Goal: Task Accomplishment & Management: Manage account settings

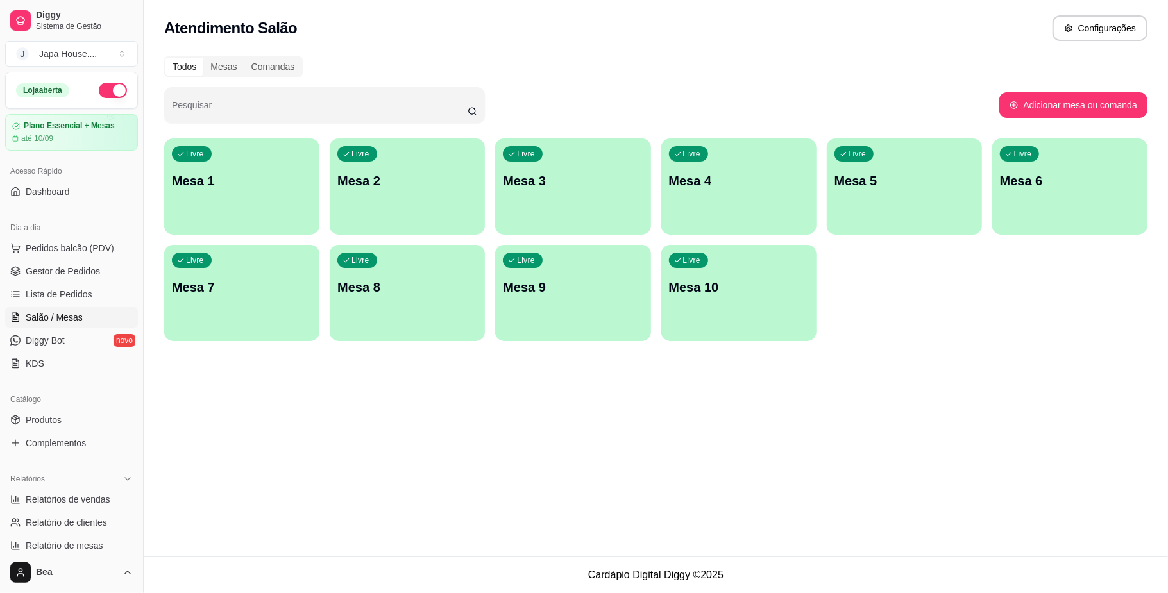
click at [578, 196] on div "Livre Mesa 3" at bounding box center [572, 179] width 155 height 81
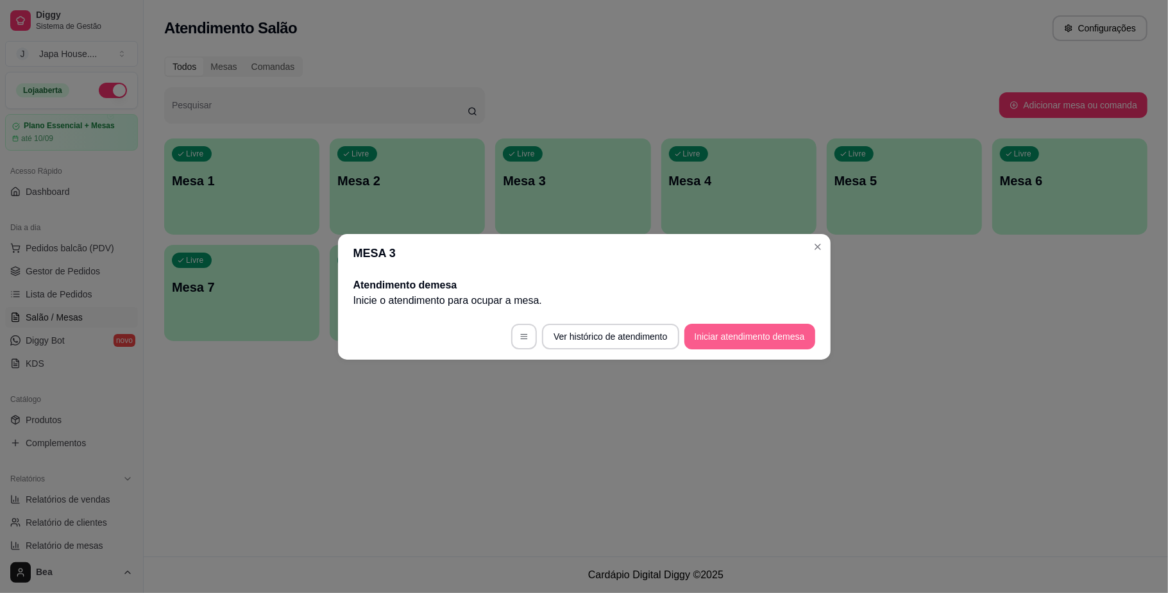
click at [785, 339] on button "Iniciar atendimento de mesa" at bounding box center [749, 337] width 131 height 26
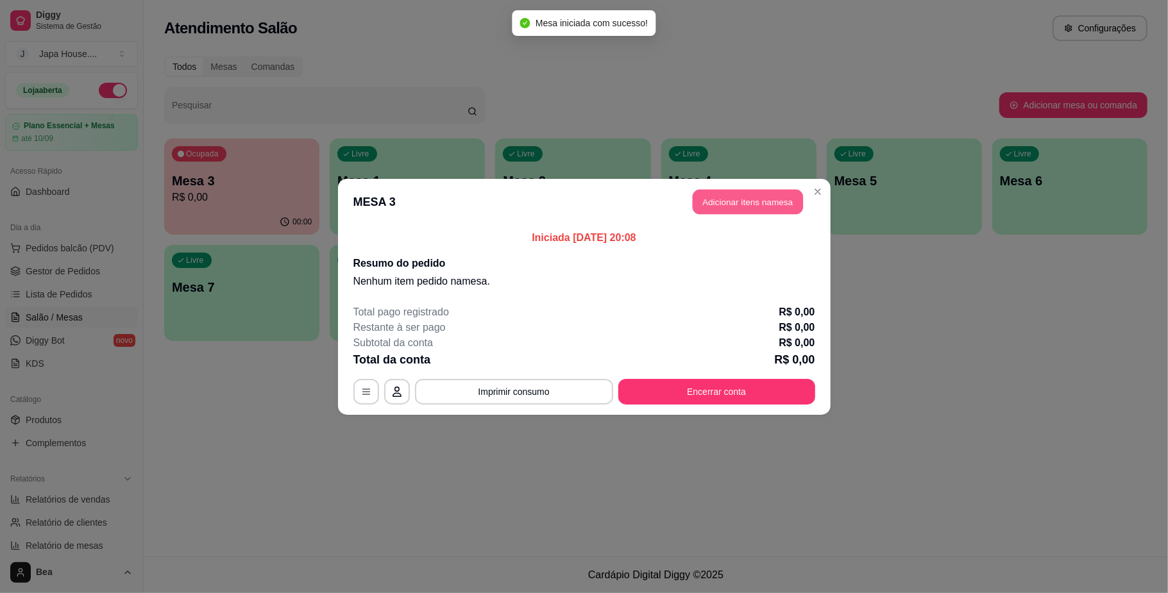
click at [783, 198] on button "Adicionar itens na mesa" at bounding box center [748, 201] width 110 height 25
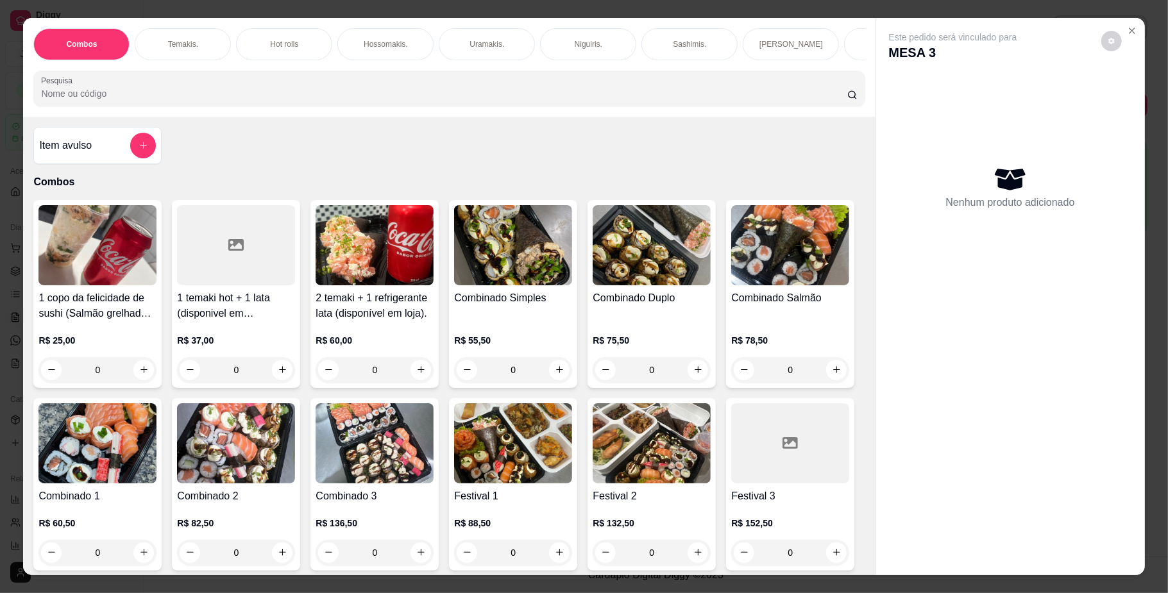
click at [204, 42] on div "Temakis." at bounding box center [183, 44] width 96 height 32
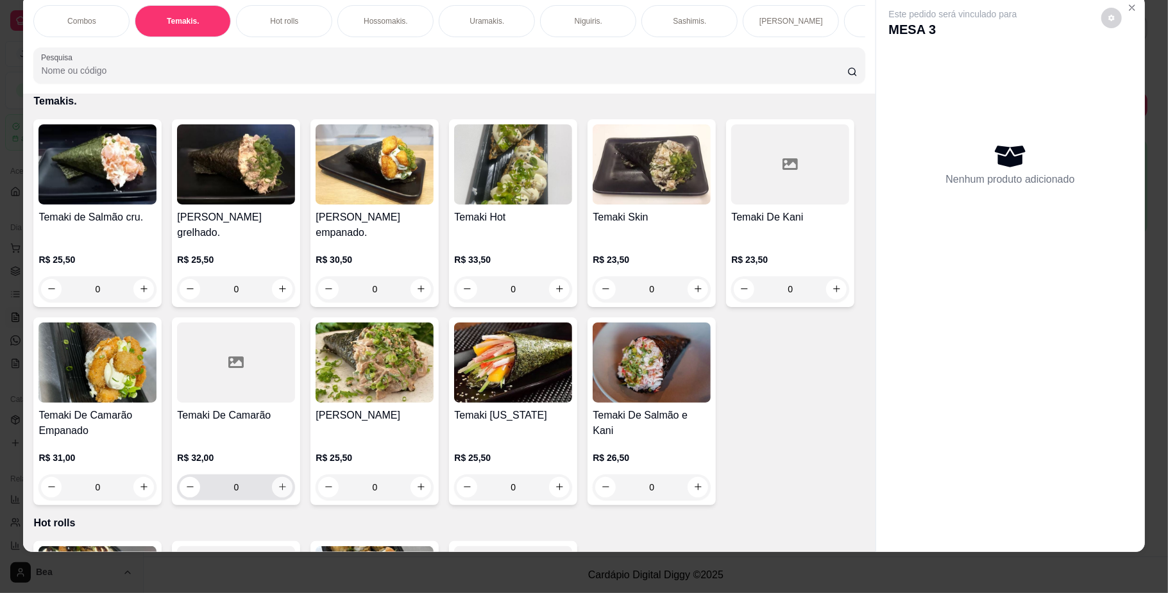
click at [287, 492] on icon "increase-product-quantity" at bounding box center [283, 487] width 10 height 10
type input "1"
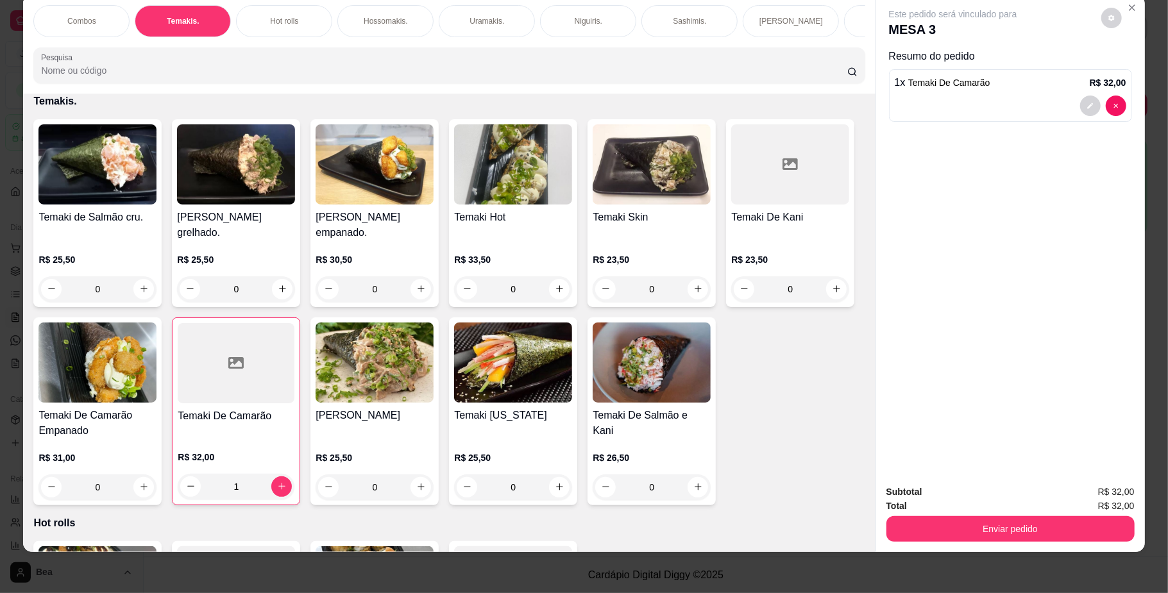
scroll to position [0, 727]
click at [284, 24] on div "Bebidas." at bounding box center [266, 21] width 96 height 32
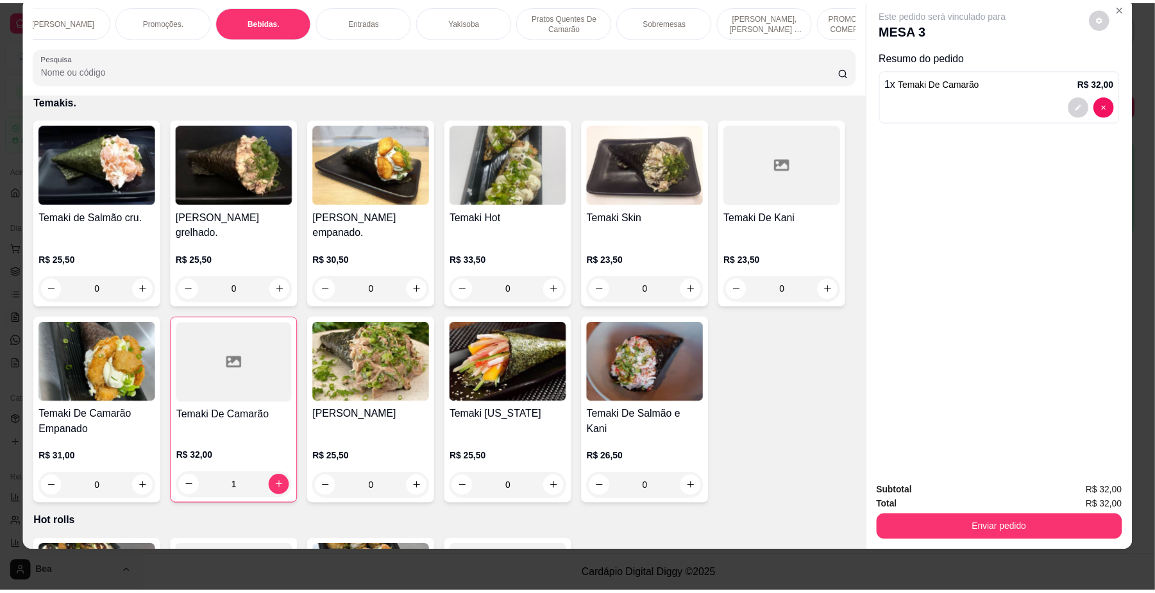
scroll to position [2758, 0]
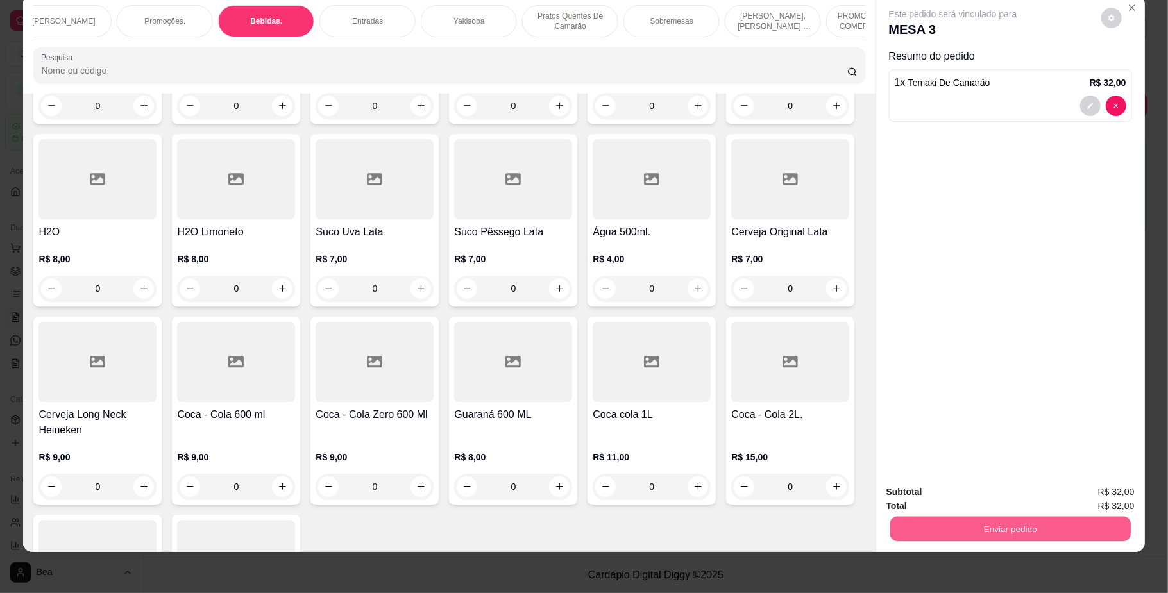
click at [980, 524] on button "Enviar pedido" at bounding box center [1010, 529] width 241 height 25
click at [968, 499] on button "Não registrar e enviar pedido" at bounding box center [966, 498] width 133 height 24
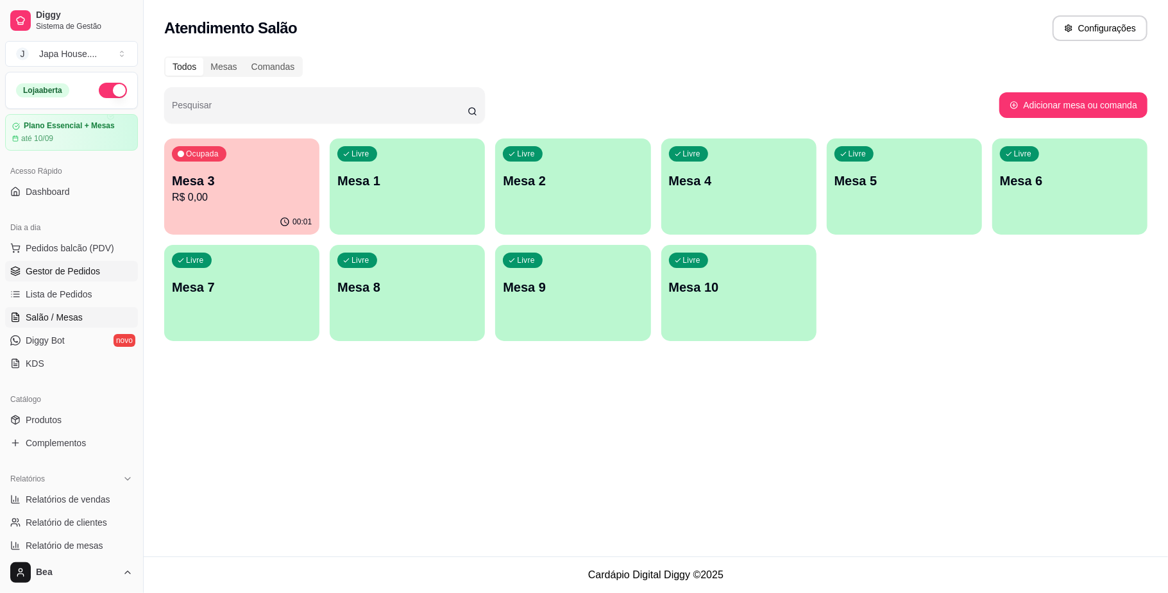
click at [62, 272] on span "Gestor de Pedidos" at bounding box center [63, 271] width 74 height 13
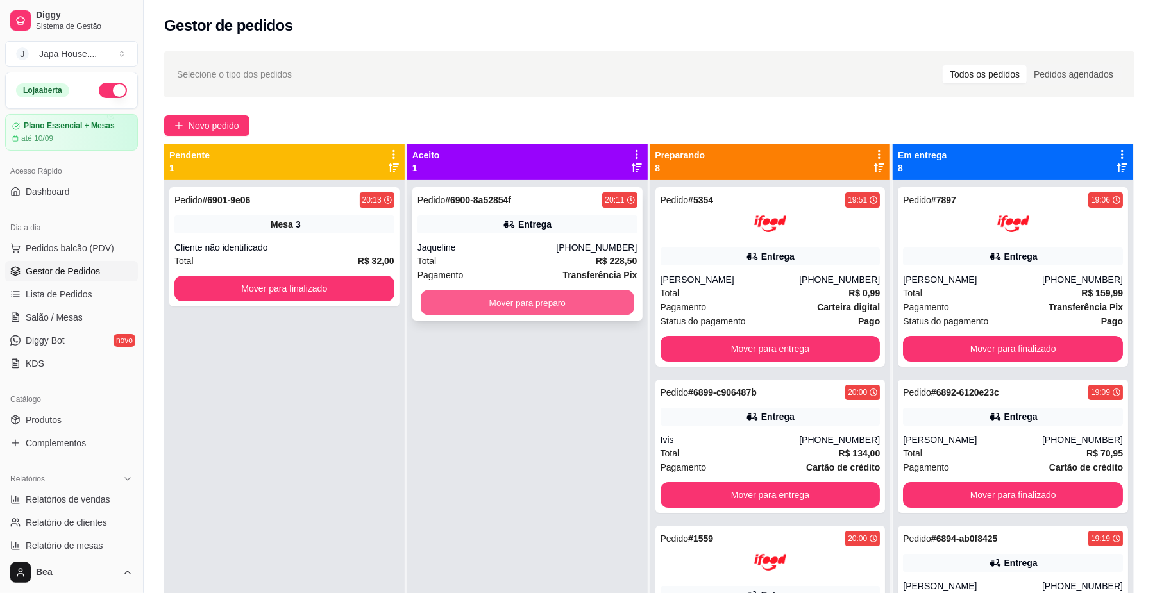
click at [488, 308] on button "Mover para preparo" at bounding box center [527, 303] width 213 height 25
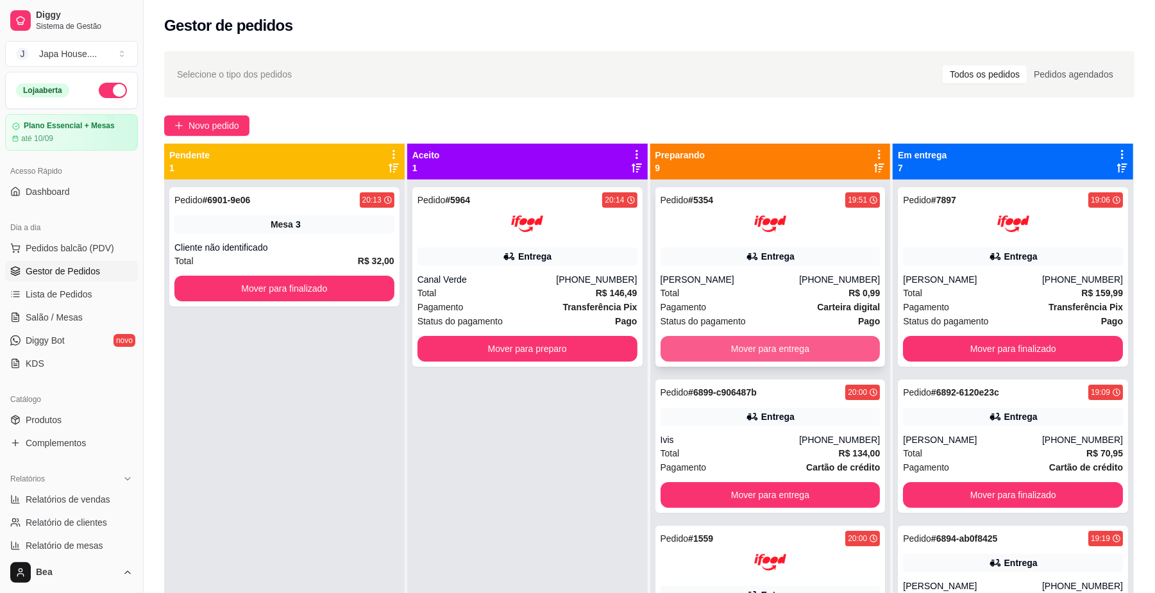
click at [730, 350] on button "Mover para entrega" at bounding box center [771, 349] width 220 height 26
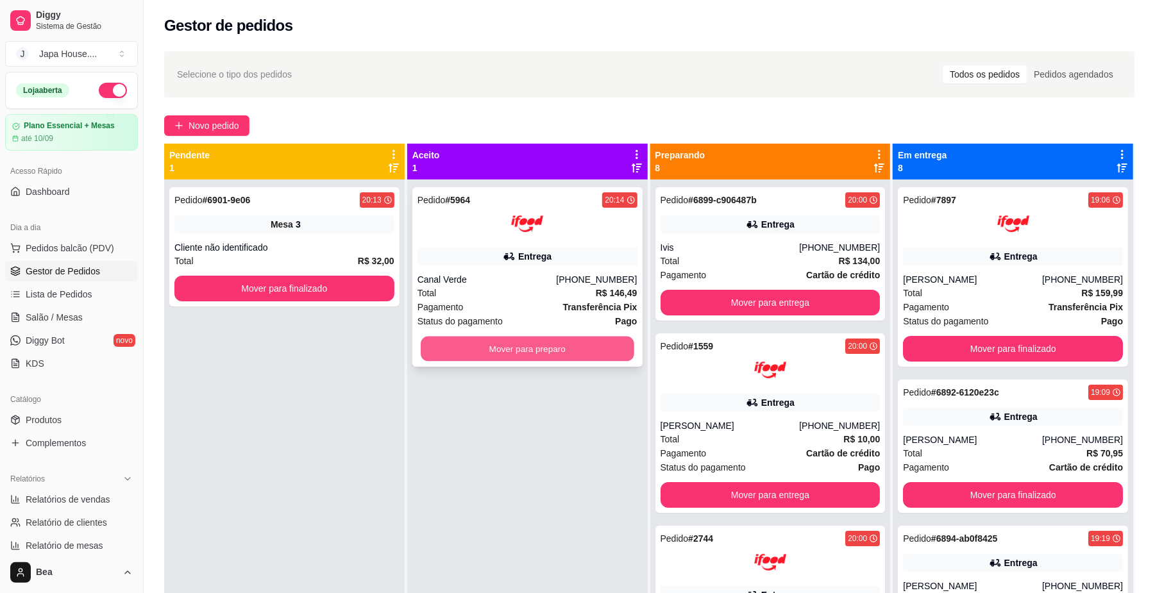
click at [595, 350] on button "Mover para preparo" at bounding box center [527, 349] width 213 height 25
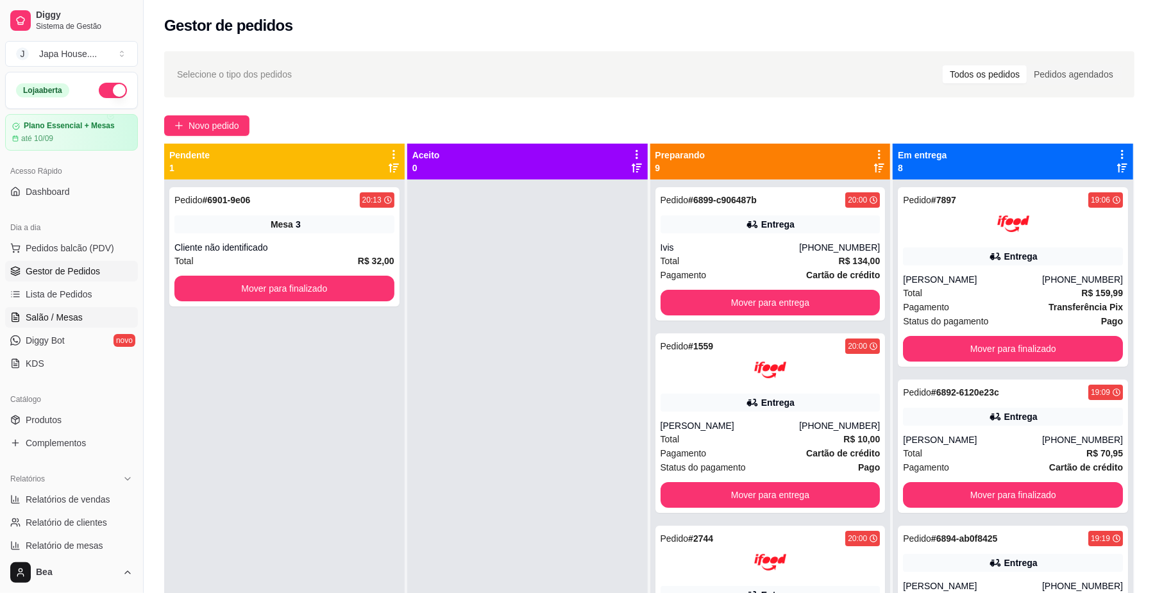
click at [77, 313] on span "Salão / Mesas" at bounding box center [54, 317] width 57 height 13
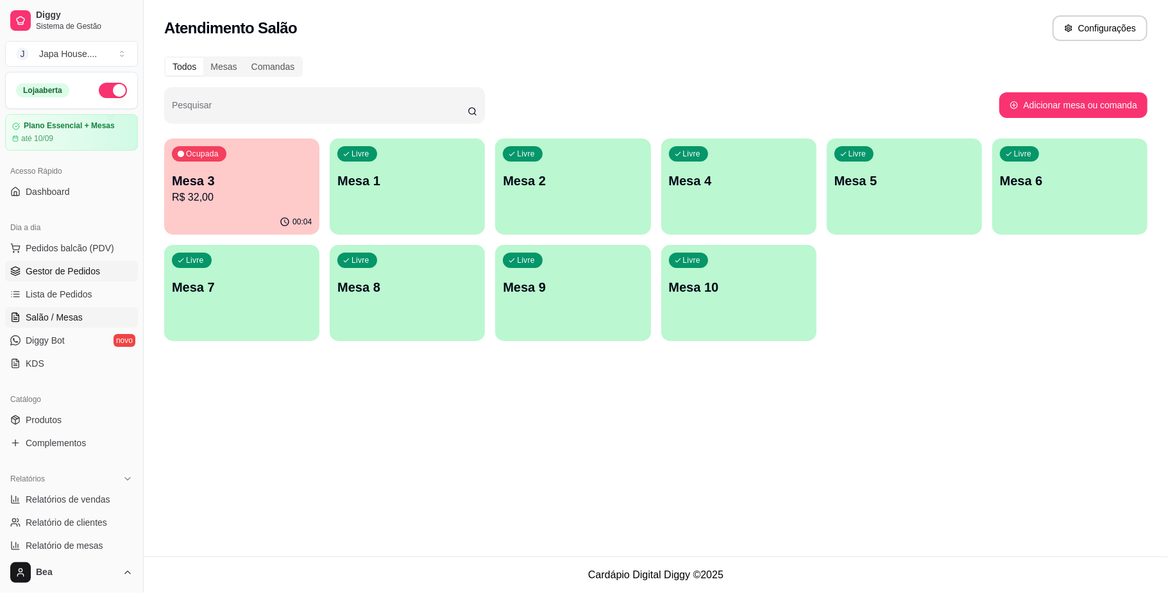
click at [99, 277] on link "Gestor de Pedidos" at bounding box center [71, 271] width 133 height 21
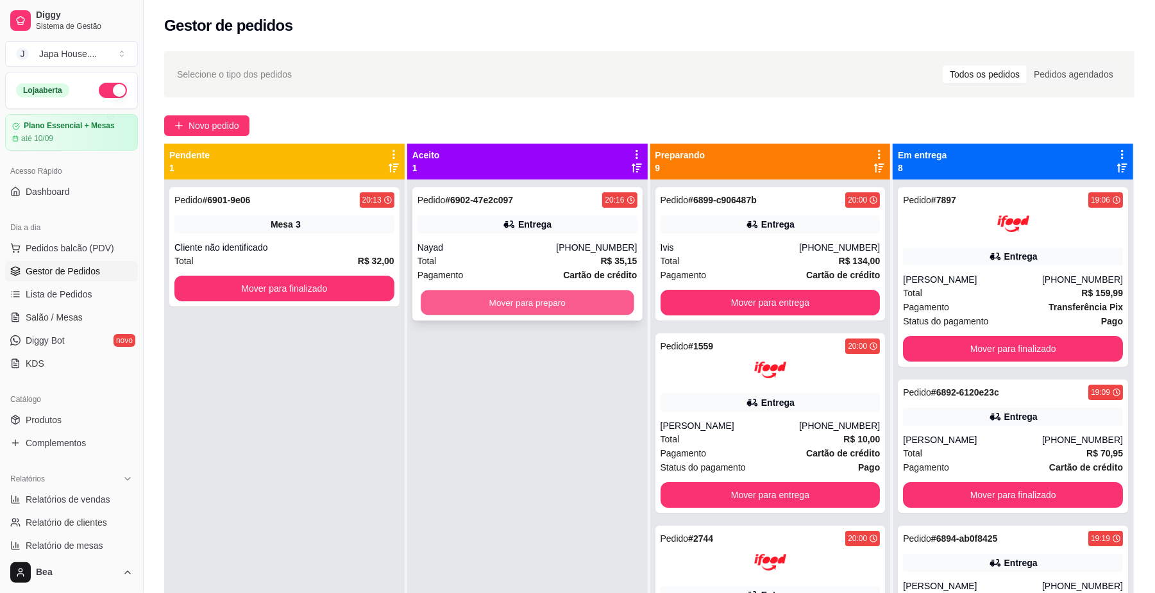
click at [555, 304] on button "Mover para preparo" at bounding box center [527, 303] width 213 height 25
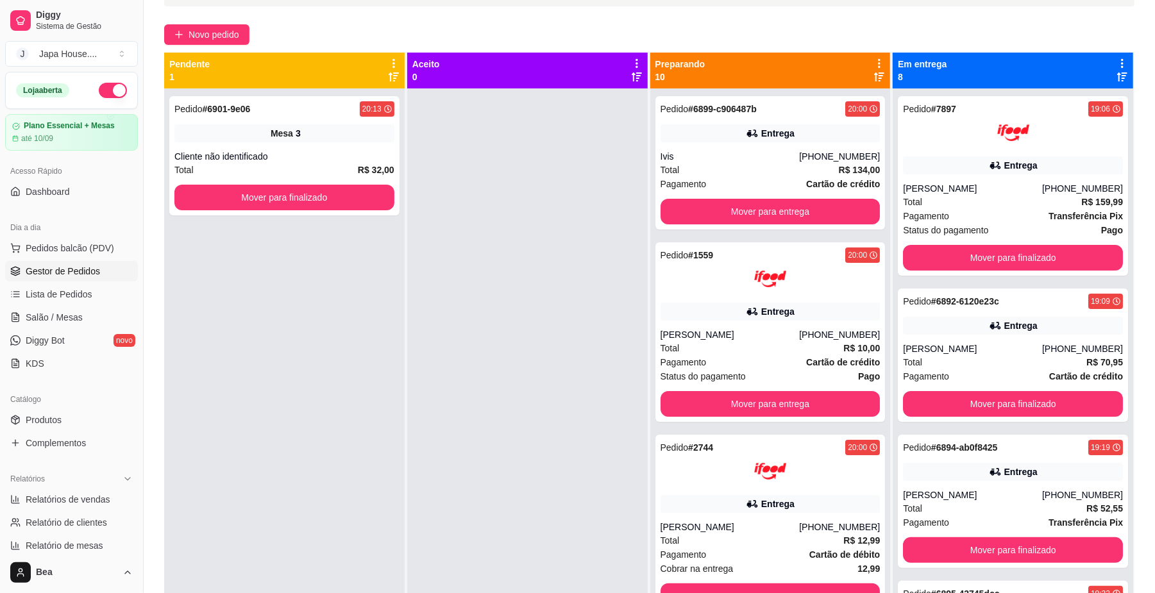
scroll to position [83, 0]
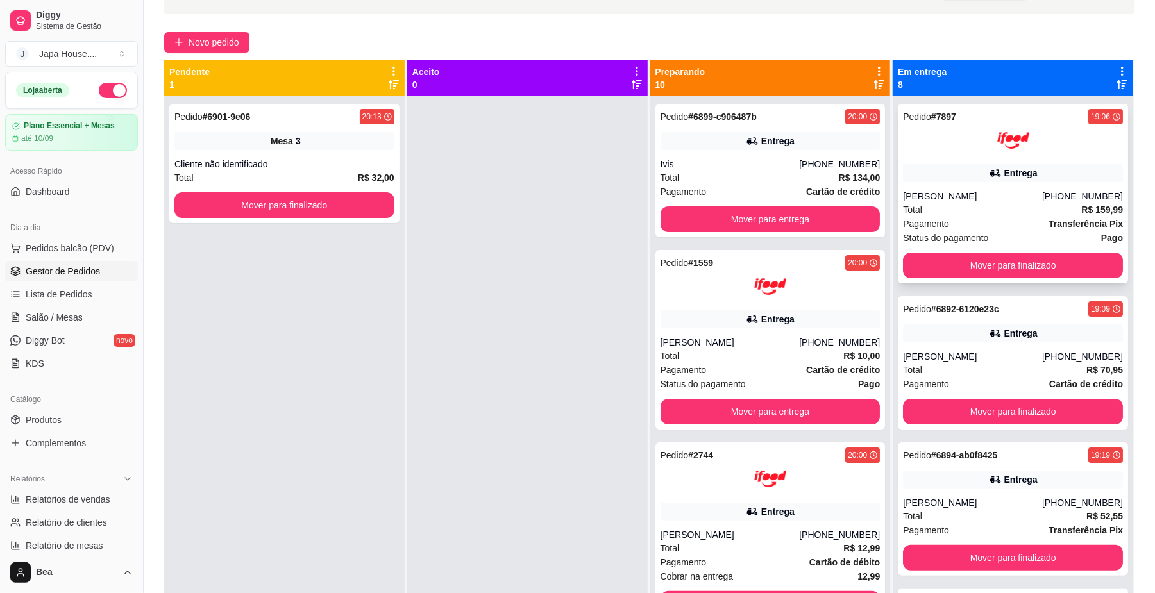
click at [1017, 154] on div at bounding box center [1013, 140] width 220 height 32
click at [988, 326] on div "Entrega" at bounding box center [1013, 334] width 220 height 18
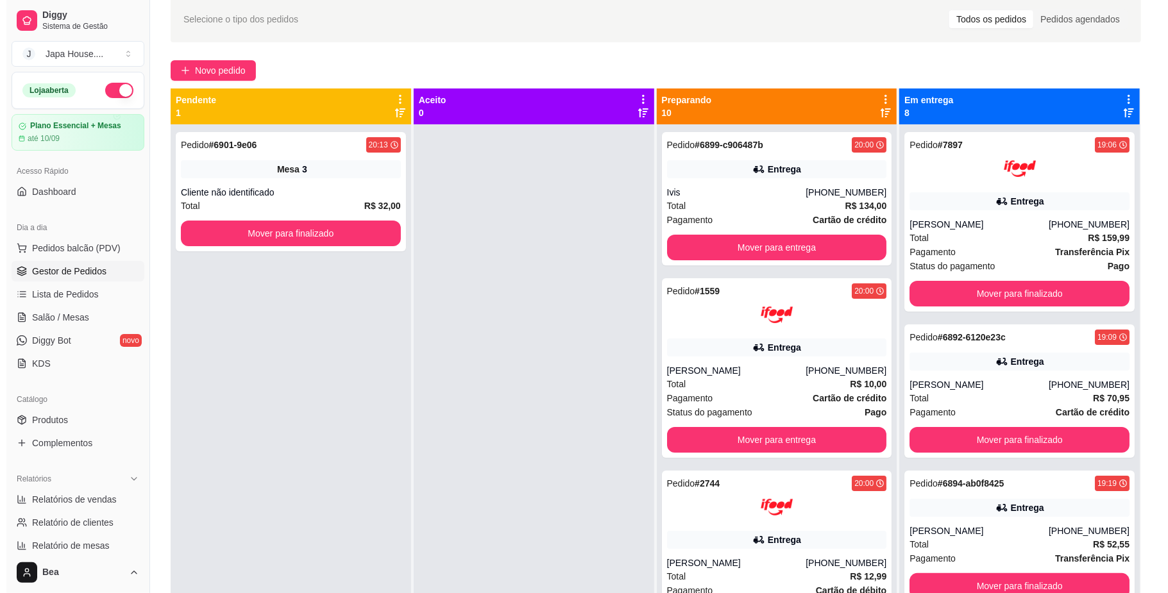
scroll to position [0, 0]
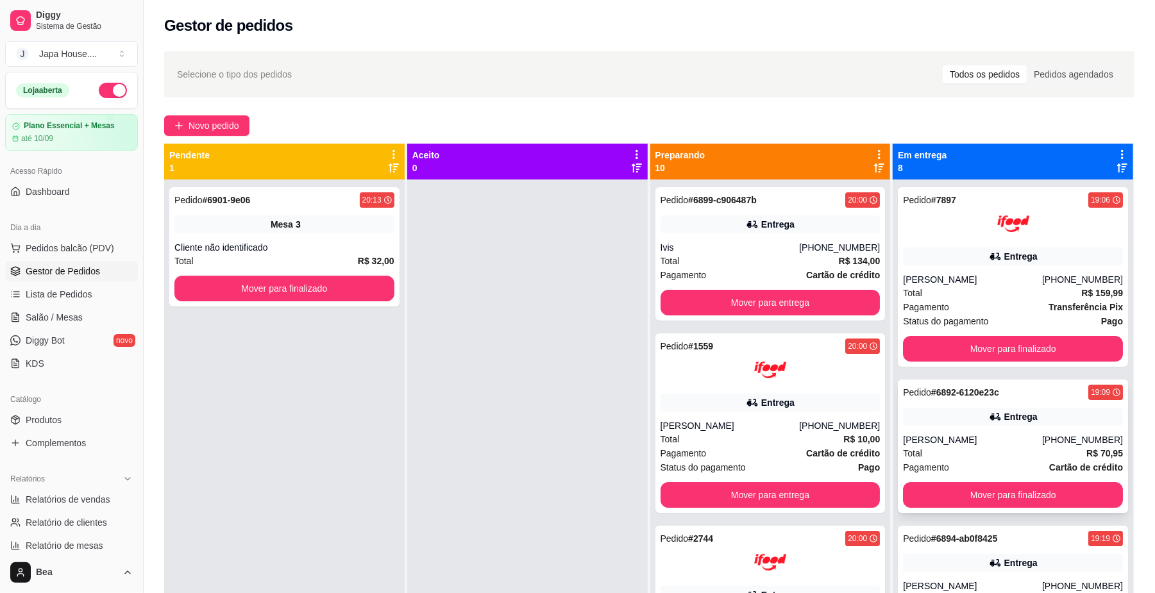
click at [1068, 439] on div "(11) 94891-6132" at bounding box center [1082, 440] width 81 height 13
click at [989, 487] on button "Mover para finalizado" at bounding box center [1012, 495] width 213 height 25
click at [983, 445] on div "Sandra" at bounding box center [972, 440] width 139 height 13
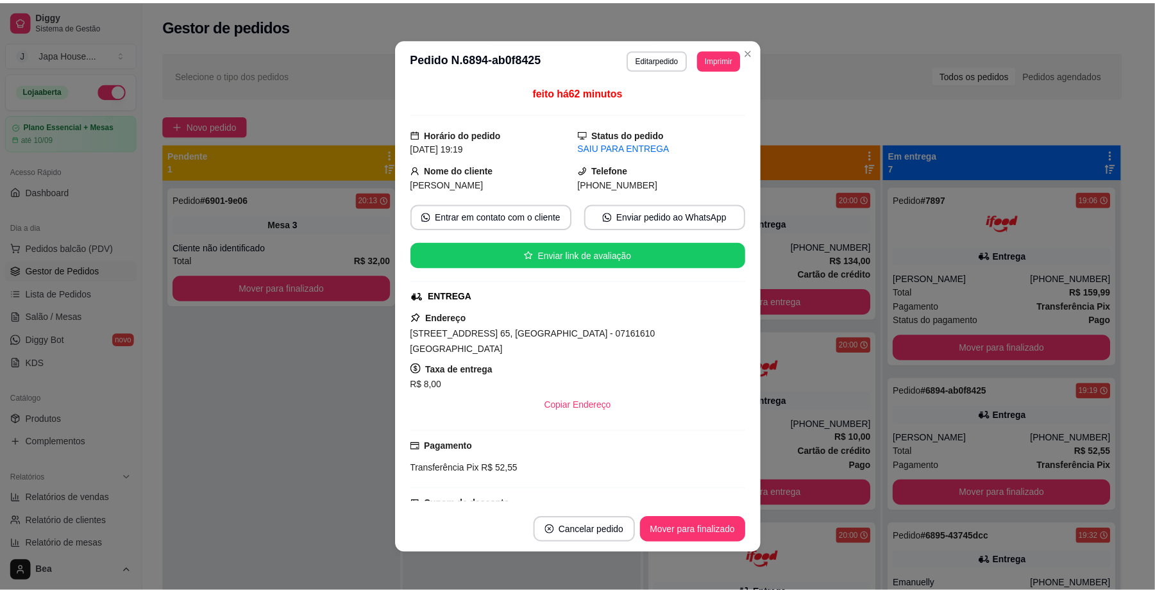
scroll to position [172, 0]
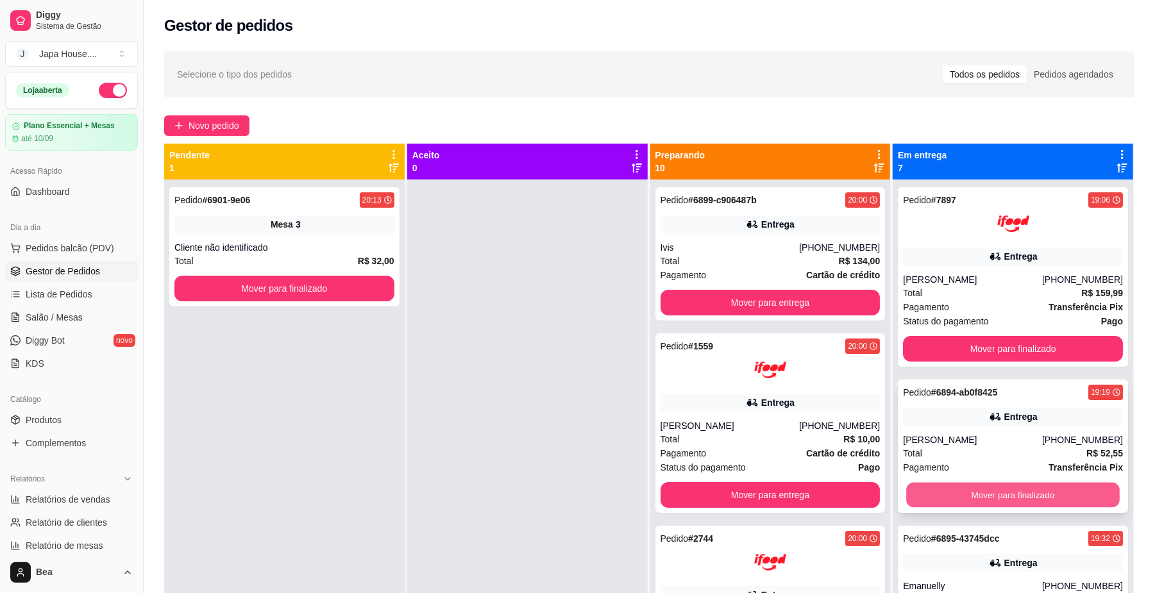
click at [981, 495] on button "Mover para finalizado" at bounding box center [1012, 495] width 213 height 25
click at [949, 493] on button "Mover para finalizado" at bounding box center [1012, 495] width 213 height 25
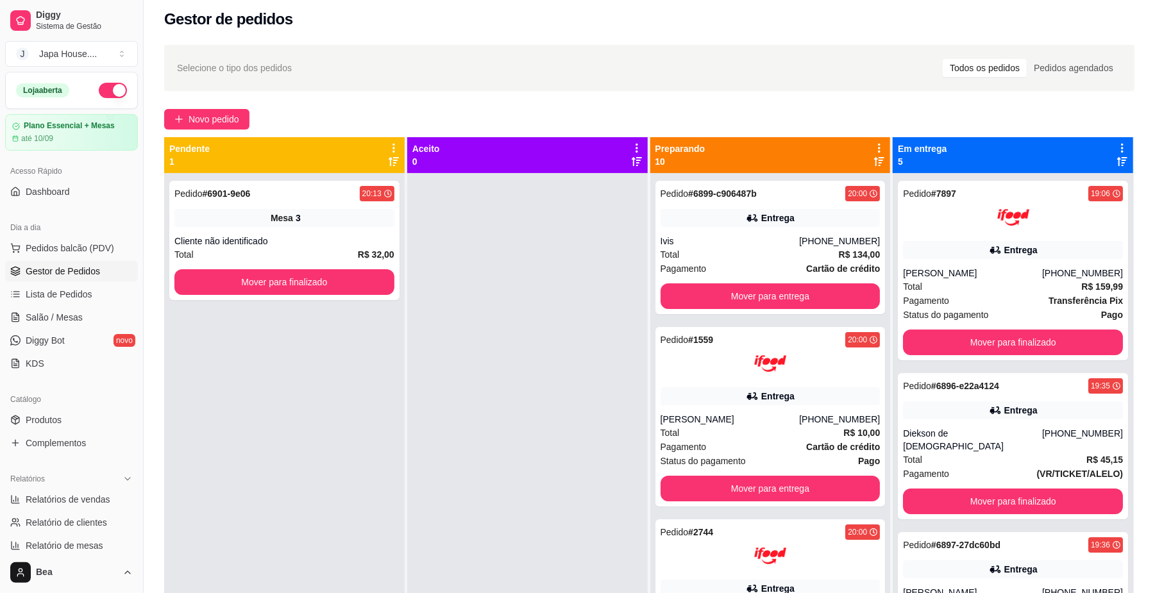
scroll to position [0, 0]
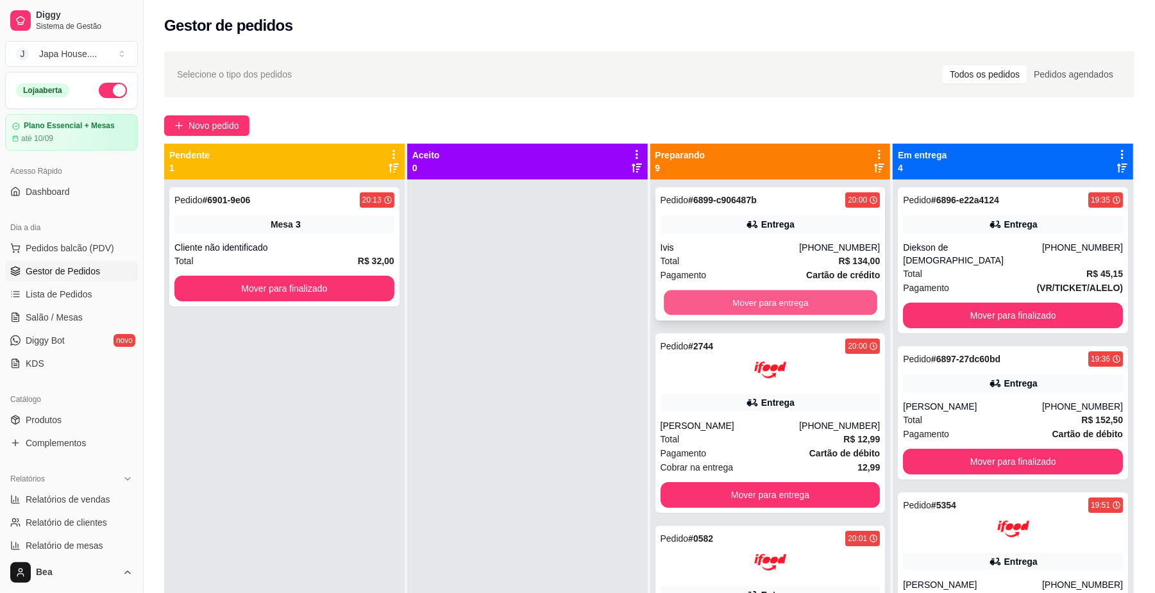
click at [733, 300] on button "Mover para entrega" at bounding box center [770, 303] width 213 height 25
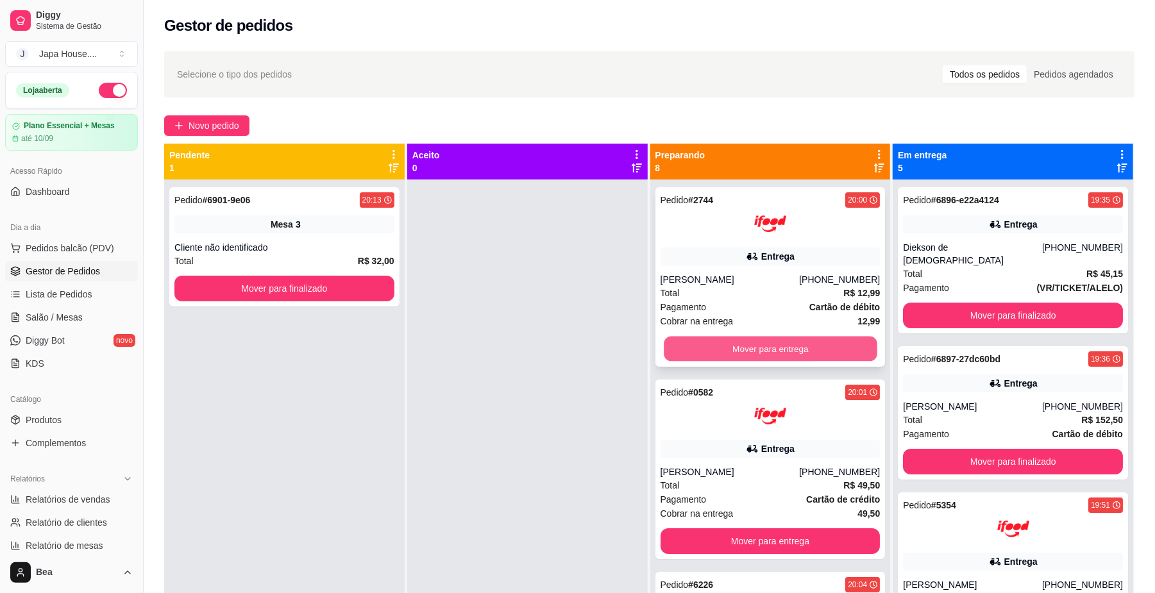
click at [737, 344] on button "Mover para entrega" at bounding box center [770, 349] width 213 height 25
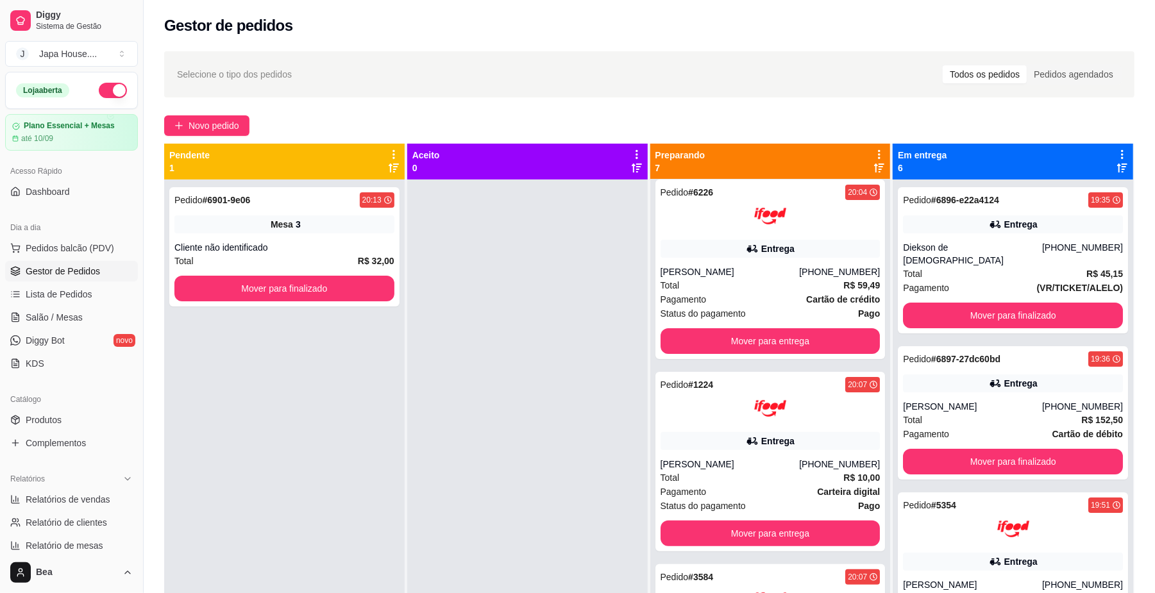
scroll to position [205, 0]
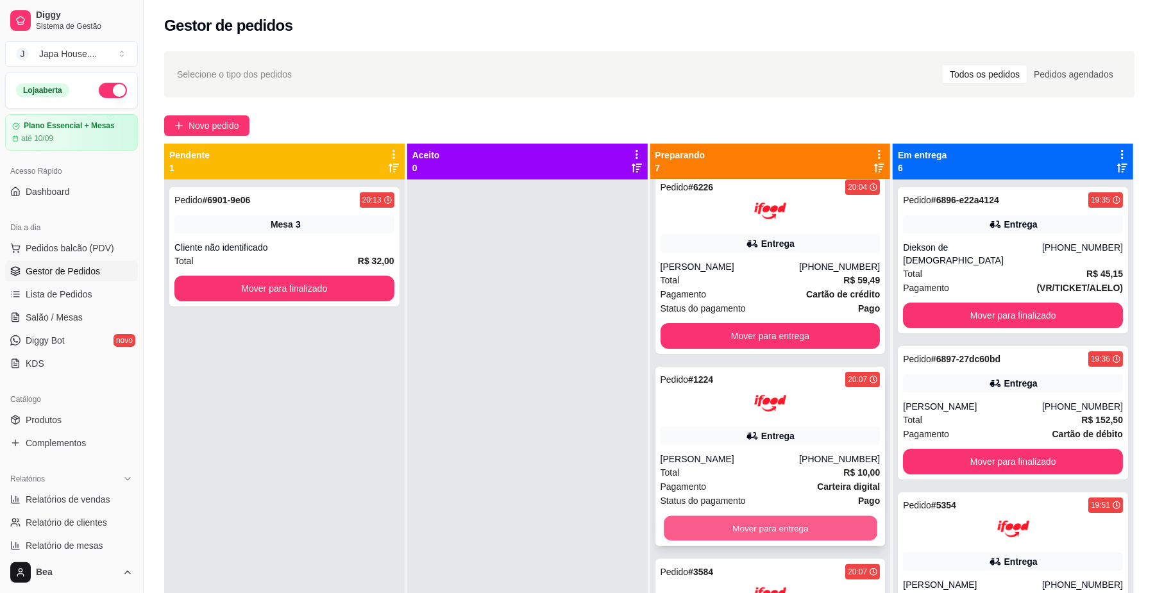
click at [834, 527] on button "Mover para entrega" at bounding box center [770, 528] width 213 height 25
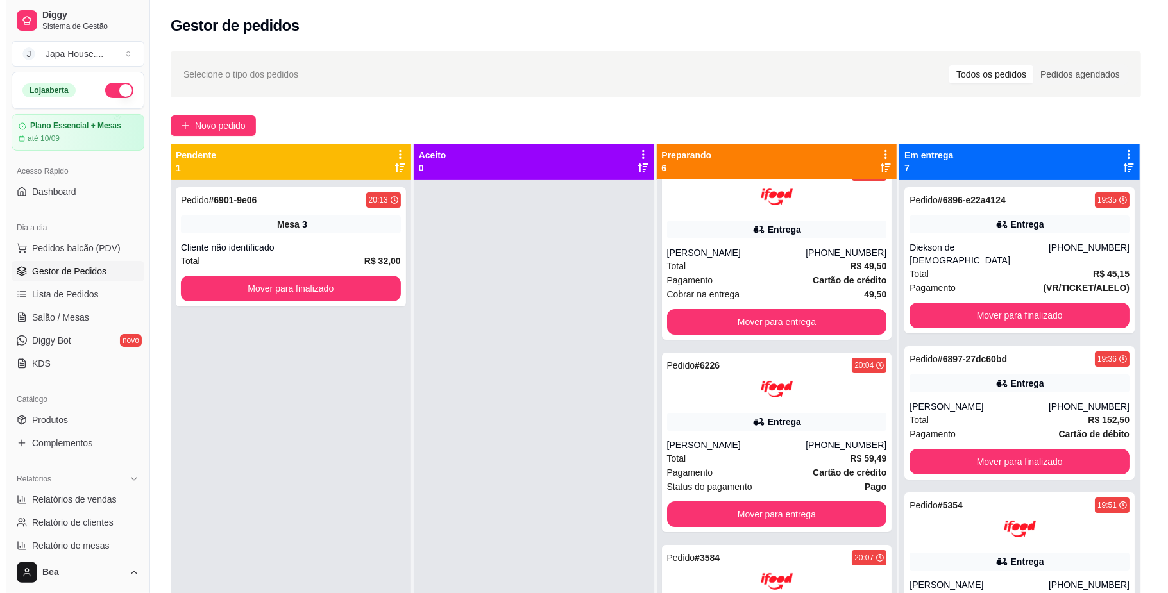
scroll to position [0, 0]
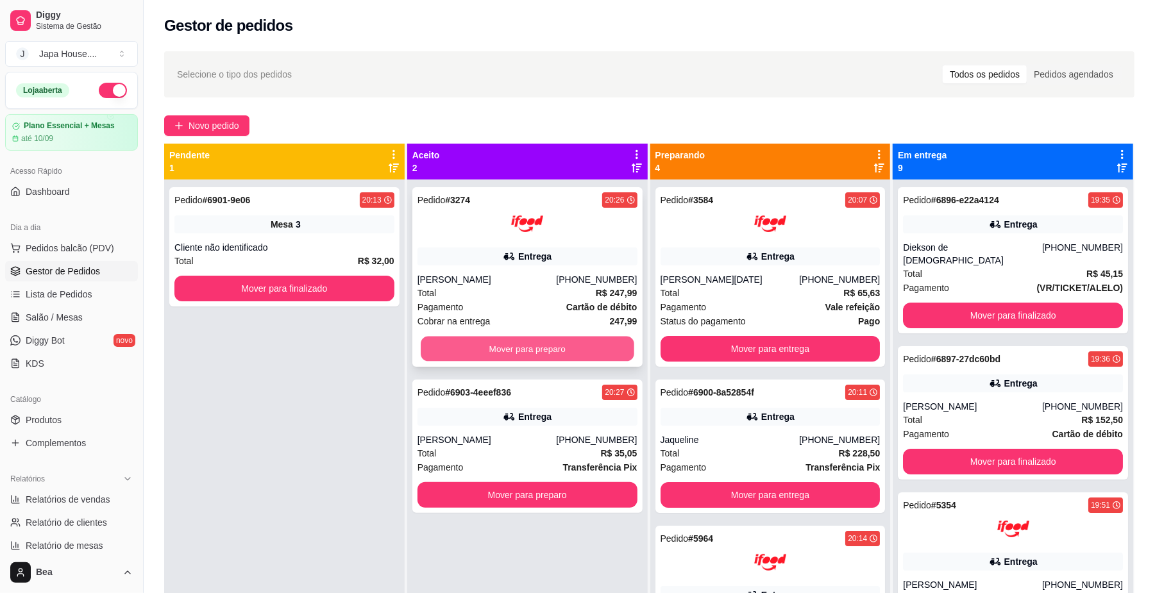
click at [471, 347] on button "Mover para preparo" at bounding box center [527, 349] width 213 height 25
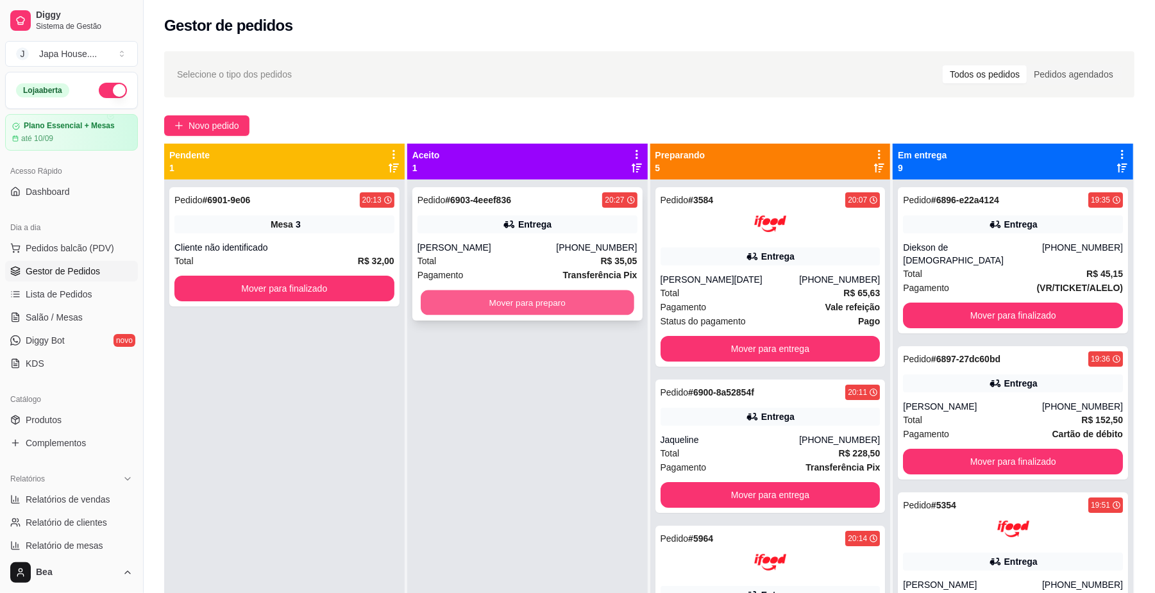
click at [504, 308] on button "Mover para preparo" at bounding box center [527, 303] width 213 height 25
click at [55, 322] on span "Salão / Mesas" at bounding box center [54, 317] width 57 height 13
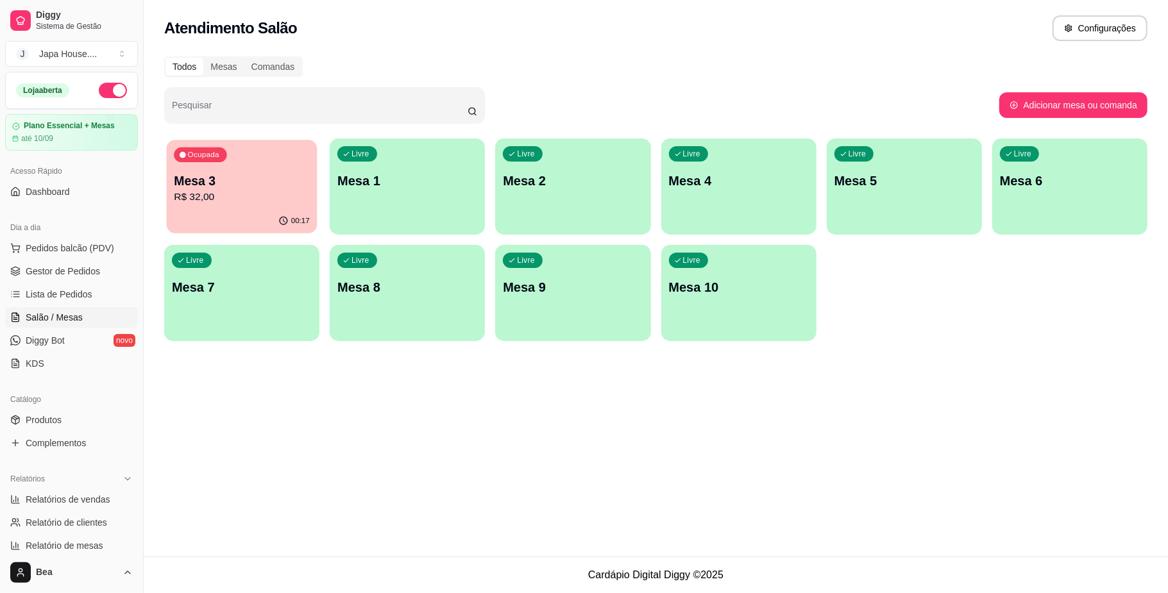
click at [232, 210] on div "00:17" at bounding box center [242, 221] width 151 height 24
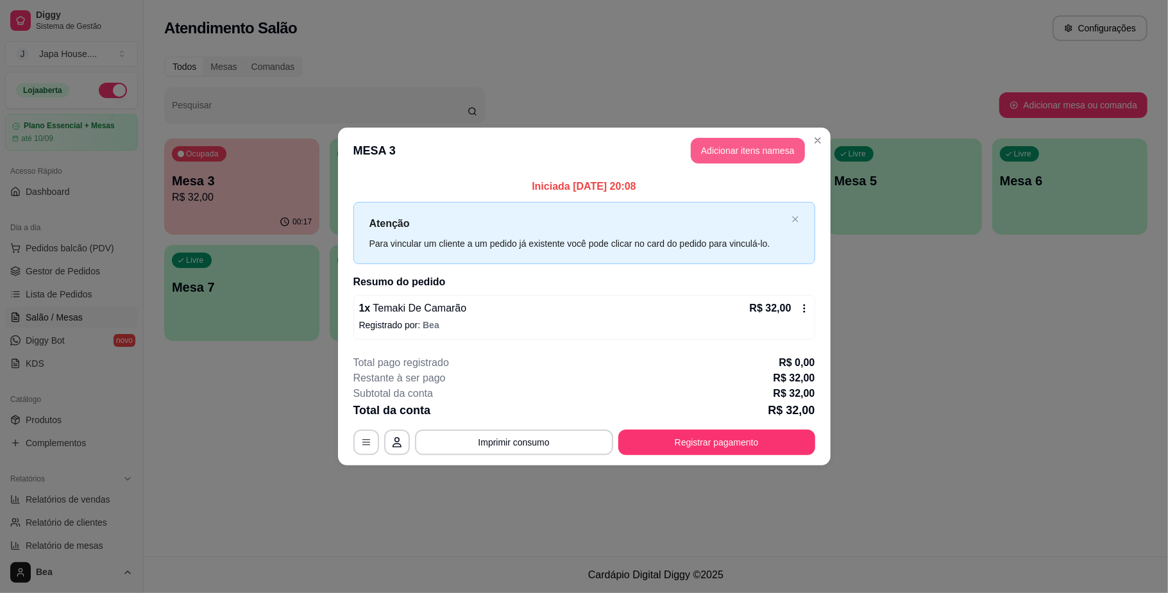
click at [722, 147] on button "Adicionar itens na mesa" at bounding box center [748, 151] width 114 height 26
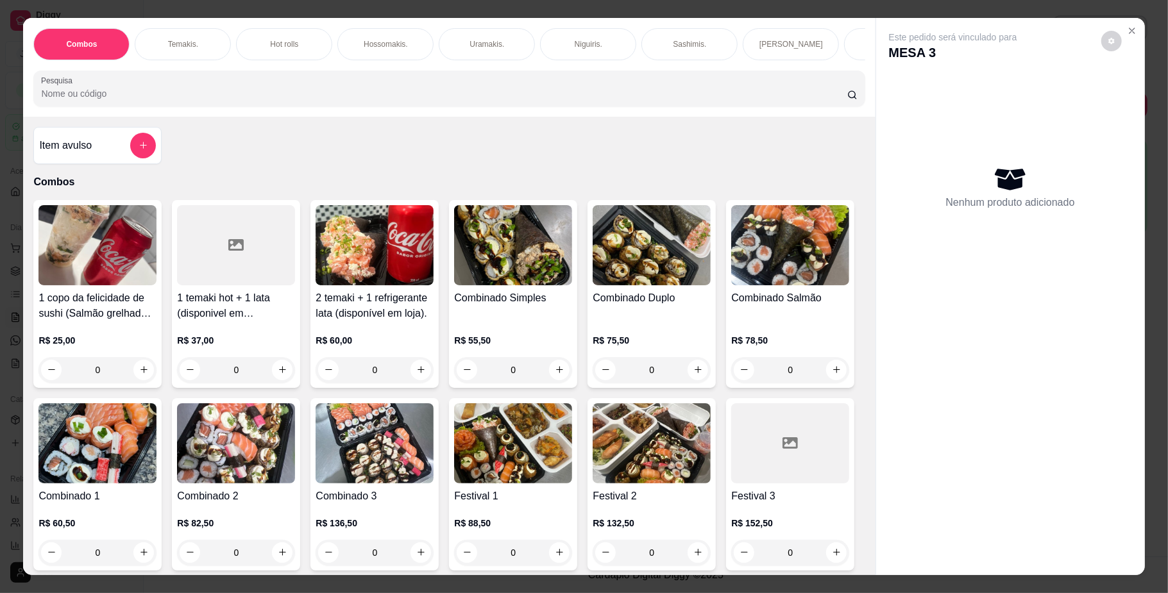
click at [196, 38] on div "Temakis." at bounding box center [183, 44] width 96 height 32
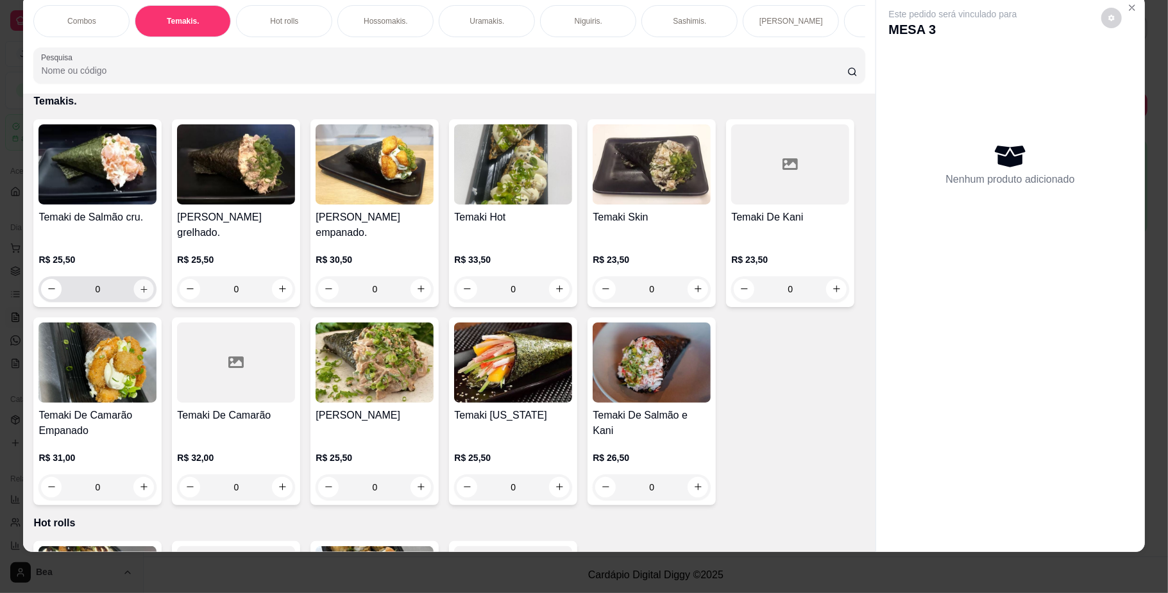
click at [134, 298] on button "increase-product-quantity" at bounding box center [144, 289] width 20 height 20
type input "1"
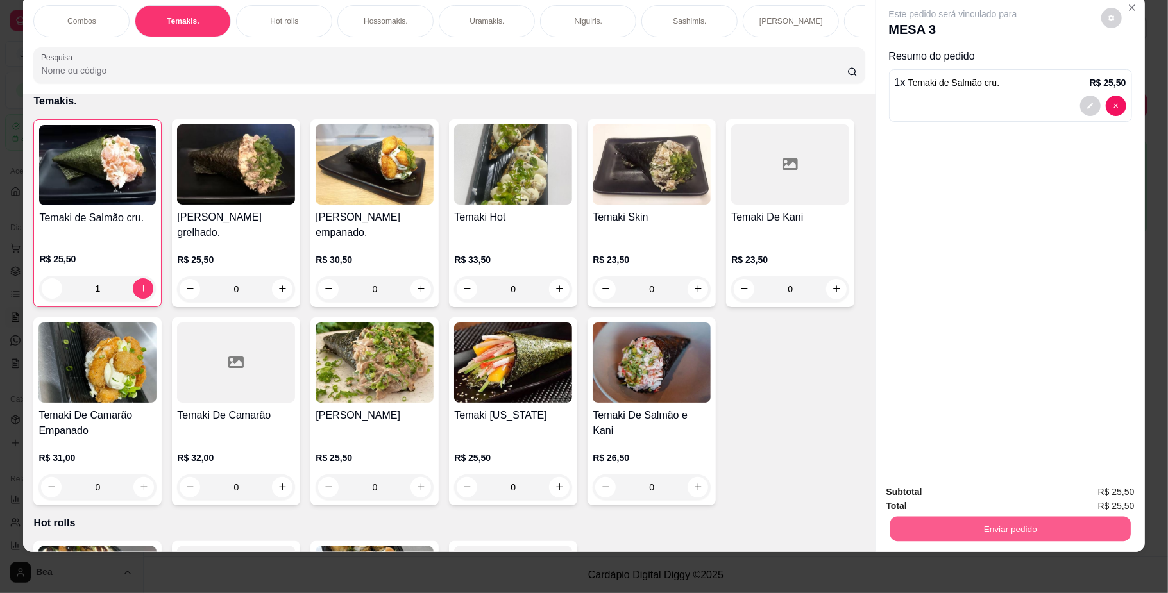
click at [967, 526] on button "Enviar pedido" at bounding box center [1010, 529] width 241 height 25
click at [947, 496] on button "Não registrar e enviar pedido" at bounding box center [967, 498] width 130 height 24
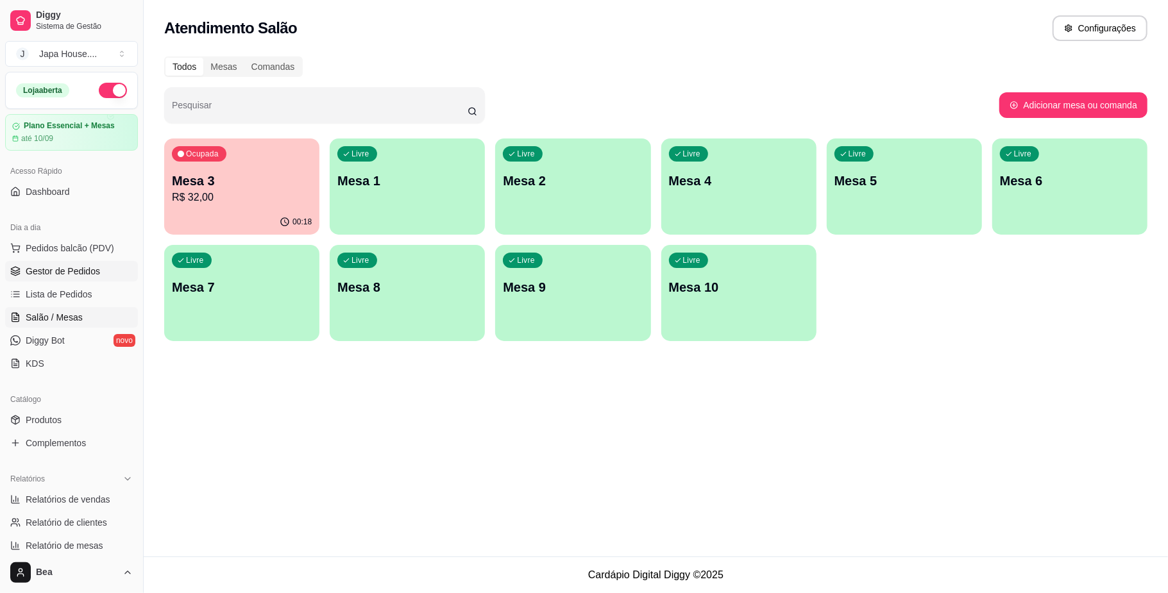
click at [86, 273] on span "Gestor de Pedidos" at bounding box center [63, 271] width 74 height 13
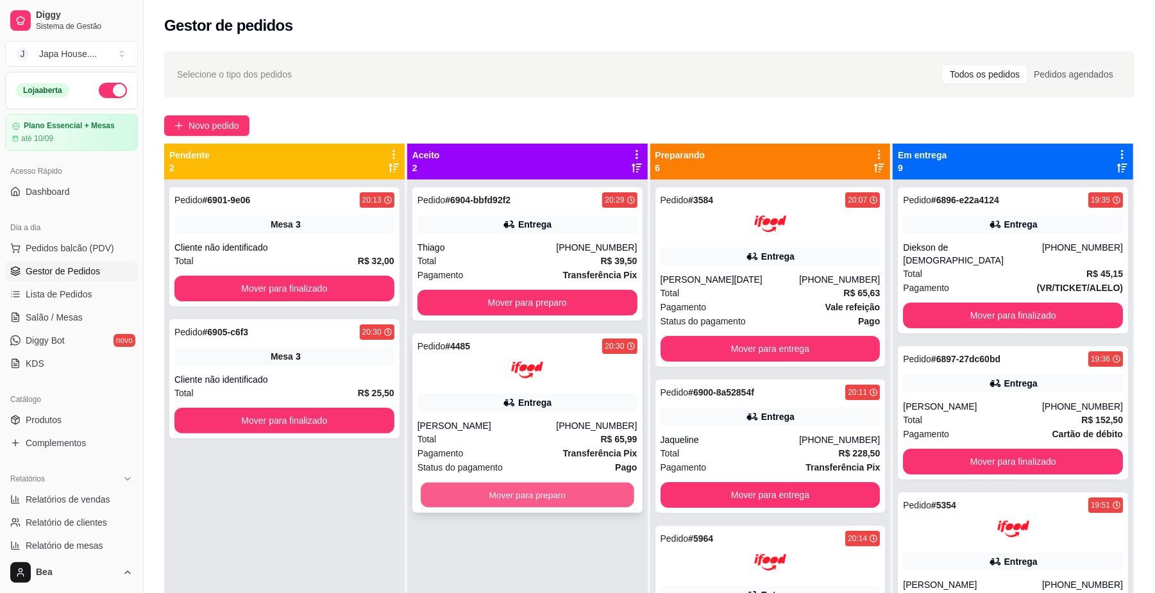
click at [483, 501] on button "Mover para preparo" at bounding box center [527, 495] width 213 height 25
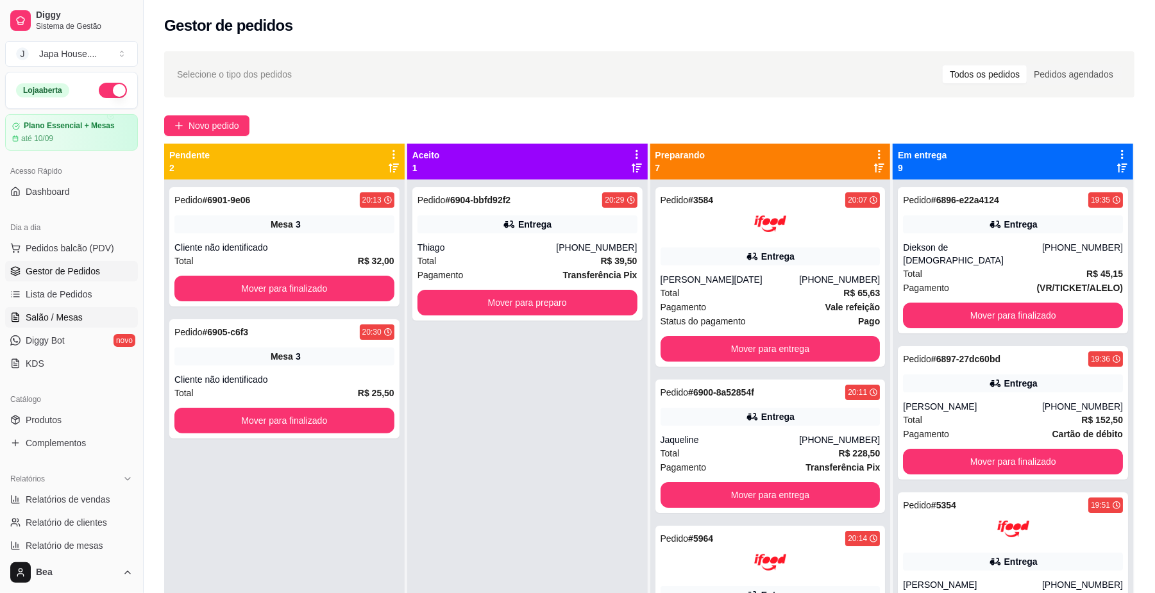
click at [62, 309] on link "Salão / Mesas" at bounding box center [71, 317] width 133 height 21
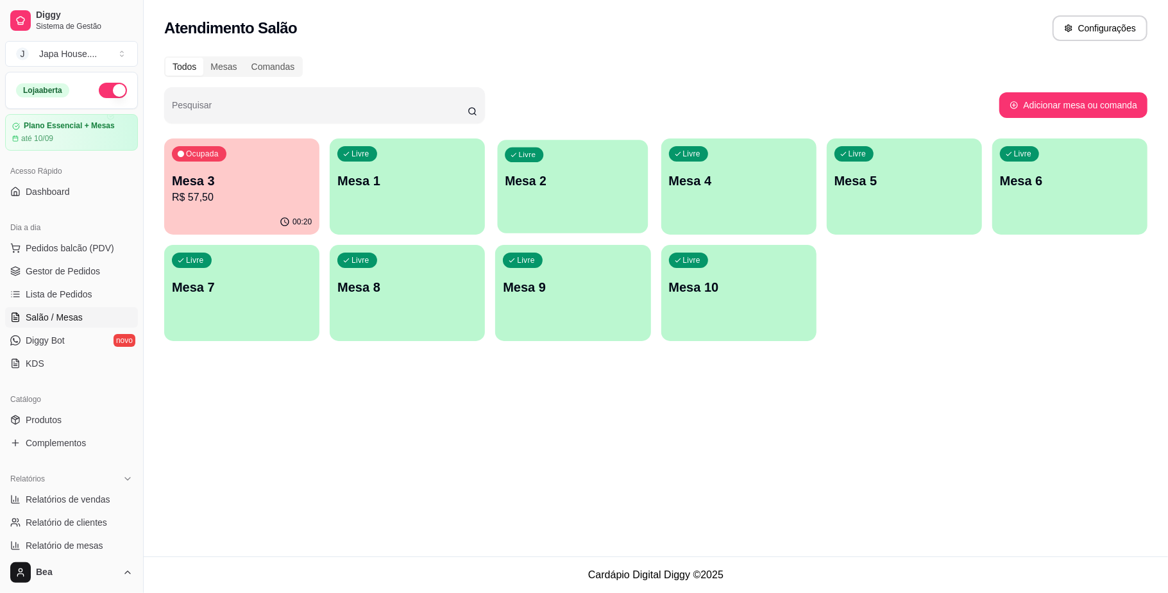
click at [544, 200] on div "Livre Mesa 2" at bounding box center [573, 179] width 151 height 78
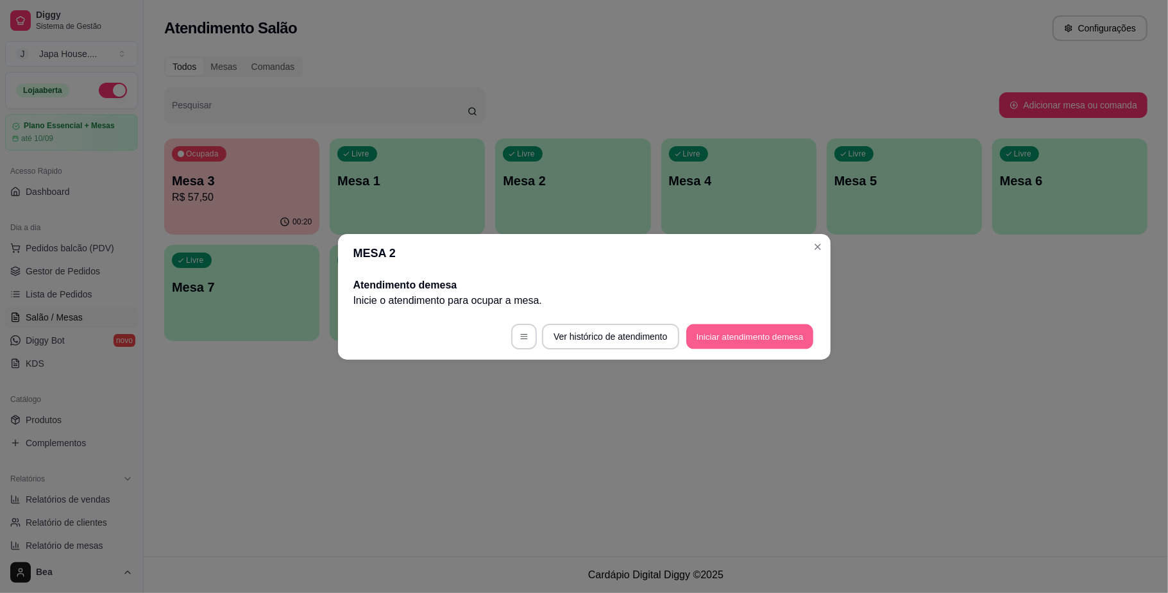
click at [724, 339] on button "Iniciar atendimento de mesa" at bounding box center [749, 336] width 127 height 25
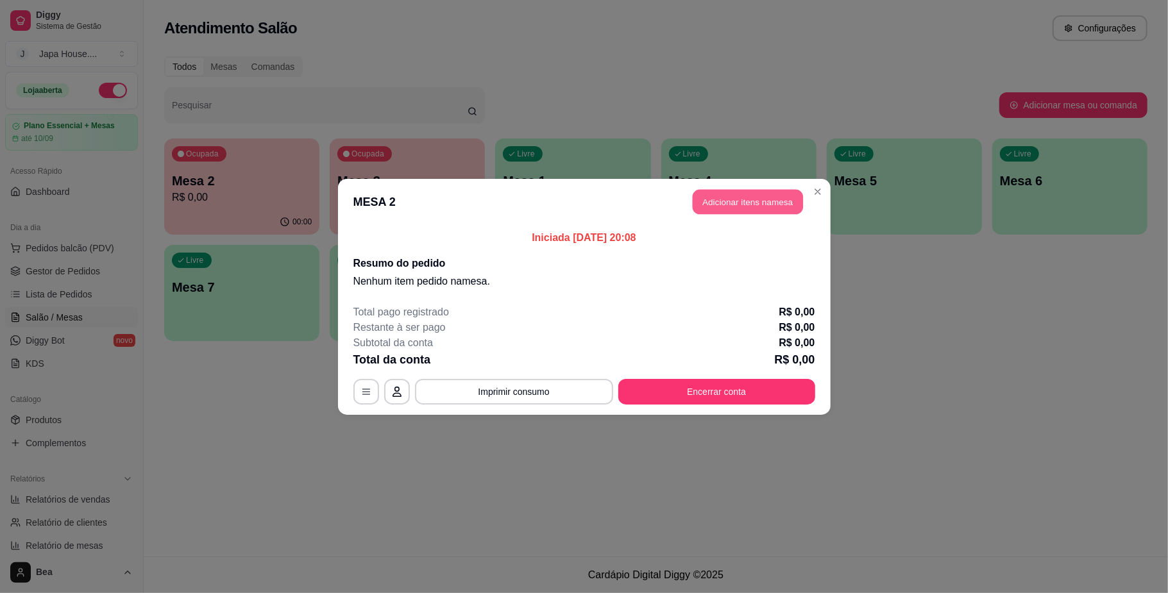
click at [726, 203] on button "Adicionar itens na mesa" at bounding box center [748, 201] width 110 height 25
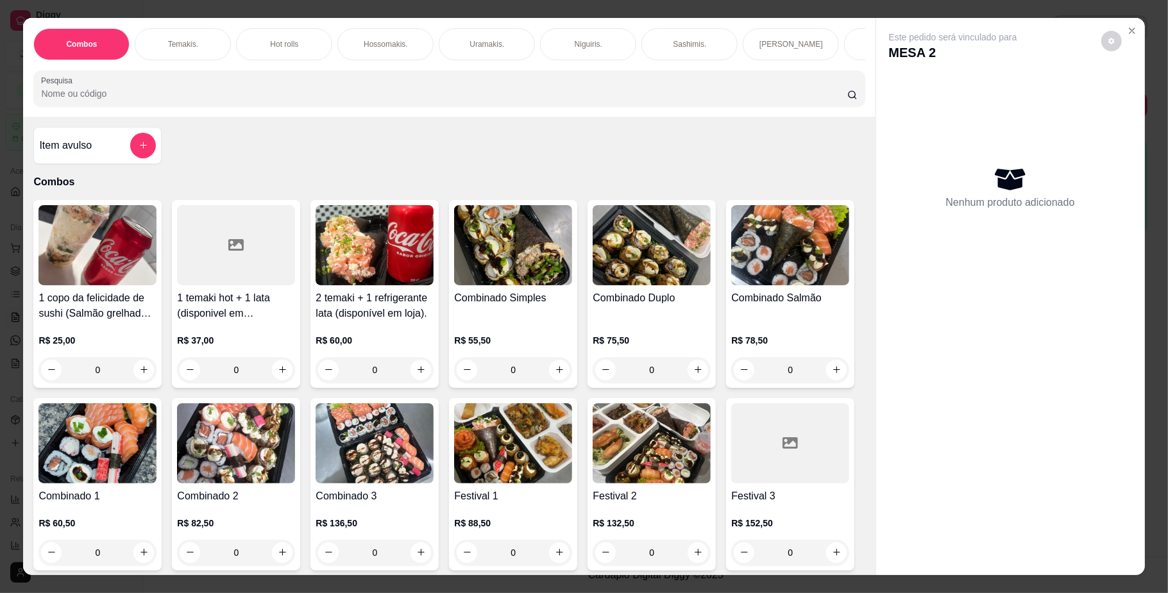
click at [640, 306] on h4 "Combinado Duplo" at bounding box center [652, 298] width 118 height 15
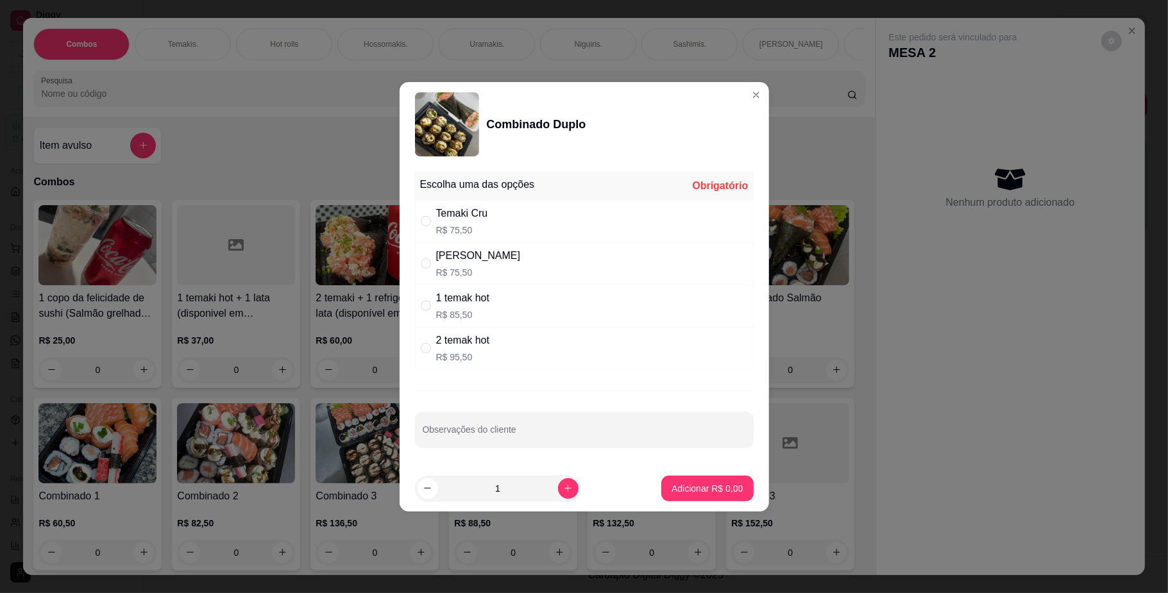
click at [514, 226] on div "Temaki Cru R$ 75,50" at bounding box center [584, 221] width 339 height 42
radio input "true"
click at [680, 489] on p "Adicionar R$ 75,50" at bounding box center [705, 488] width 74 height 12
type input "1"
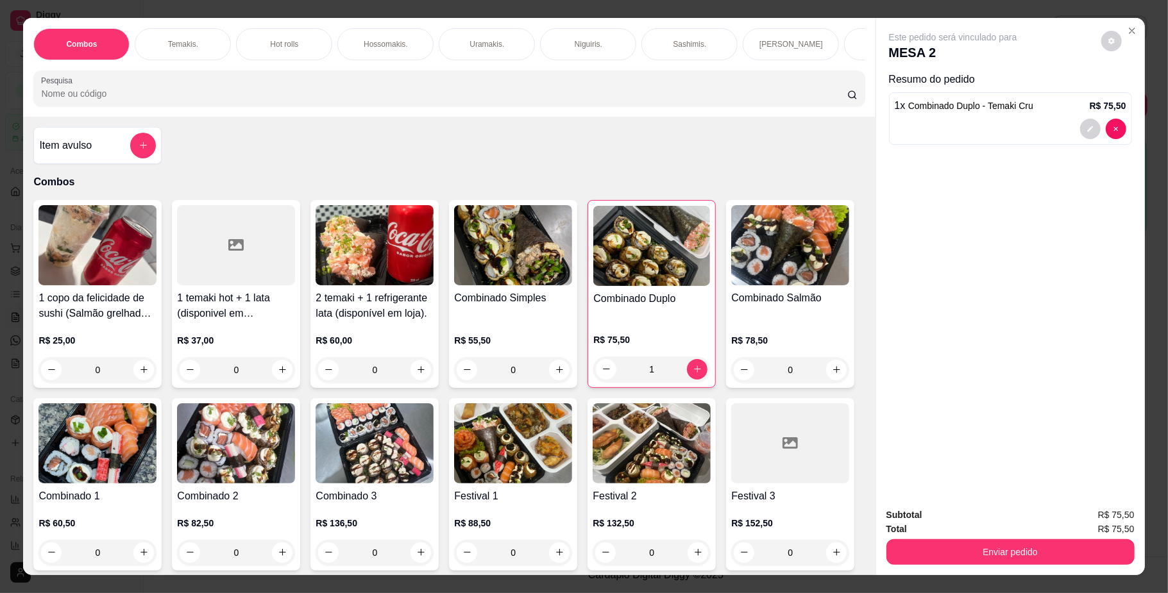
scroll to position [0, 727]
click at [252, 46] on p "Bebidas." at bounding box center [266, 44] width 30 height 10
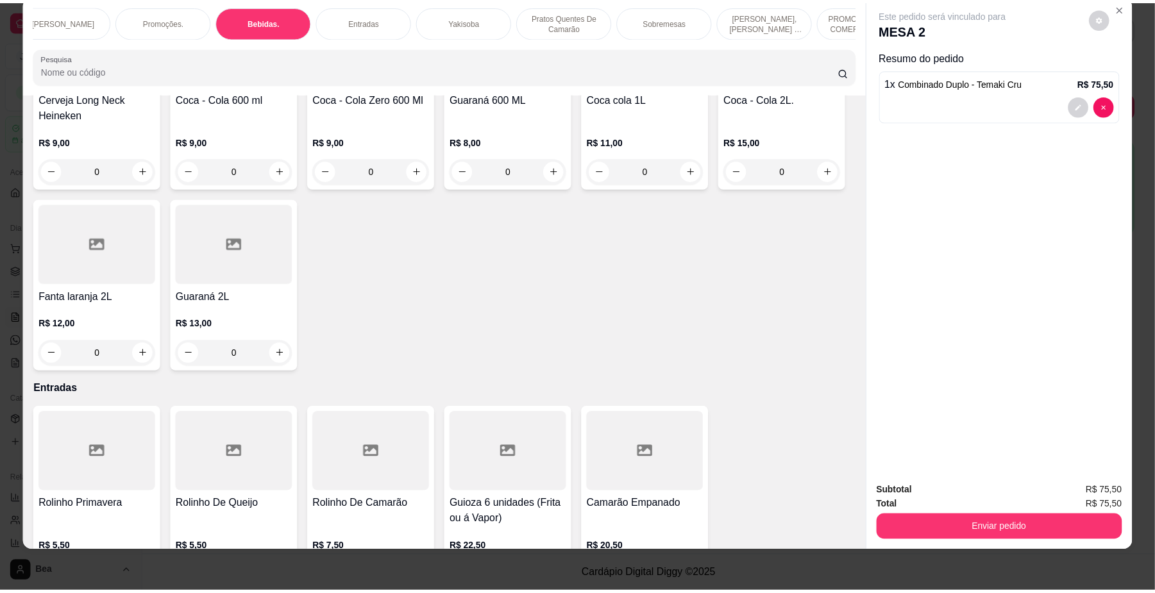
scroll to position [3094, 0]
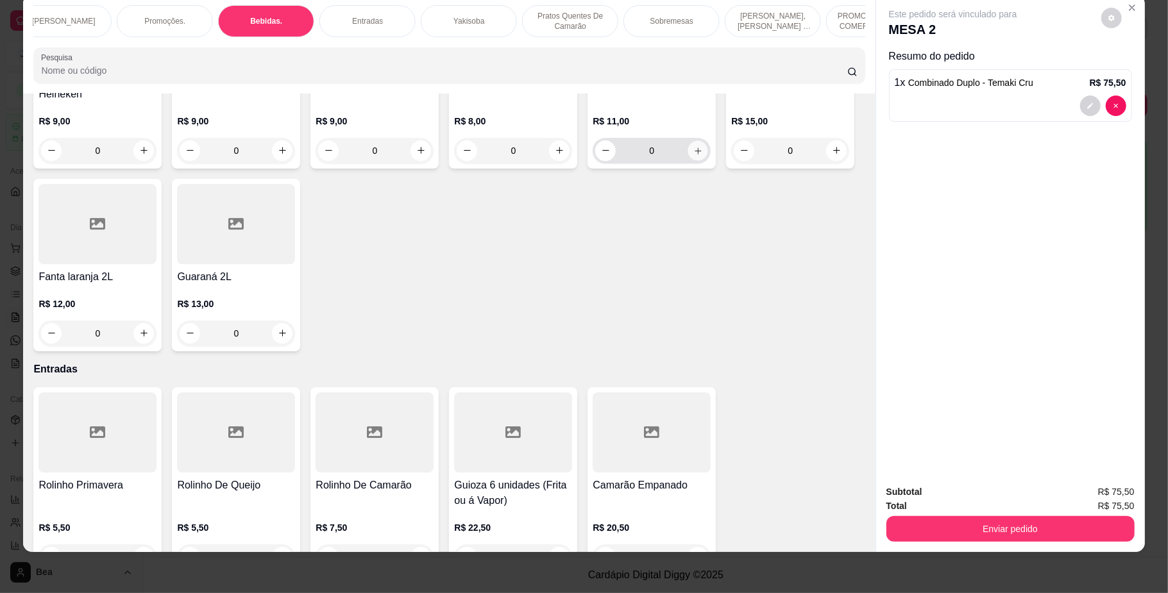
click at [693, 155] on icon "increase-product-quantity" at bounding box center [698, 151] width 10 height 10
type input "1"
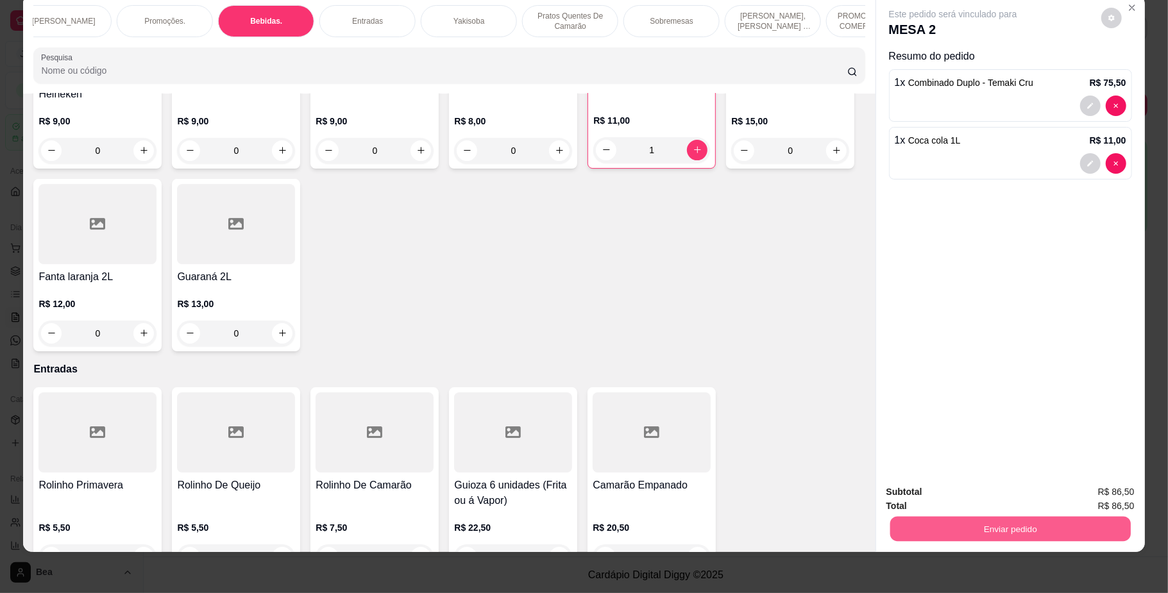
click at [960, 532] on button "Enviar pedido" at bounding box center [1010, 529] width 241 height 25
click at [952, 493] on button "Não registrar e enviar pedido" at bounding box center [967, 498] width 130 height 24
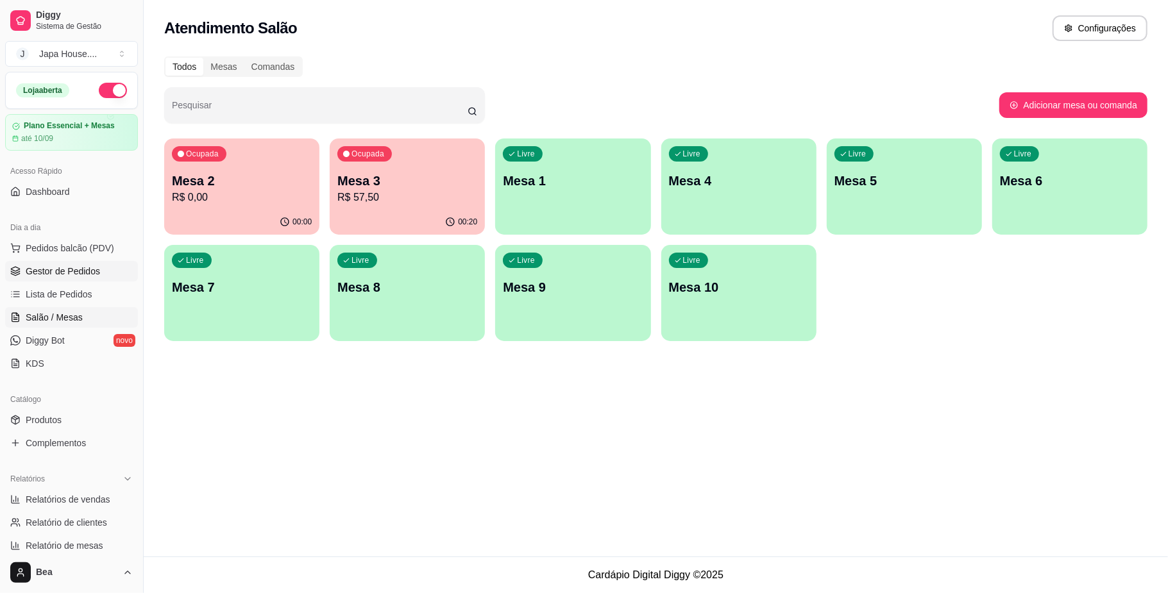
click at [100, 271] on link "Gestor de Pedidos" at bounding box center [71, 271] width 133 height 21
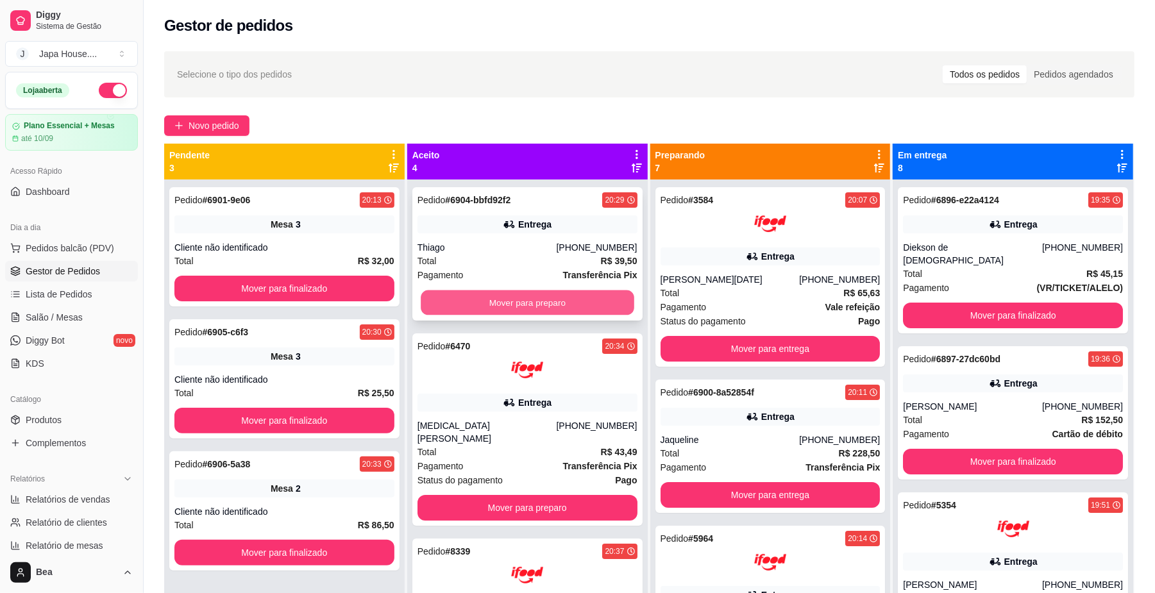
click at [562, 309] on button "Mover para preparo" at bounding box center [527, 303] width 213 height 25
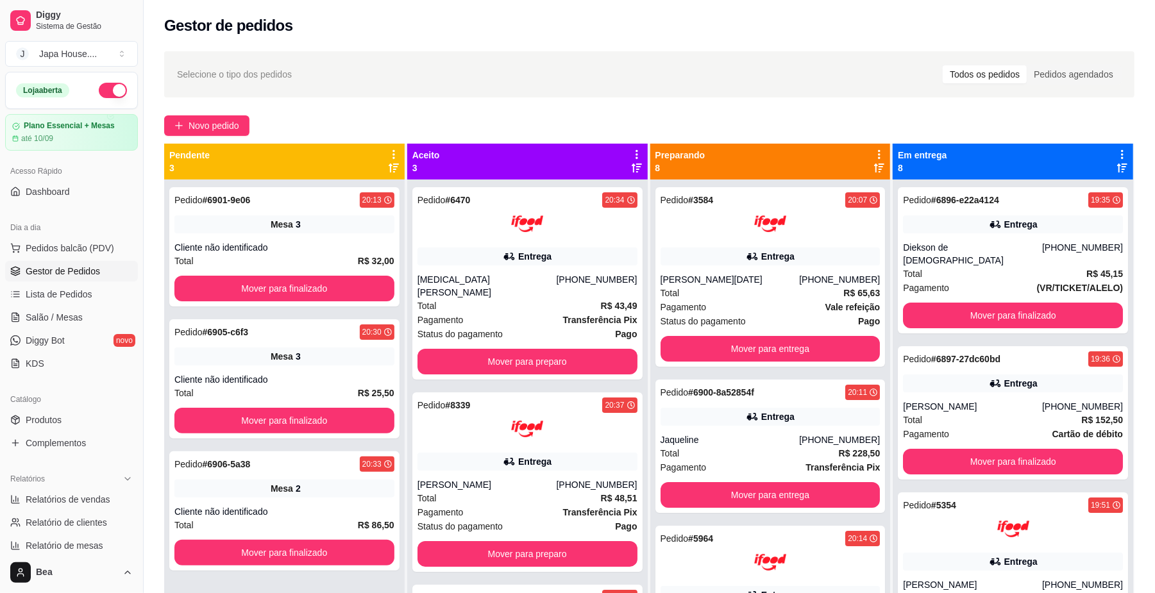
click at [562, 313] on div "Pagamento Transferência Pix" at bounding box center [528, 320] width 220 height 14
click at [595, 350] on button "Mover para preparo" at bounding box center [527, 362] width 213 height 25
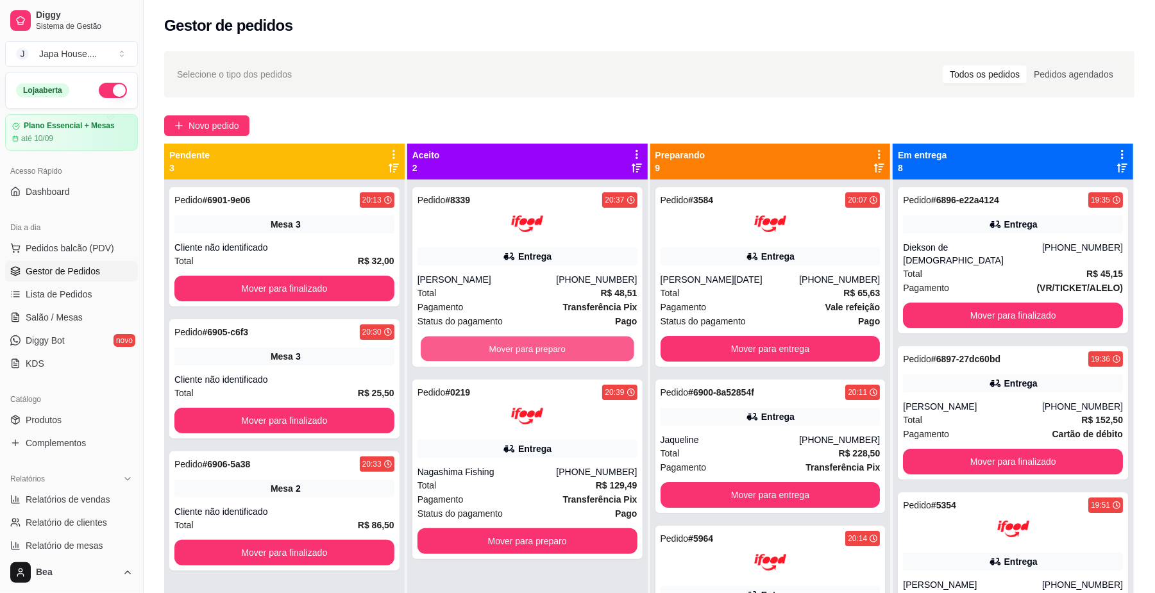
click at [595, 344] on button "Mover para preparo" at bounding box center [527, 349] width 213 height 25
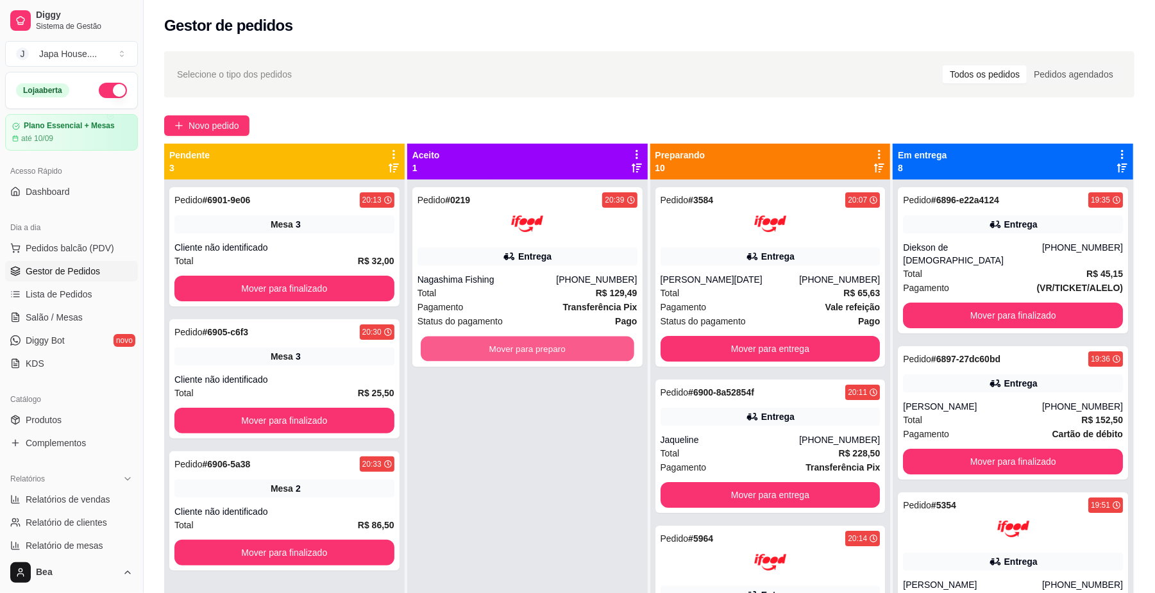
click at [595, 344] on button "Mover para preparo" at bounding box center [527, 349] width 213 height 25
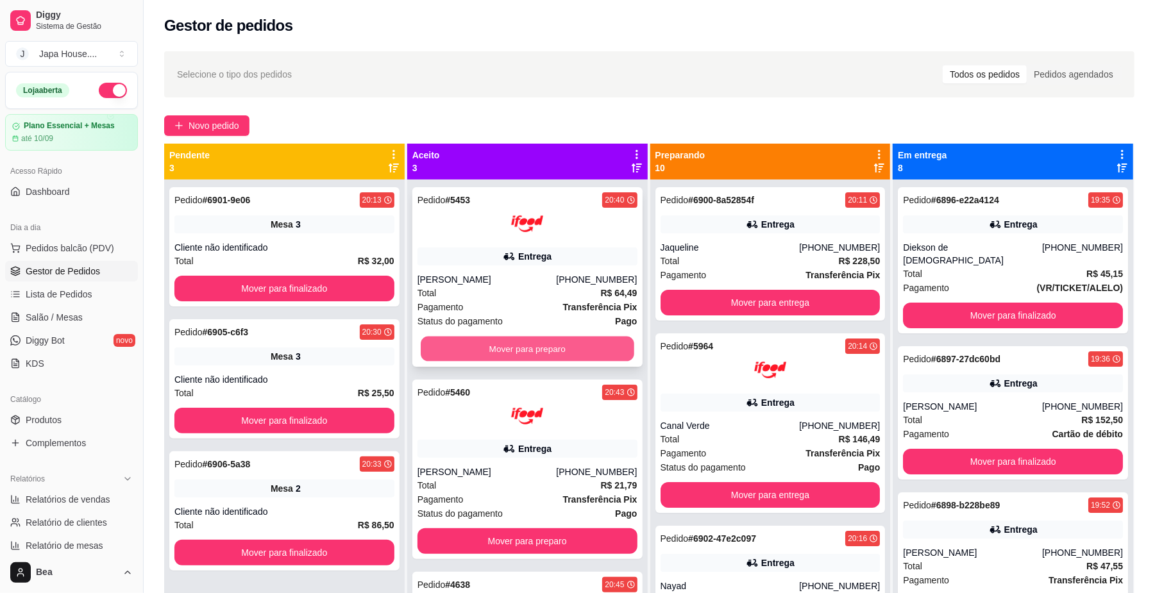
click at [601, 346] on button "Mover para preparo" at bounding box center [527, 349] width 213 height 25
click at [585, 346] on button "Mover para preparo" at bounding box center [527, 349] width 213 height 25
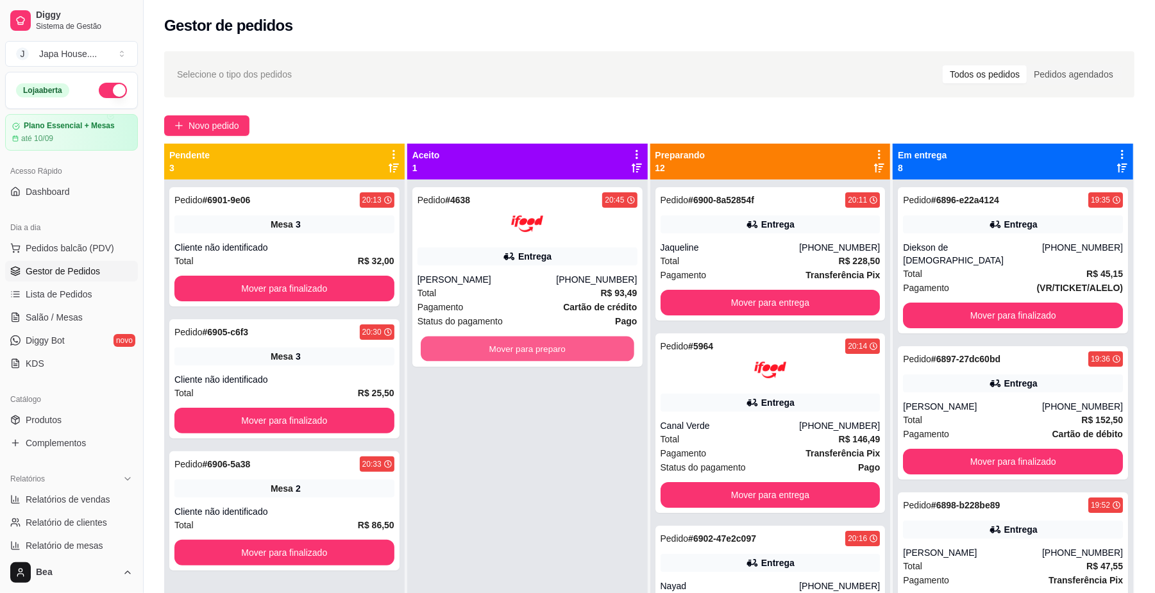
click at [585, 346] on button "Mover para preparo" at bounding box center [527, 349] width 213 height 25
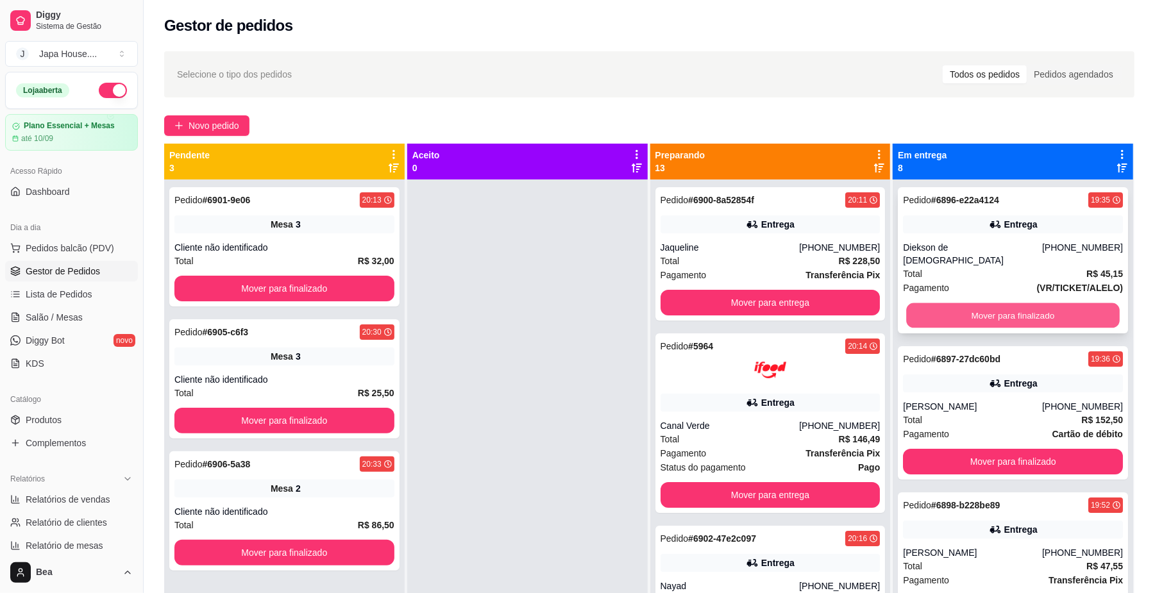
click at [969, 303] on button "Mover para finalizado" at bounding box center [1012, 315] width 213 height 25
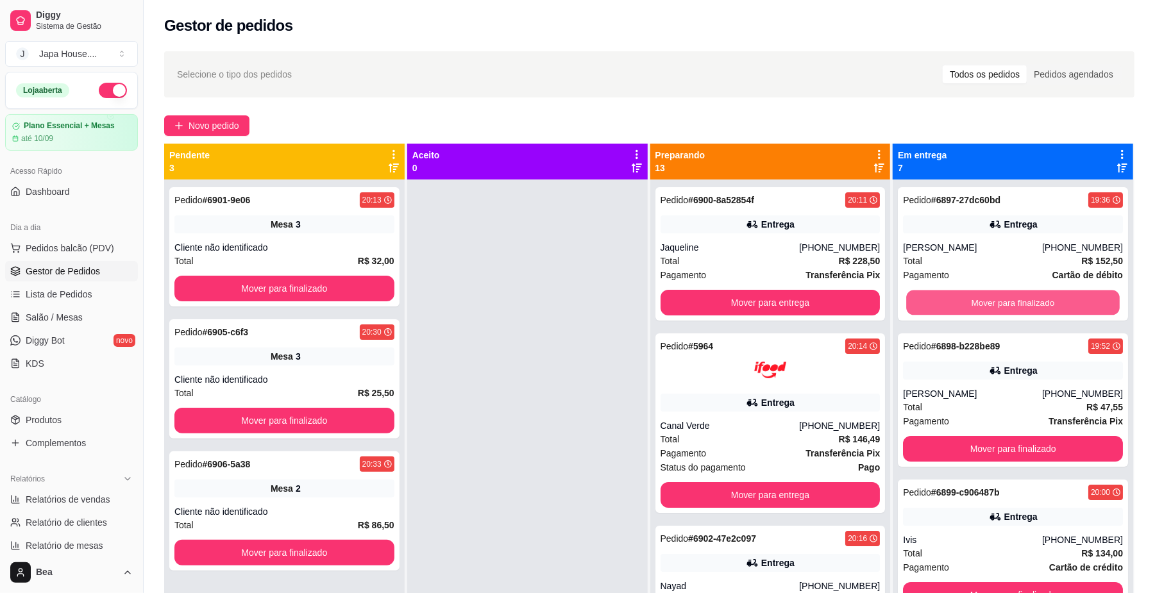
click at [969, 303] on button "Mover para finalizado" at bounding box center [1012, 303] width 213 height 25
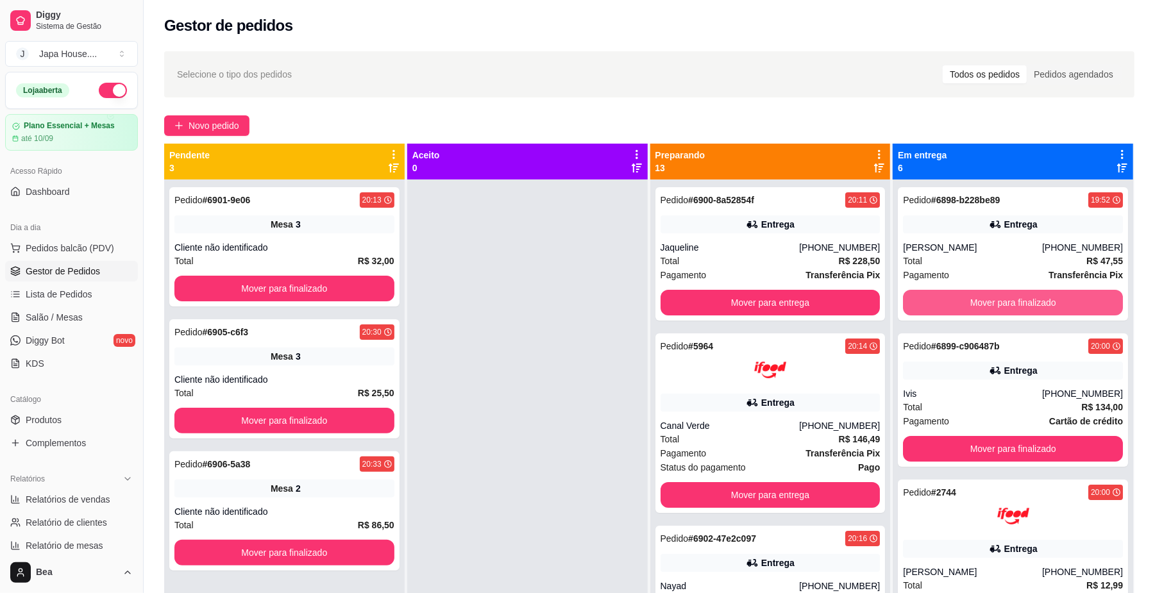
click at [969, 303] on button "Mover para finalizado" at bounding box center [1013, 303] width 220 height 26
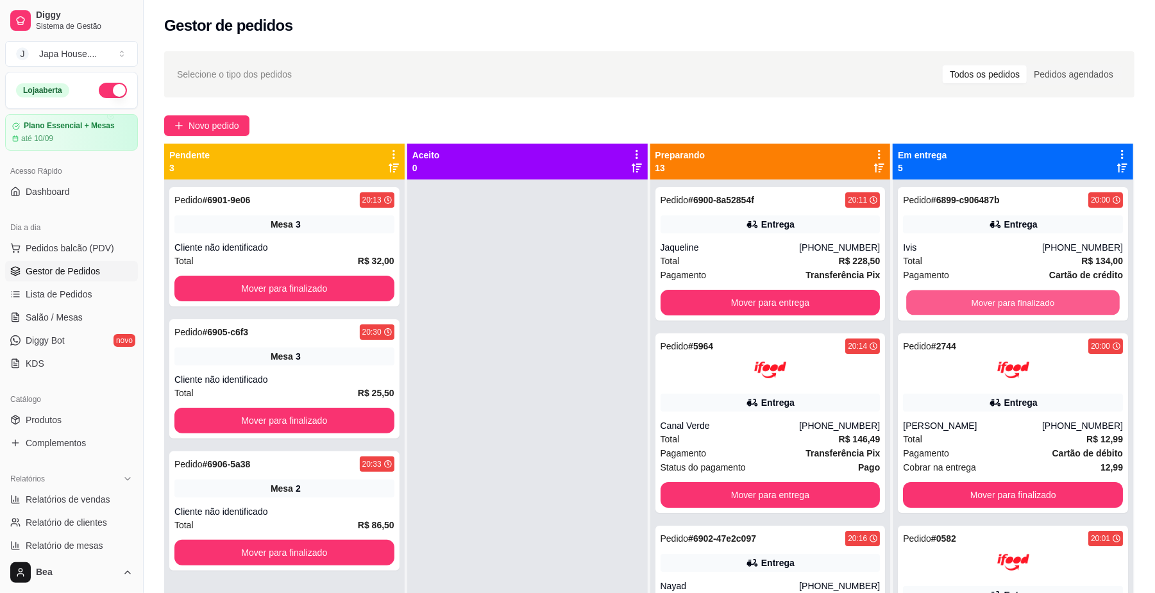
click at [969, 303] on button "Mover para finalizado" at bounding box center [1012, 303] width 213 height 25
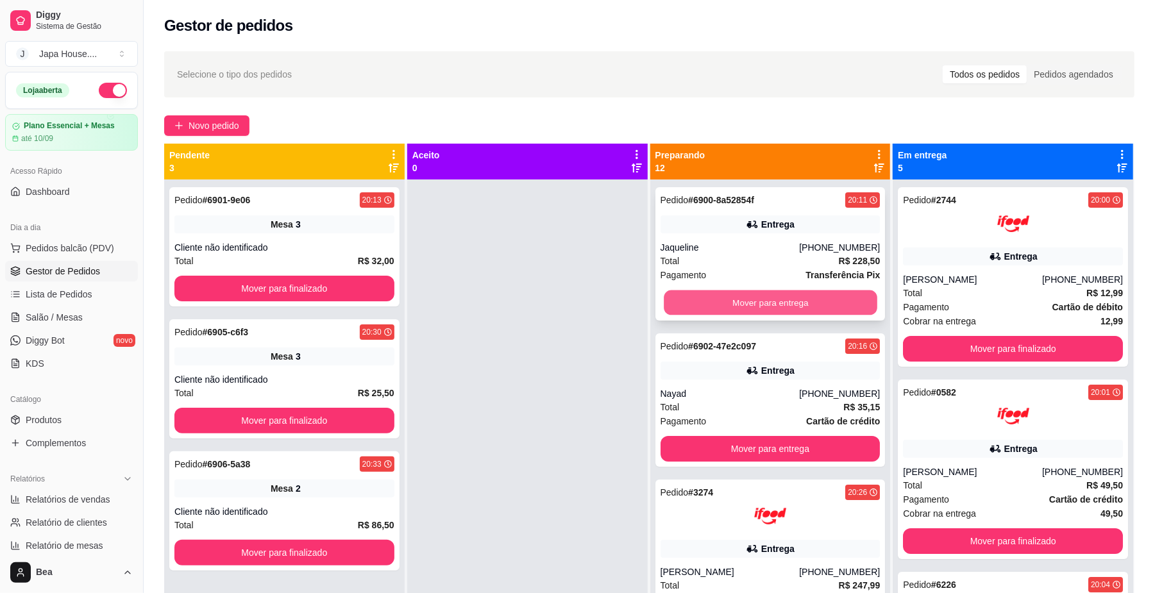
click at [740, 299] on button "Mover para entrega" at bounding box center [770, 303] width 213 height 25
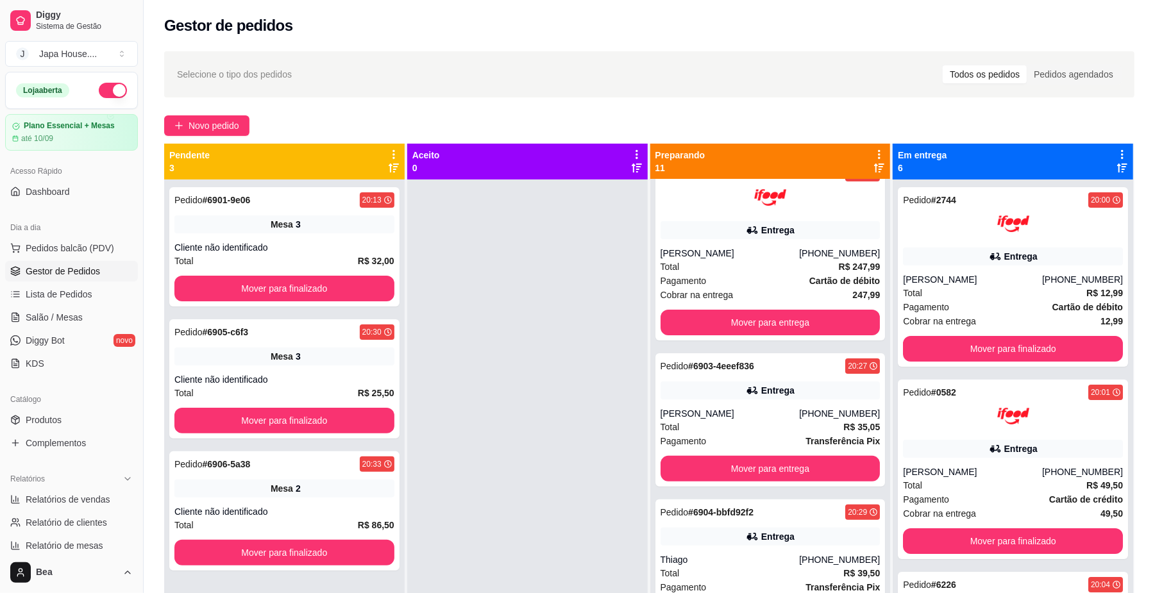
scroll to position [206, 0]
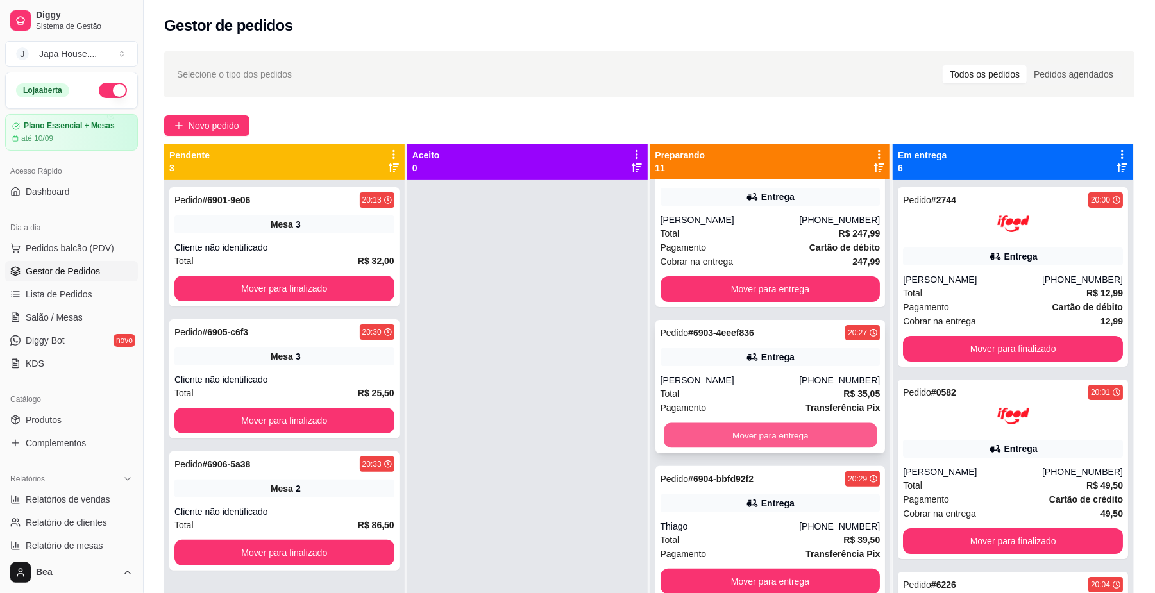
click at [818, 436] on button "Mover para entrega" at bounding box center [770, 435] width 213 height 25
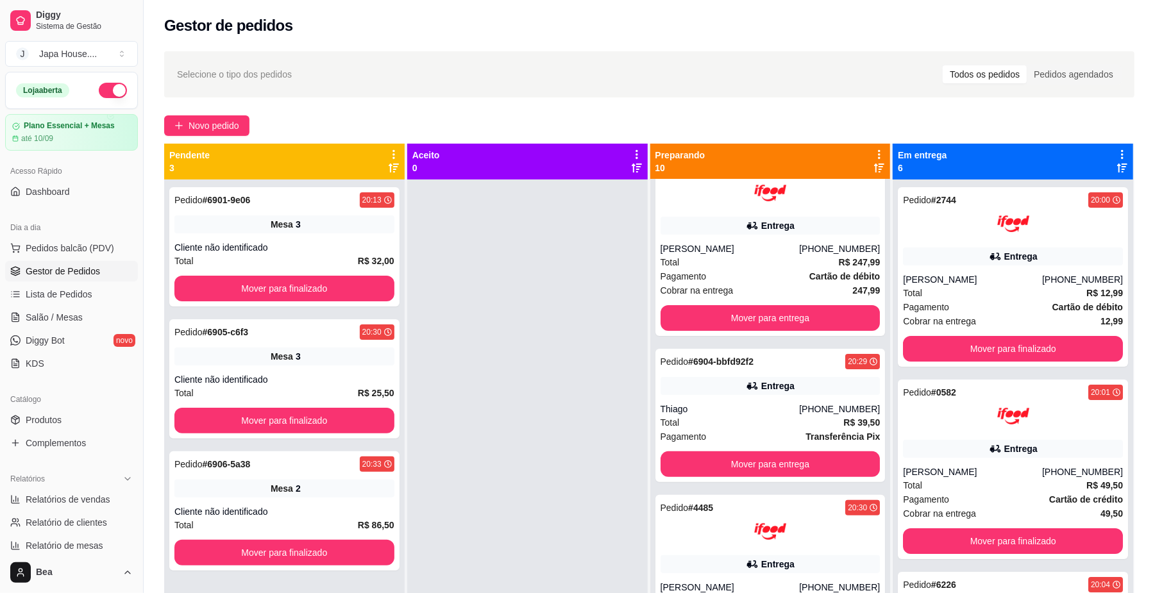
scroll to position [205, 0]
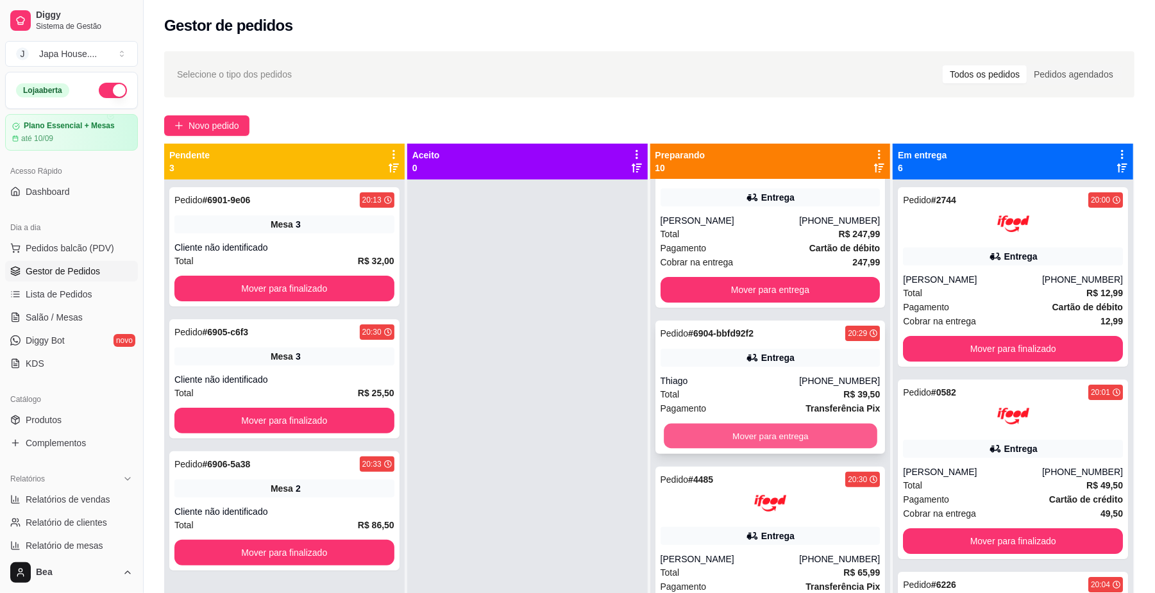
click at [845, 426] on button "Mover para entrega" at bounding box center [770, 436] width 213 height 25
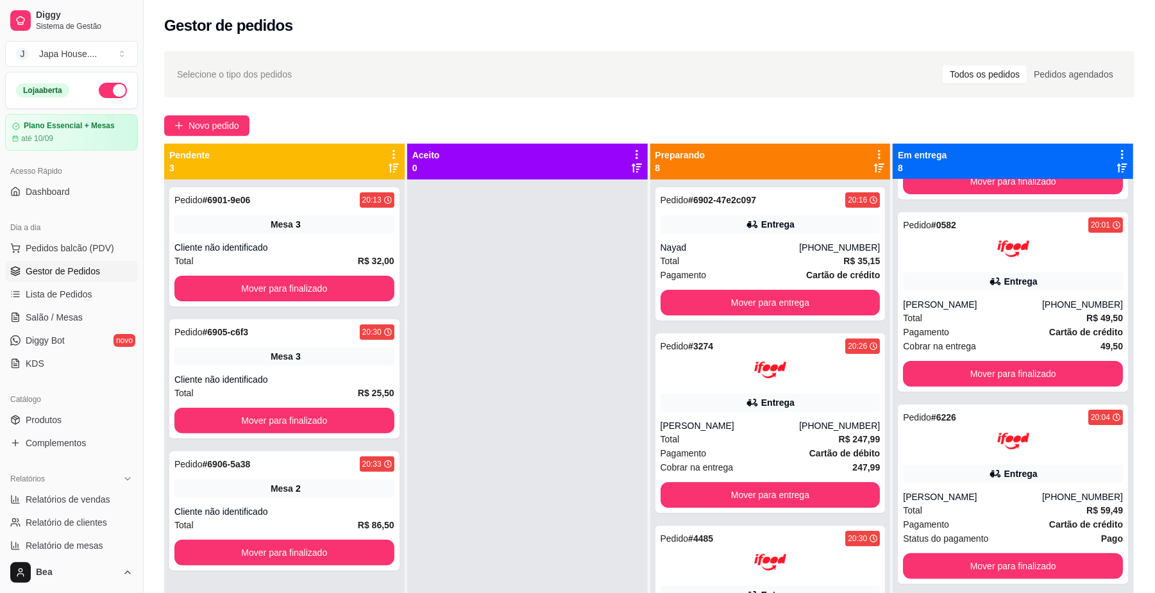
scroll to position [0, 0]
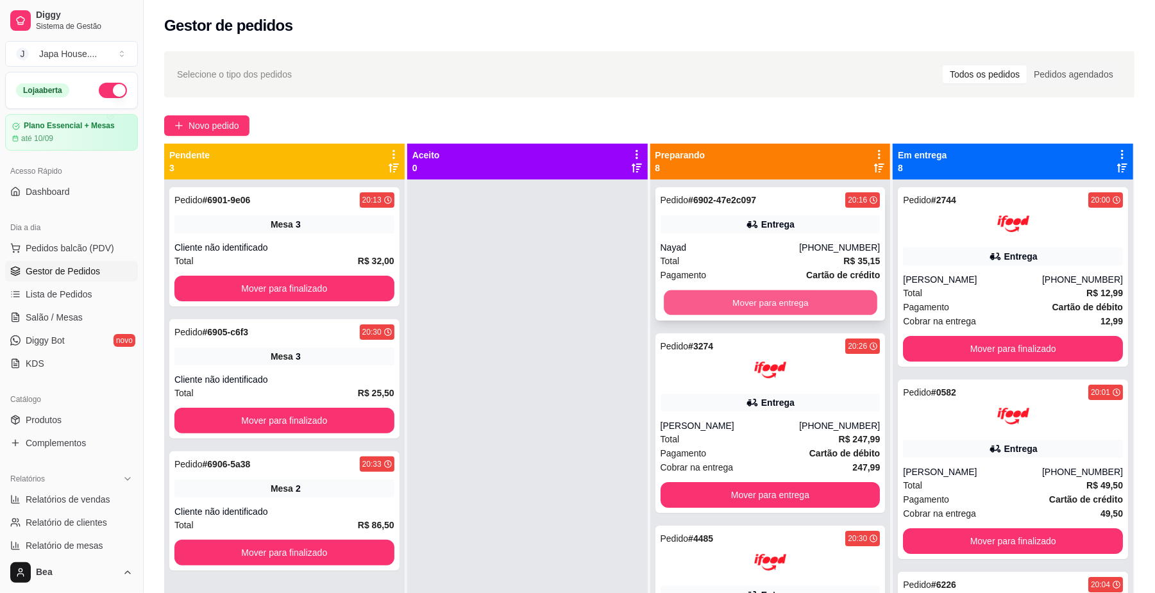
click at [708, 301] on button "Mover para entrega" at bounding box center [770, 303] width 213 height 25
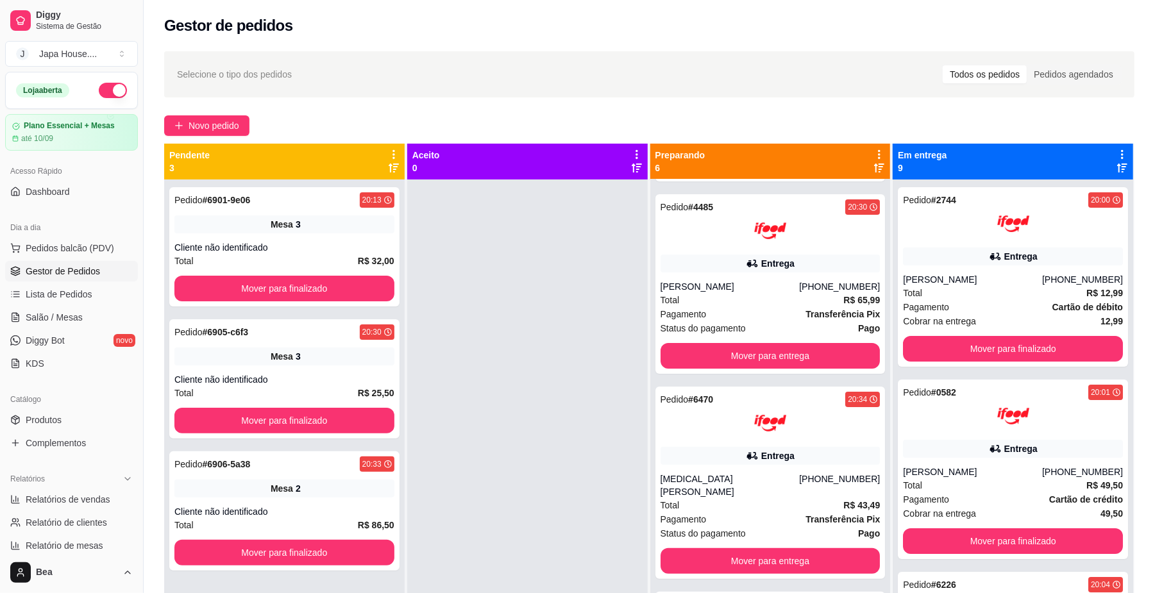
scroll to position [226, 0]
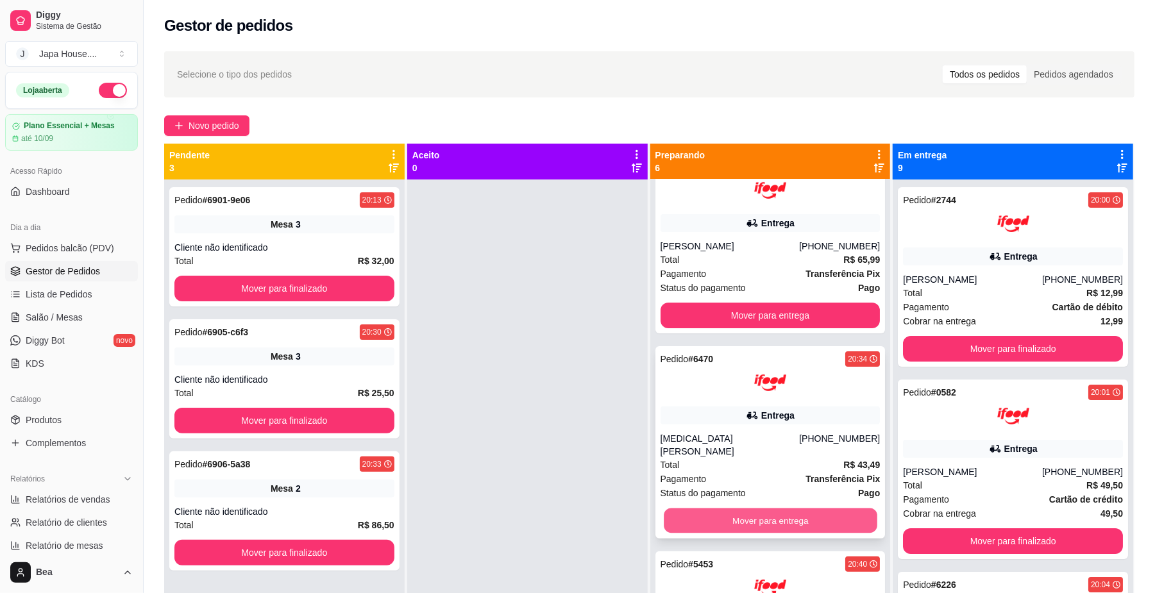
click at [827, 509] on button "Mover para entrega" at bounding box center [770, 521] width 213 height 25
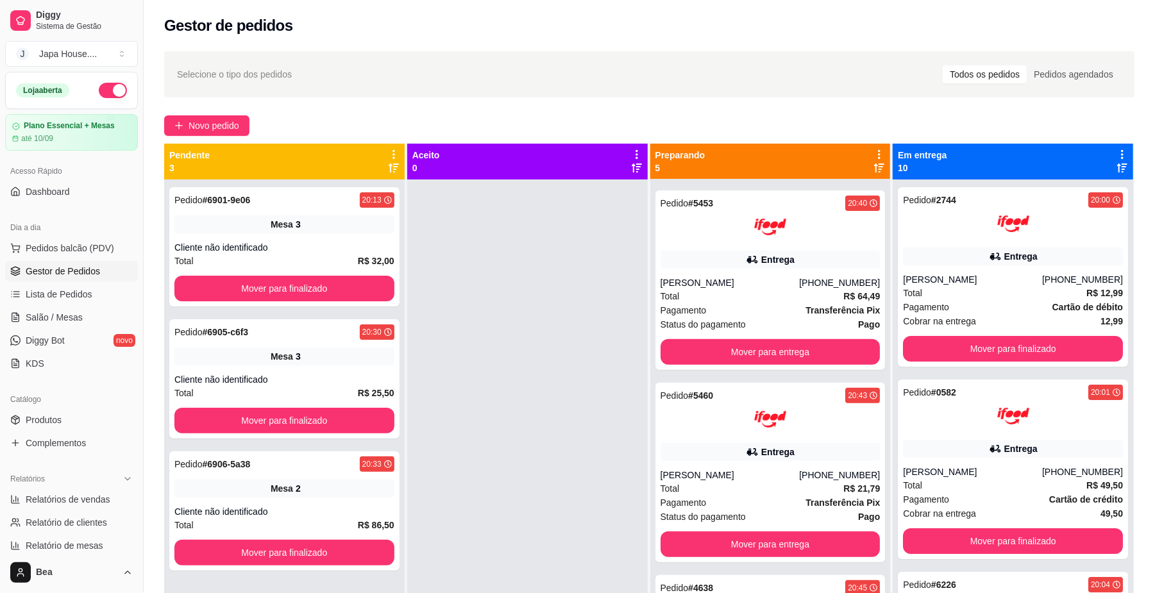
scroll to position [0, 0]
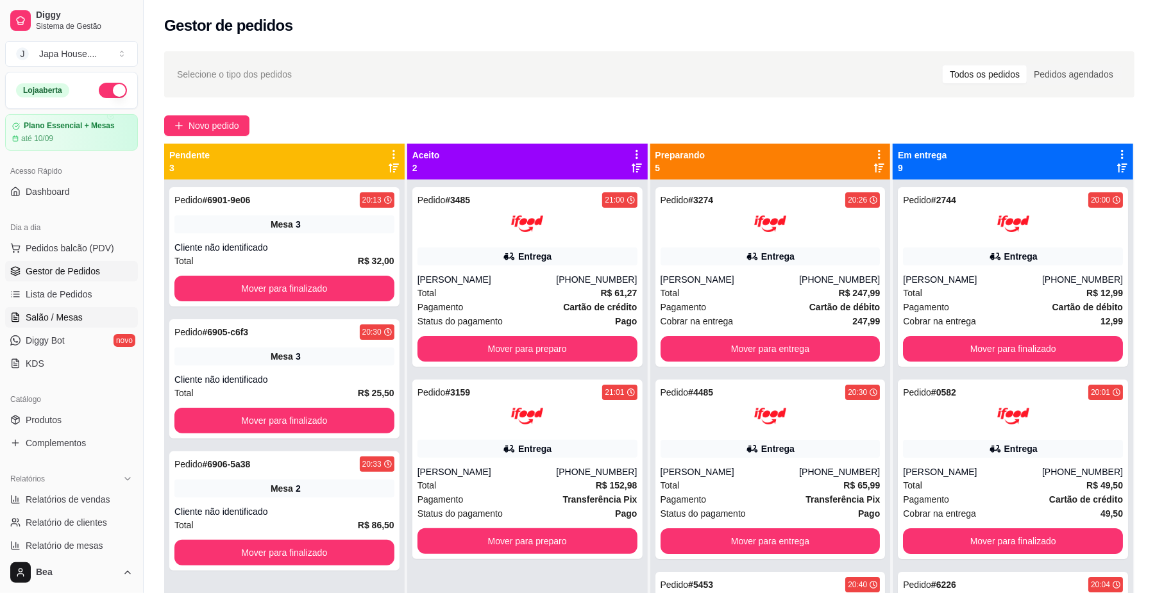
click at [76, 322] on span "Salão / Mesas" at bounding box center [54, 317] width 57 height 13
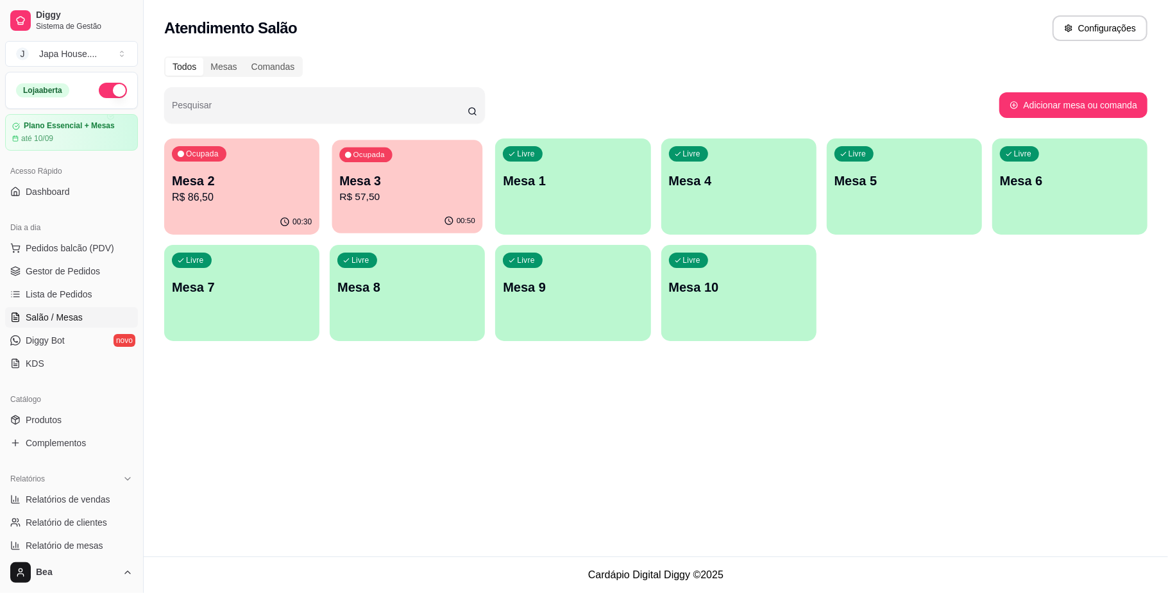
click at [360, 196] on p "R$ 57,50" at bounding box center [407, 197] width 136 height 15
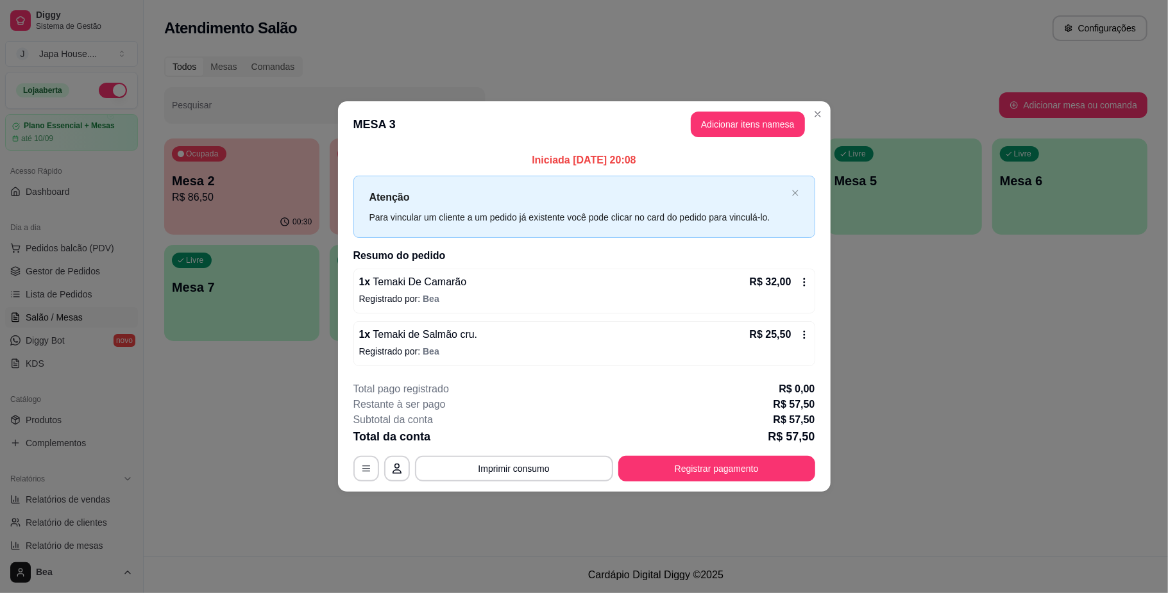
click at [802, 287] on icon at bounding box center [804, 282] width 10 height 10
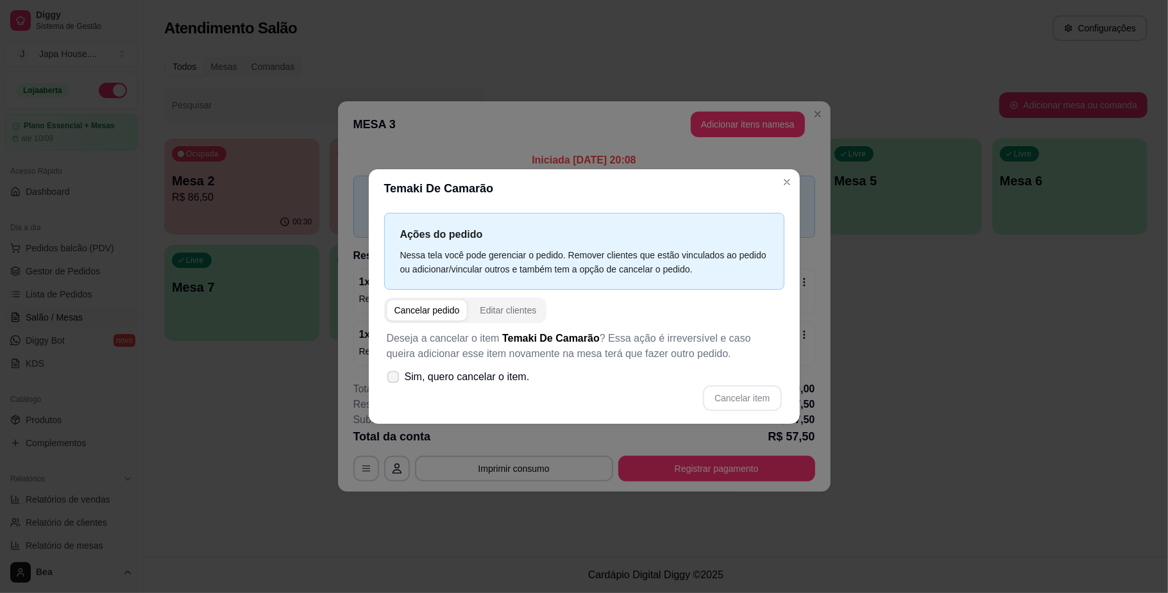
click at [443, 378] on span "Sim, quero cancelar o item." at bounding box center [467, 376] width 125 height 15
click at [394, 379] on input "Sim, quero cancelar o item." at bounding box center [390, 383] width 8 height 8
checkbox input "true"
click at [734, 399] on button "Cancelar item" at bounding box center [742, 397] width 76 height 25
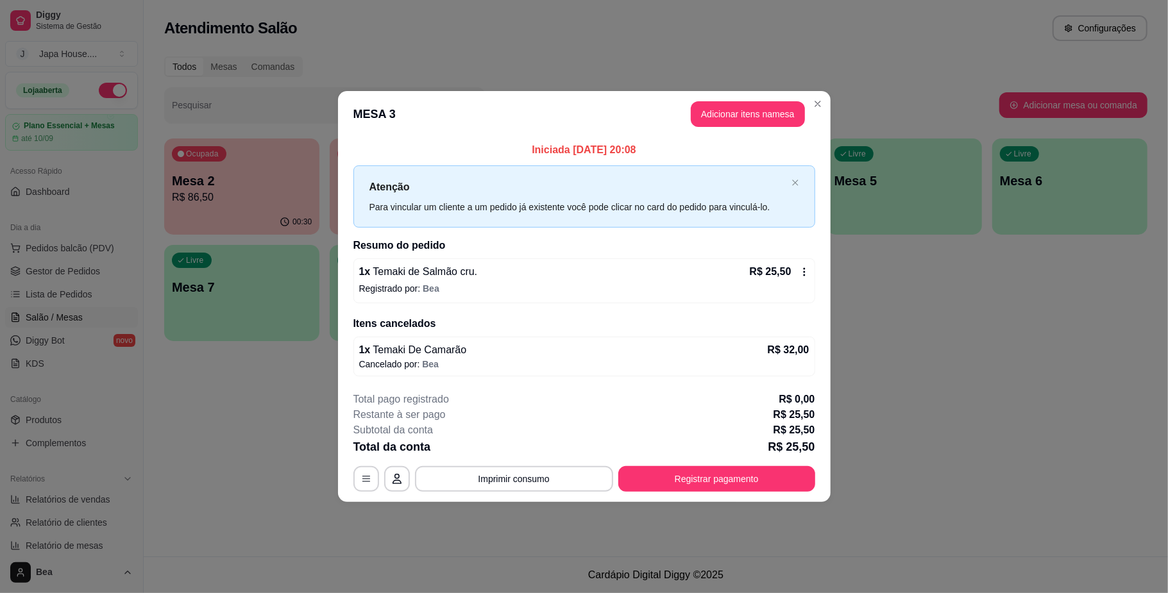
click at [767, 350] on div "1 x Temaki De Camarão R$ 32,00" at bounding box center [584, 350] width 450 height 15
click at [800, 272] on icon at bounding box center [804, 272] width 10 height 10
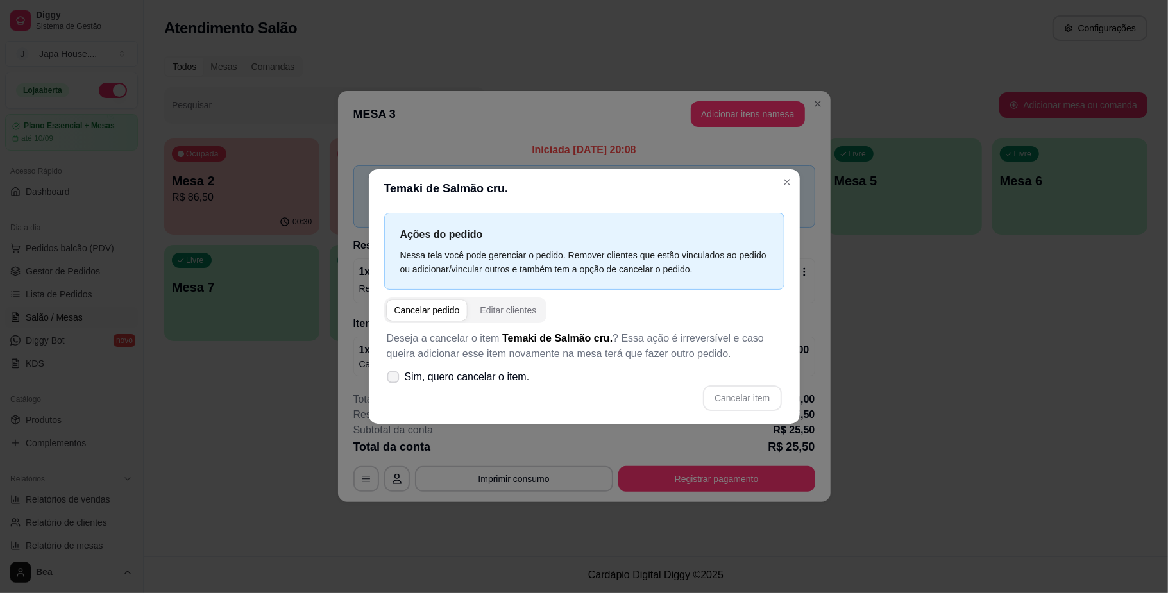
click at [437, 376] on span "Sim, quero cancelar o item." at bounding box center [467, 376] width 125 height 15
click at [394, 379] on input "Sim, quero cancelar o item." at bounding box center [390, 383] width 8 height 8
checkbox input "true"
click at [744, 391] on button "Cancelar item" at bounding box center [742, 397] width 76 height 25
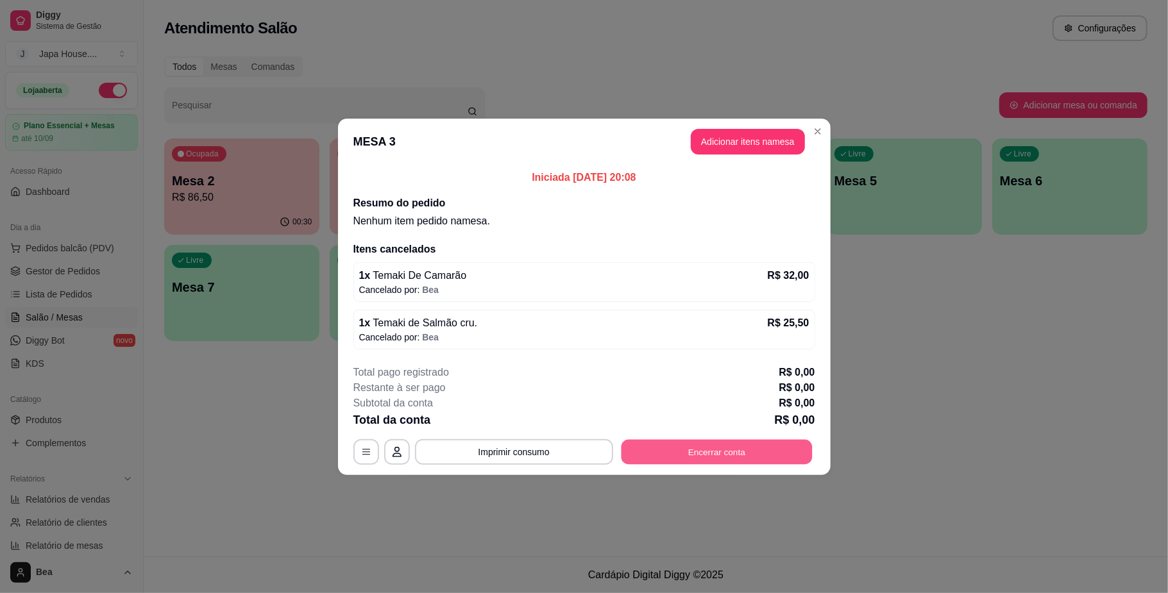
click at [790, 444] on button "Encerrar conta" at bounding box center [716, 451] width 191 height 25
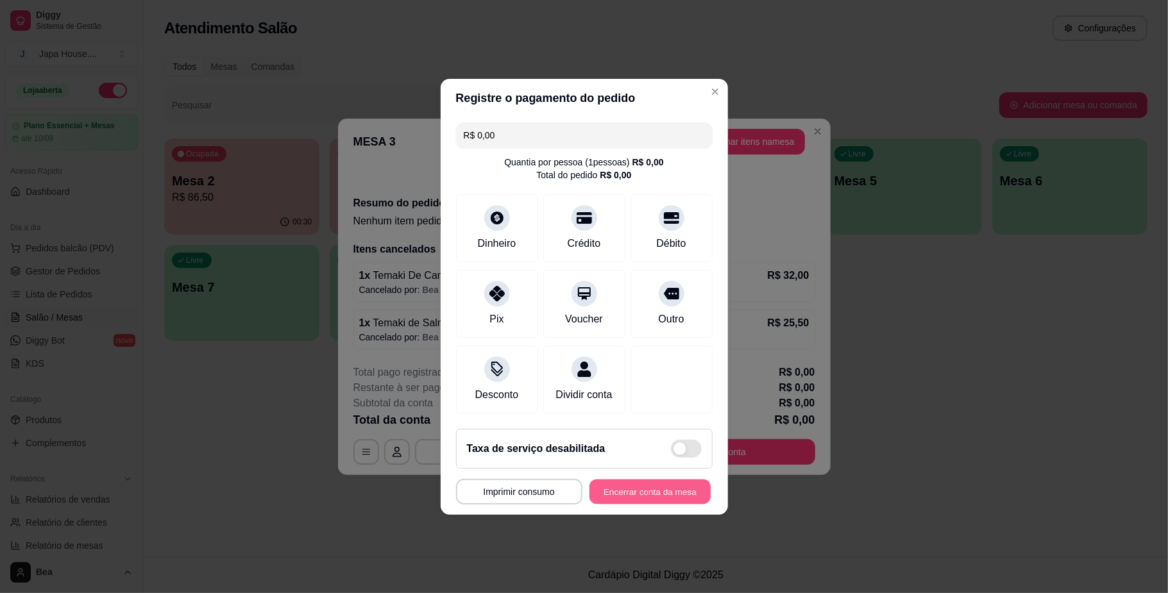
click at [656, 490] on button "Encerrar conta da mesa" at bounding box center [649, 491] width 121 height 25
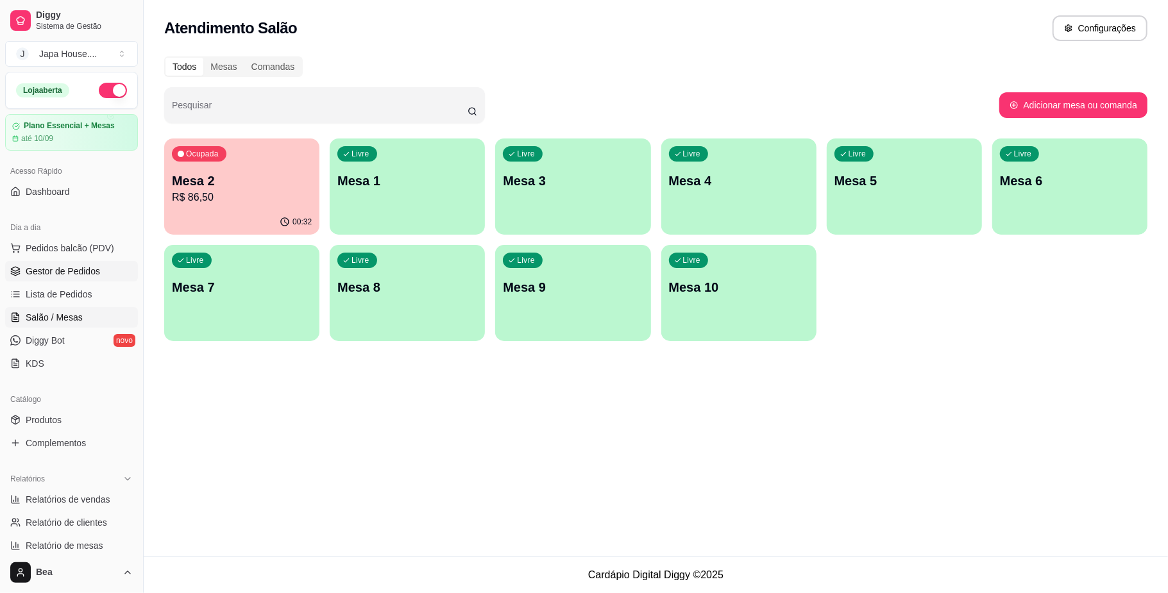
click at [80, 262] on link "Gestor de Pedidos" at bounding box center [71, 271] width 133 height 21
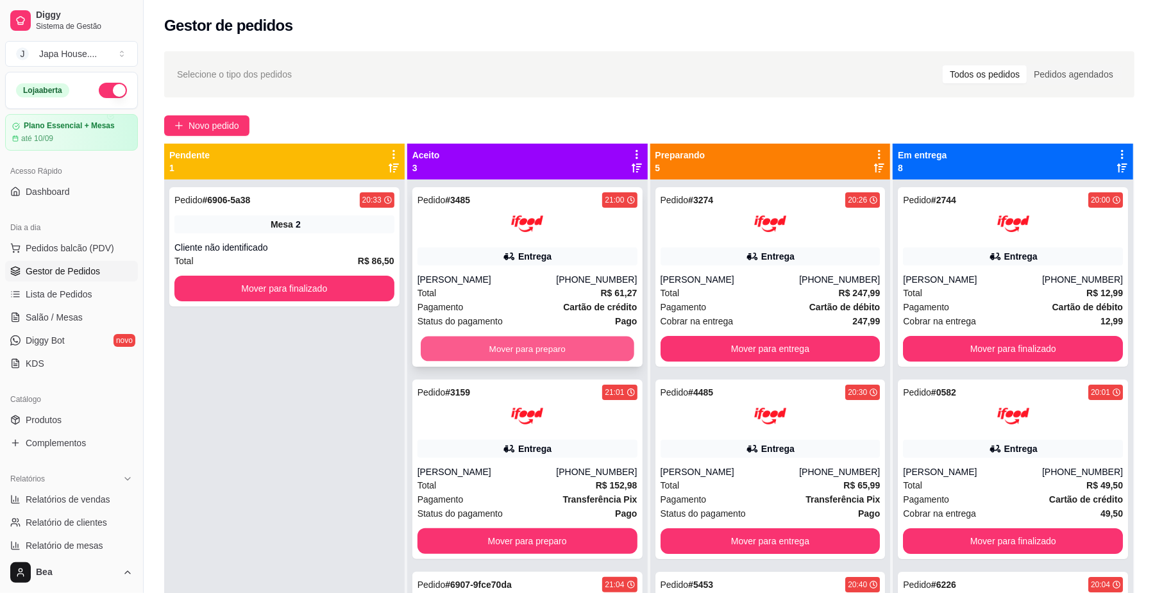
click at [529, 349] on button "Mover para preparo" at bounding box center [527, 349] width 213 height 25
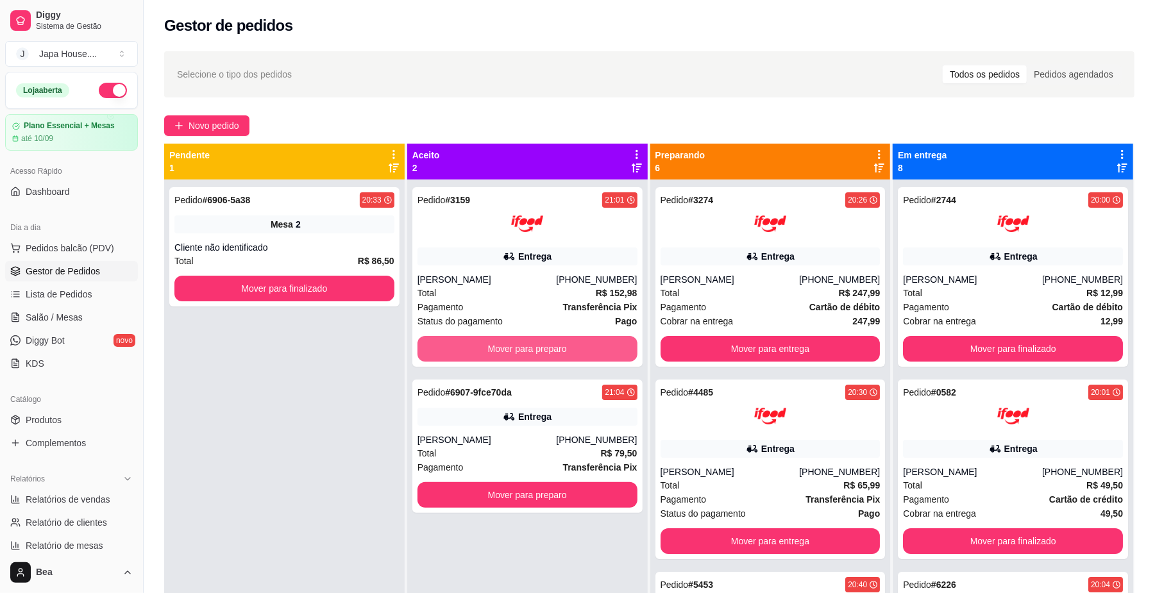
click at [529, 349] on button "Mover para preparo" at bounding box center [528, 349] width 220 height 26
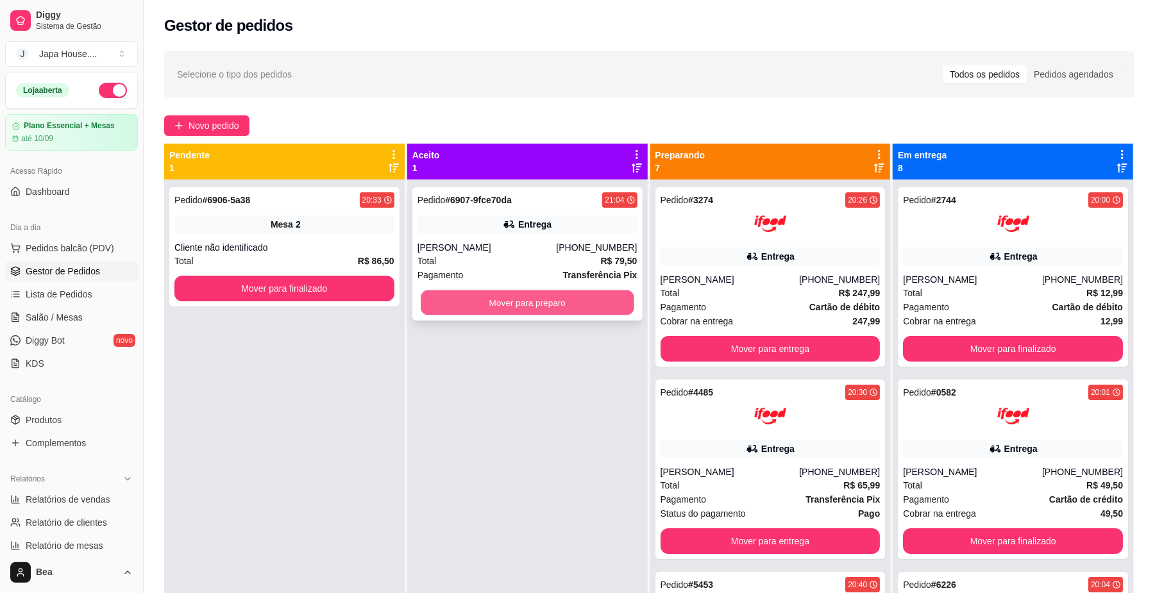
click at [598, 308] on button "Mover para preparo" at bounding box center [527, 303] width 213 height 25
click at [442, 301] on button "Mover para preparo" at bounding box center [527, 303] width 213 height 25
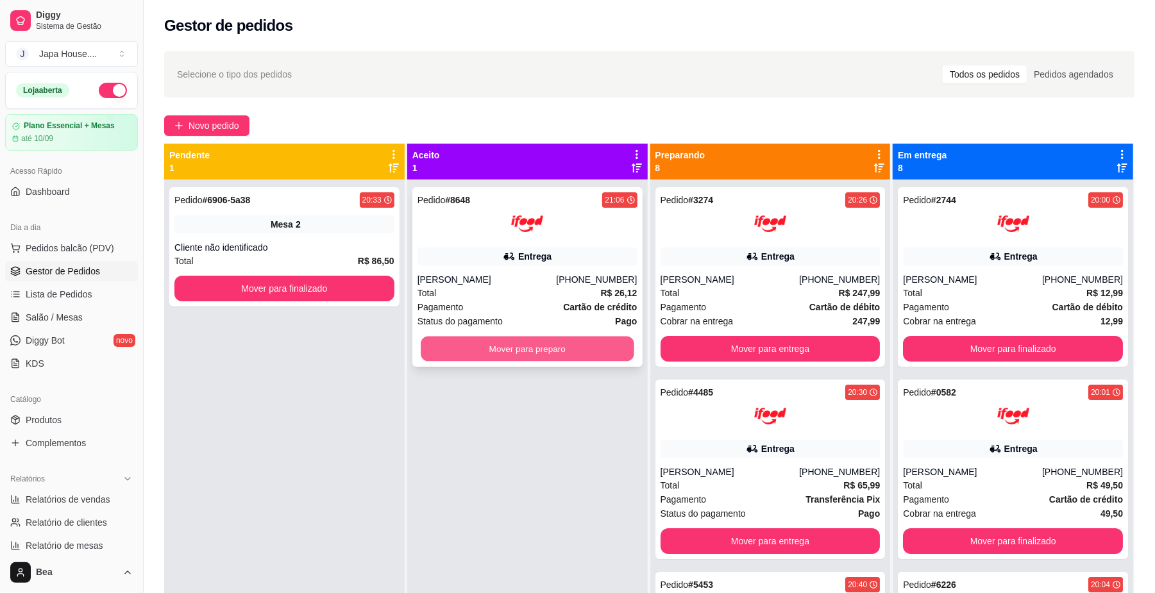
click at [509, 348] on button "Mover para preparo" at bounding box center [527, 349] width 213 height 25
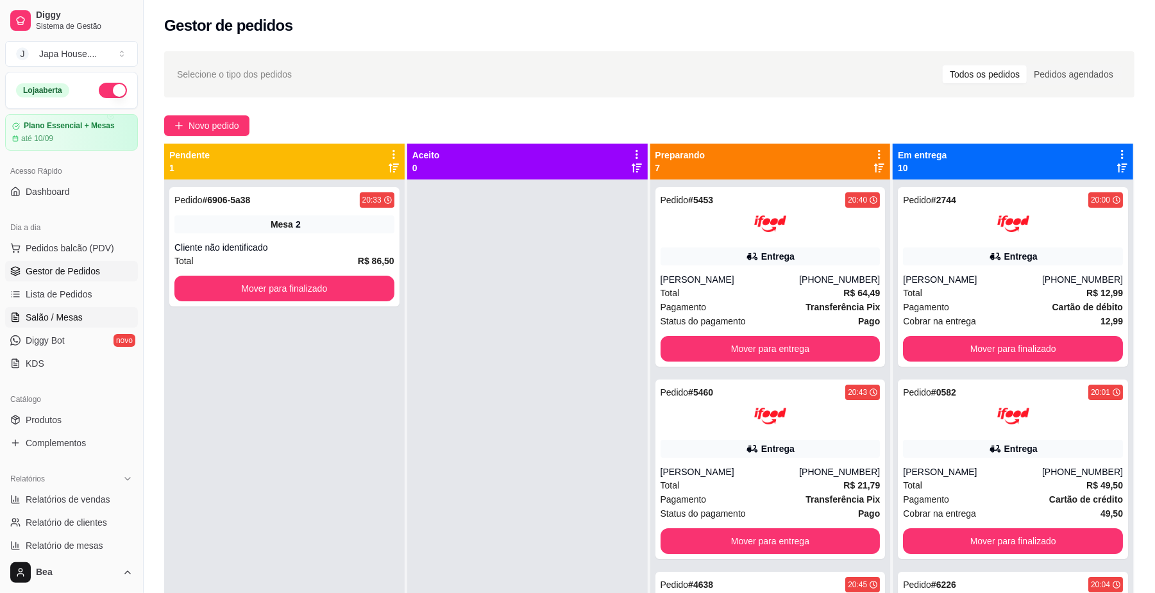
click at [62, 314] on span "Salão / Mesas" at bounding box center [54, 317] width 57 height 13
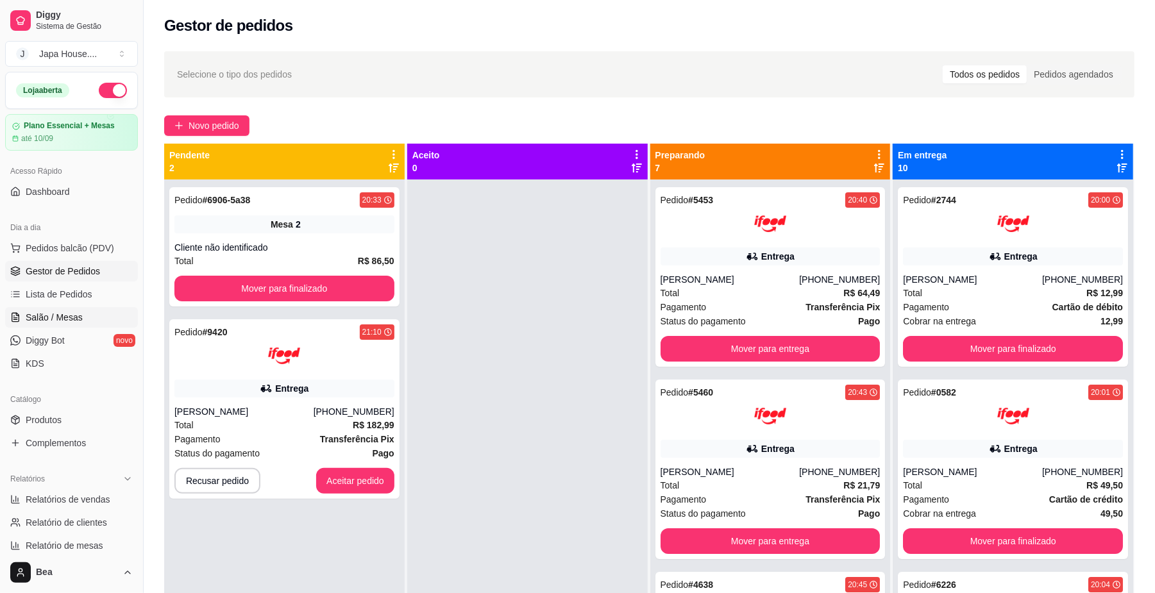
click at [86, 321] on link "Salão / Mesas" at bounding box center [71, 317] width 133 height 21
click at [371, 481] on button "Aceitar pedido" at bounding box center [355, 481] width 78 height 26
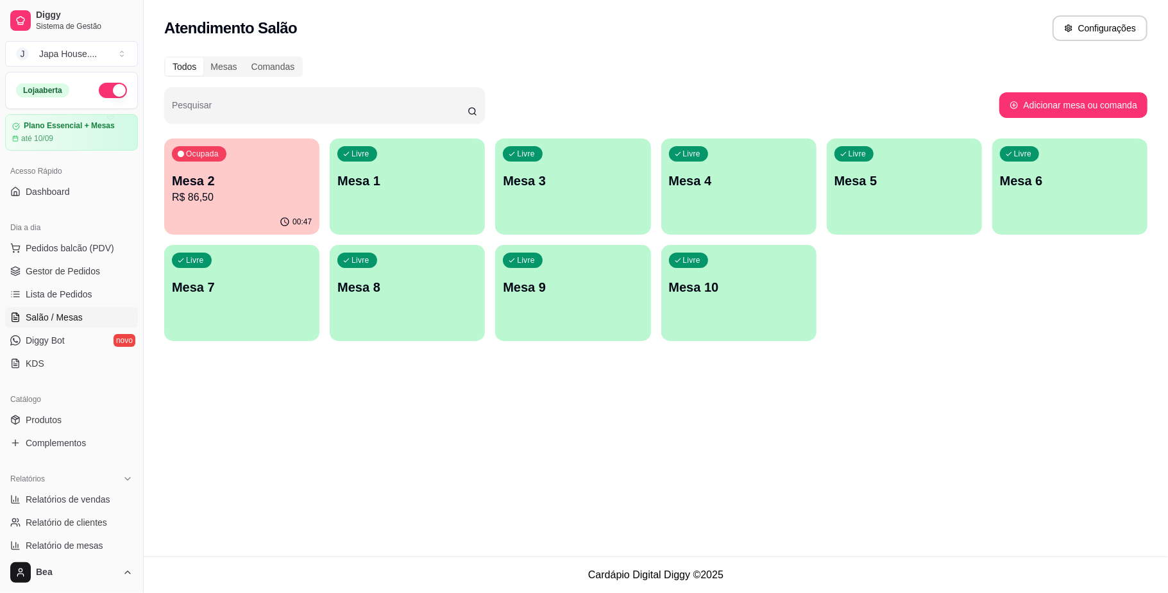
click at [226, 186] on p "Mesa 2" at bounding box center [242, 181] width 140 height 18
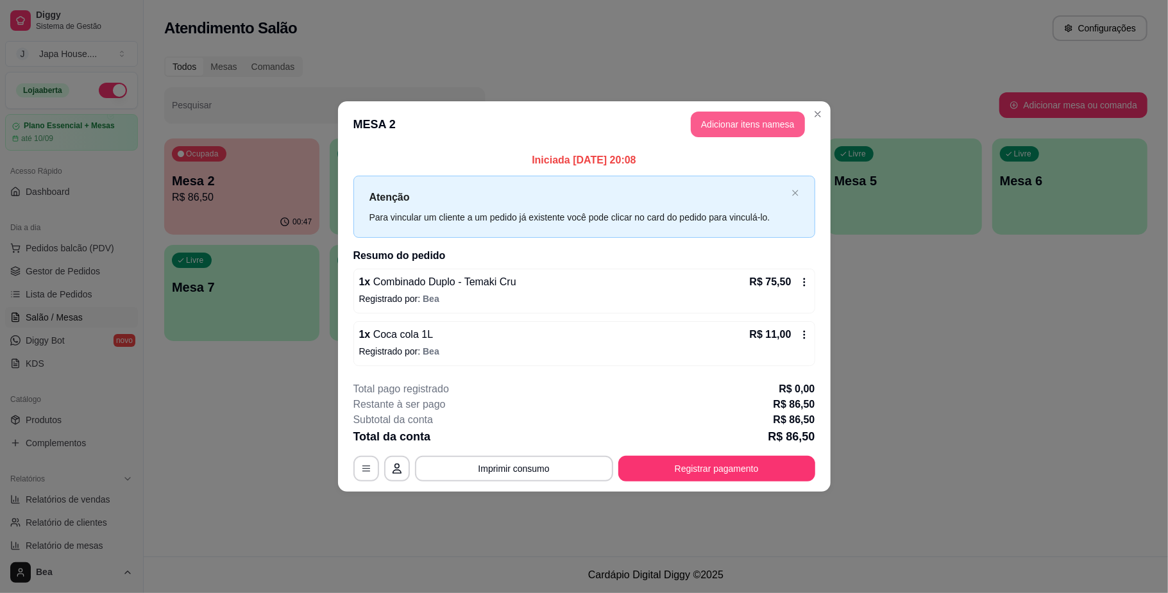
click at [755, 124] on button "Adicionar itens na mesa" at bounding box center [748, 125] width 114 height 26
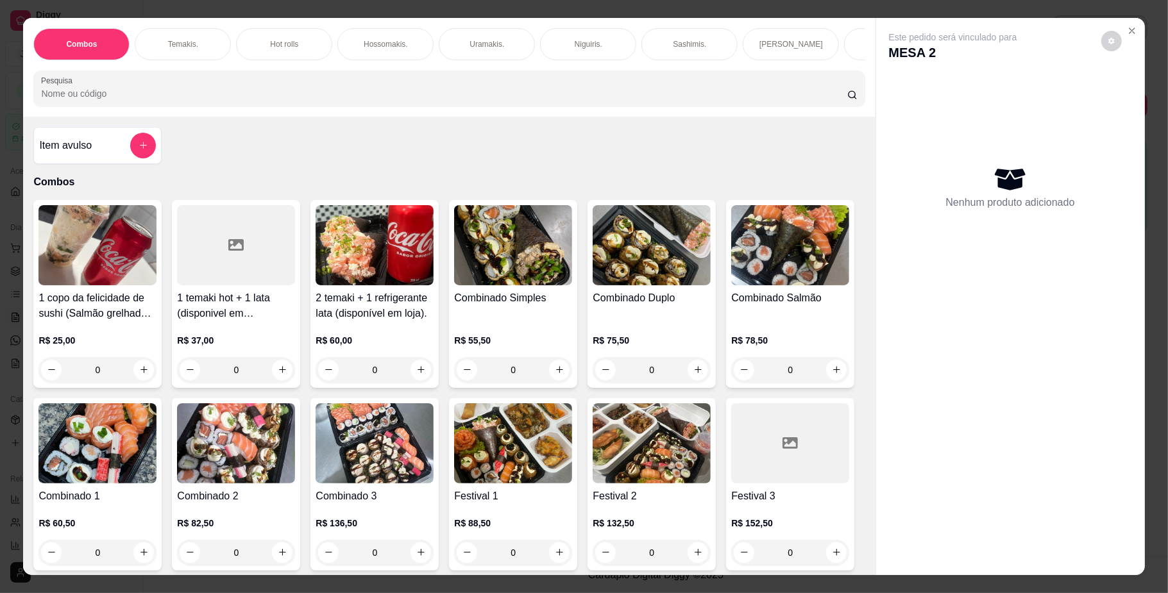
click at [731, 383] on div "0" at bounding box center [790, 370] width 118 height 26
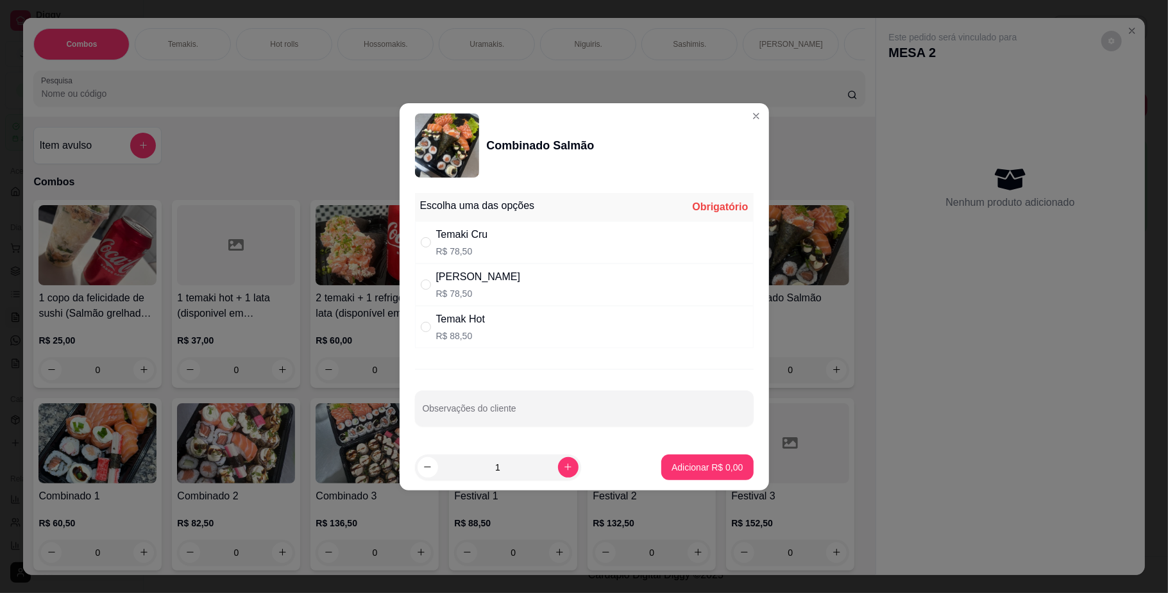
click at [517, 245] on div "Temaki Cru R$ 78,50" at bounding box center [584, 242] width 339 height 42
radio input "true"
click at [691, 464] on p "Adicionar R$ 78,50" at bounding box center [705, 467] width 74 height 12
type input "1"
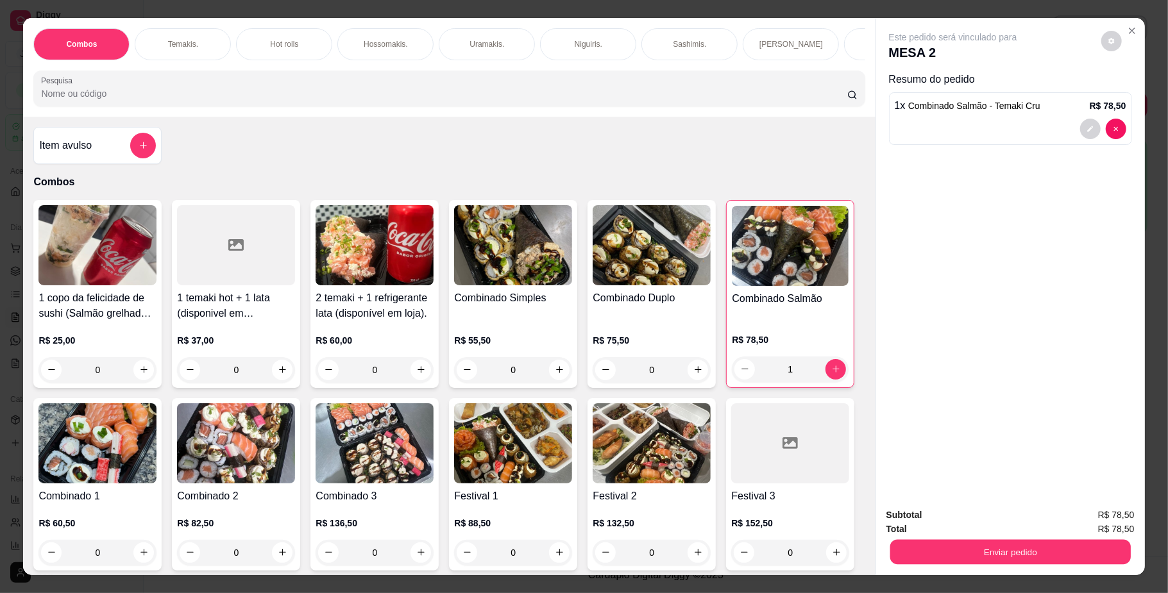
click at [963, 558] on button "Enviar pedido" at bounding box center [1010, 552] width 241 height 25
click at [956, 527] on button "Não registrar e enviar pedido" at bounding box center [966, 521] width 133 height 24
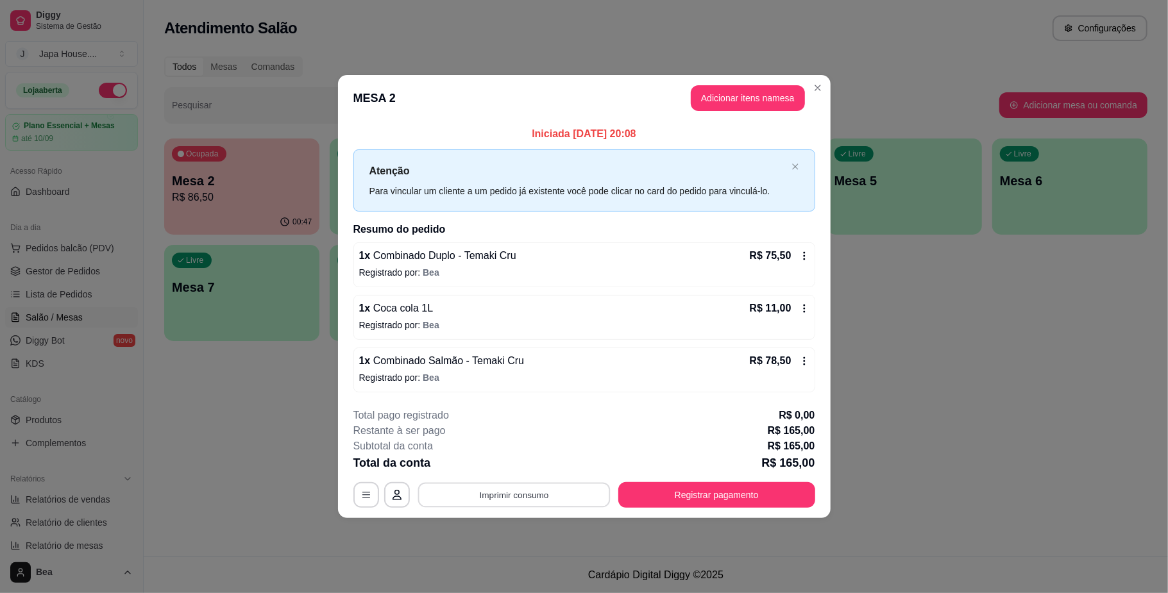
click at [546, 487] on button "Imprimir consumo" at bounding box center [514, 495] width 192 height 25
click at [534, 464] on button "IMPRESSORA" at bounding box center [517, 467] width 93 height 21
click at [542, 496] on button "Imprimir consumo" at bounding box center [514, 495] width 192 height 25
click at [522, 462] on button "IMPRESSORA" at bounding box center [518, 467] width 90 height 20
click at [645, 486] on button "Registrar pagamento" at bounding box center [716, 495] width 191 height 25
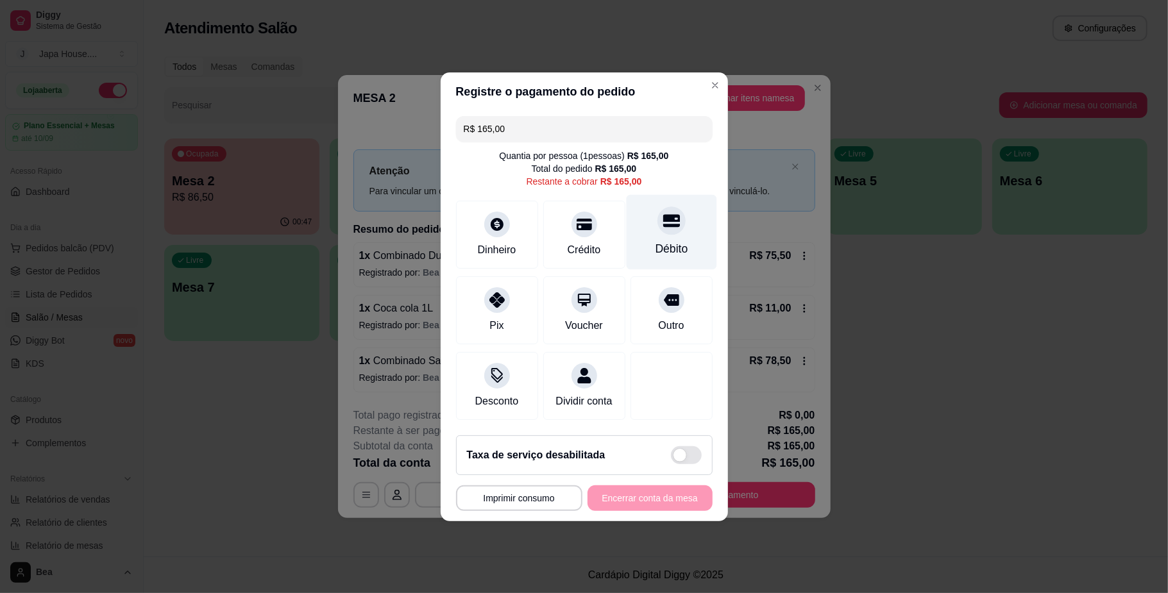
click at [655, 245] on div "Débito" at bounding box center [671, 249] width 33 height 17
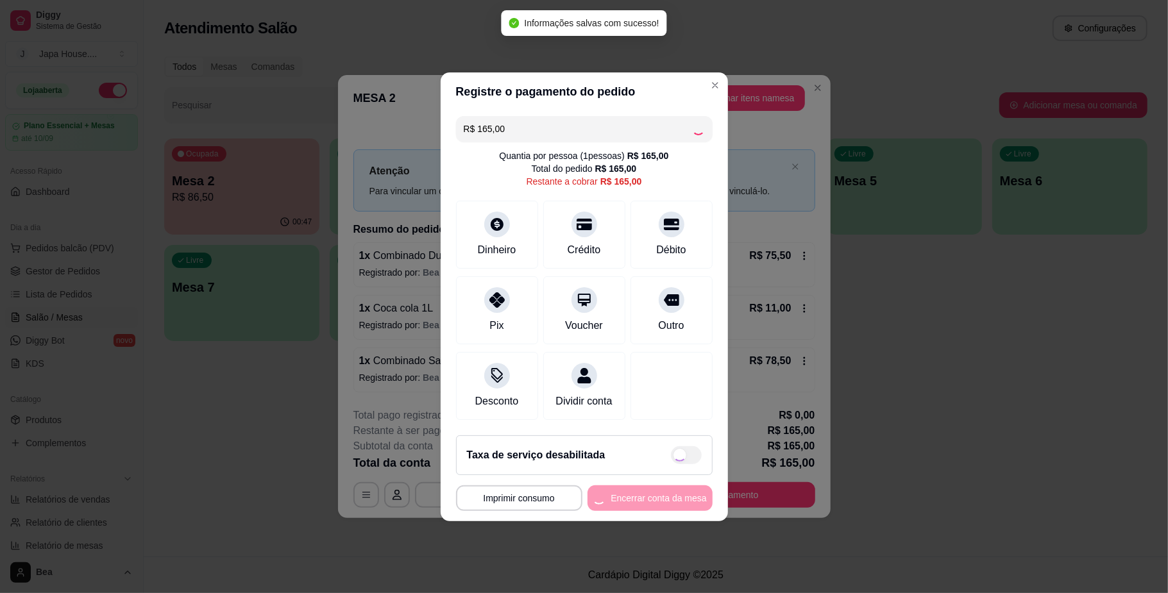
type input "R$ 0,00"
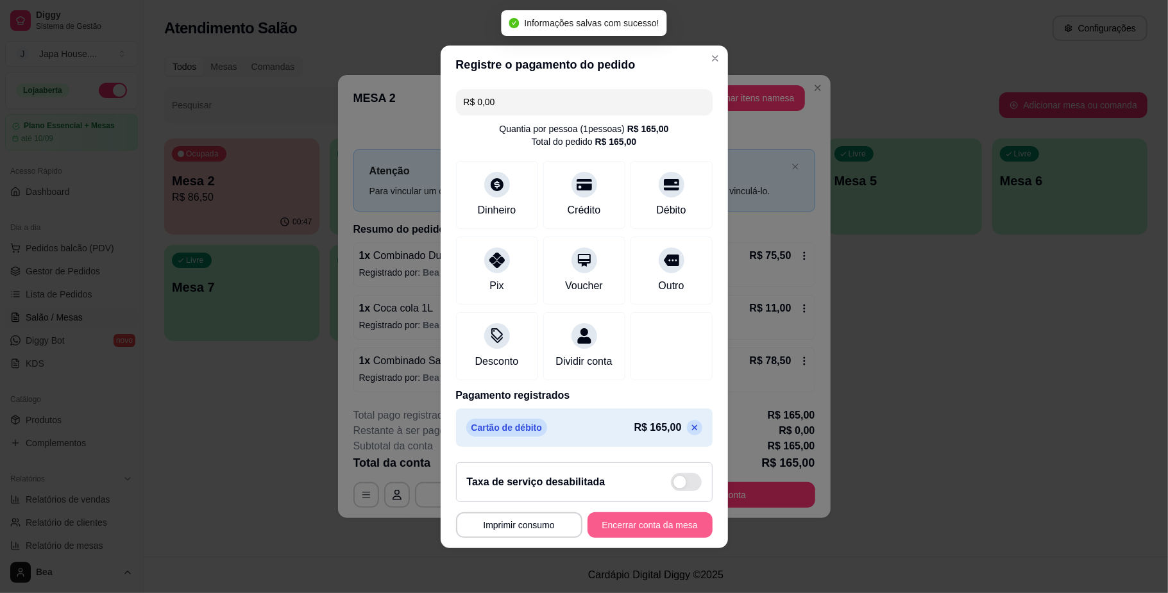
click at [631, 525] on button "Encerrar conta da mesa" at bounding box center [650, 525] width 125 height 26
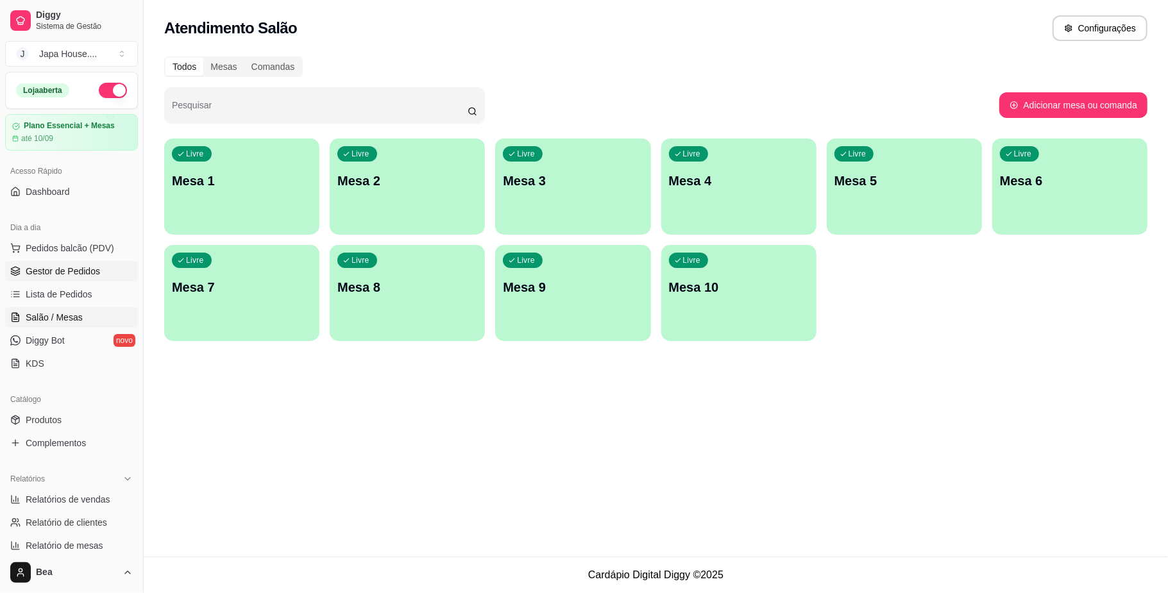
click at [56, 272] on span "Gestor de Pedidos" at bounding box center [63, 271] width 74 height 13
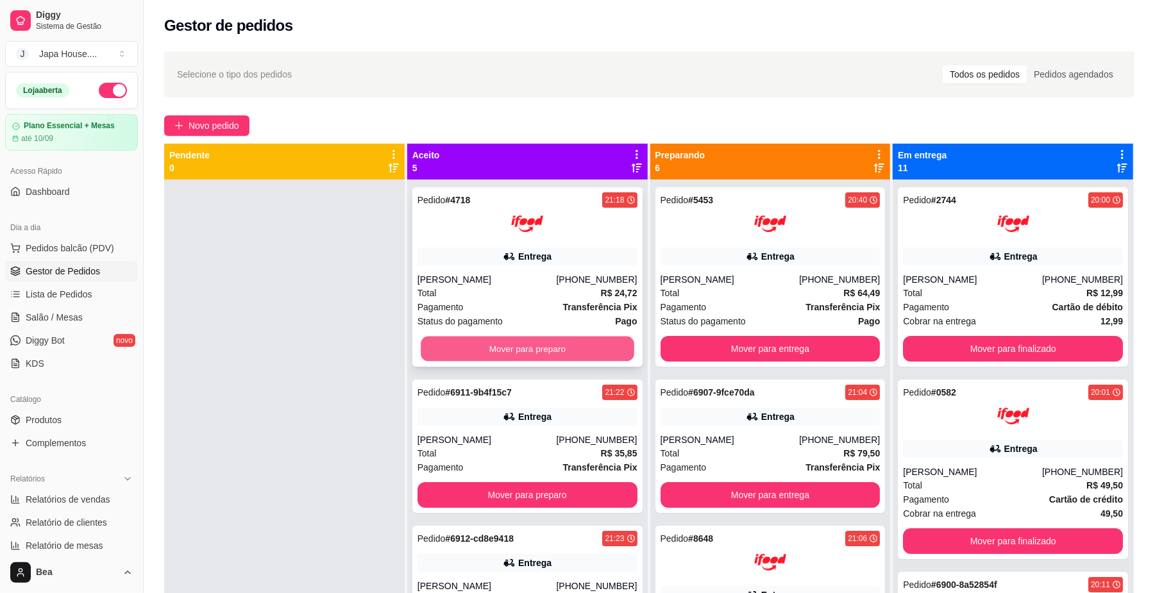
click at [575, 349] on button "Mover para preparo" at bounding box center [527, 349] width 213 height 25
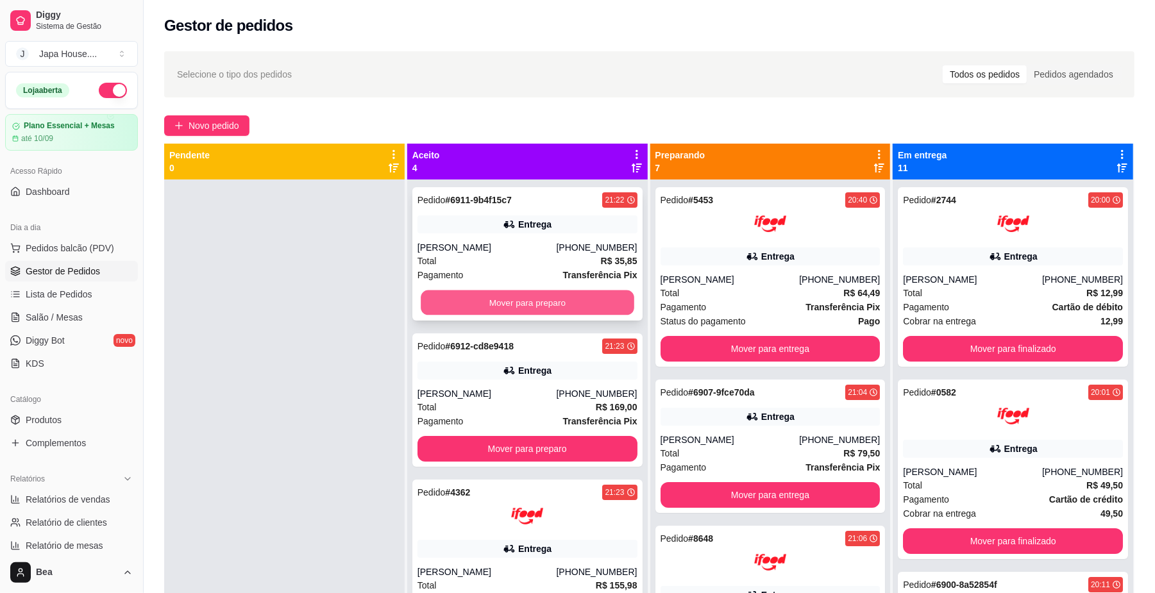
click at [540, 295] on button "Mover para preparo" at bounding box center [527, 303] width 213 height 25
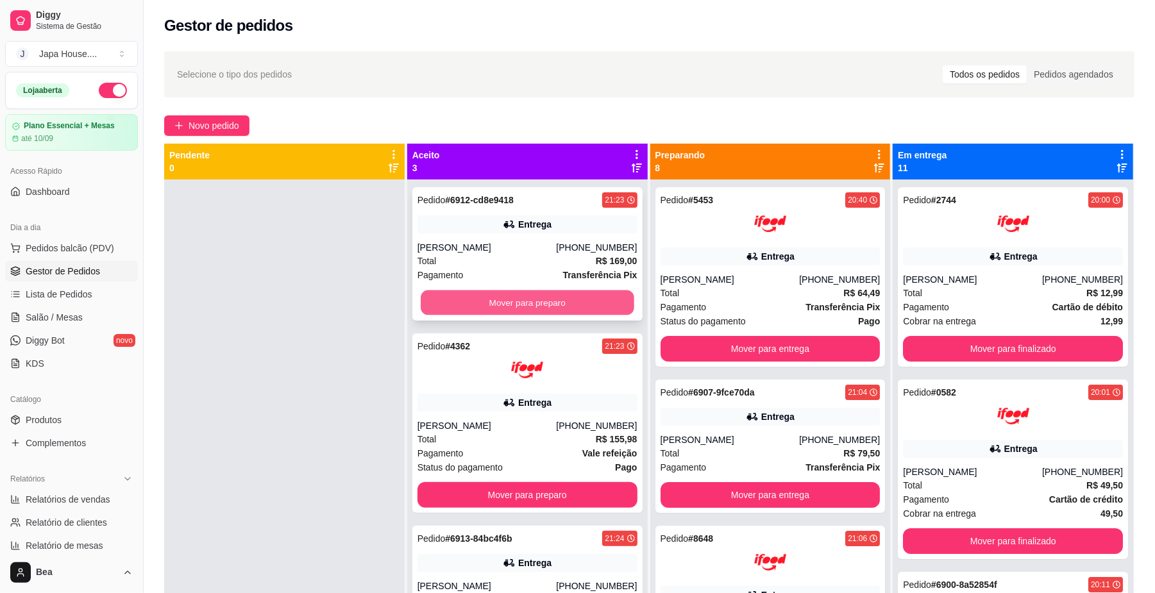
click at [566, 299] on button "Mover para preparo" at bounding box center [527, 303] width 213 height 25
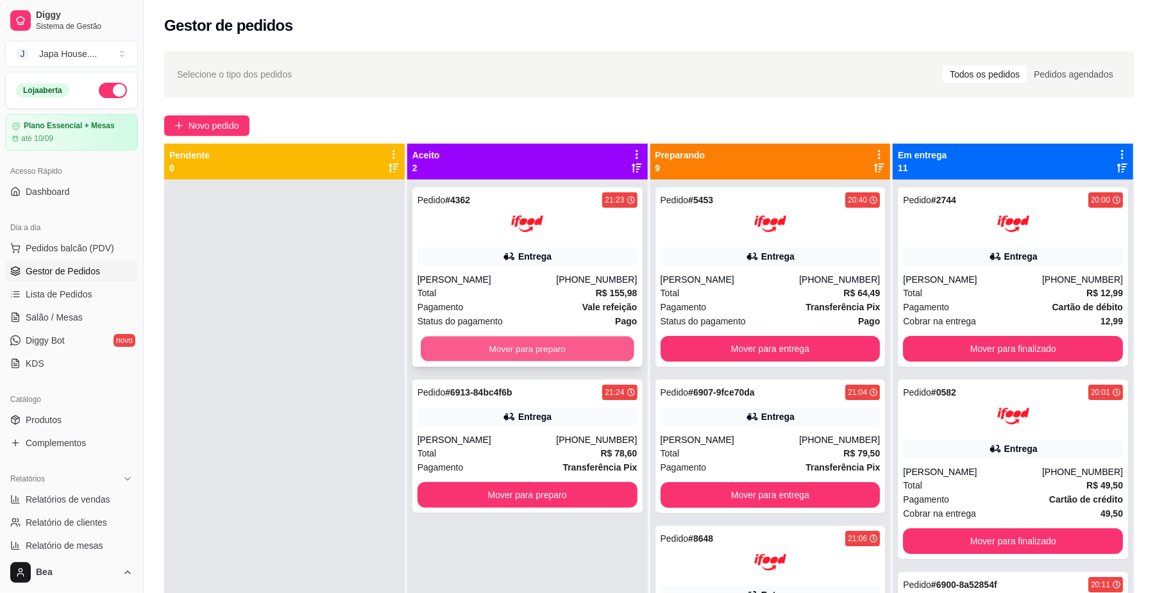
click at [573, 347] on button "Mover para preparo" at bounding box center [527, 349] width 213 height 25
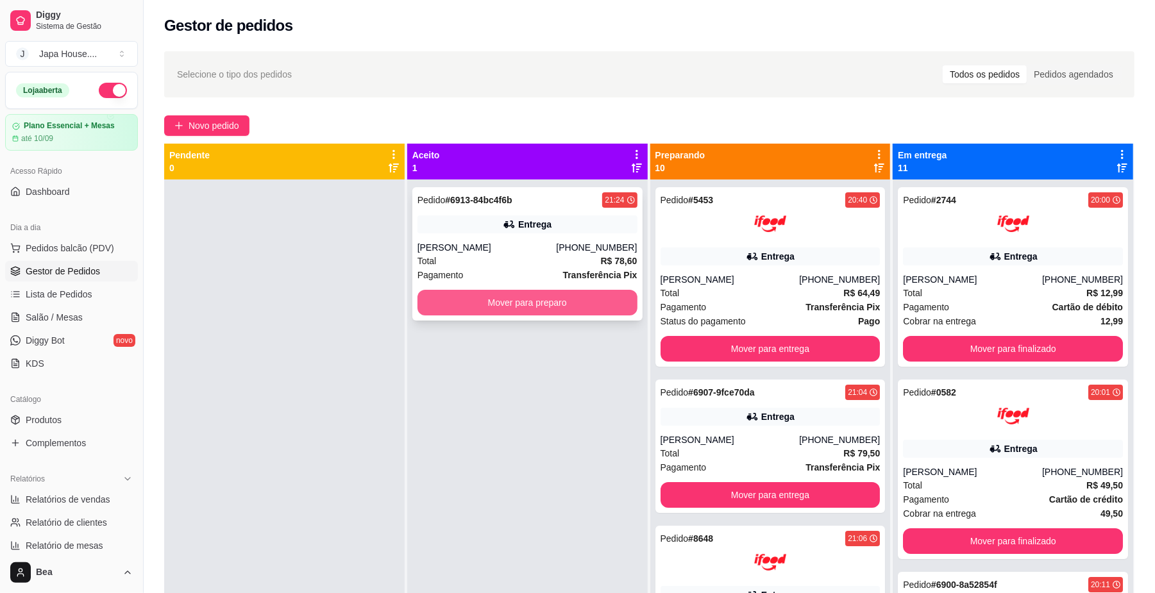
click at [530, 303] on button "Mover para preparo" at bounding box center [528, 303] width 220 height 26
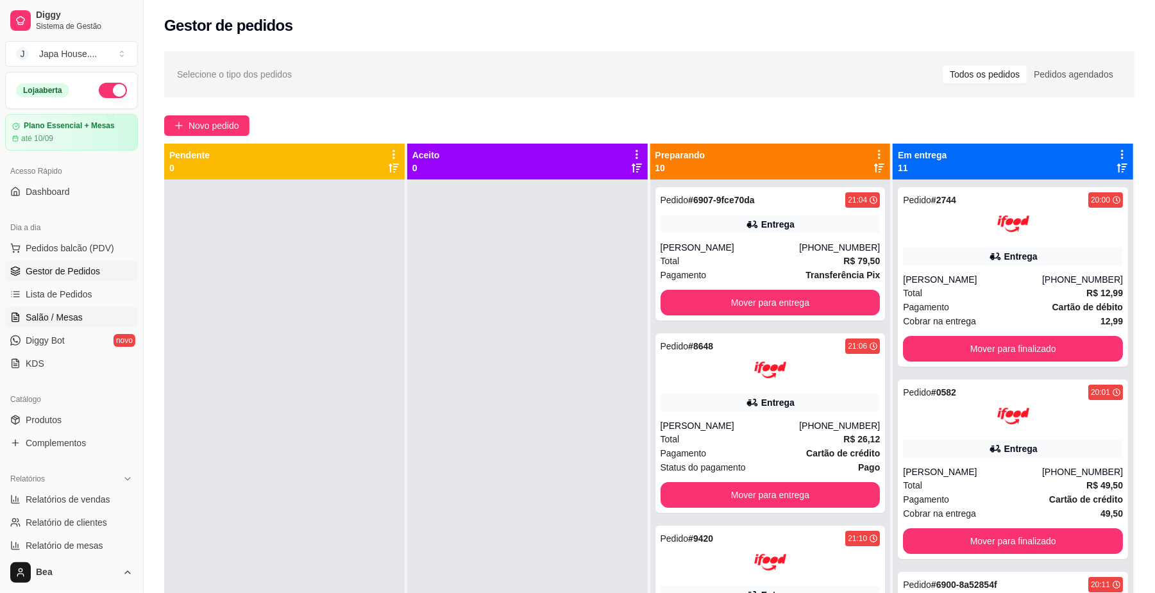
click at [83, 314] on link "Salão / Mesas" at bounding box center [71, 317] width 133 height 21
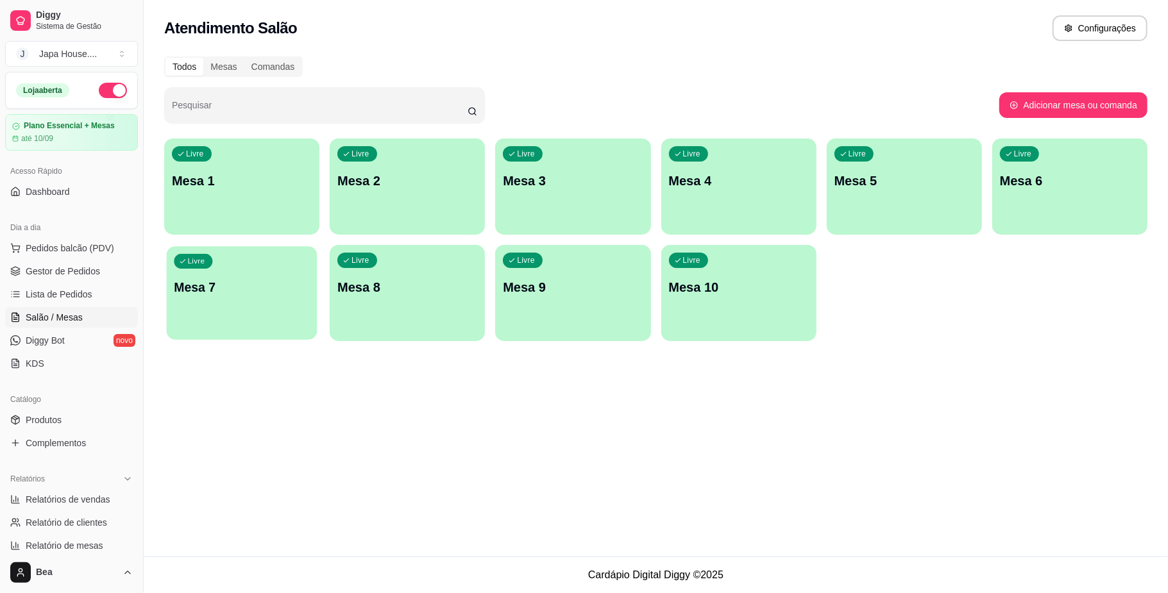
click at [223, 313] on div "Livre Mesa 7" at bounding box center [242, 285] width 151 height 78
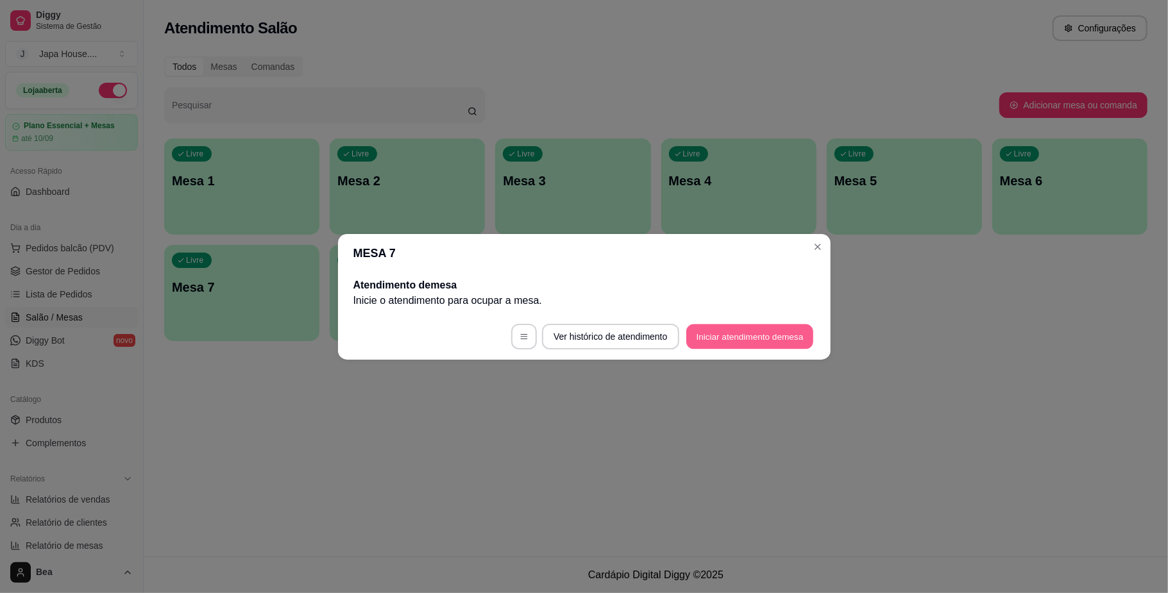
click at [743, 336] on button "Iniciar atendimento de mesa" at bounding box center [749, 336] width 127 height 25
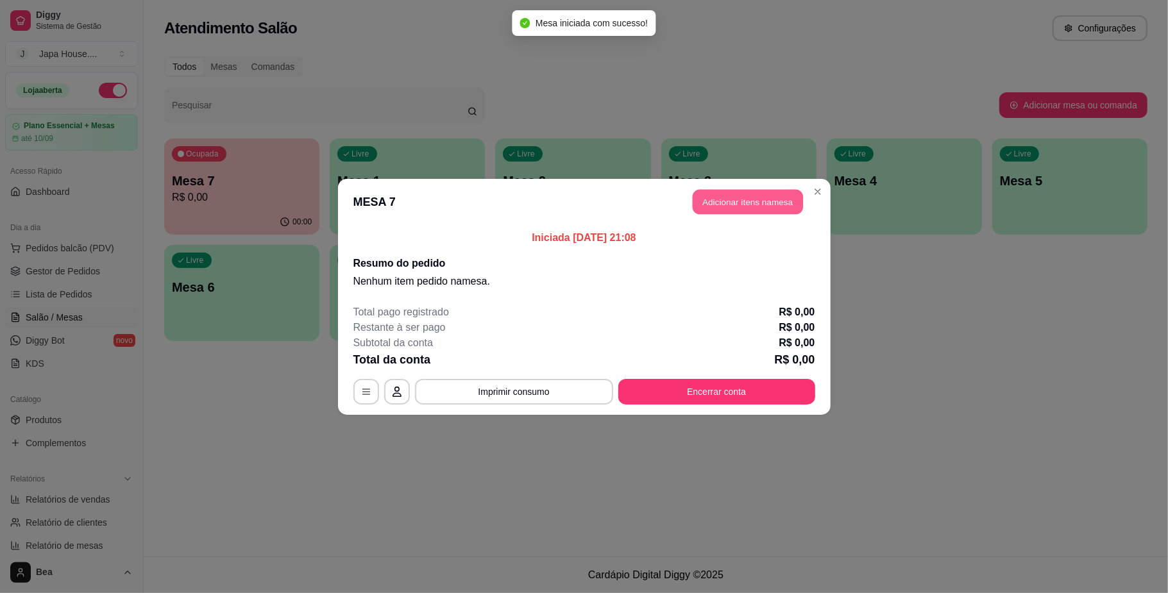
click at [747, 198] on button "Adicionar itens na mesa" at bounding box center [748, 201] width 110 height 25
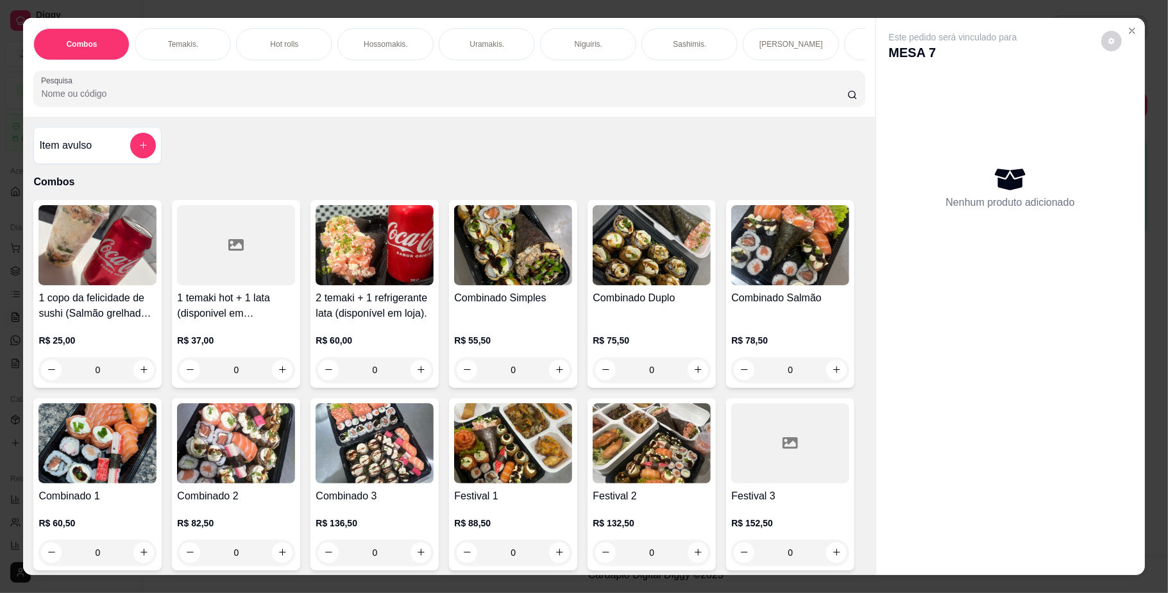
click at [494, 285] on img at bounding box center [513, 245] width 118 height 80
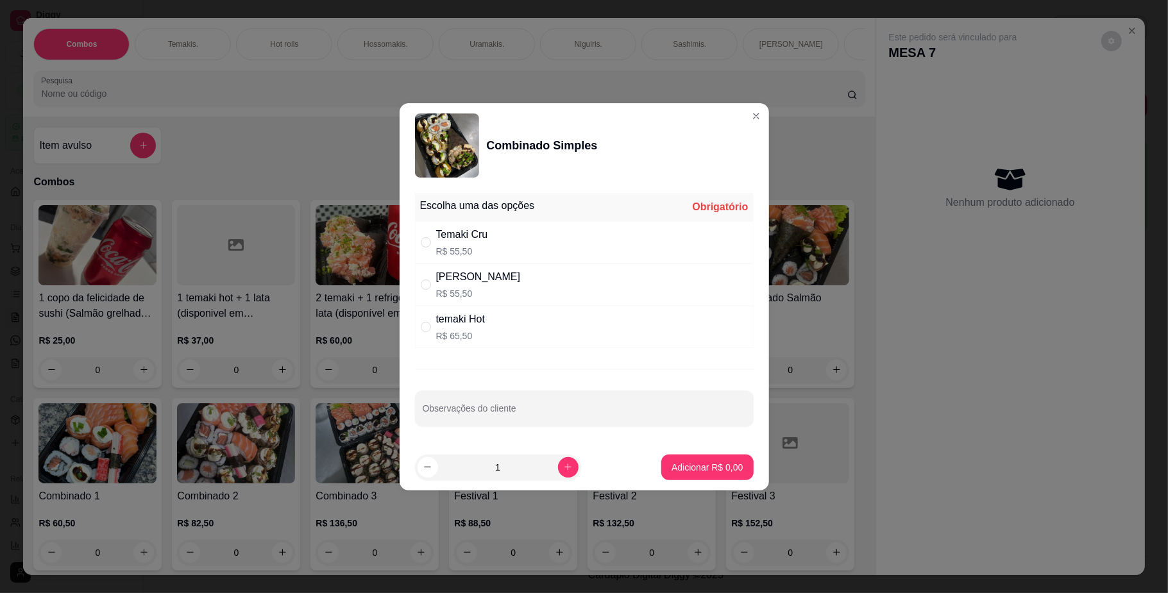
click at [504, 244] on div "Temaki Cru R$ 55,50" at bounding box center [584, 242] width 339 height 42
radio input "true"
click at [684, 466] on p "Adicionar R$ 55,50" at bounding box center [704, 467] width 76 height 13
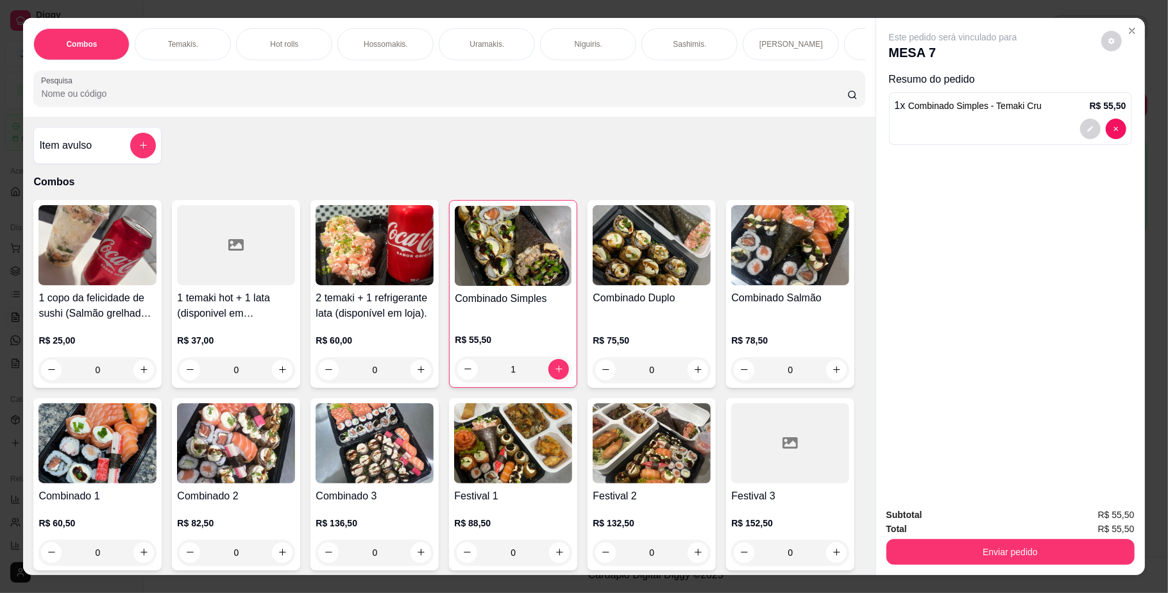
type input "1"
click at [453, 49] on div "Uramakis." at bounding box center [487, 44] width 96 height 32
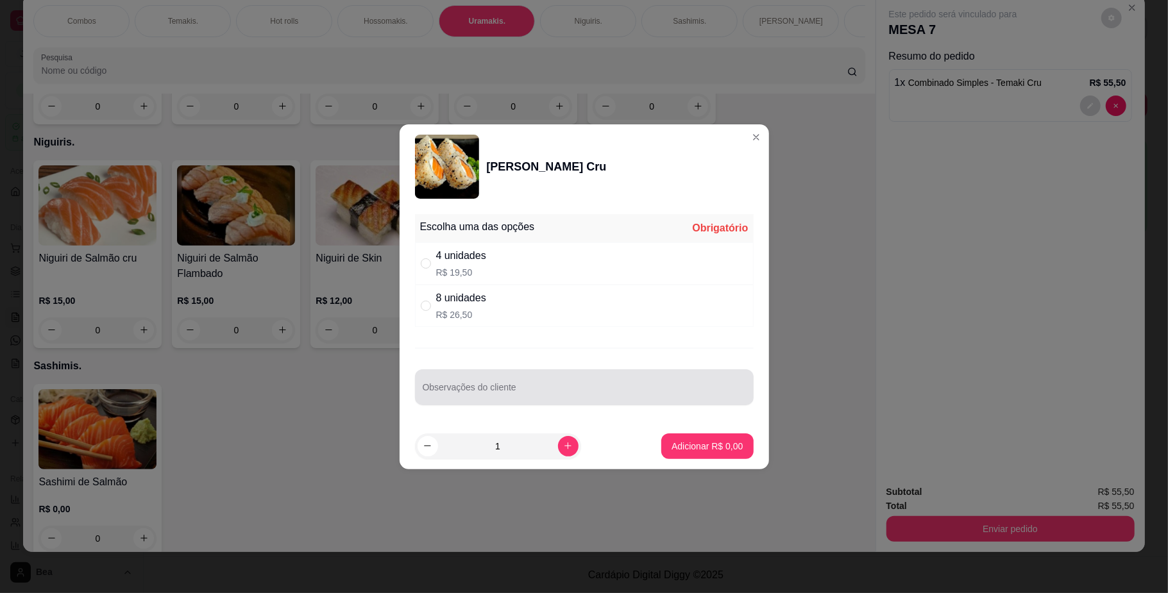
click at [598, 384] on div at bounding box center [584, 388] width 323 height 26
type input "SEM CEBOLINHA"
click at [526, 260] on div "4 unidades R$ 19,50" at bounding box center [584, 263] width 339 height 42
radio input "true"
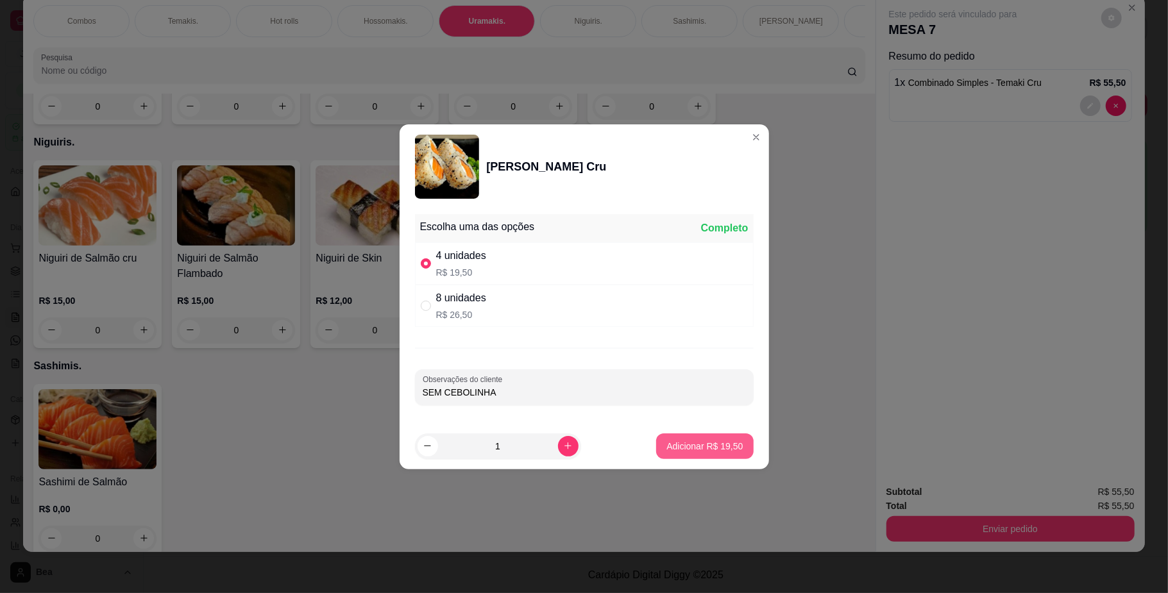
click at [717, 450] on p "Adicionar R$ 19,50" at bounding box center [704, 446] width 76 height 13
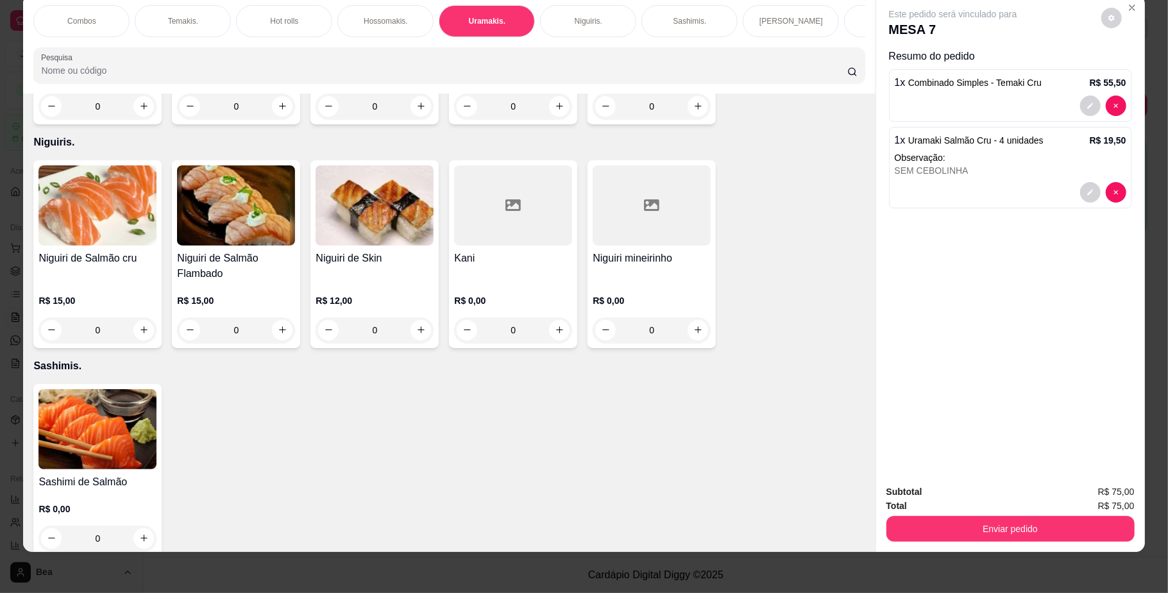
click at [993, 83] on span "Combinado Simples - Temaki Cru" at bounding box center [974, 83] width 133 height 10
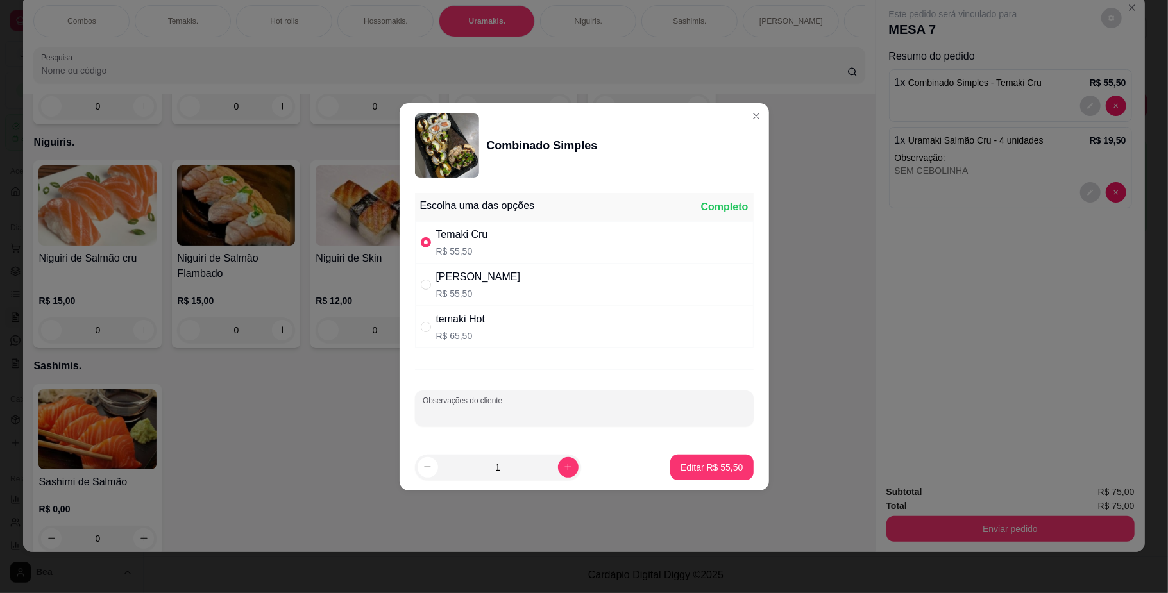
click at [532, 414] on input "Observações do cliente" at bounding box center [584, 413] width 323 height 13
type input "SEM CEBOLINHA"
click at [688, 473] on p "Editar R$ 55,50" at bounding box center [712, 467] width 60 height 12
type input "0"
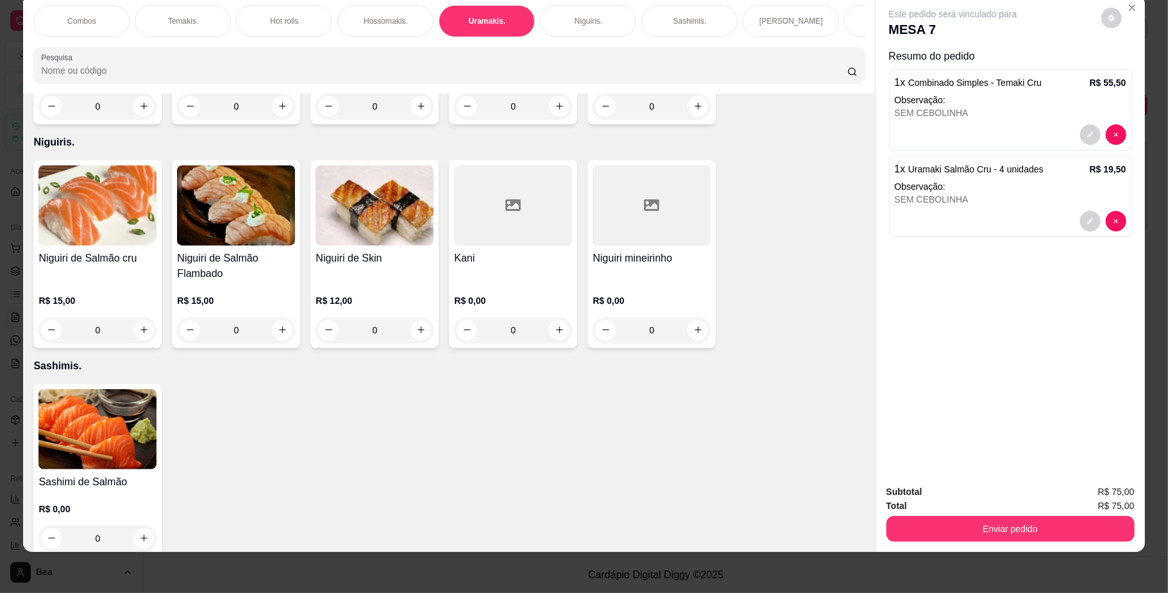
click at [599, 13] on div "Niguiris." at bounding box center [588, 21] width 96 height 32
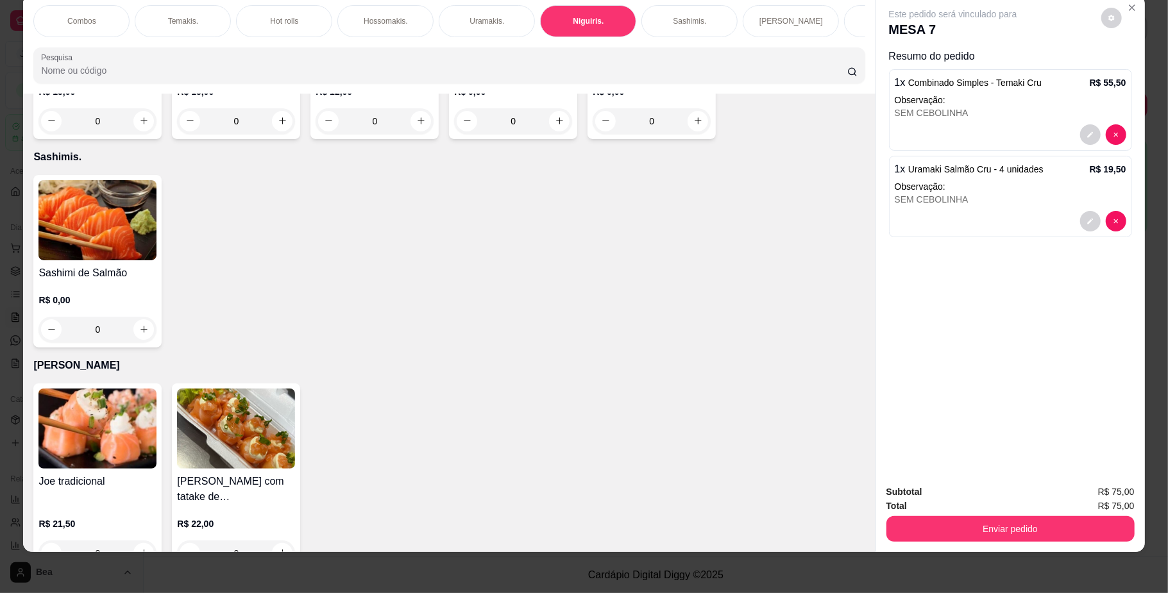
click at [135, 134] on div "0" at bounding box center [97, 121] width 118 height 26
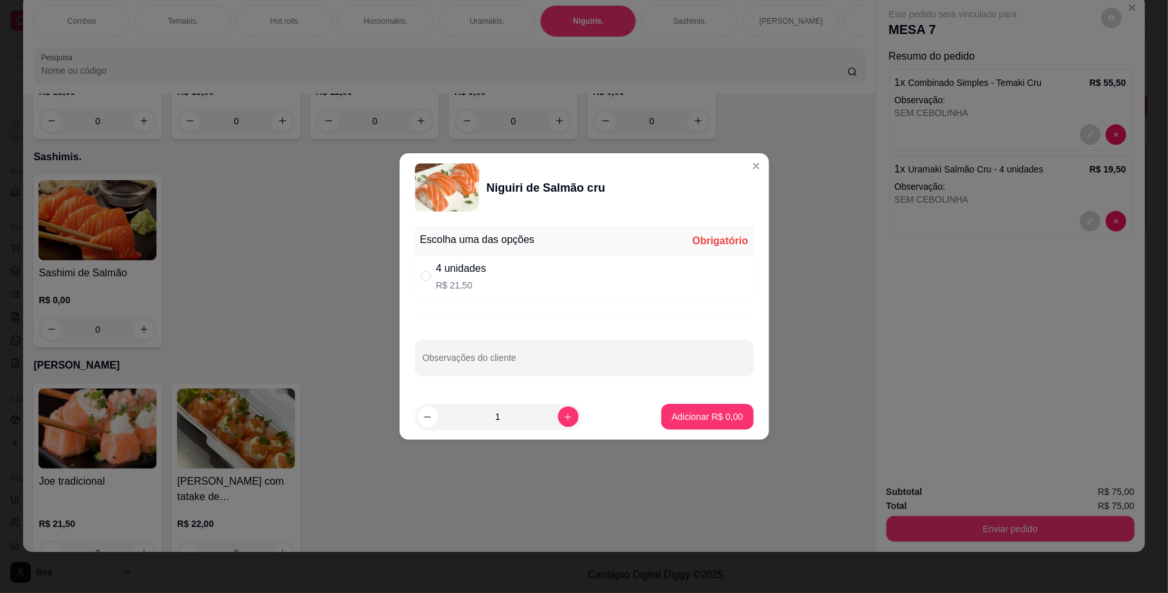
click at [446, 267] on div "4 unidades" at bounding box center [461, 268] width 50 height 15
radio input "true"
click at [699, 419] on p "Adicionar R$ 21,50" at bounding box center [705, 417] width 74 height 12
type input "1"
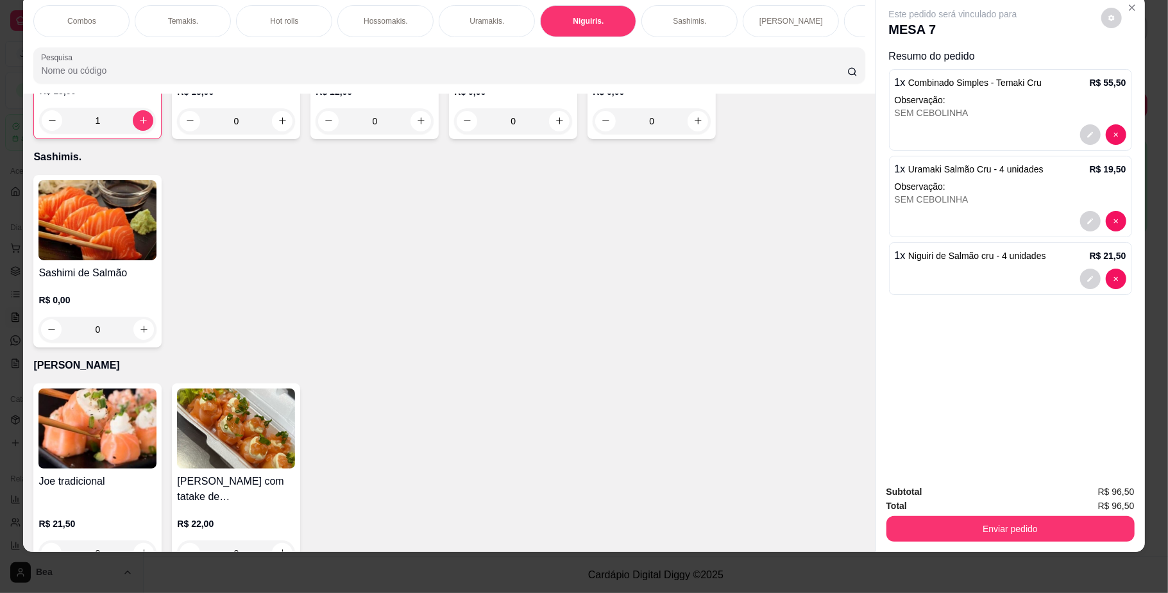
click at [779, 21] on p "[PERSON_NAME]" at bounding box center [791, 21] width 64 height 10
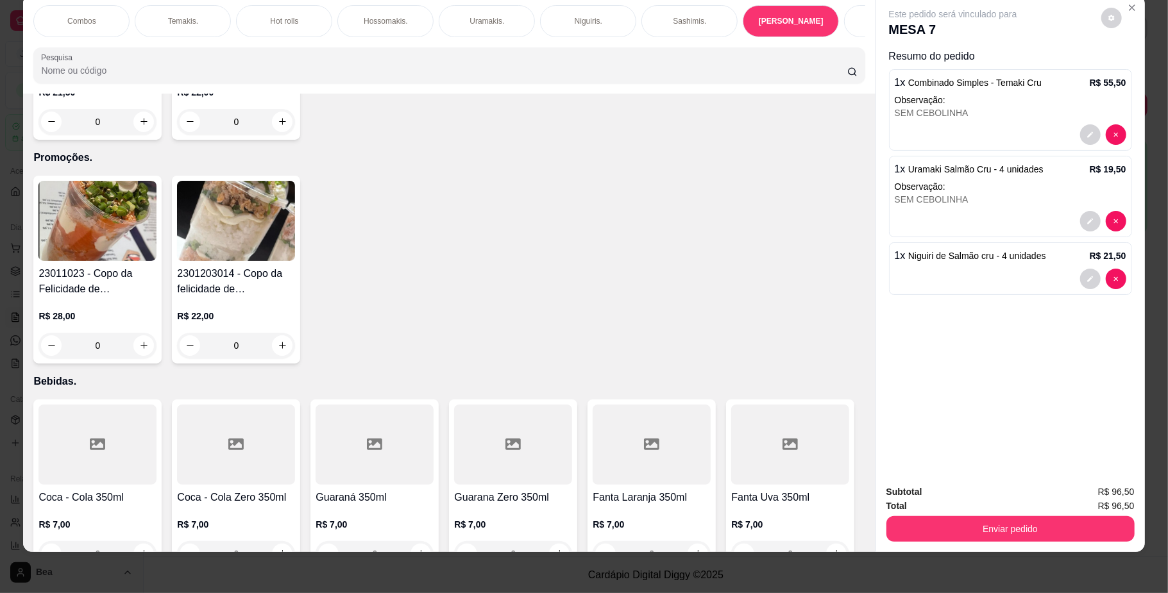
click at [91, 58] on h4 "Joe tradicional" at bounding box center [97, 49] width 118 height 15
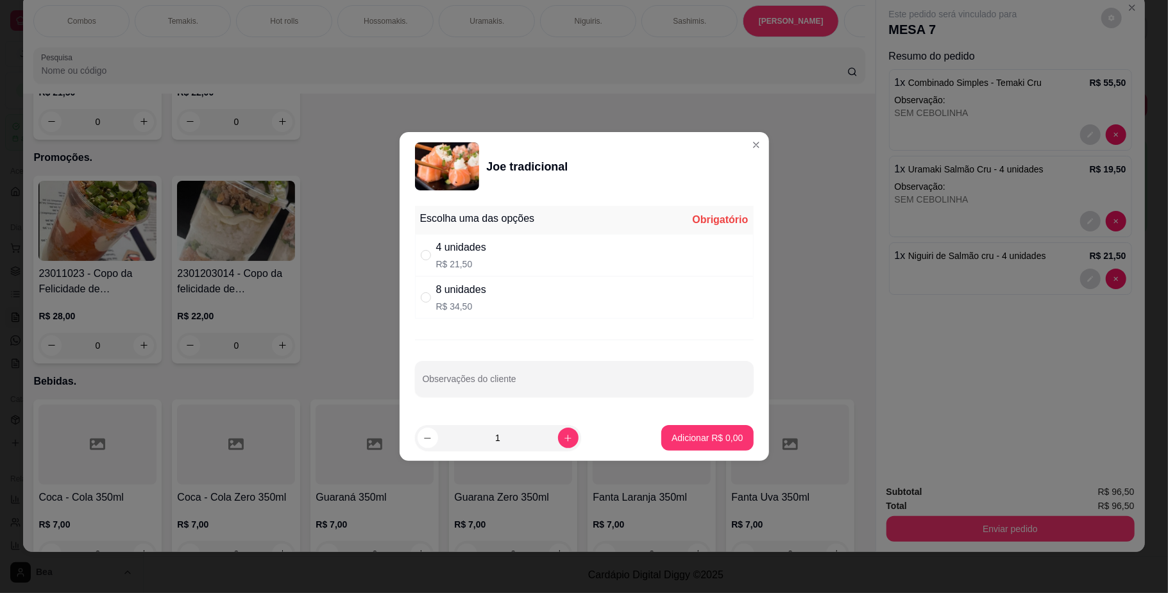
click at [504, 255] on div "4 unidades R$ 21,50" at bounding box center [584, 255] width 339 height 42
radio input "true"
click at [682, 439] on p "Adicionar R$ 21,50" at bounding box center [705, 438] width 74 height 12
type input "1"
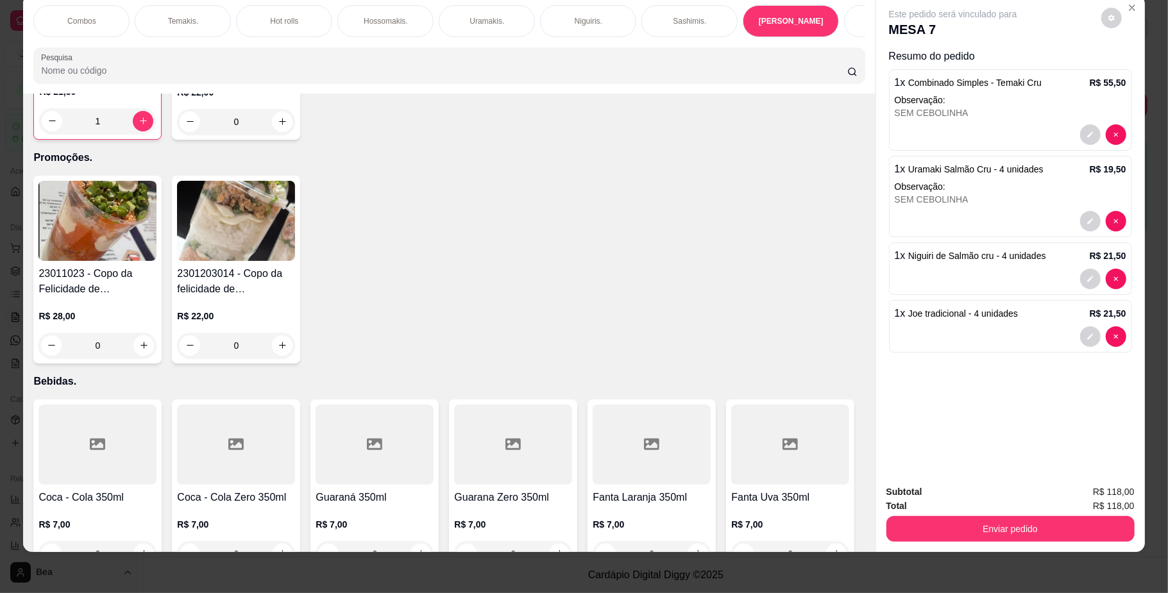
click at [935, 334] on div at bounding box center [1011, 336] width 232 height 21
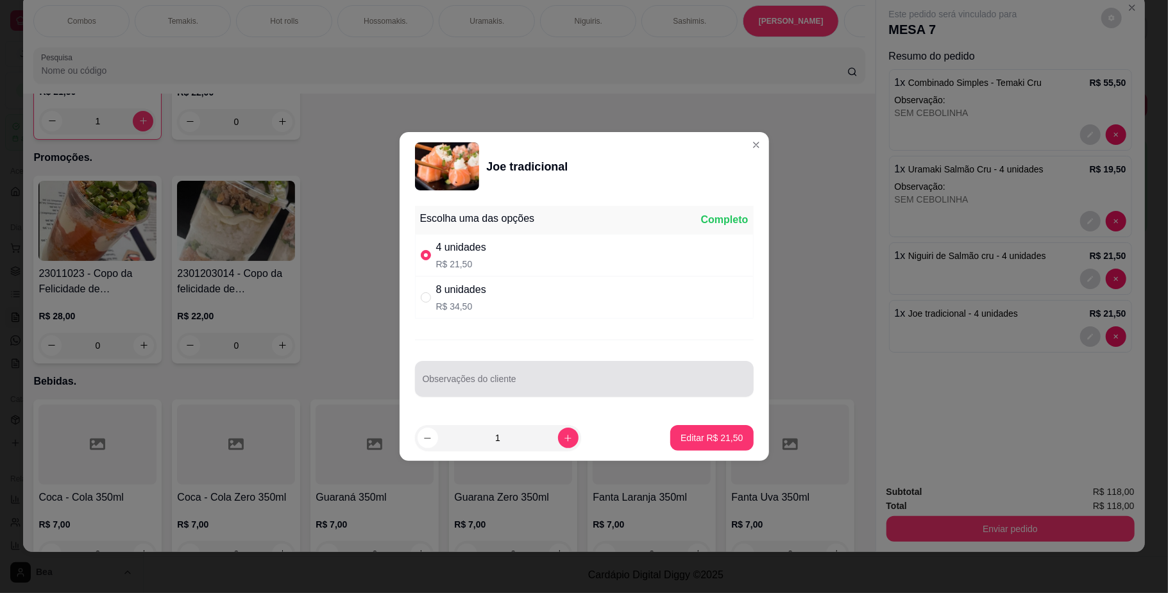
click at [517, 371] on div at bounding box center [584, 379] width 323 height 26
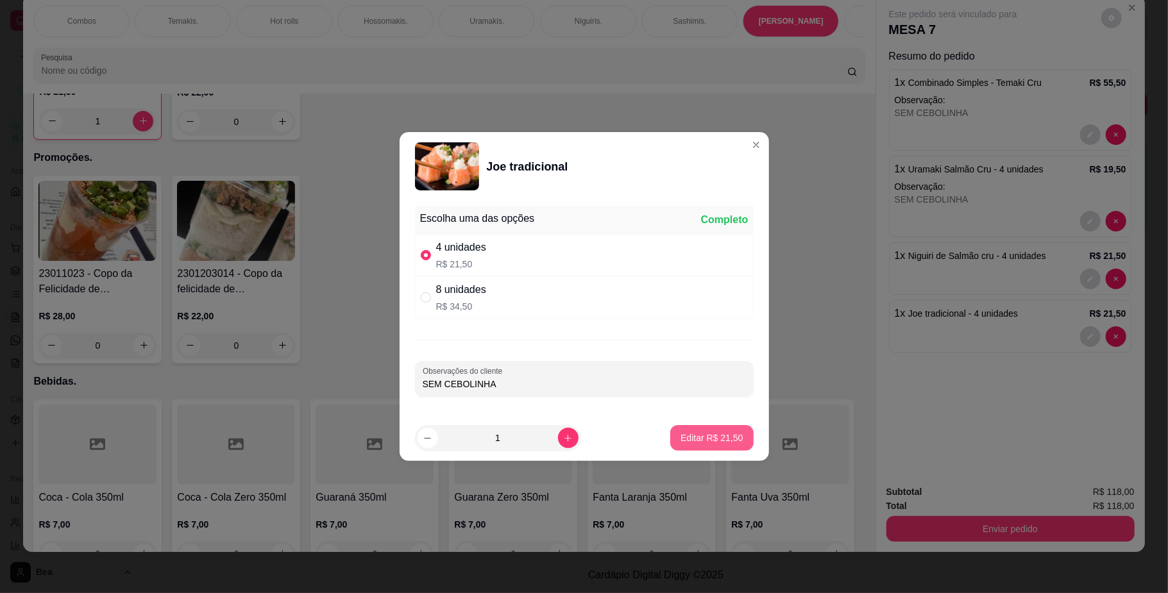
type input "SEM CEBOLINHA"
click at [699, 440] on p "Editar R$ 21,50" at bounding box center [712, 438] width 62 height 13
type input "0"
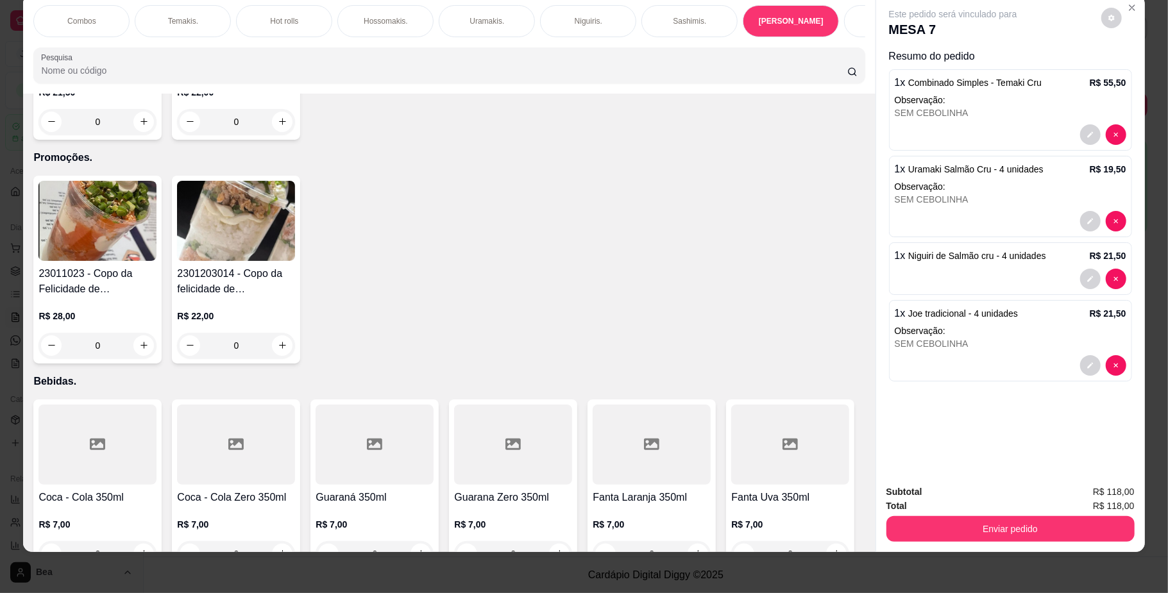
scroll to position [0, 727]
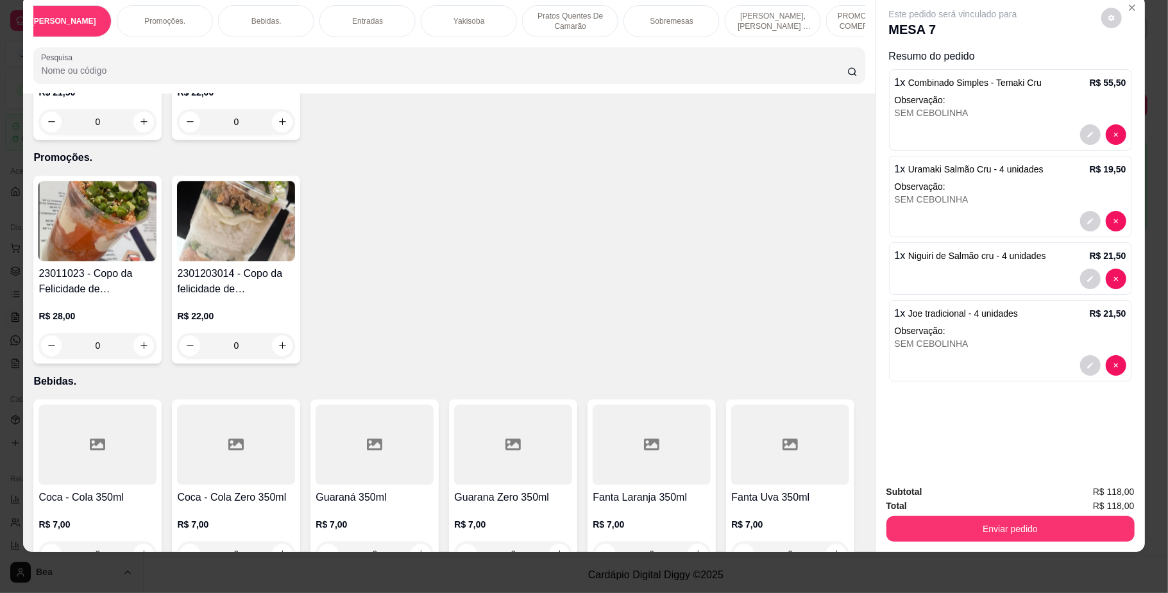
click at [251, 12] on div "Bebidas." at bounding box center [266, 21] width 96 height 32
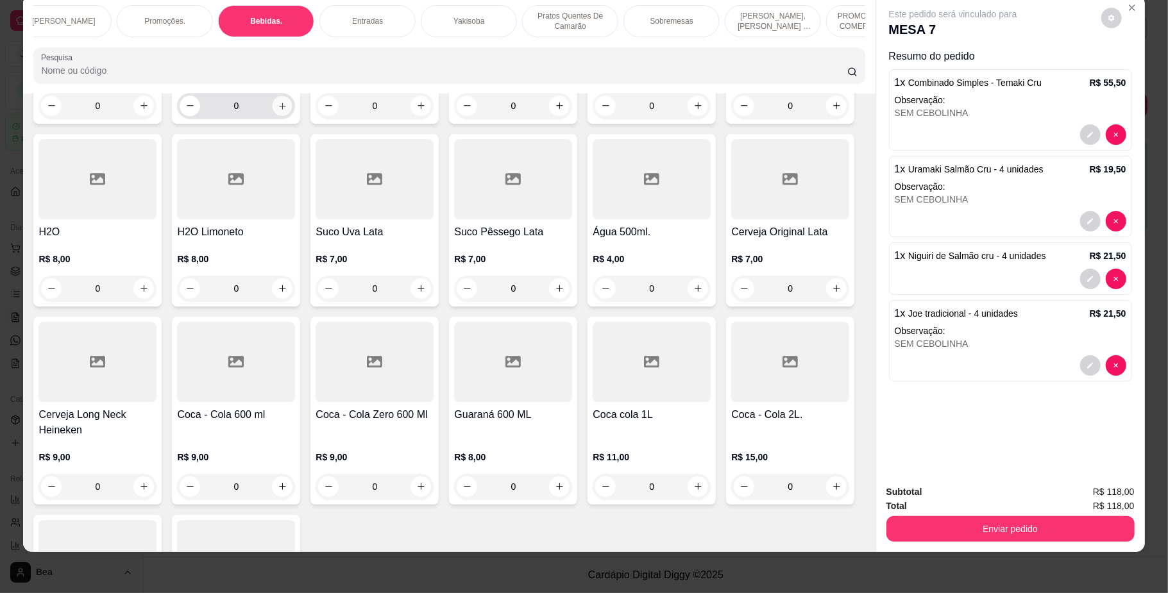
click at [278, 110] on icon "increase-product-quantity" at bounding box center [283, 106] width 10 height 10
type input "1"
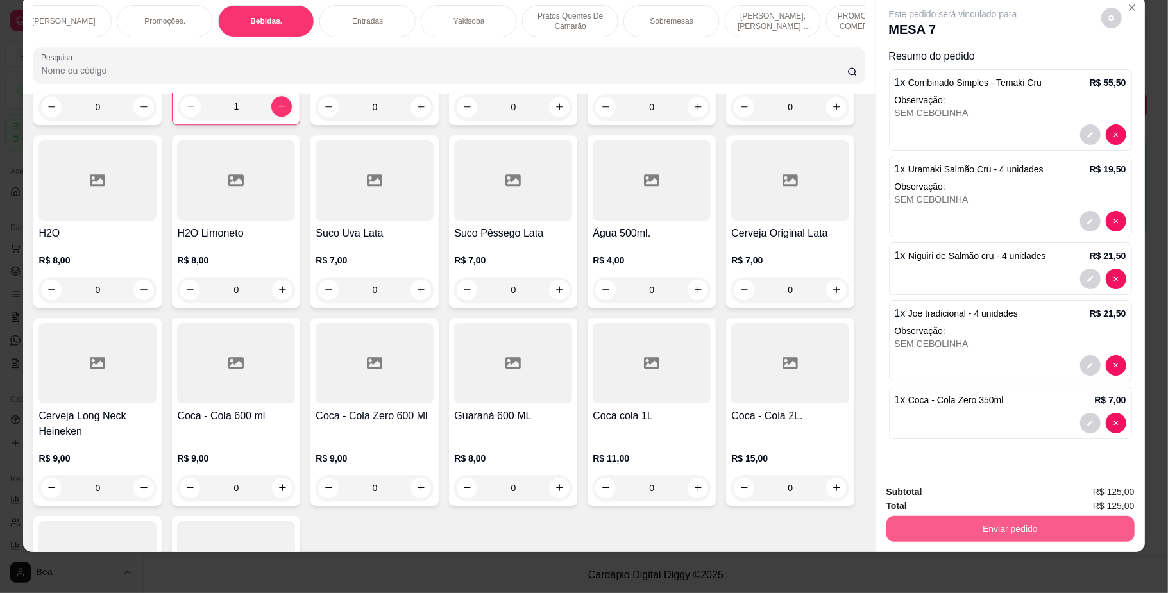
click at [940, 522] on button "Enviar pedido" at bounding box center [1010, 529] width 248 height 26
click at [940, 501] on button "Não registrar e enviar pedido" at bounding box center [967, 498] width 130 height 24
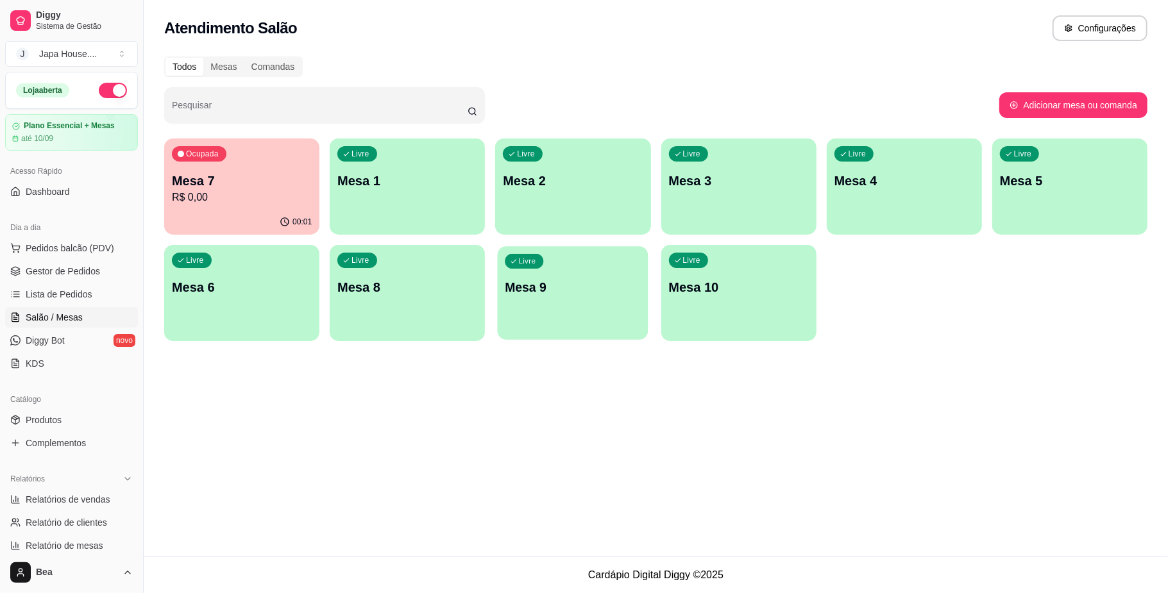
click at [511, 275] on div "Livre Mesa 9" at bounding box center [573, 285] width 151 height 78
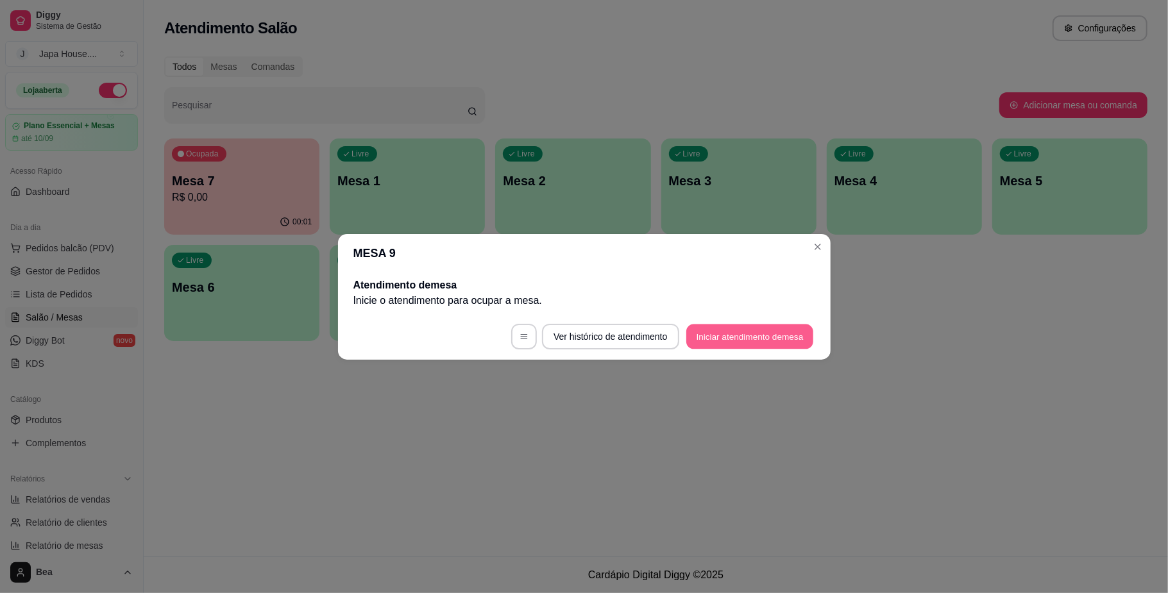
click at [745, 336] on button "Iniciar atendimento de mesa" at bounding box center [749, 336] width 127 height 25
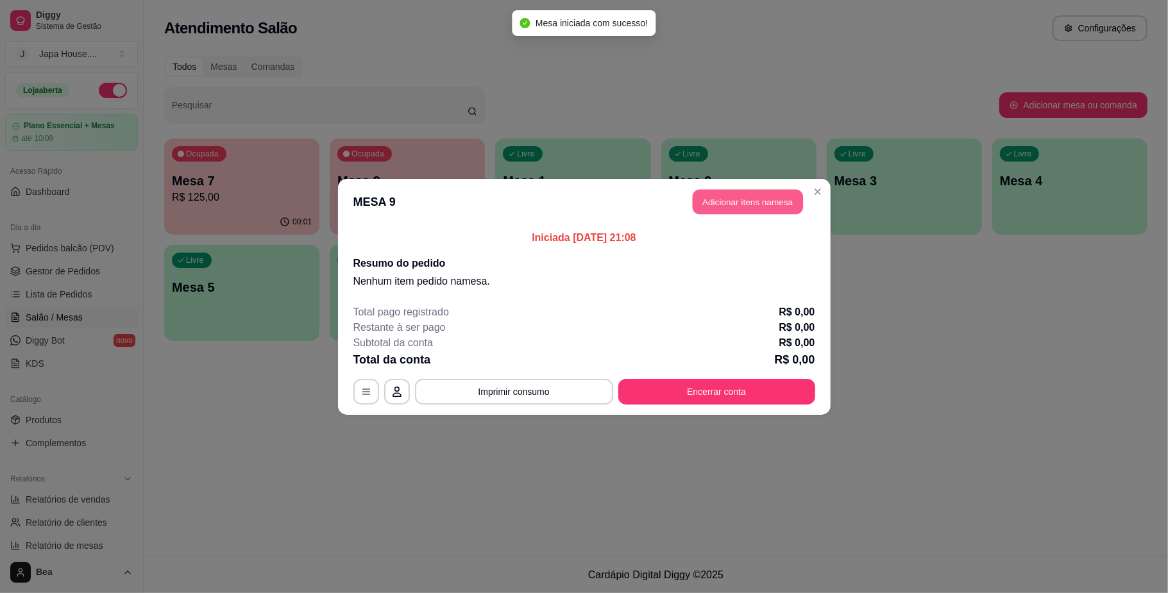
click at [774, 191] on button "Adicionar itens na mesa" at bounding box center [748, 201] width 110 height 25
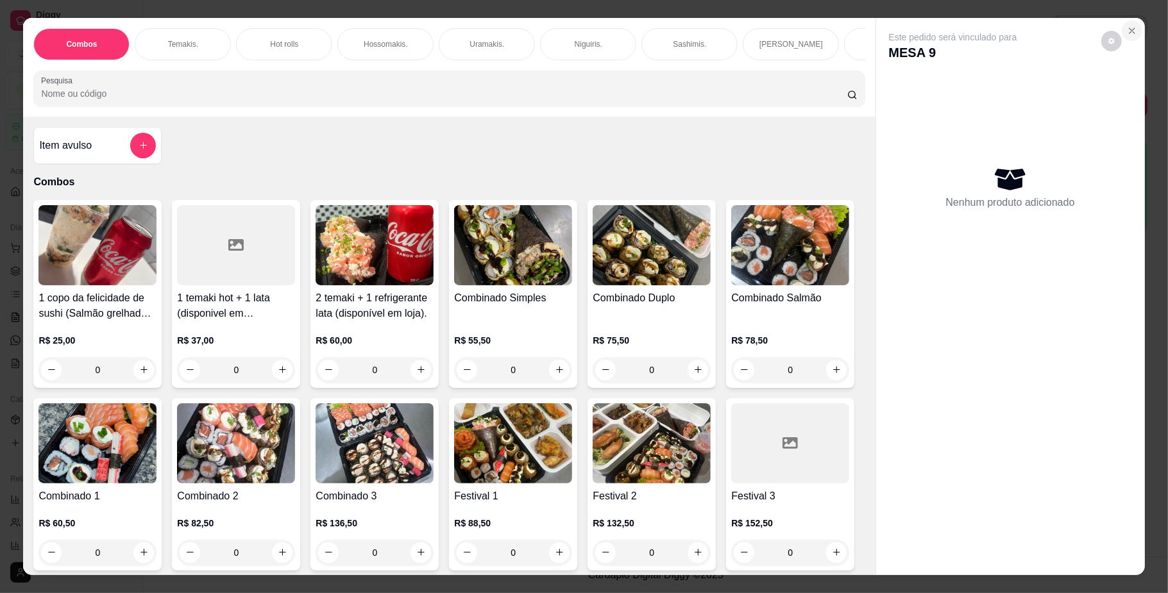
click at [1122, 37] on button "Close" at bounding box center [1132, 31] width 21 height 21
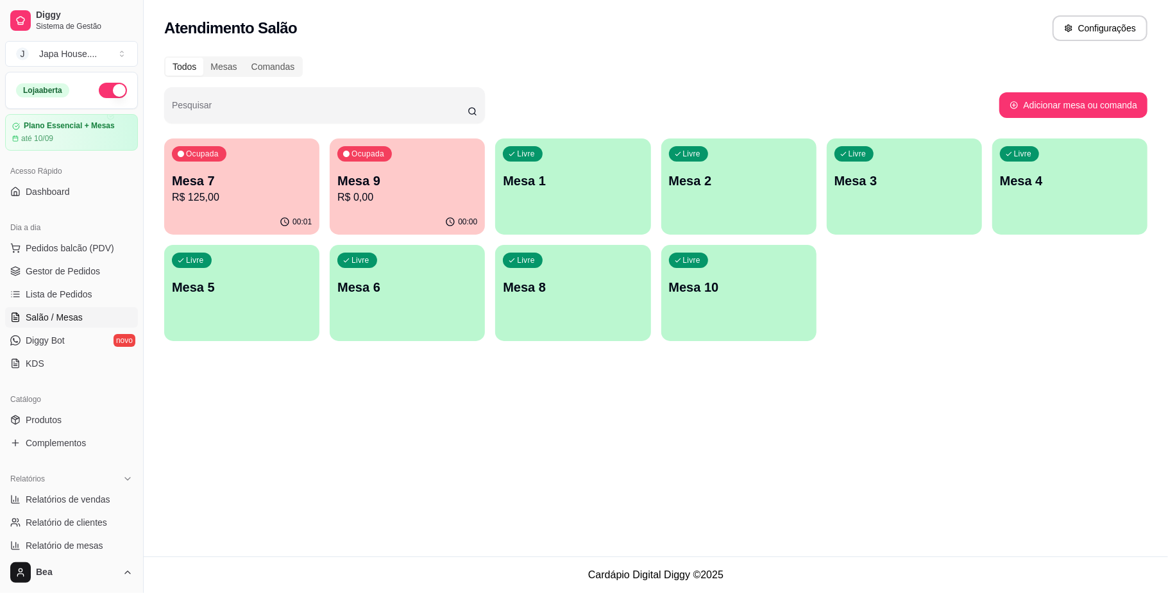
click at [103, 90] on button "button" at bounding box center [113, 90] width 28 height 15
click at [393, 186] on p "Mesa 9" at bounding box center [407, 181] width 136 height 17
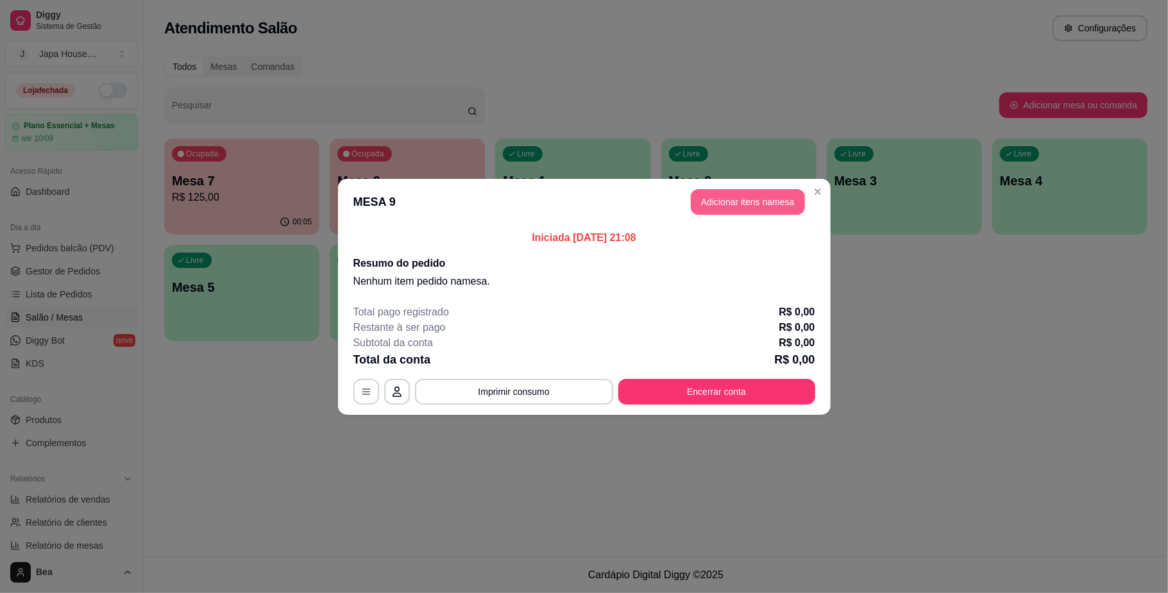
click at [755, 203] on button "Adicionar itens na mesa" at bounding box center [748, 202] width 114 height 26
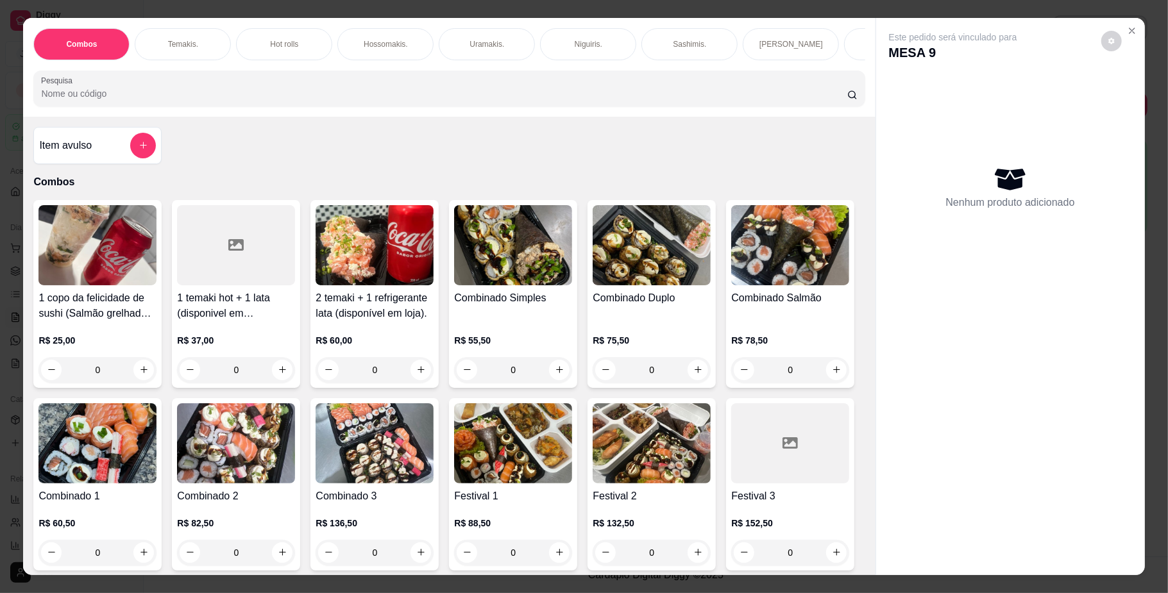
scroll to position [301, 0]
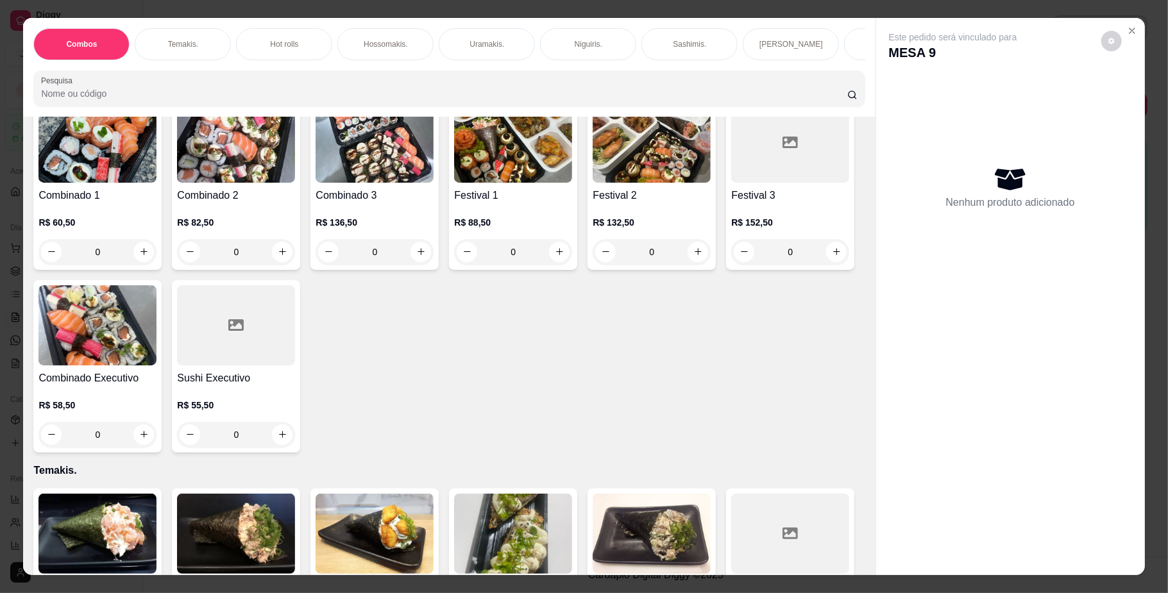
click at [593, 183] on img at bounding box center [652, 143] width 118 height 80
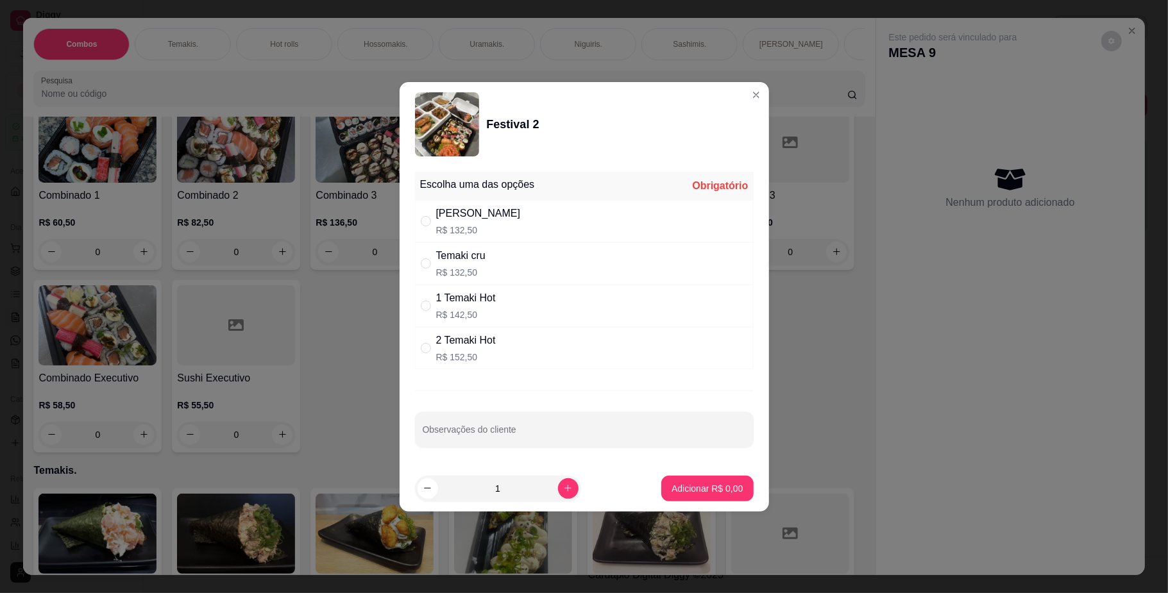
click at [540, 232] on div "[PERSON_NAME] R$ 132,50" at bounding box center [584, 221] width 339 height 42
radio input "true"
click at [670, 482] on button "Adicionar R$ 132,50" at bounding box center [703, 489] width 102 height 26
type input "1"
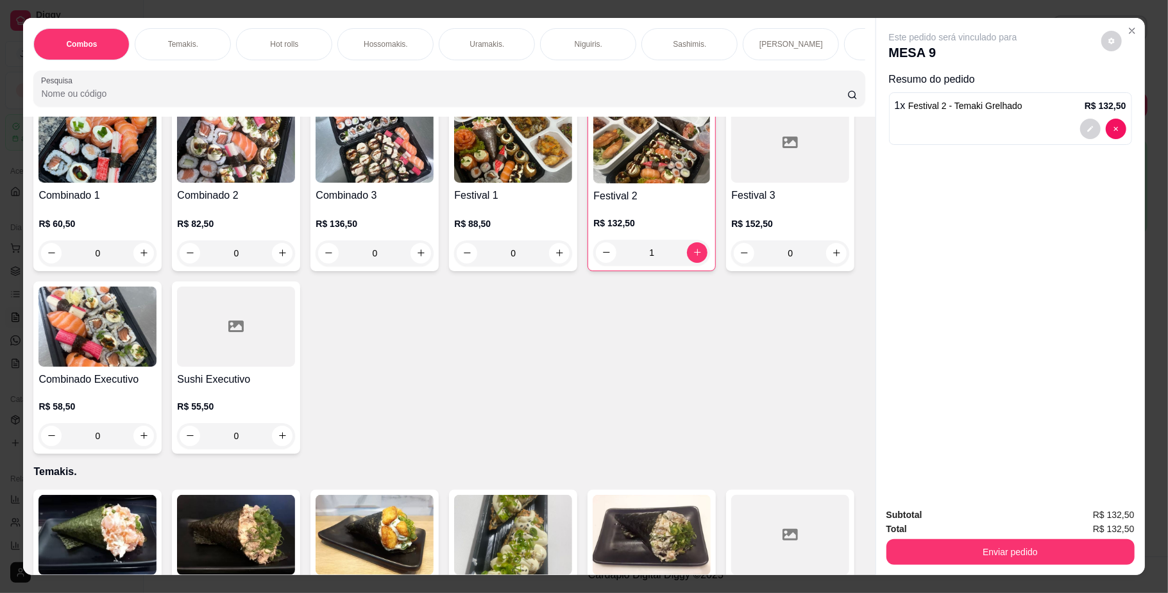
scroll to position [0, 727]
click at [244, 52] on div "Bebidas." at bounding box center [266, 44] width 96 height 32
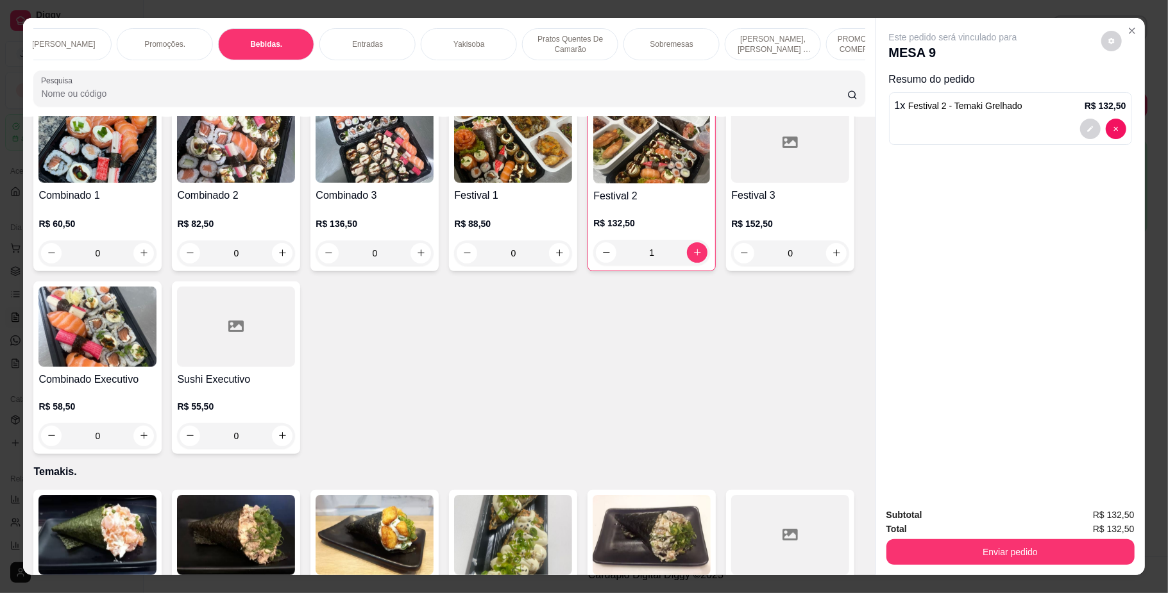
scroll to position [23, 0]
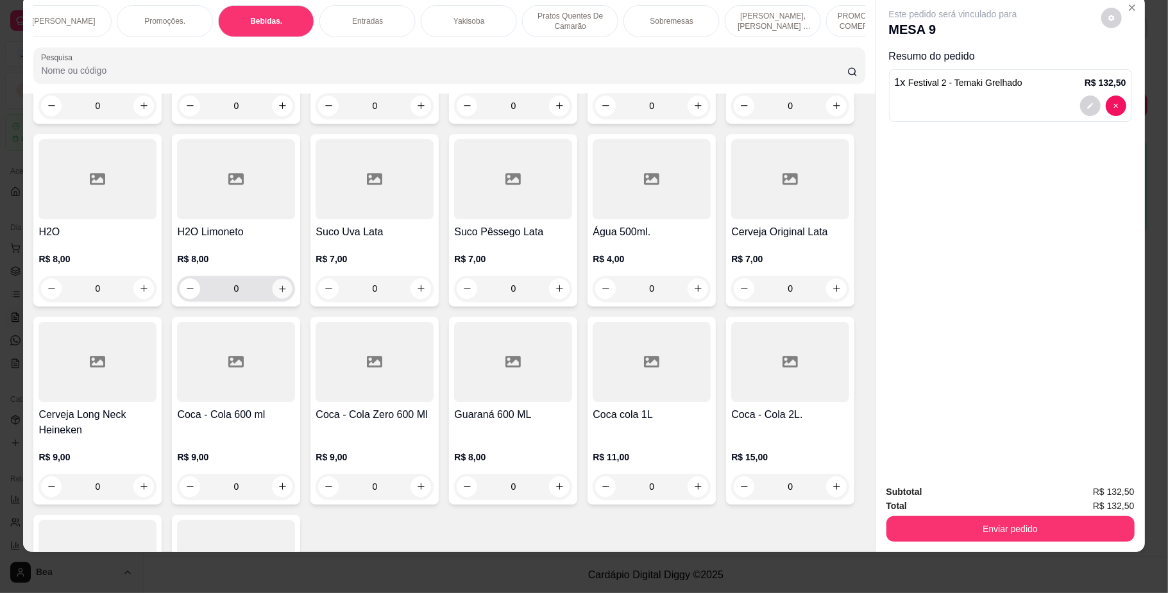
click at [287, 293] on icon "increase-product-quantity" at bounding box center [283, 289] width 10 height 10
type input "1"
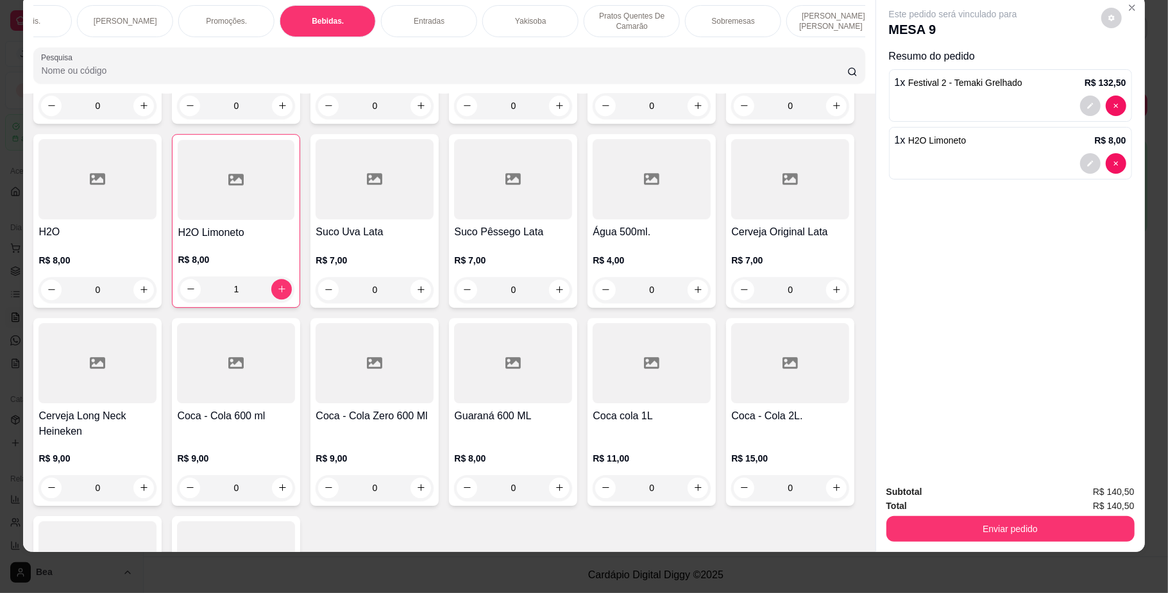
scroll to position [0, 260]
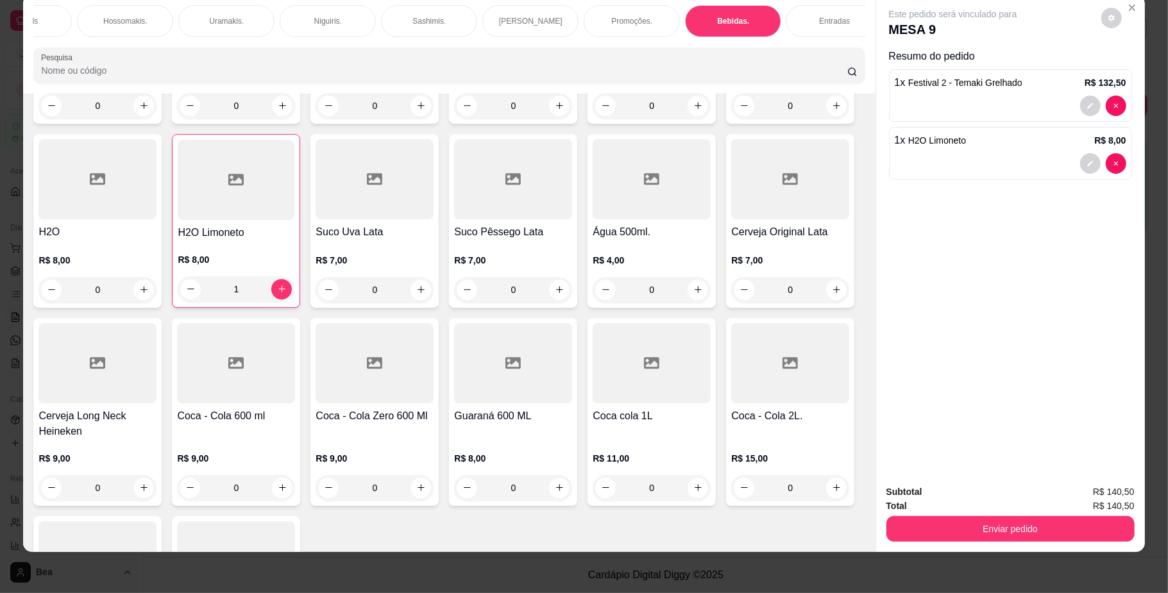
click at [178, 77] on input "Pesquisa" at bounding box center [444, 70] width 806 height 13
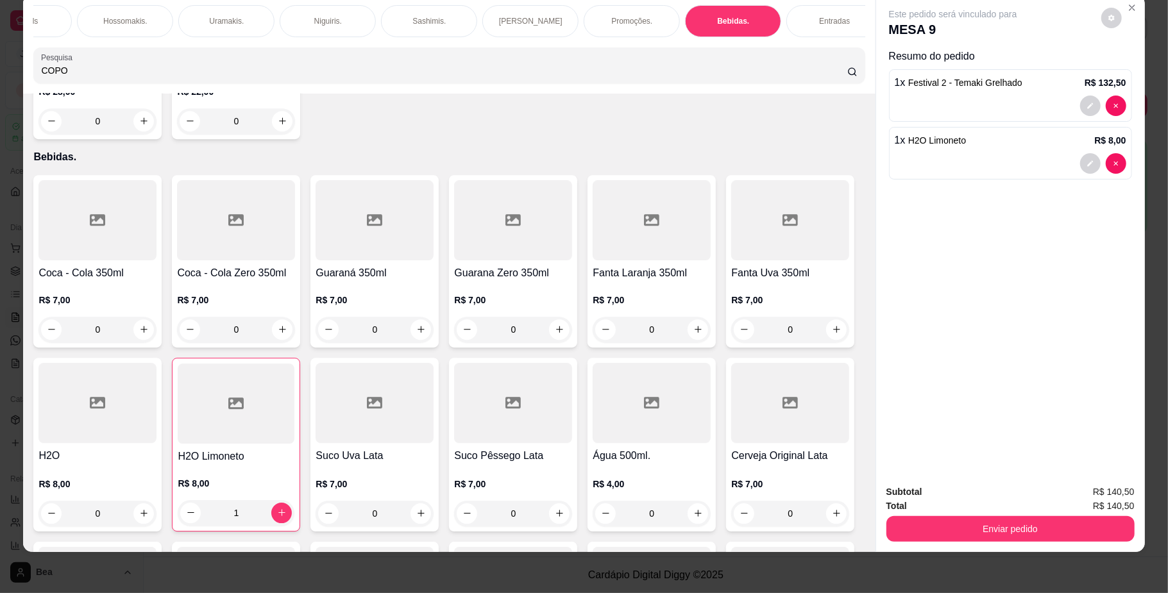
type input "COPO"
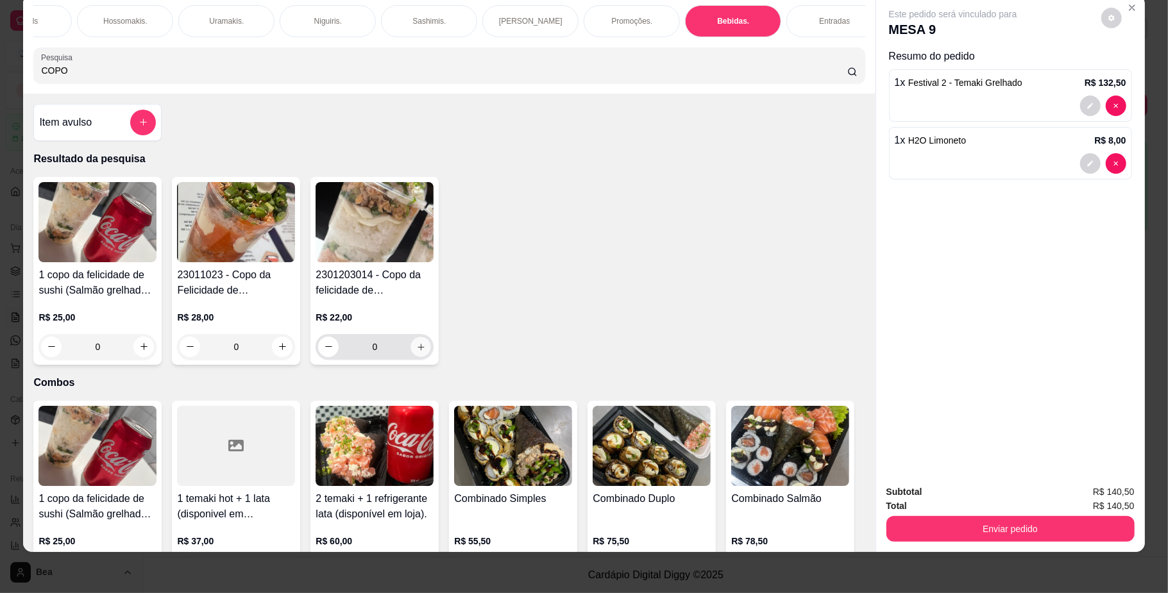
click at [416, 351] on icon "increase-product-quantity" at bounding box center [421, 347] width 10 height 10
type input "1"
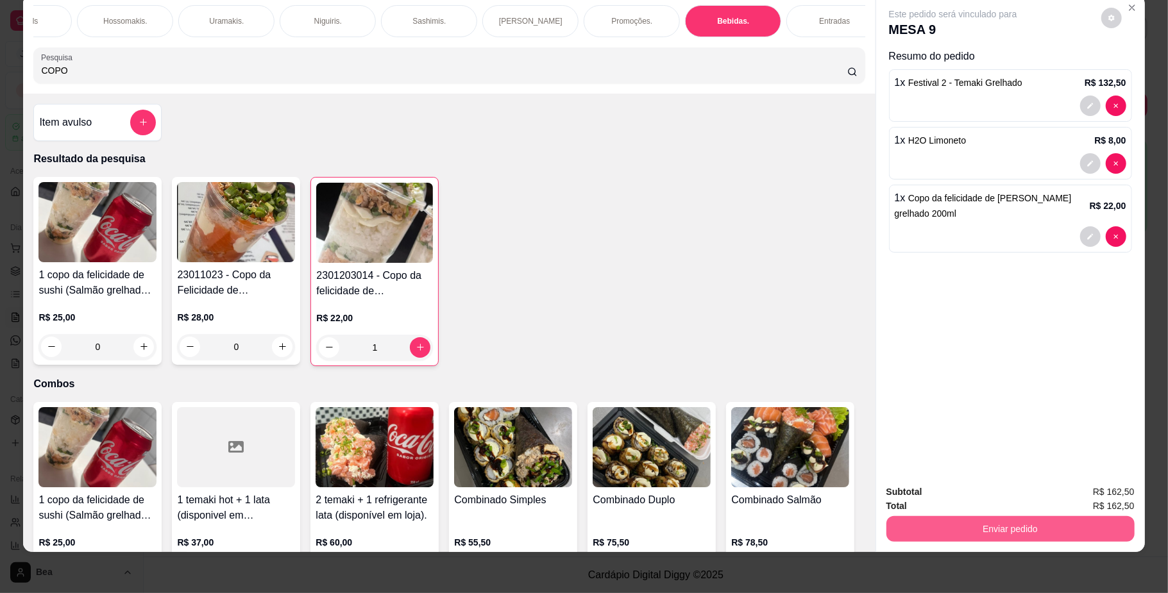
click at [986, 532] on button "Enviar pedido" at bounding box center [1010, 529] width 248 height 26
click at [981, 496] on button "Não registrar e enviar pedido" at bounding box center [967, 498] width 130 height 24
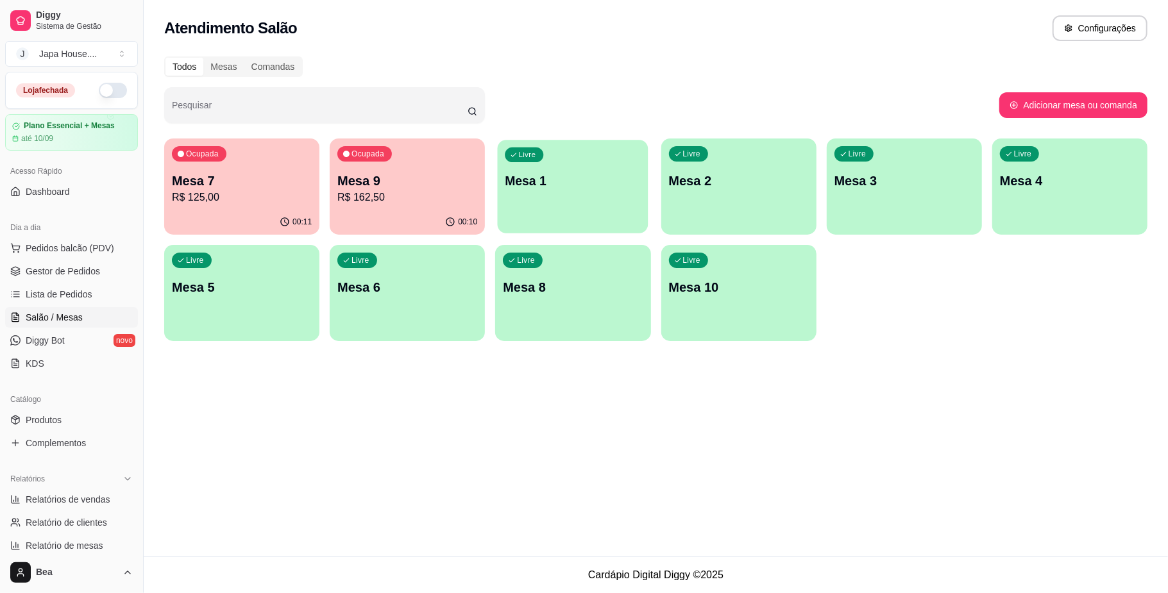
click at [567, 196] on div "Livre Mesa 1" at bounding box center [573, 179] width 151 height 78
click at [391, 289] on p "Mesa 6" at bounding box center [407, 287] width 136 height 17
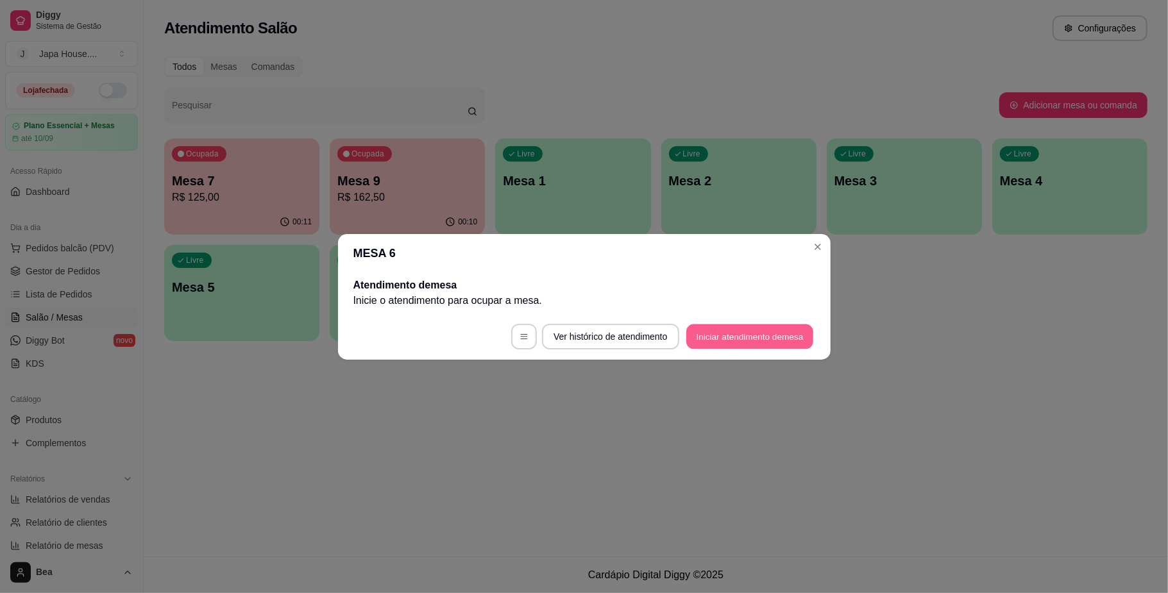
click at [748, 339] on button "Iniciar atendimento de mesa" at bounding box center [749, 336] width 127 height 25
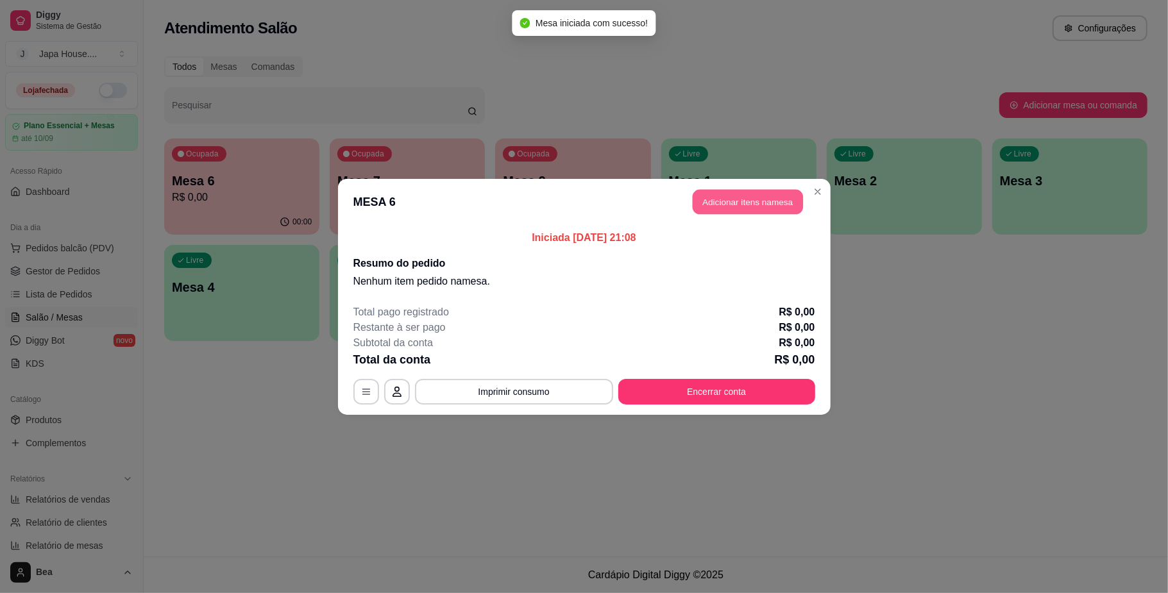
click at [740, 208] on button "Adicionar itens na mesa" at bounding box center [748, 201] width 110 height 25
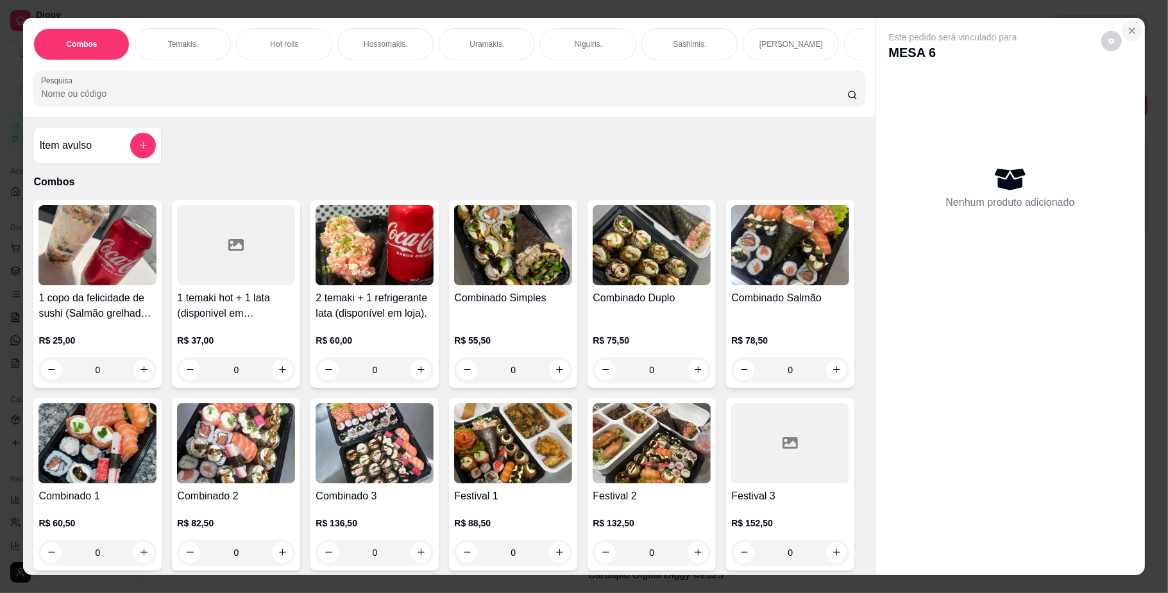
click at [1130, 29] on icon "Close" at bounding box center [1132, 30] width 5 height 5
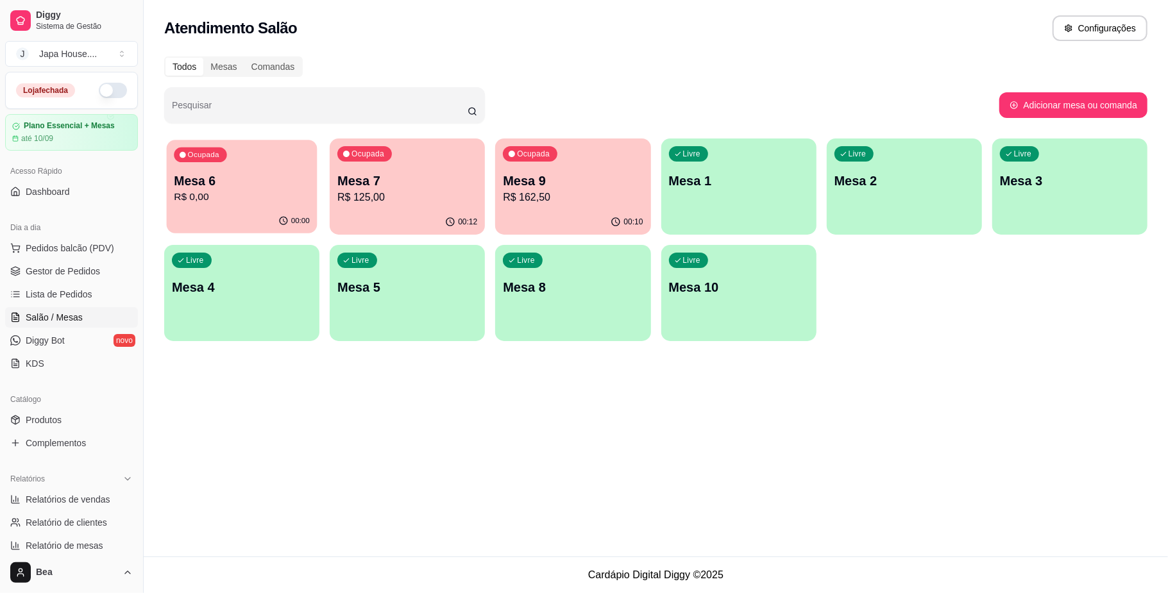
click at [271, 192] on p "R$ 0,00" at bounding box center [242, 197] width 136 height 15
click at [244, 196] on p "R$ 0,00" at bounding box center [242, 197] width 136 height 15
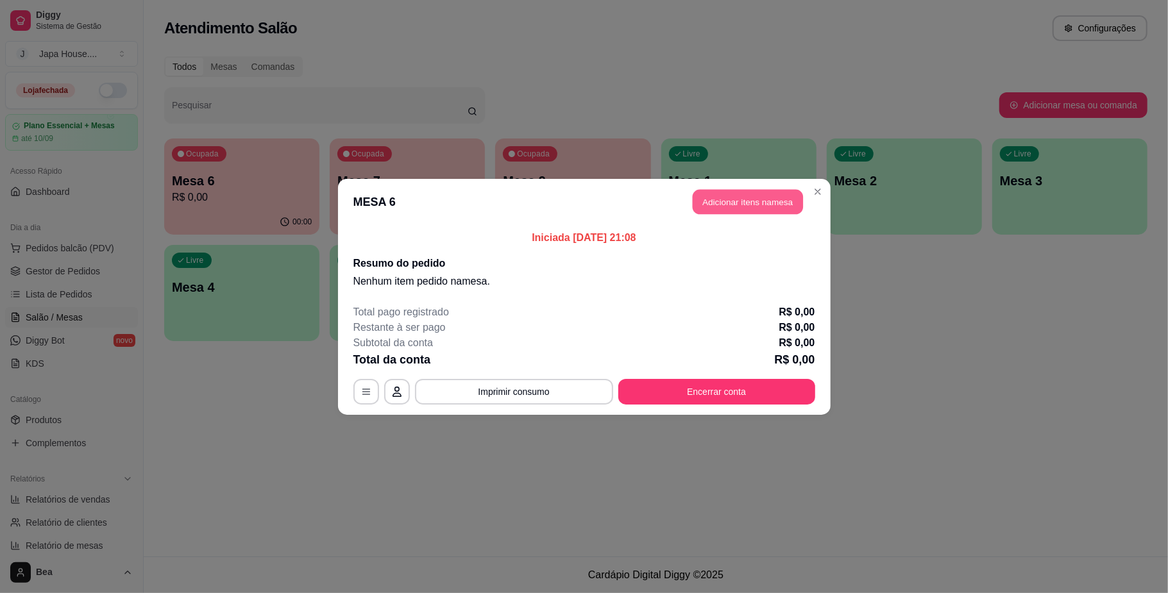
click at [776, 203] on button "Adicionar itens na mesa" at bounding box center [748, 201] width 110 height 25
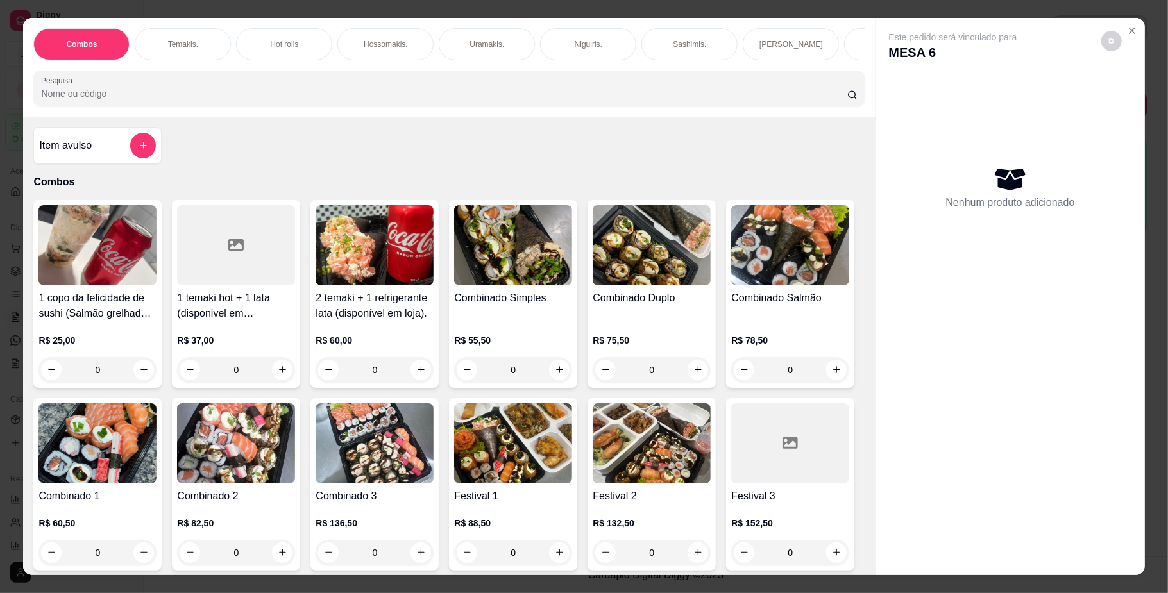
click at [498, 285] on img at bounding box center [513, 245] width 118 height 80
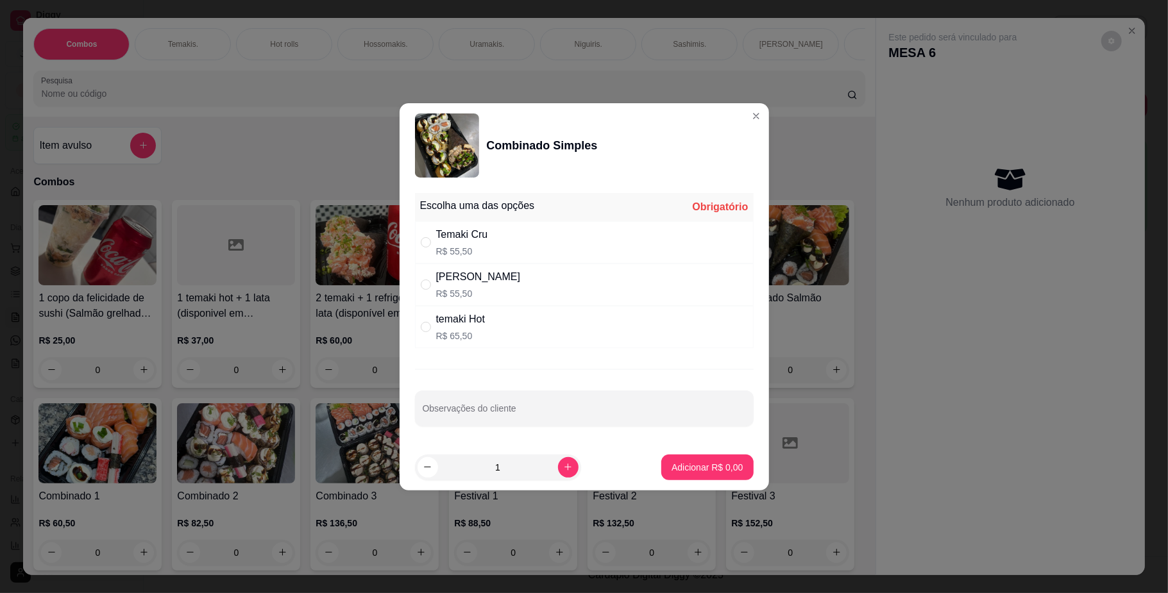
click at [498, 276] on div "[PERSON_NAME]" at bounding box center [478, 276] width 85 height 15
radio input "true"
click at [671, 462] on p "Adicionar R$ 55,50" at bounding box center [704, 467] width 76 height 13
type input "1"
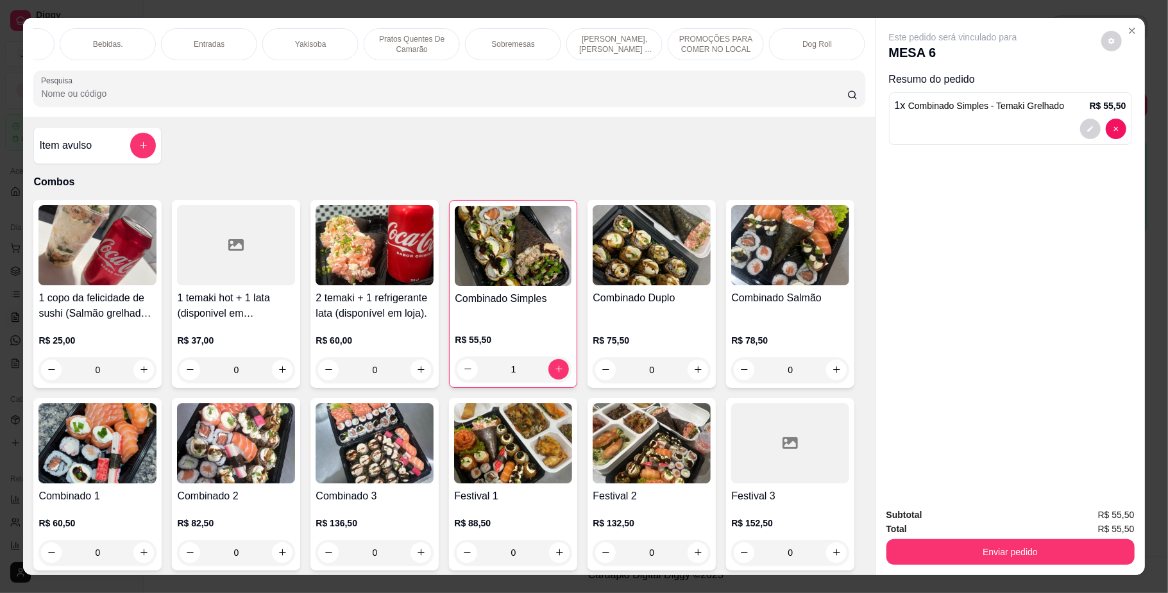
scroll to position [0, 876]
click at [309, 46] on p "Yakisoba" at bounding box center [320, 44] width 31 height 10
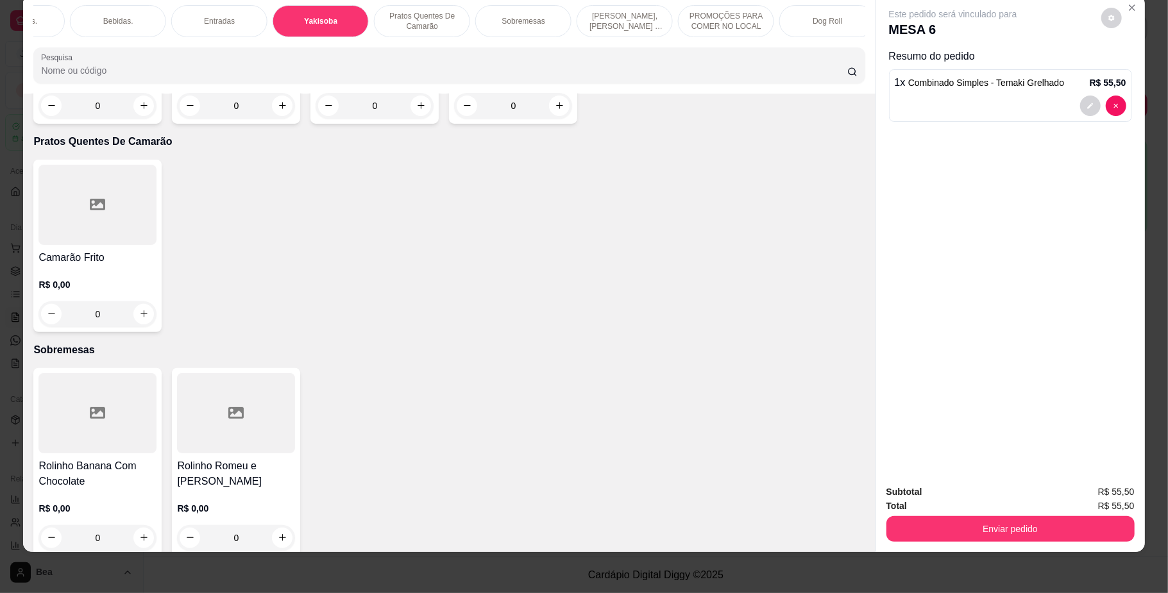
click at [694, 28] on p "PROMOÇÕES PARA COMER NO LOCAL" at bounding box center [726, 21] width 74 height 21
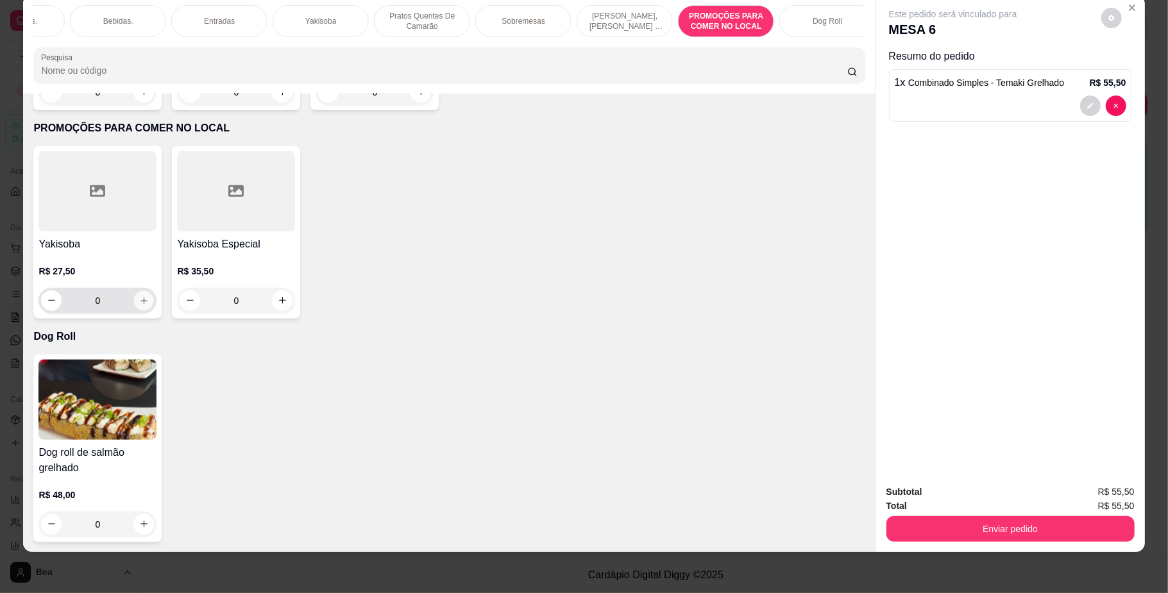
click at [139, 296] on icon "increase-product-quantity" at bounding box center [144, 301] width 10 height 10
type input "1"
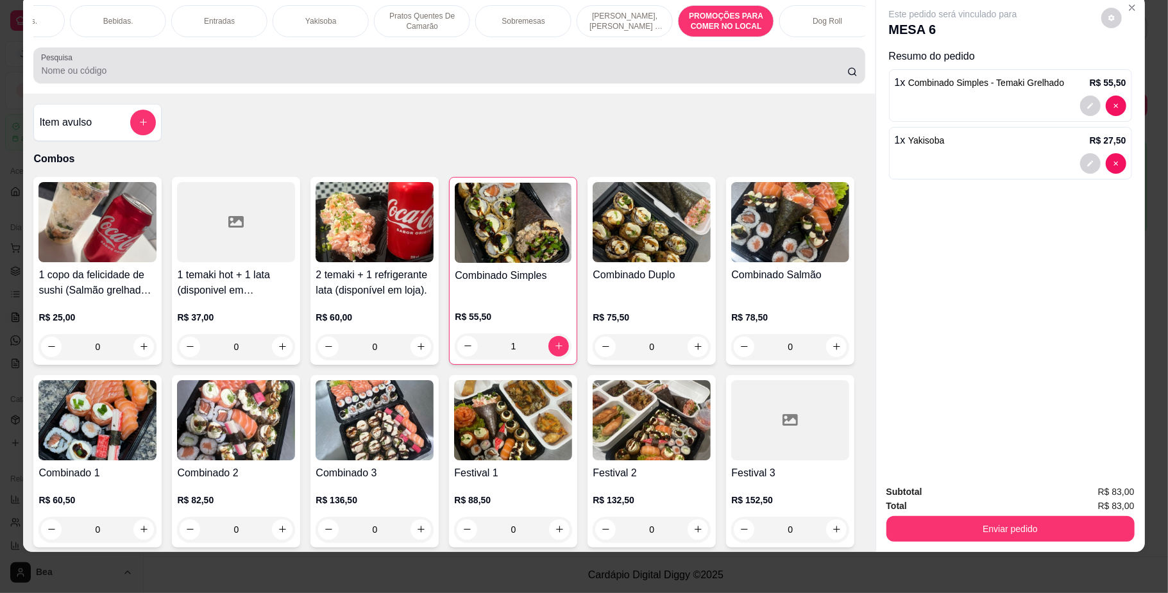
click at [737, 73] on div at bounding box center [449, 66] width 816 height 26
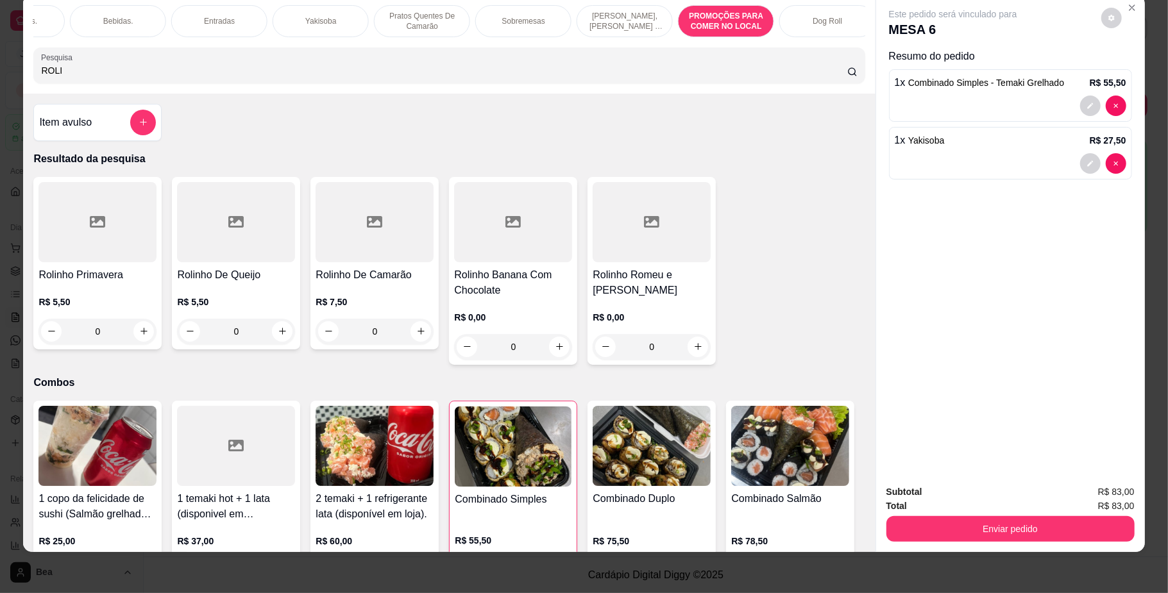
type input "ROLI"
click at [277, 344] on div "0" at bounding box center [236, 332] width 118 height 26
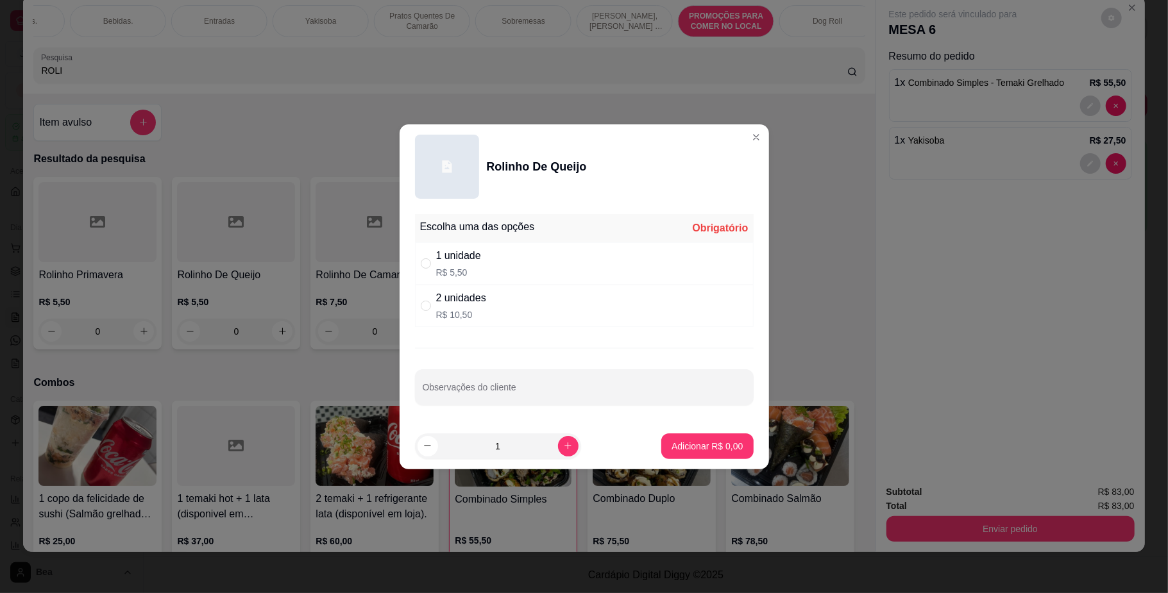
click at [570, 301] on div "2 unidades R$ 10,50" at bounding box center [584, 306] width 339 height 42
radio input "true"
click at [670, 449] on p "Adicionar R$ 10,50" at bounding box center [705, 446] width 74 height 12
type input "1"
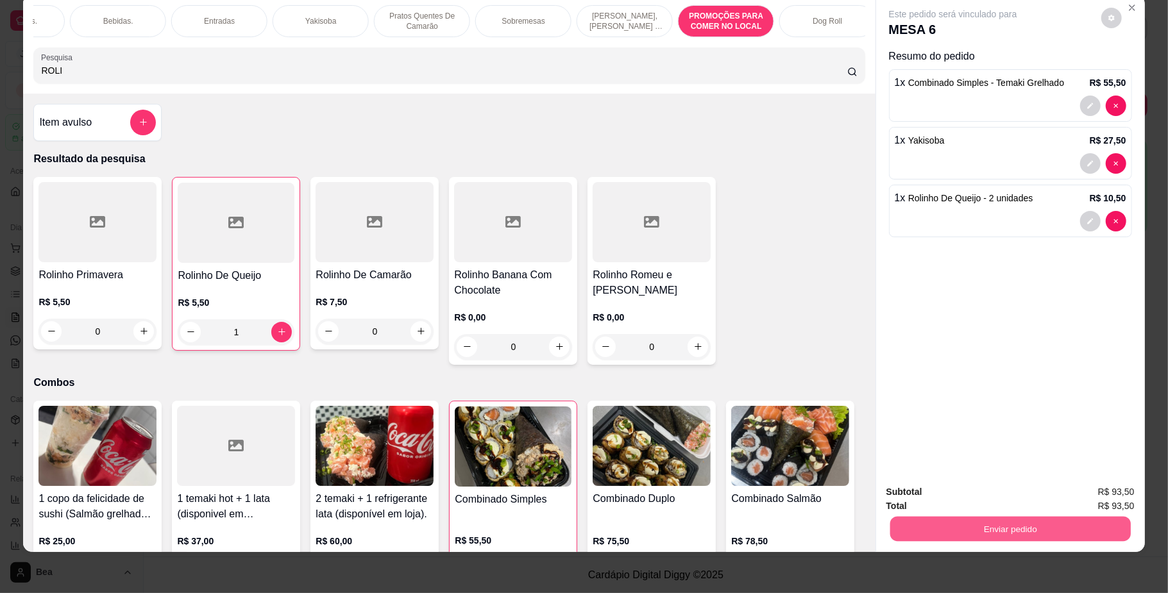
click at [958, 532] on button "Enviar pedido" at bounding box center [1010, 529] width 241 height 25
click at [960, 495] on button "Não registrar e enviar pedido" at bounding box center [967, 498] width 130 height 24
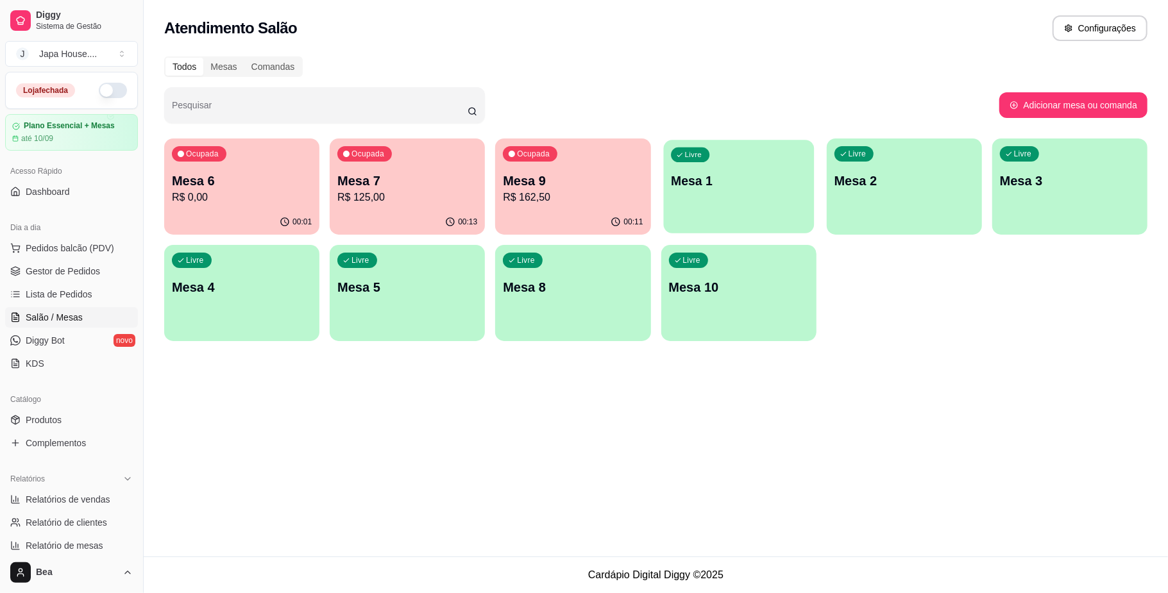
click at [731, 211] on div "Livre Mesa 1" at bounding box center [738, 179] width 151 height 78
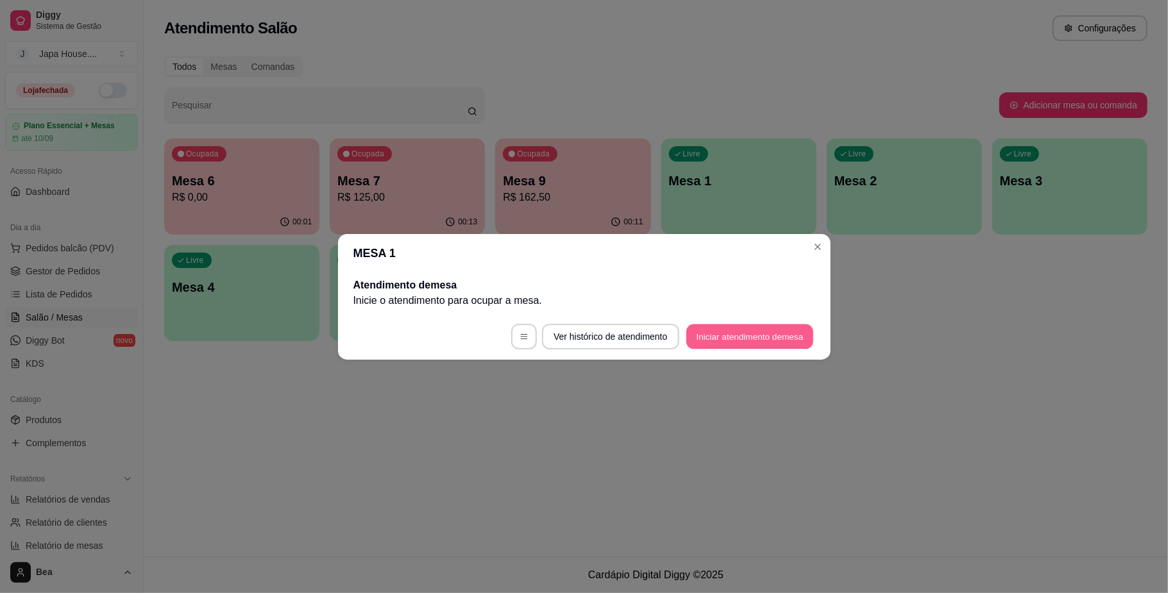
click at [781, 332] on button "Iniciar atendimento de mesa" at bounding box center [749, 336] width 127 height 25
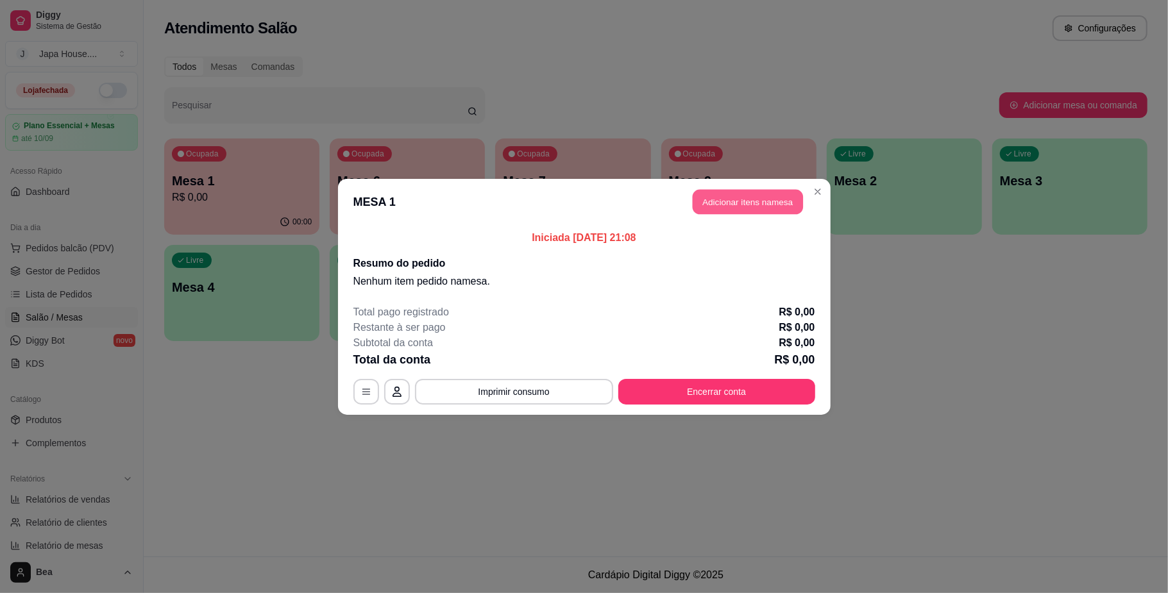
click at [750, 204] on button "Adicionar itens na mesa" at bounding box center [748, 201] width 110 height 25
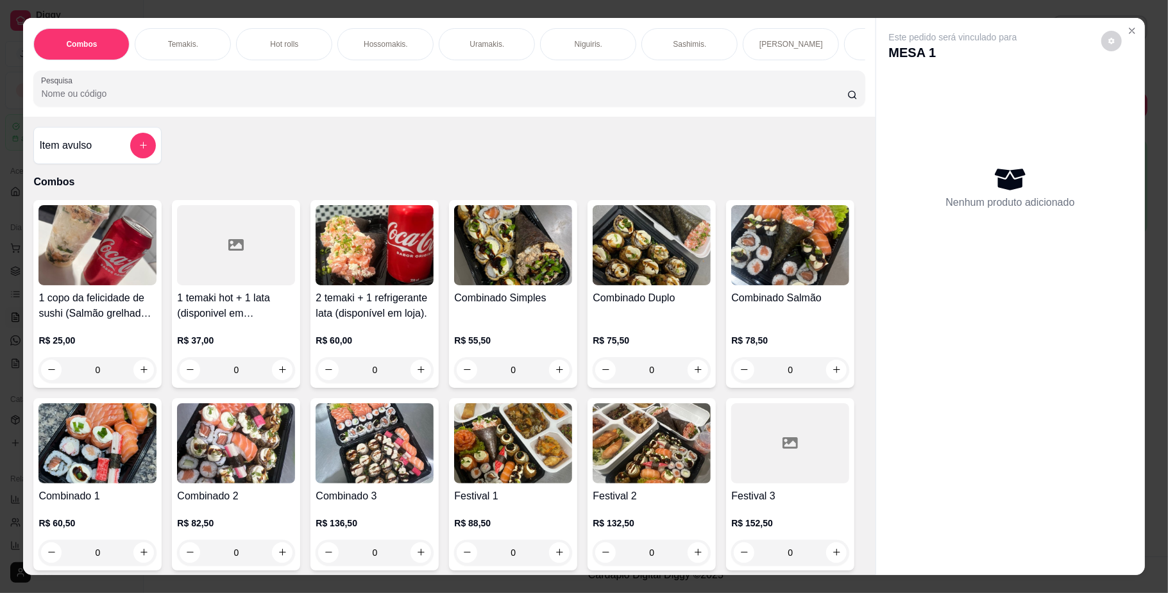
scroll to position [0, 886]
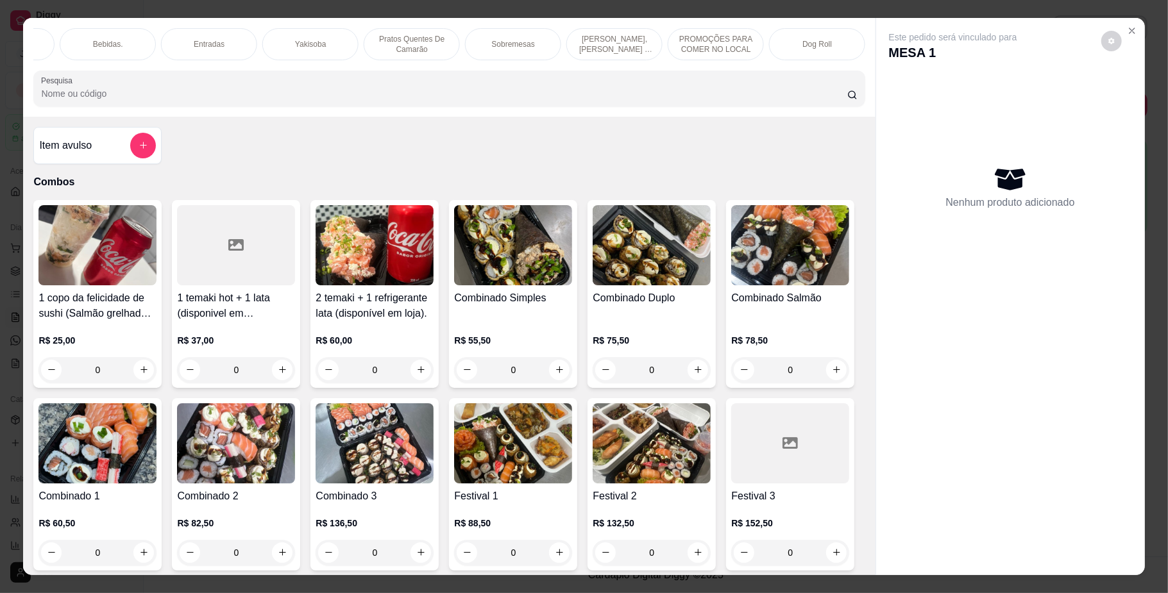
click at [699, 41] on p "PROMOÇÕES PARA COMER NO LOCAL" at bounding box center [716, 44] width 74 height 21
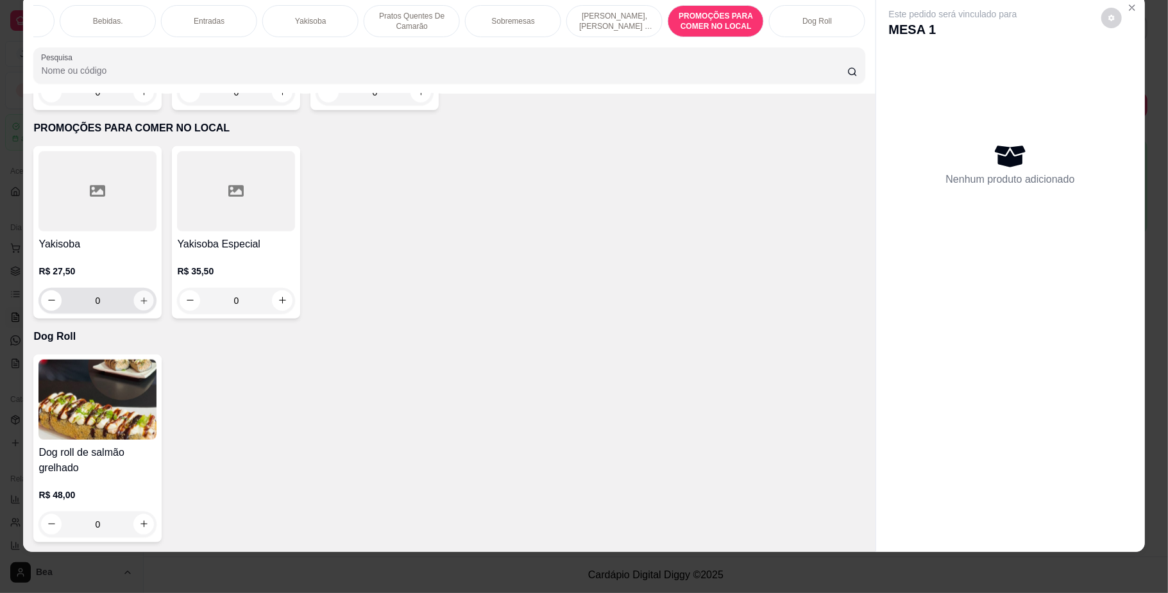
click at [139, 296] on icon "increase-product-quantity" at bounding box center [144, 301] width 10 height 10
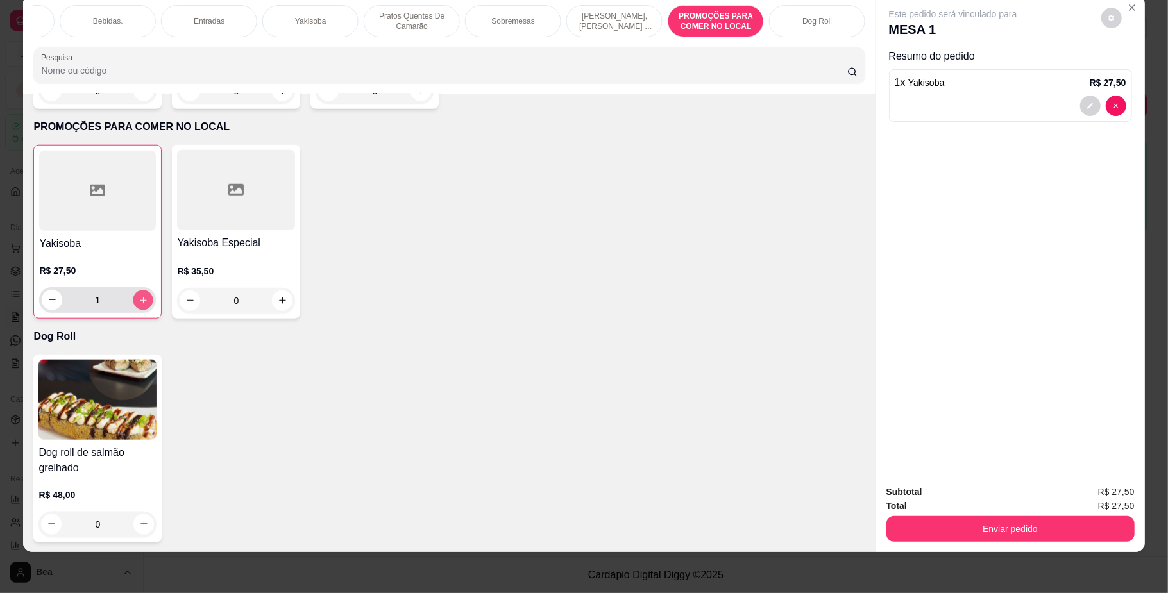
click at [139, 296] on icon "increase-product-quantity" at bounding box center [144, 300] width 10 height 10
type input "3"
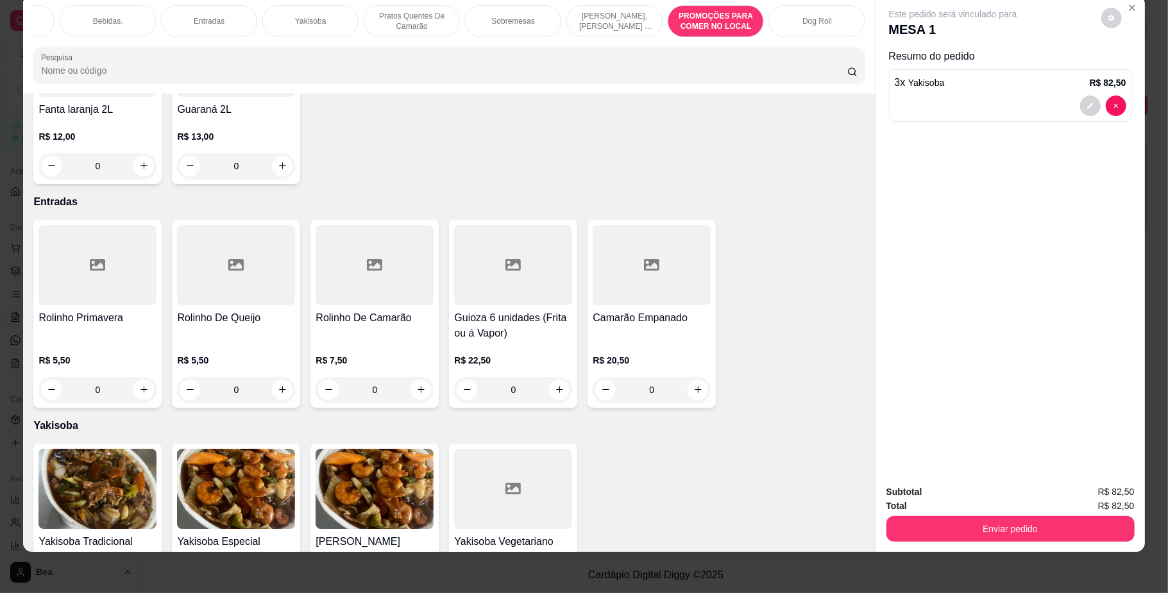
scroll to position [0, 0]
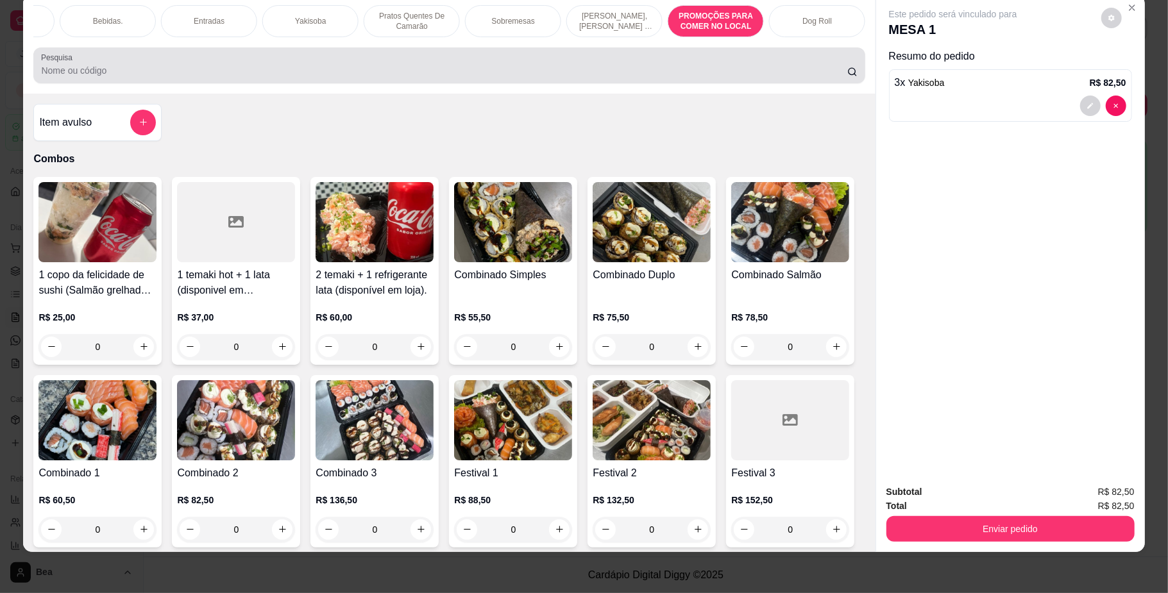
click at [724, 72] on div at bounding box center [449, 66] width 816 height 26
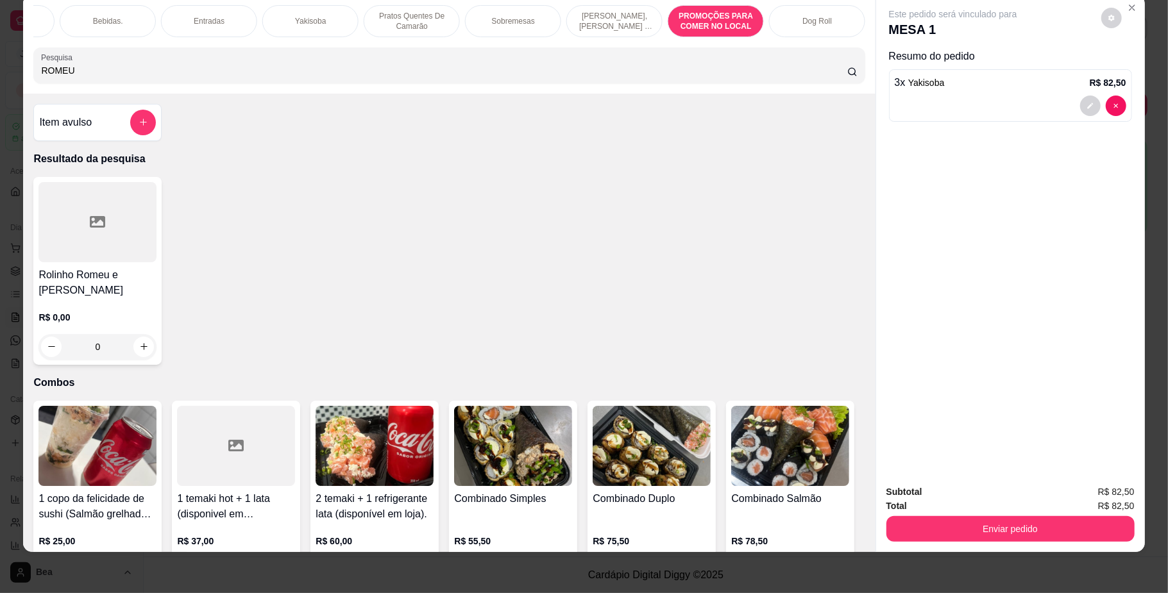
type input "ROMEU"
click at [137, 289] on h4 "Rolinho Romeu e [PERSON_NAME]" at bounding box center [97, 282] width 118 height 31
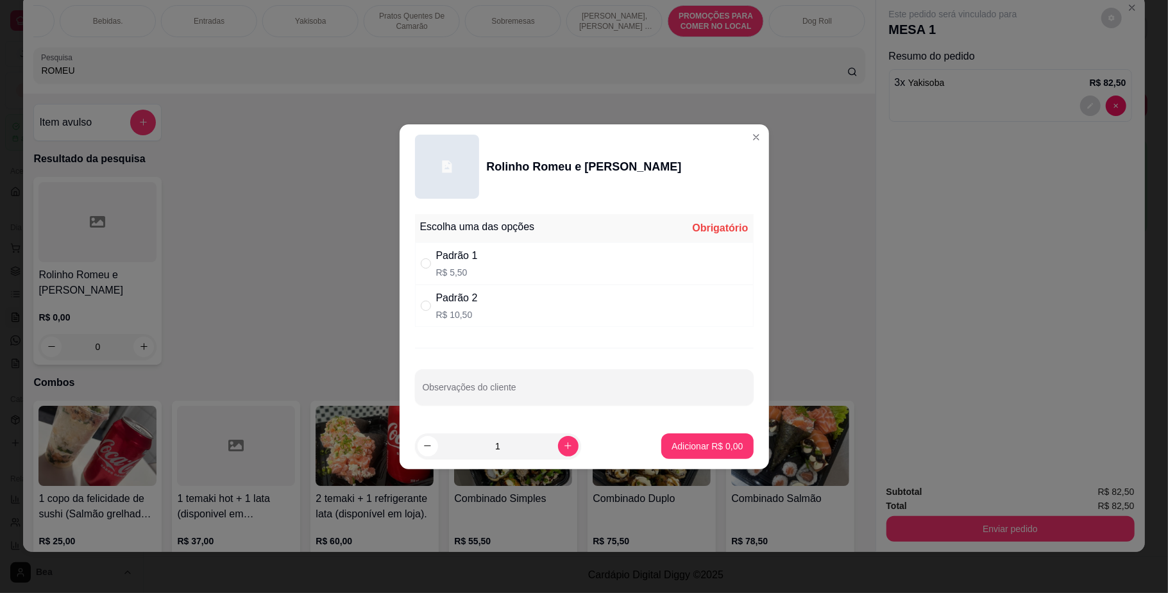
click at [461, 313] on p "R$ 10,50" at bounding box center [457, 315] width 42 height 13
radio input "true"
click at [700, 444] on p "Adicionar R$ 10,50" at bounding box center [705, 446] width 74 height 12
type input "1"
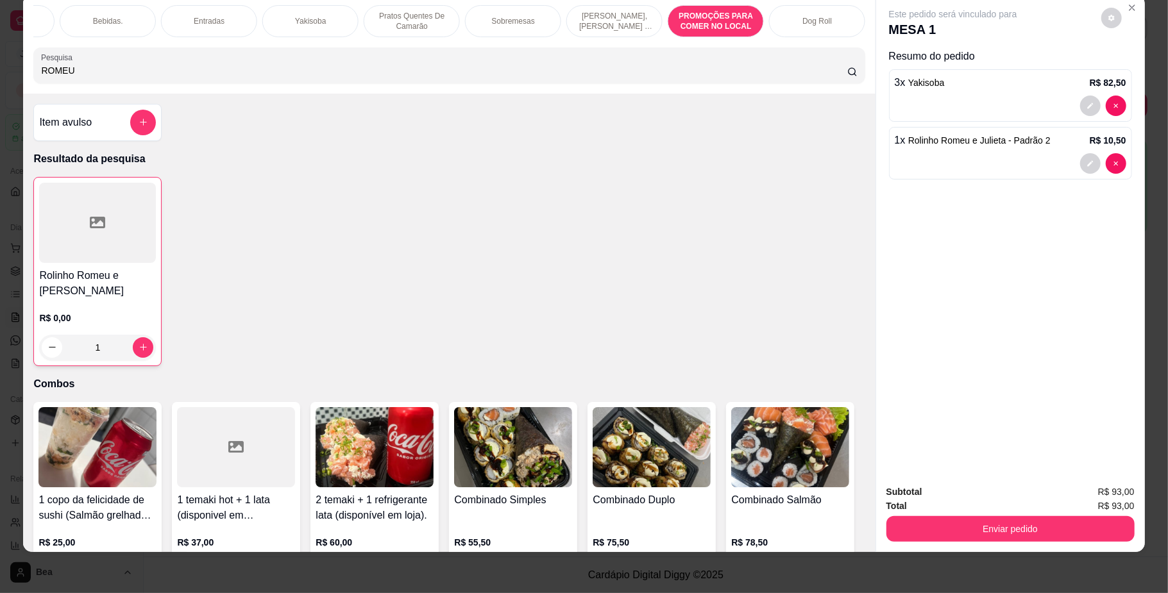
scroll to position [0, 159]
click at [794, 22] on div "Bebidas." at bounding box center [834, 21] width 96 height 32
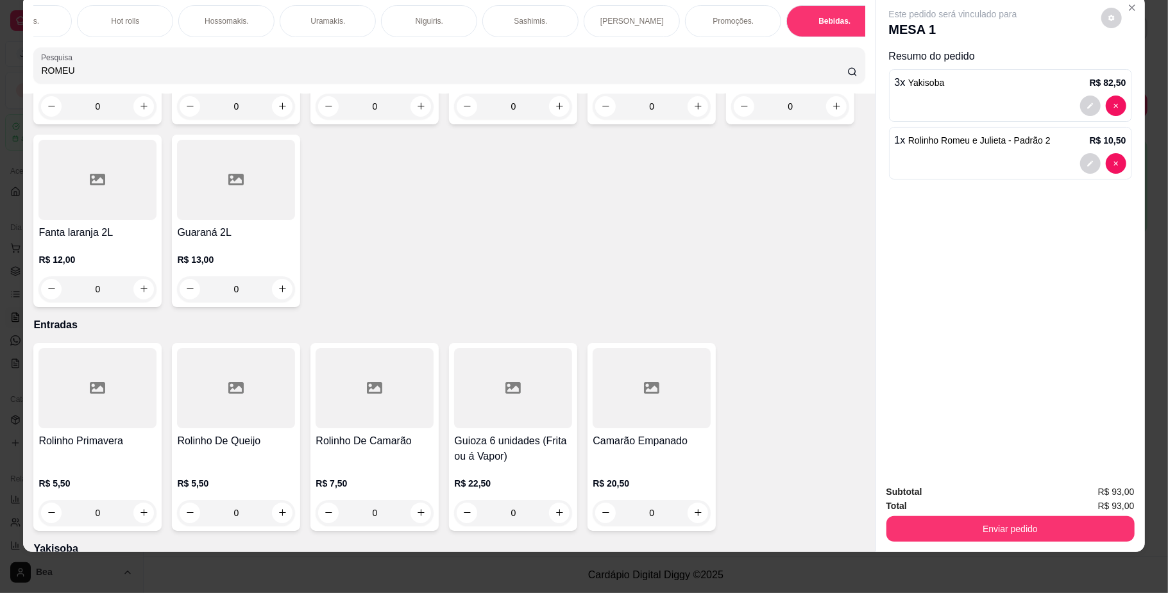
scroll to position [3233, 0]
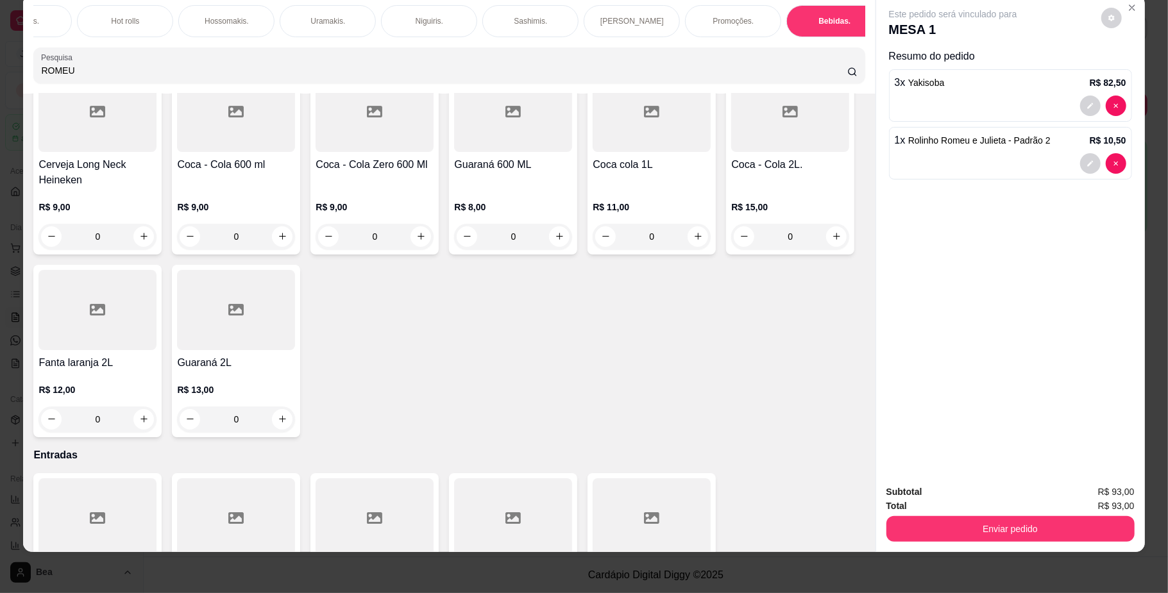
click at [593, 152] on div at bounding box center [652, 112] width 118 height 80
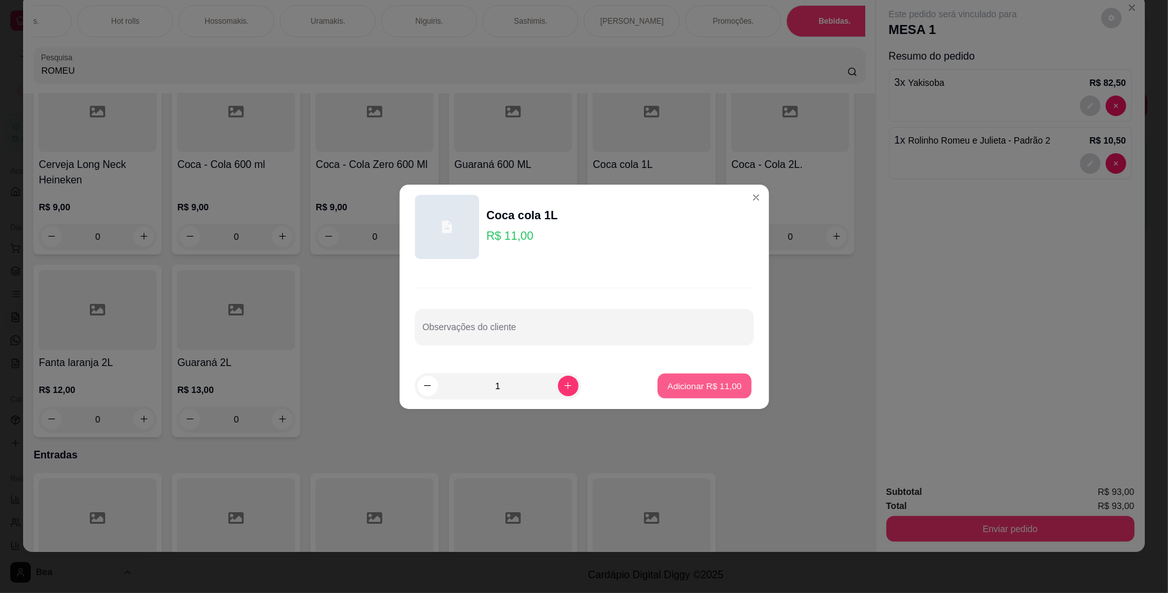
click at [716, 382] on p "Adicionar R$ 11,00" at bounding box center [705, 386] width 74 height 12
type input "1"
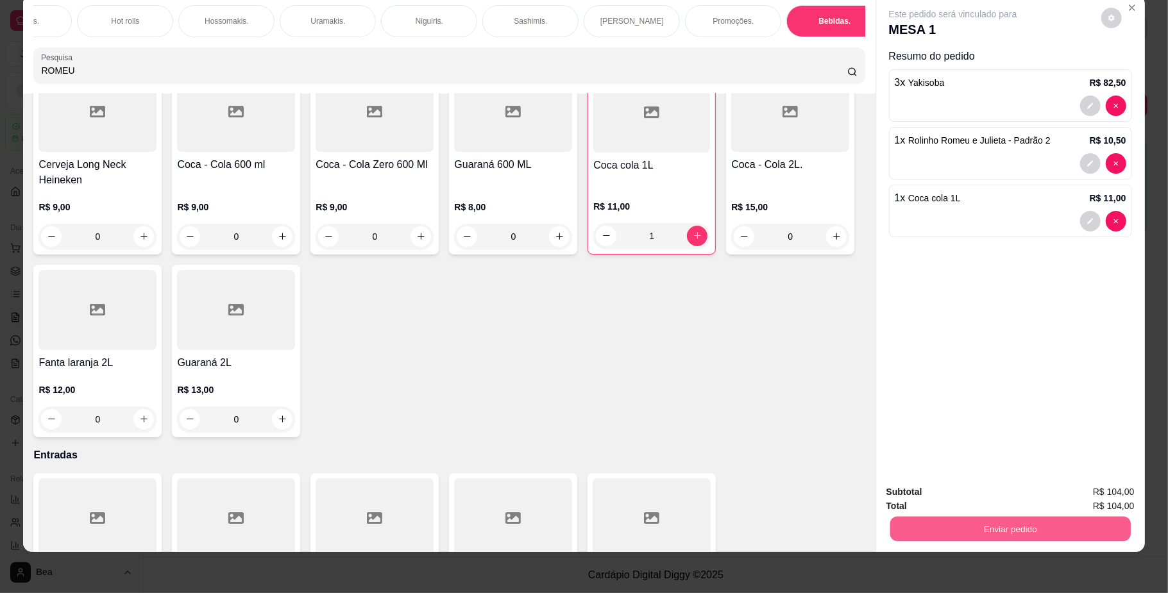
click at [965, 529] on button "Enviar pedido" at bounding box center [1010, 529] width 241 height 25
click at [968, 498] on button "Não registrar e enviar pedido" at bounding box center [966, 498] width 133 height 24
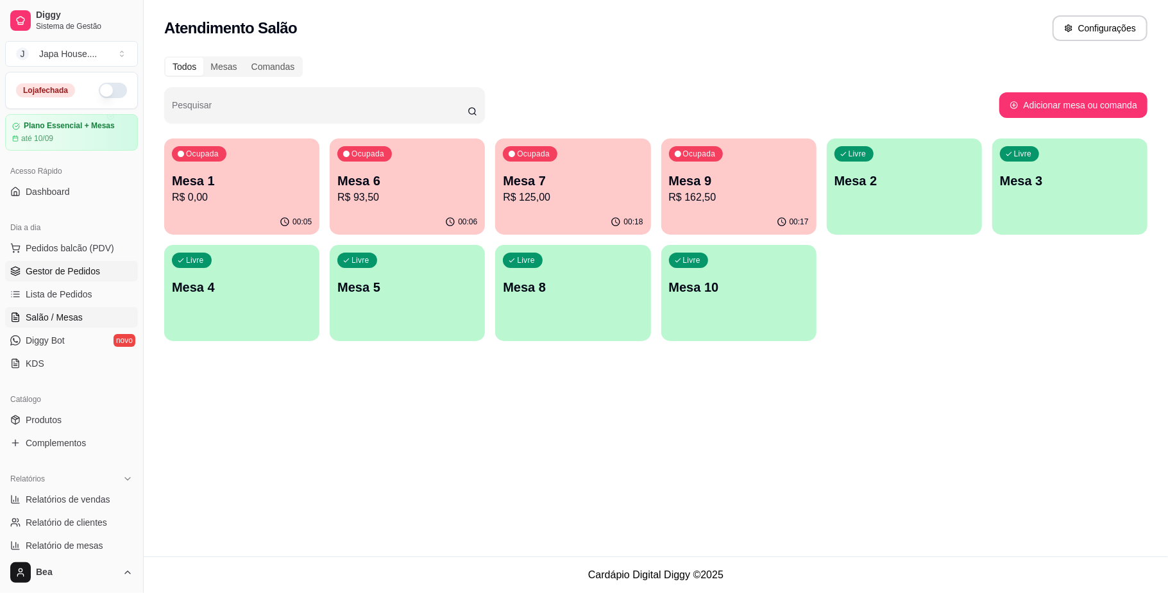
click at [78, 267] on span "Gestor de Pedidos" at bounding box center [63, 271] width 74 height 13
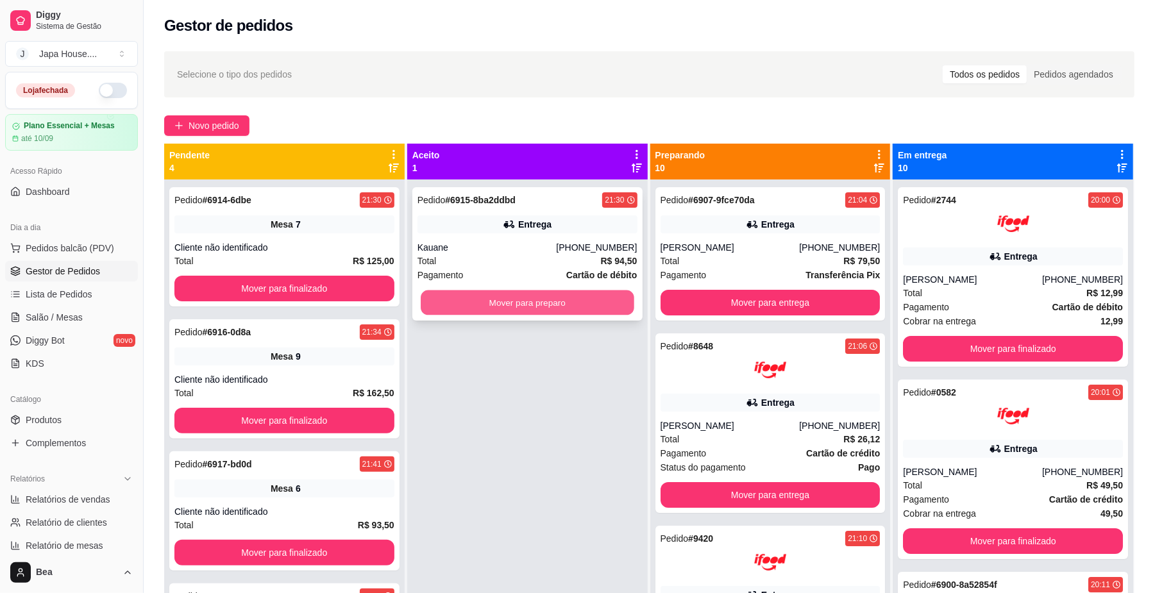
click at [477, 301] on button "Mover para preparo" at bounding box center [527, 303] width 213 height 25
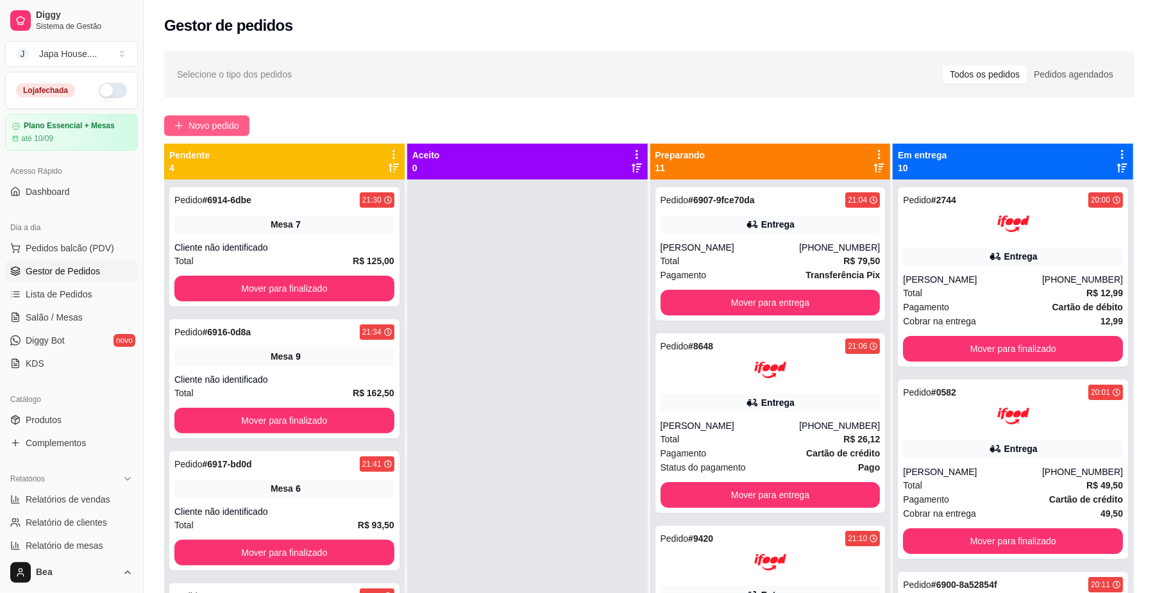
click at [205, 129] on span "Novo pedido" at bounding box center [214, 126] width 51 height 14
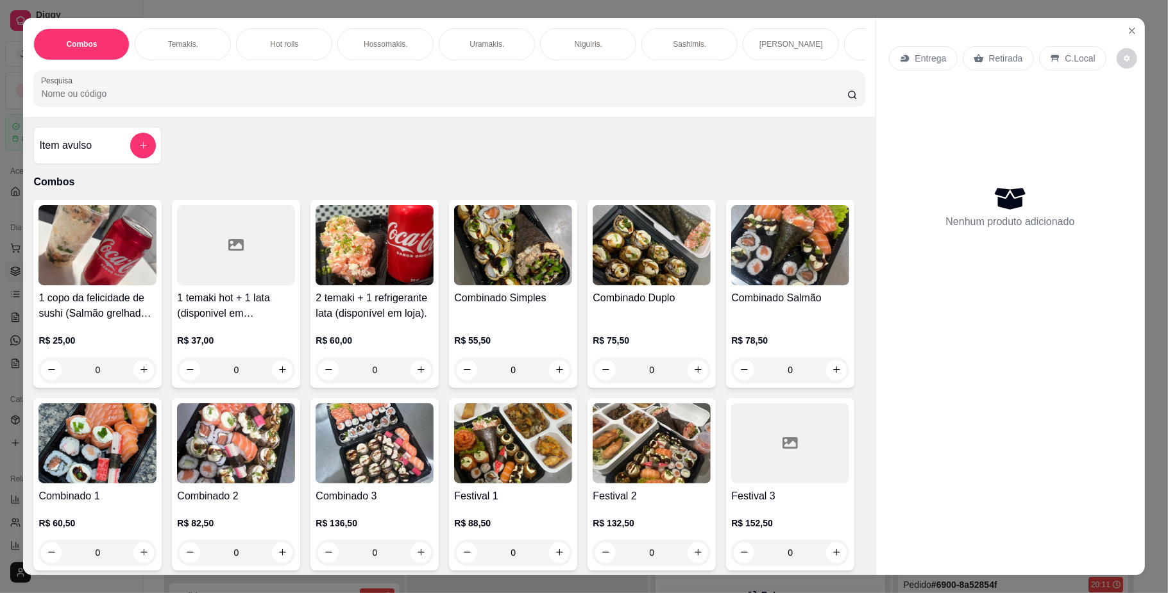
click at [185, 34] on div "Temakis." at bounding box center [183, 44] width 96 height 32
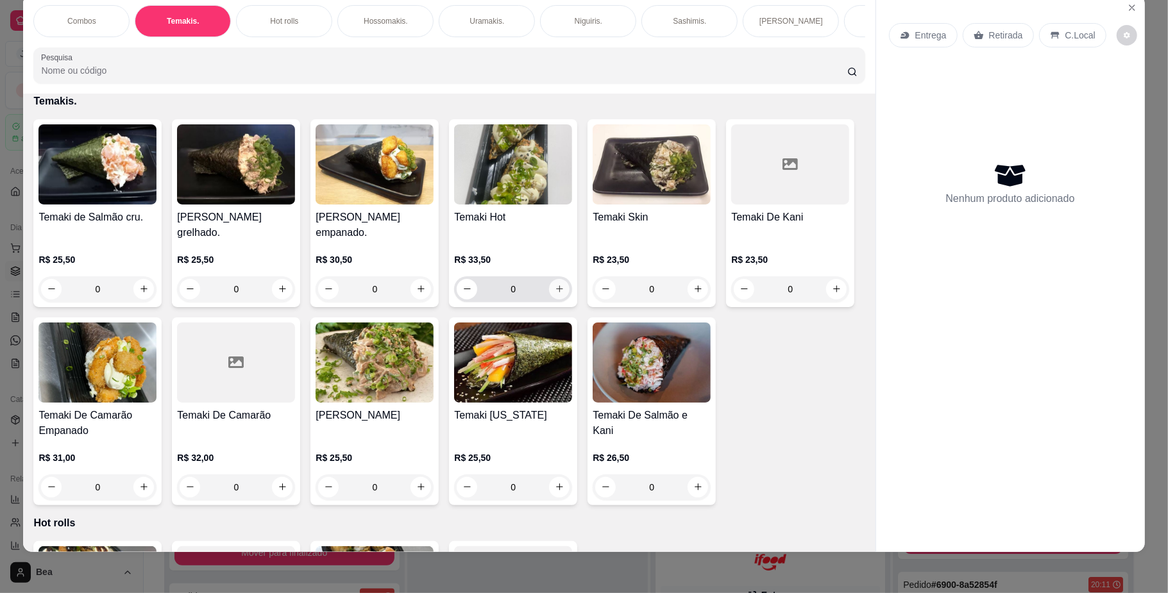
click at [553, 296] on button "increase-product-quantity" at bounding box center [559, 289] width 21 height 21
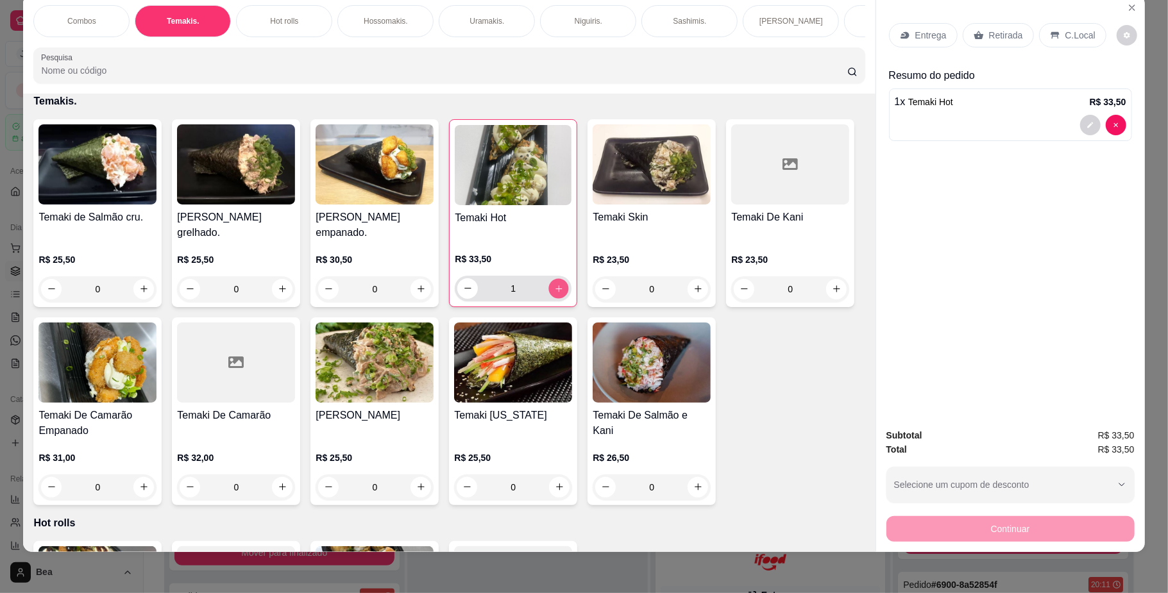
click at [553, 296] on button "increase-product-quantity" at bounding box center [559, 288] width 20 height 20
type input "4"
click at [994, 33] on p "Retirada" at bounding box center [1006, 35] width 34 height 13
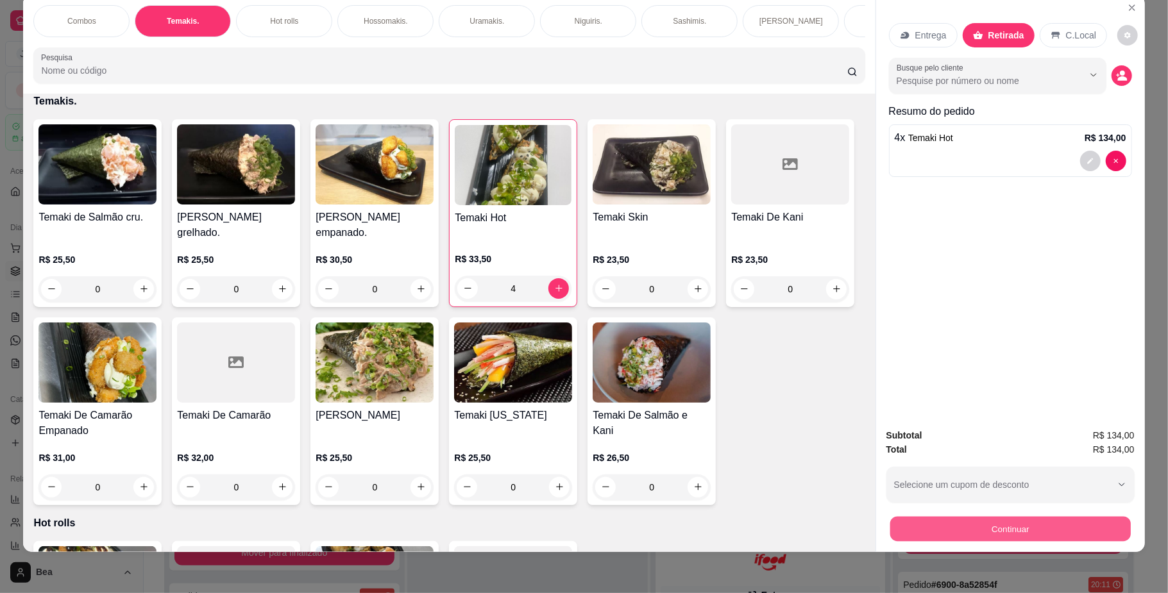
click at [1003, 530] on button "Continuar" at bounding box center [1010, 529] width 241 height 25
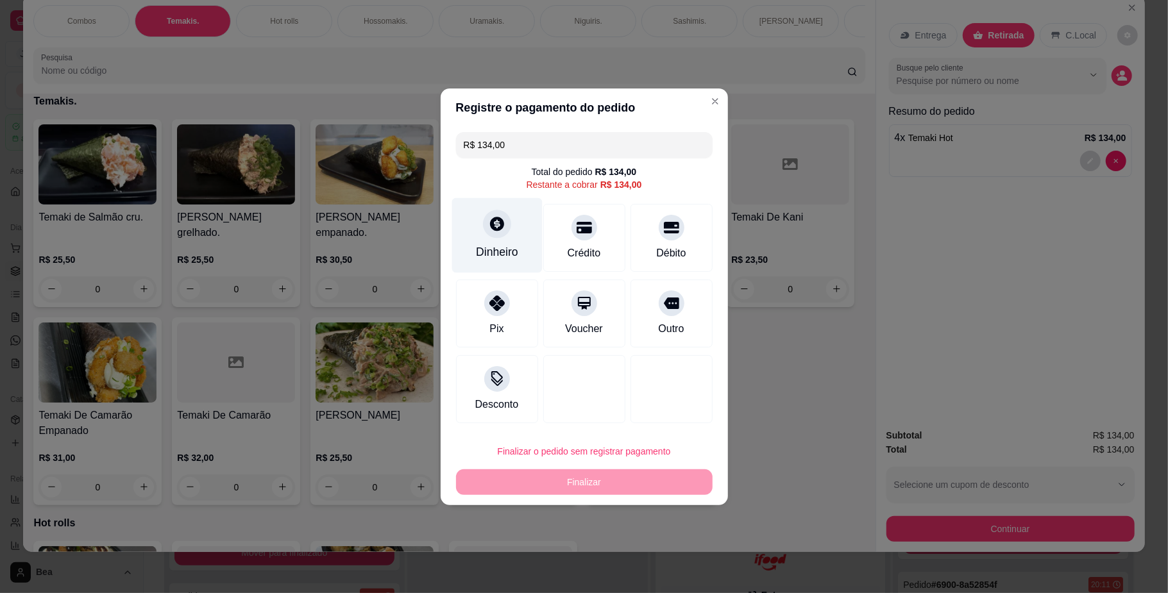
click at [504, 247] on div "Dinheiro" at bounding box center [497, 252] width 42 height 17
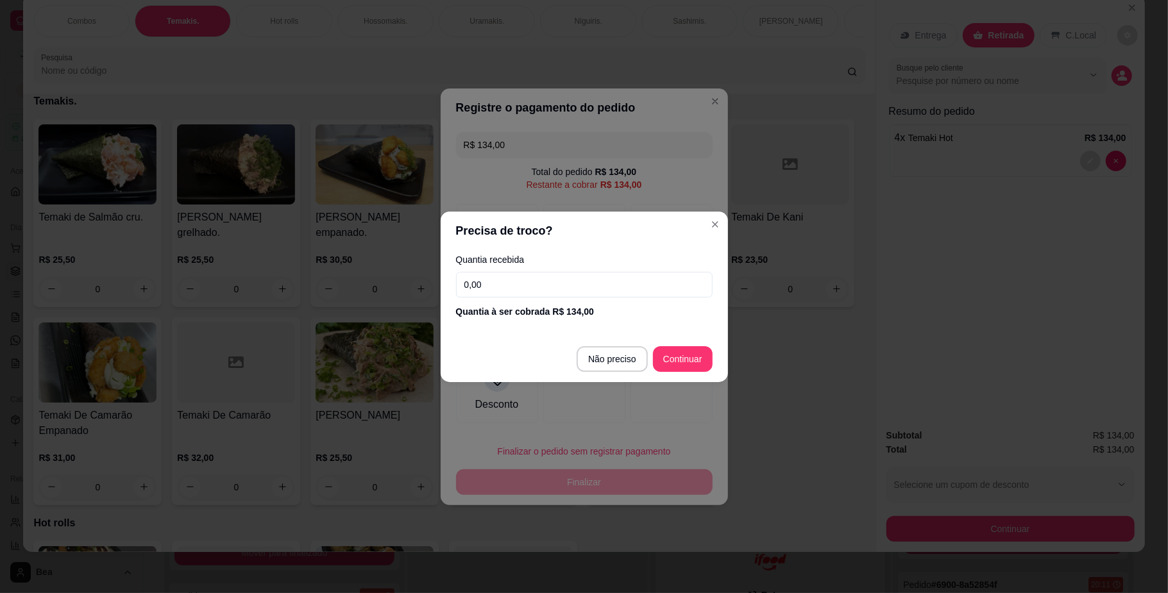
click at [518, 283] on input "0,00" at bounding box center [584, 285] width 257 height 26
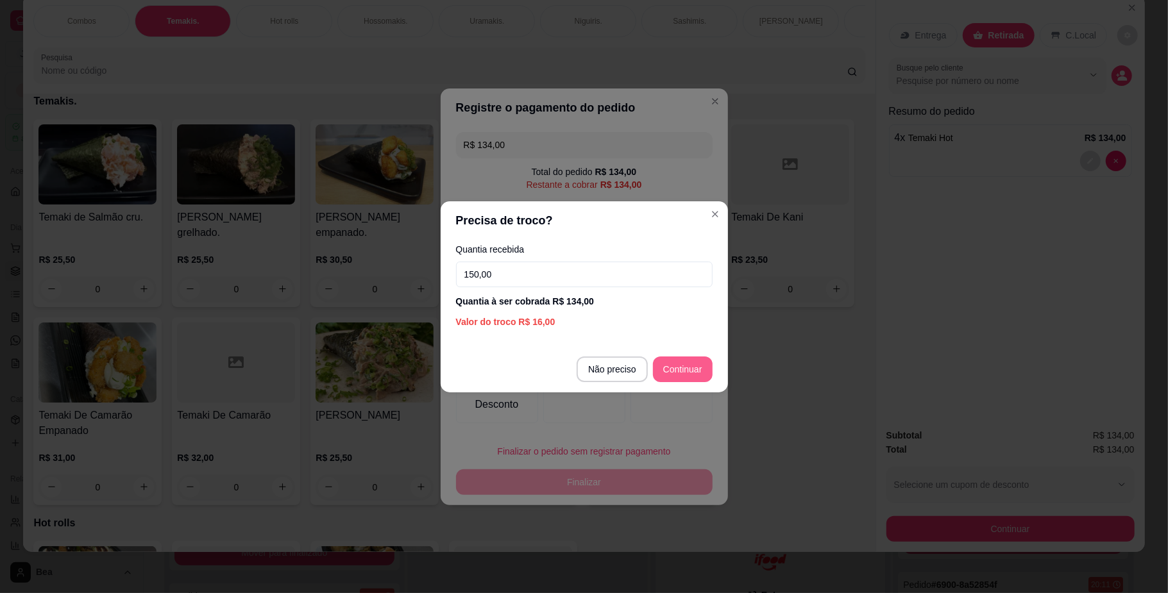
type input "150,00"
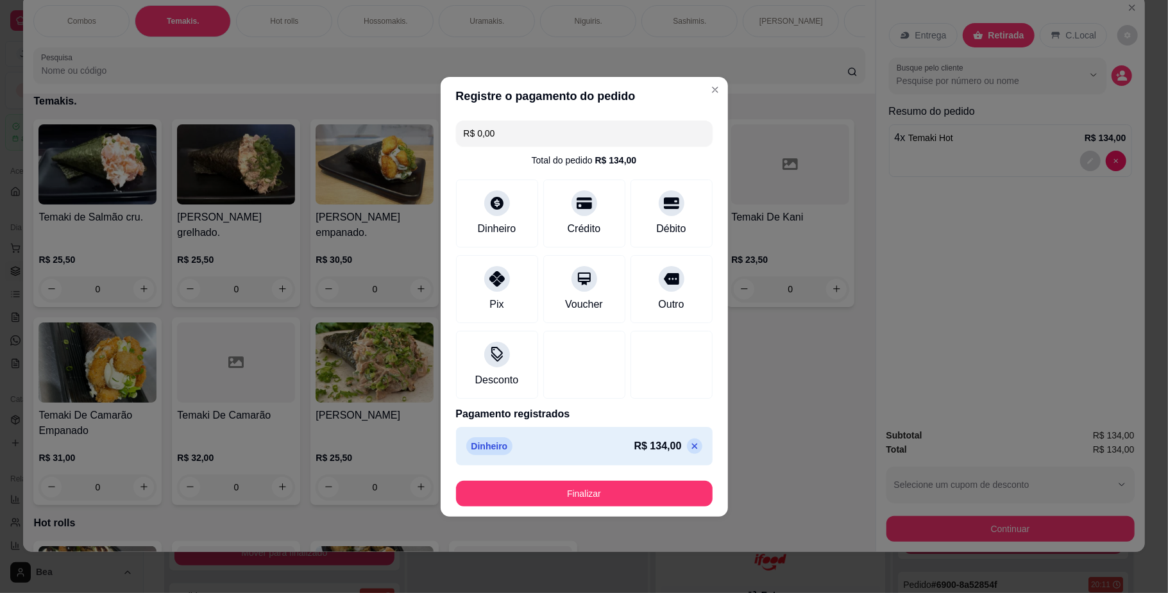
type input "R$ 0,00"
click at [636, 493] on button "Finalizar" at bounding box center [584, 493] width 249 height 25
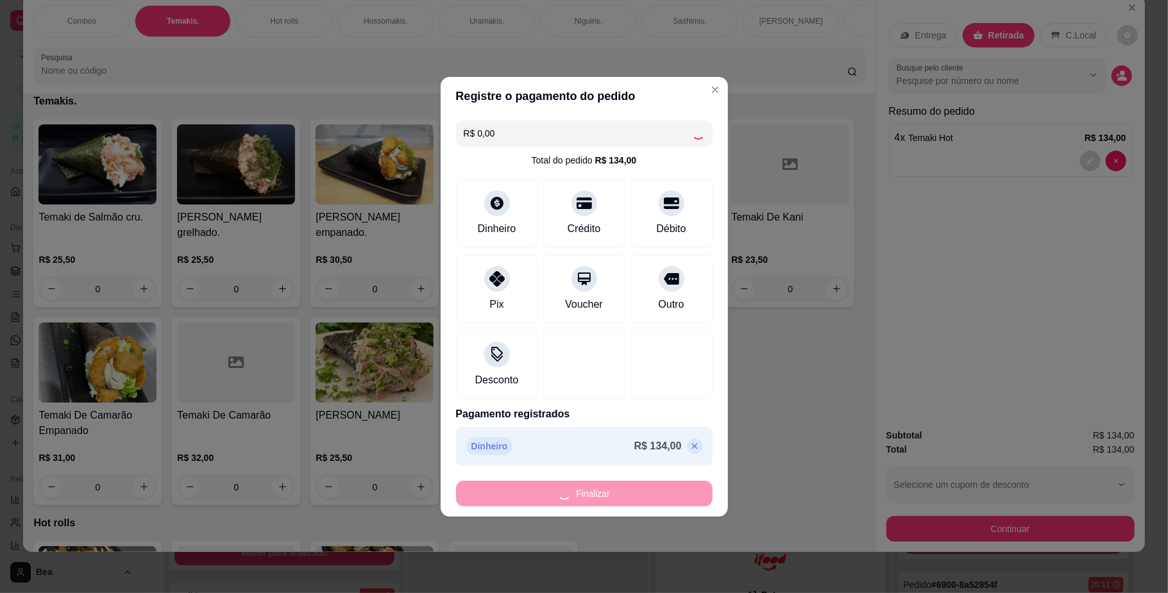
type input "0"
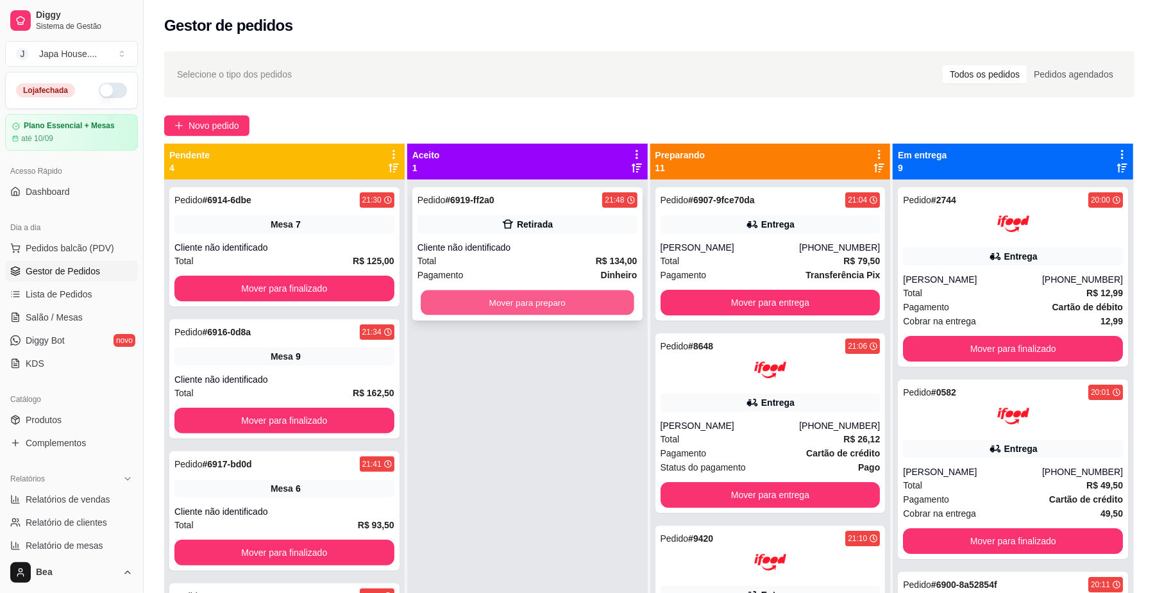
click at [467, 299] on button "Mover para preparo" at bounding box center [527, 303] width 213 height 25
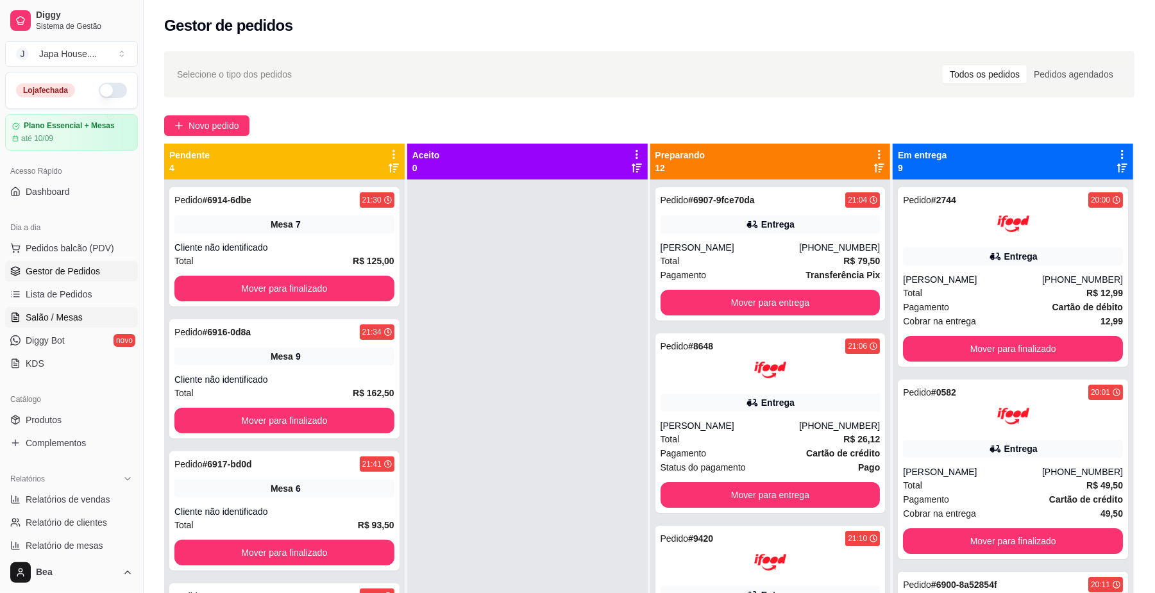
click at [85, 318] on link "Salão / Mesas" at bounding box center [71, 317] width 133 height 21
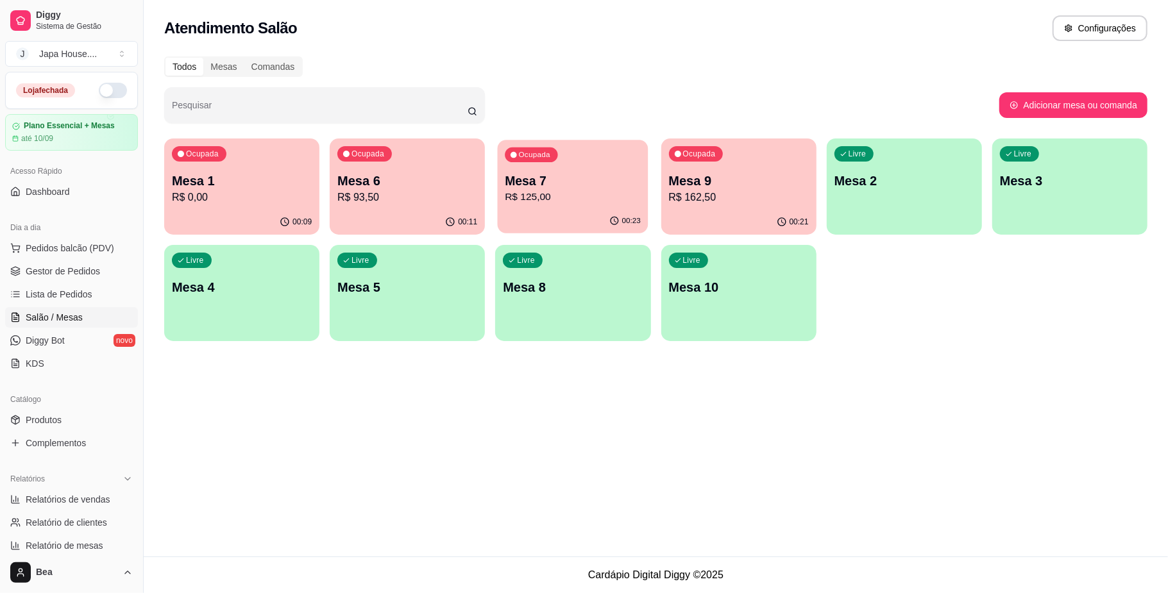
click at [563, 196] on p "R$ 125,00" at bounding box center [573, 197] width 136 height 15
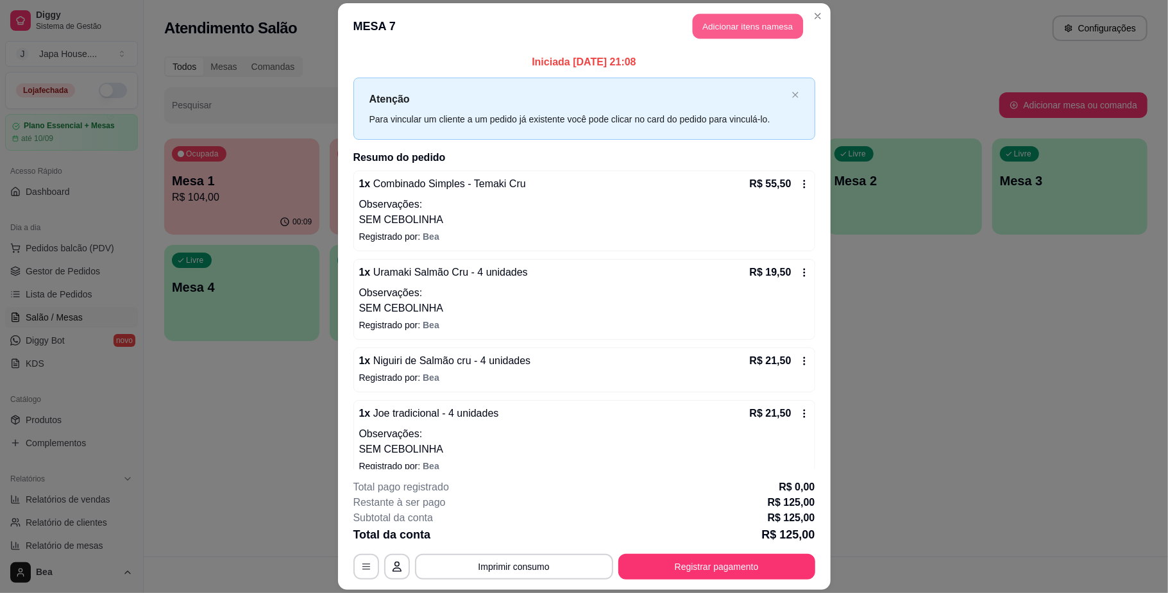
click at [740, 27] on button "Adicionar itens na mesa" at bounding box center [748, 25] width 110 height 25
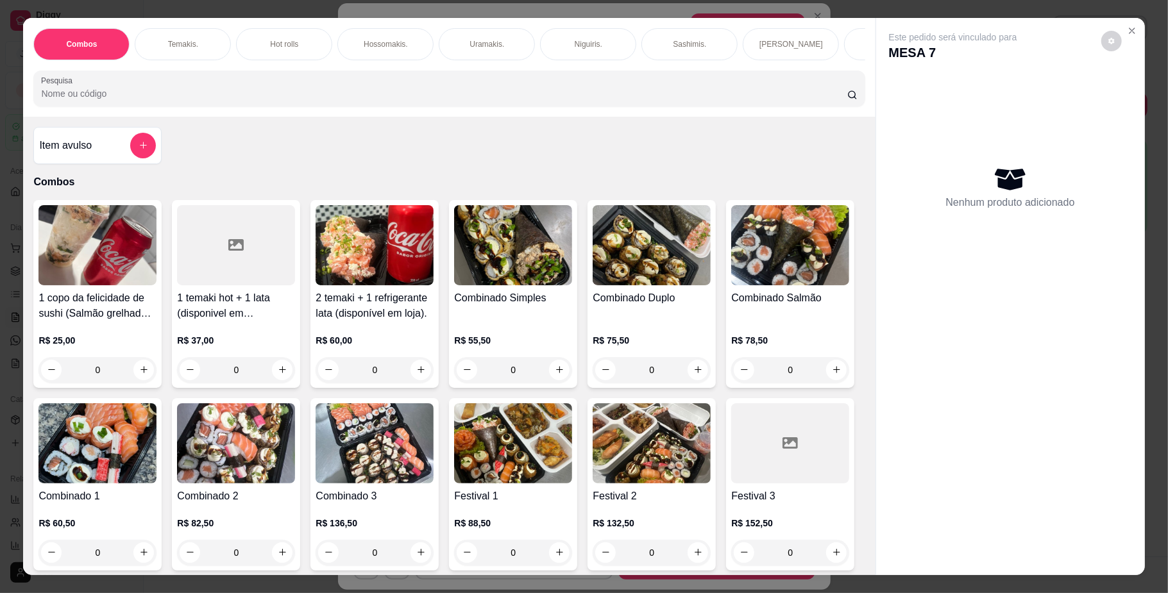
click at [759, 42] on div "[PERSON_NAME]" at bounding box center [791, 44] width 96 height 32
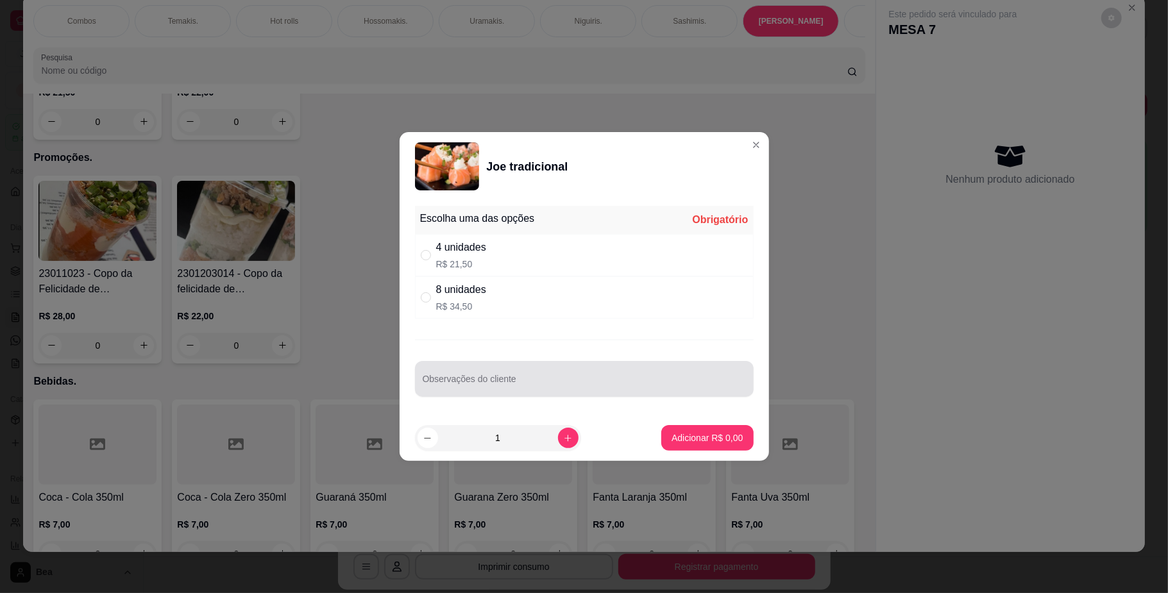
click at [465, 373] on div at bounding box center [584, 379] width 323 height 26
type input "SEM CEBOLINHA"
click at [534, 250] on div "4 unidades R$ 21,50" at bounding box center [584, 255] width 339 height 42
radio input "true"
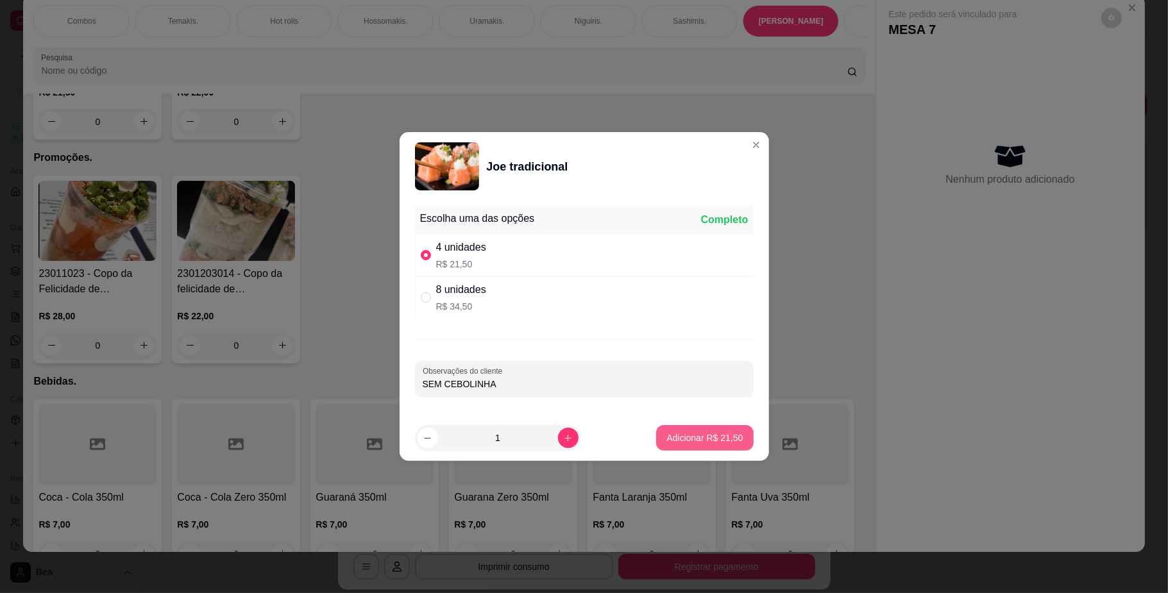
click at [690, 432] on p "Adicionar R$ 21,50" at bounding box center [704, 438] width 76 height 13
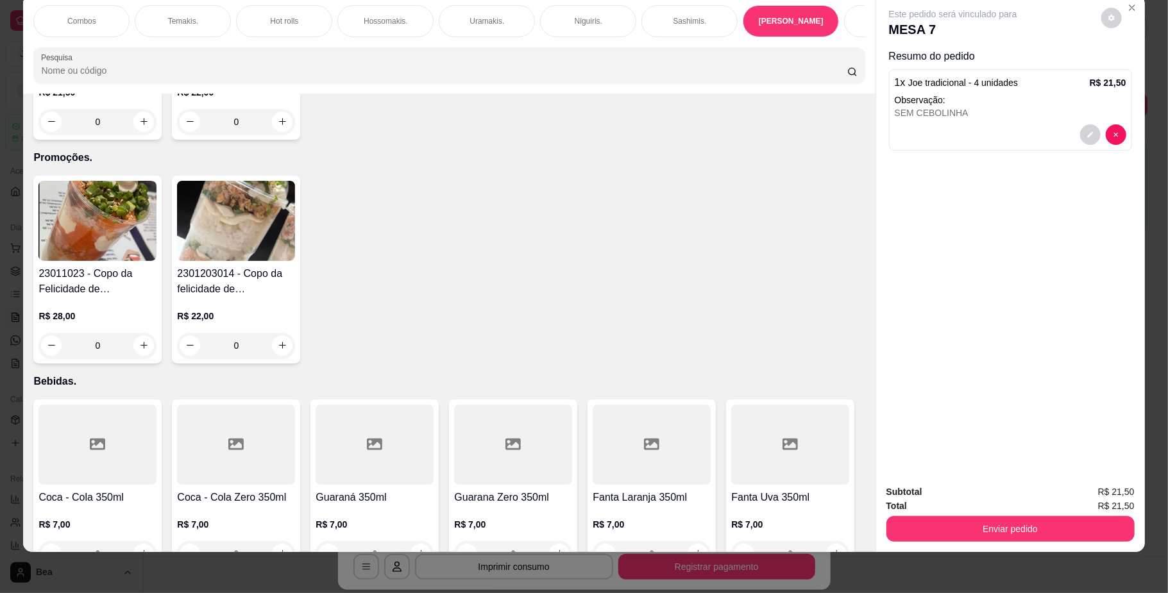
click at [486, 22] on p "Uramakis." at bounding box center [487, 21] width 35 height 10
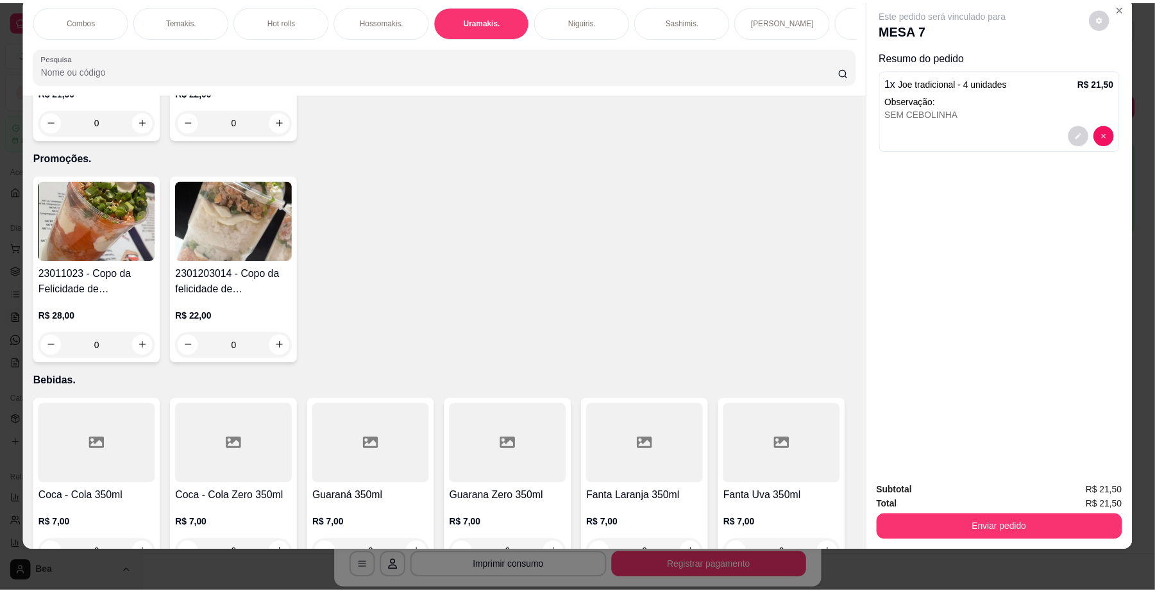
scroll to position [1669, 0]
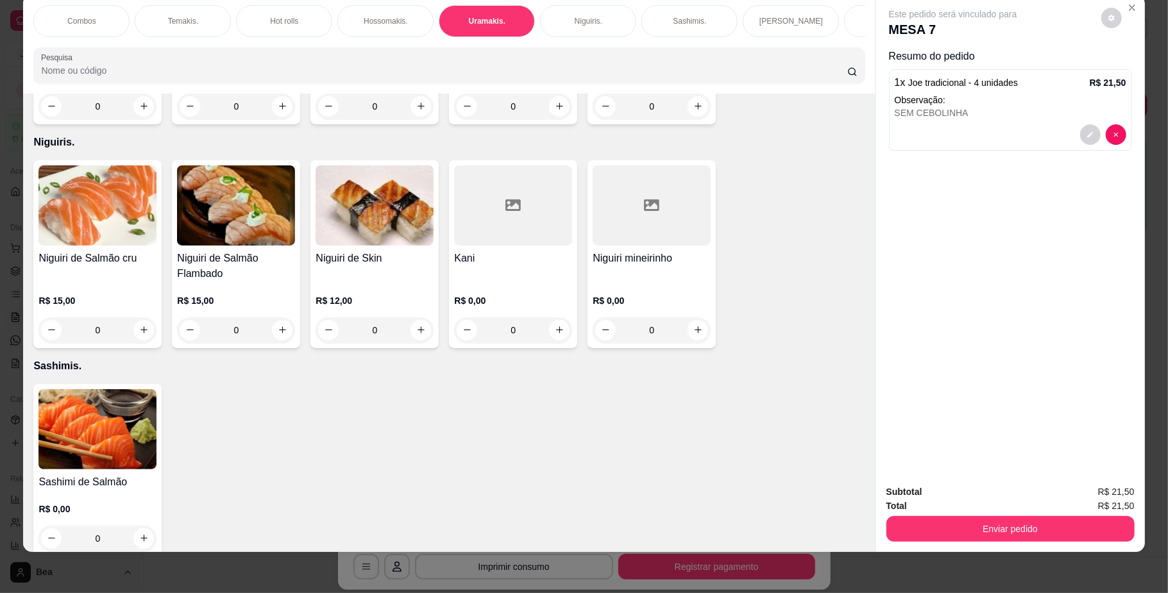
click at [135, 119] on div "0" at bounding box center [97, 107] width 118 height 26
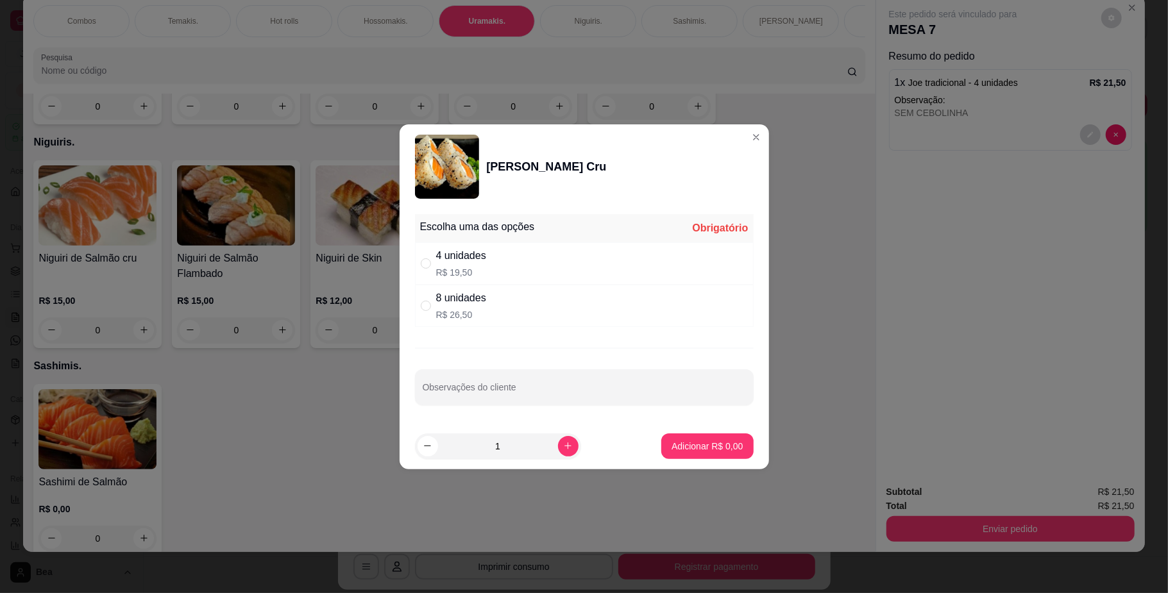
click at [473, 260] on div "4 unidades" at bounding box center [461, 255] width 50 height 15
radio input "true"
click at [518, 398] on input "Observações do cliente" at bounding box center [584, 392] width 323 height 13
type input "SEM CEBOLINHA"
click at [693, 439] on button "Adicionar R$ 19,50" at bounding box center [705, 446] width 94 height 25
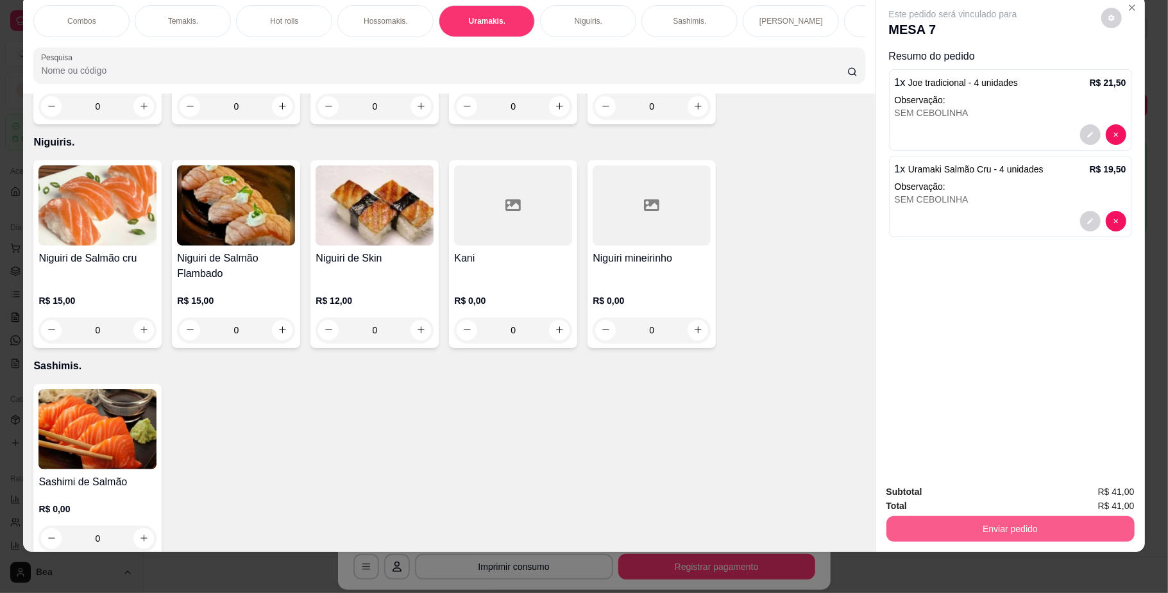
click at [924, 521] on button "Enviar pedido" at bounding box center [1010, 529] width 248 height 26
click at [922, 494] on button "Não registrar e enviar pedido" at bounding box center [967, 498] width 130 height 24
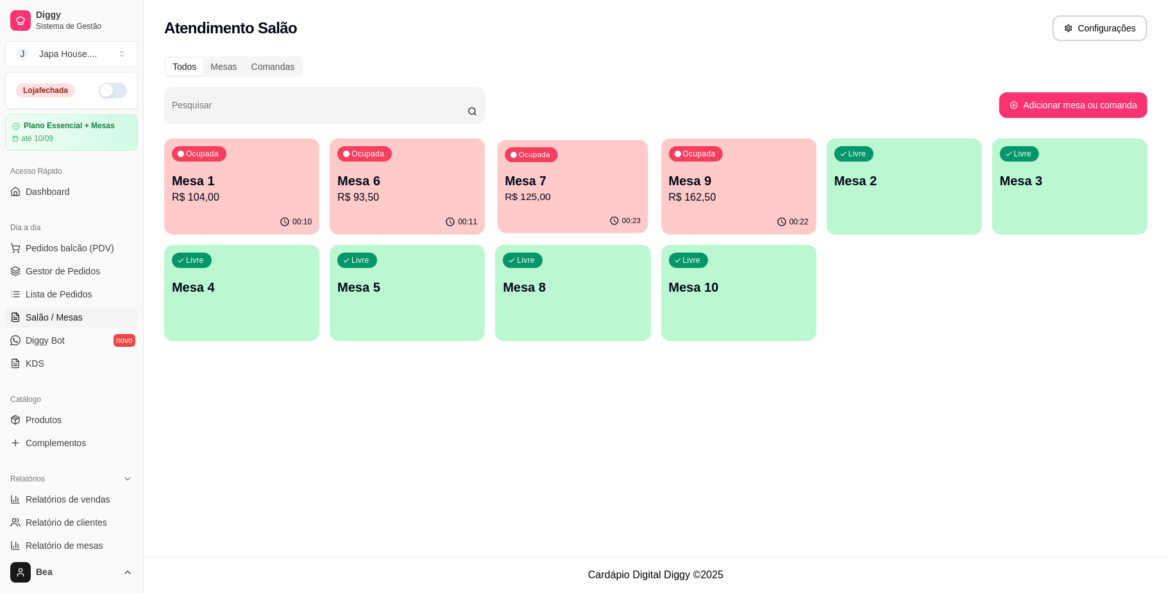
click at [573, 198] on p "R$ 125,00" at bounding box center [573, 197] width 136 height 15
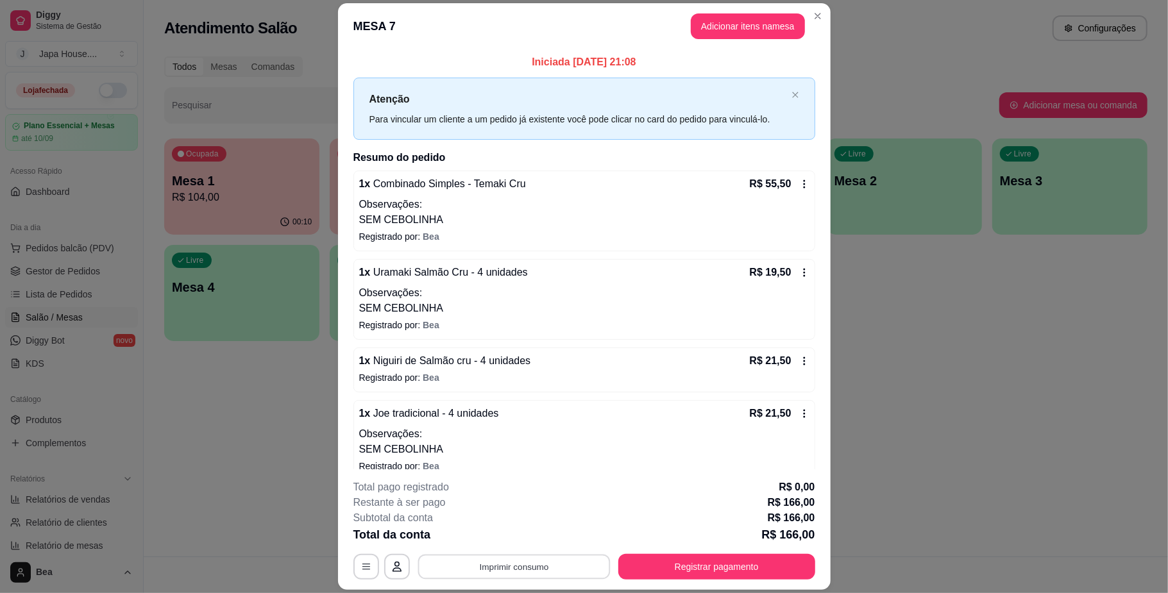
click at [557, 559] on button "Imprimir consumo" at bounding box center [514, 567] width 192 height 25
click at [532, 531] on button "IMPRESSORA" at bounding box center [511, 538] width 90 height 20
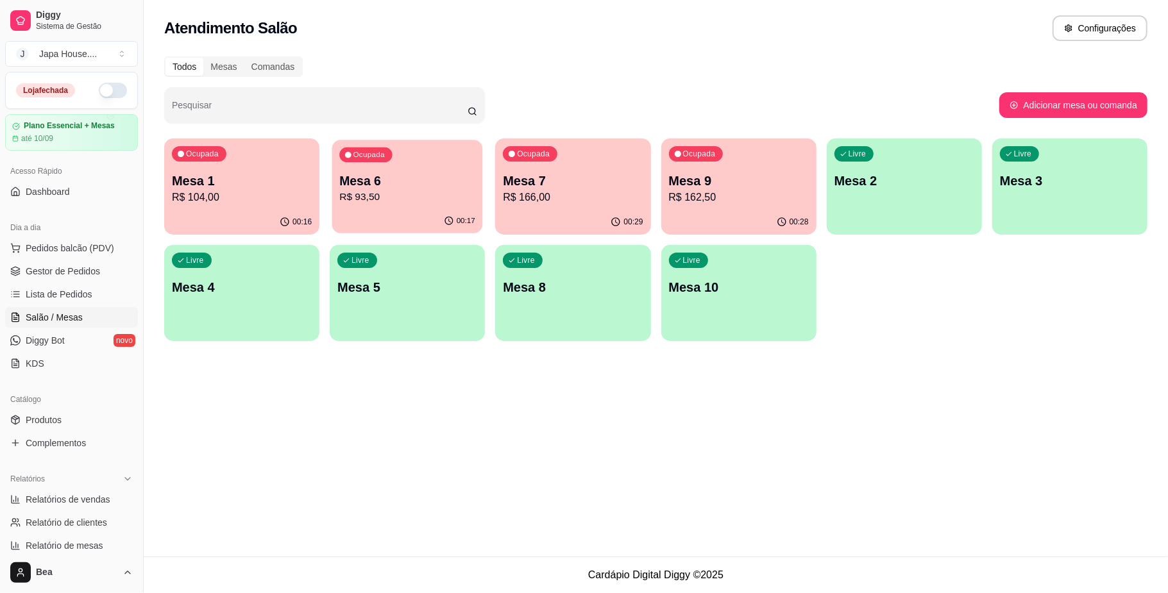
click at [351, 196] on p "R$ 93,50" at bounding box center [407, 197] width 136 height 15
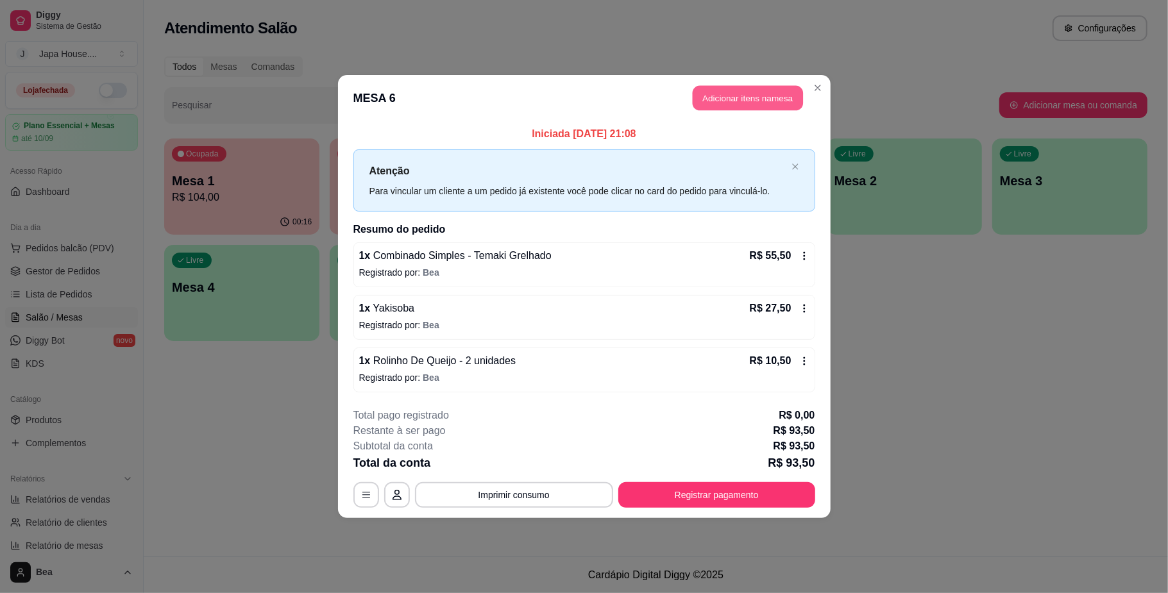
click at [744, 90] on button "Adicionar itens na mesa" at bounding box center [748, 98] width 110 height 25
click at [516, 92] on div at bounding box center [449, 89] width 816 height 26
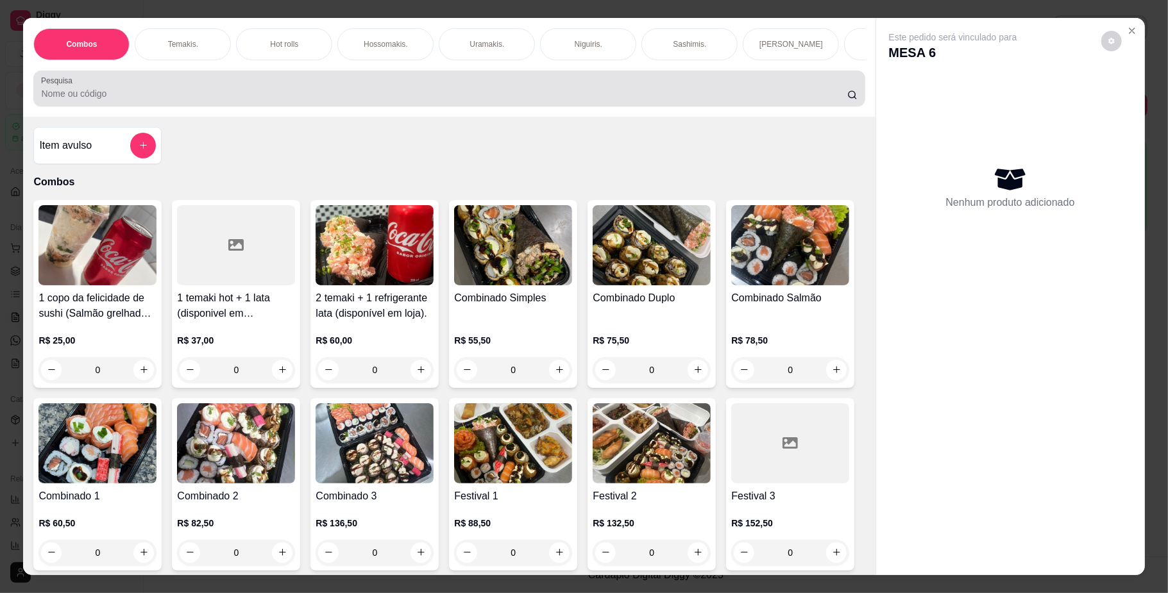
click at [516, 92] on div at bounding box center [449, 89] width 816 height 26
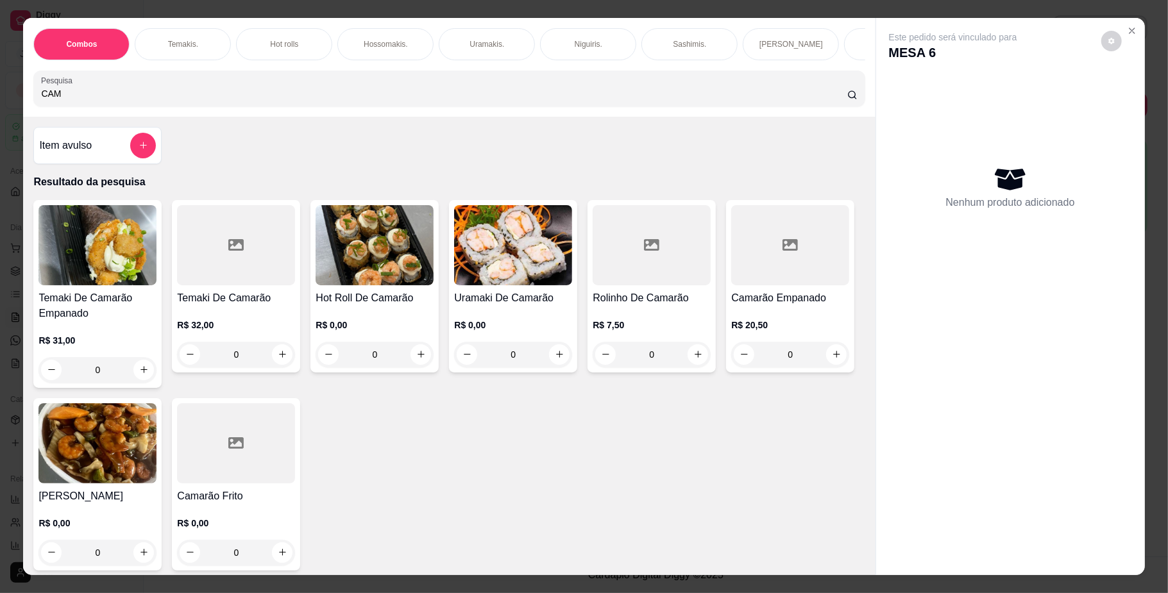
click at [195, 100] on input "CAM" at bounding box center [444, 93] width 806 height 13
type input "CAM"
click at [731, 285] on div at bounding box center [790, 245] width 118 height 80
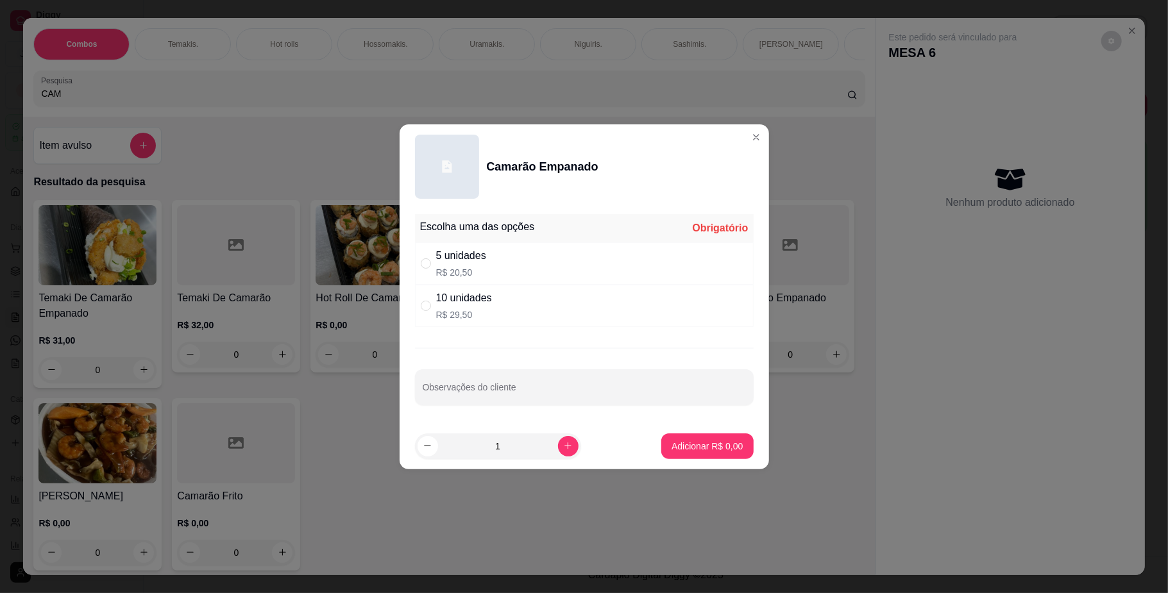
click at [498, 317] on div "10 unidades R$ 29,50" at bounding box center [584, 306] width 339 height 42
radio input "true"
click at [659, 437] on button "Adicionar R$ 29,50" at bounding box center [704, 447] width 97 height 26
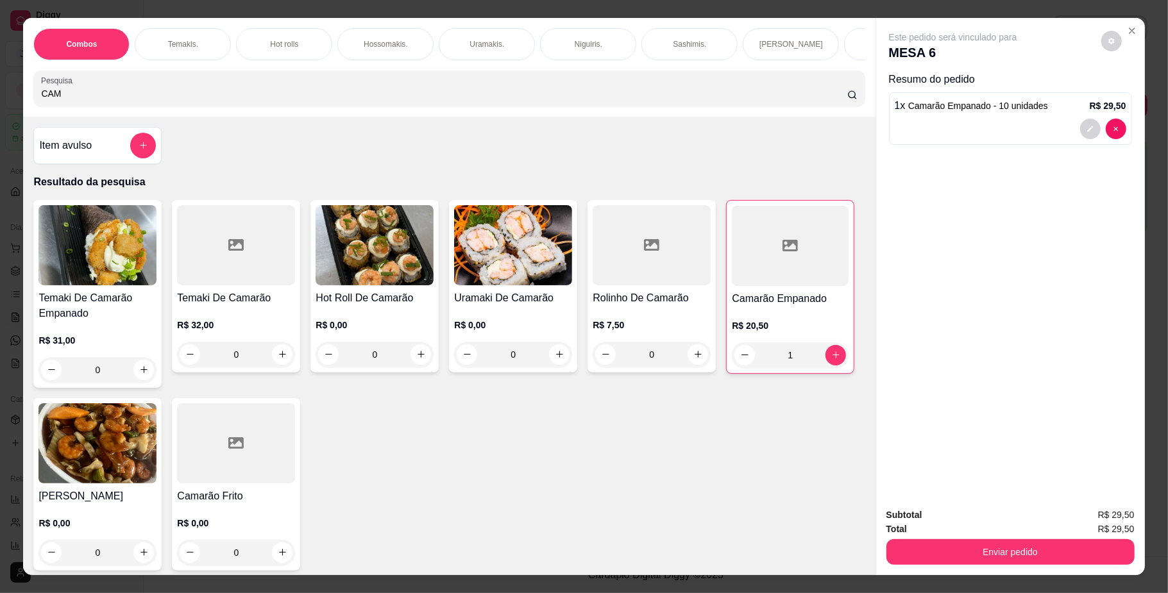
type input "1"
click at [1040, 555] on button "Enviar pedido" at bounding box center [1010, 552] width 241 height 25
click at [996, 520] on button "Não registrar e enviar pedido" at bounding box center [967, 521] width 130 height 24
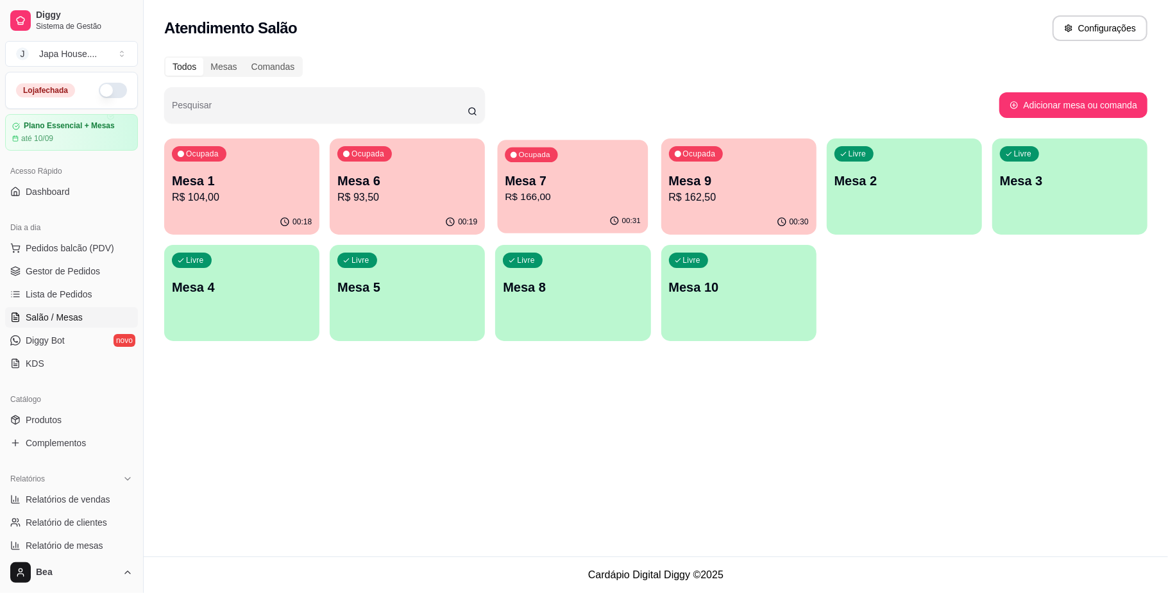
click at [544, 201] on p "R$ 166,00" at bounding box center [573, 197] width 136 height 15
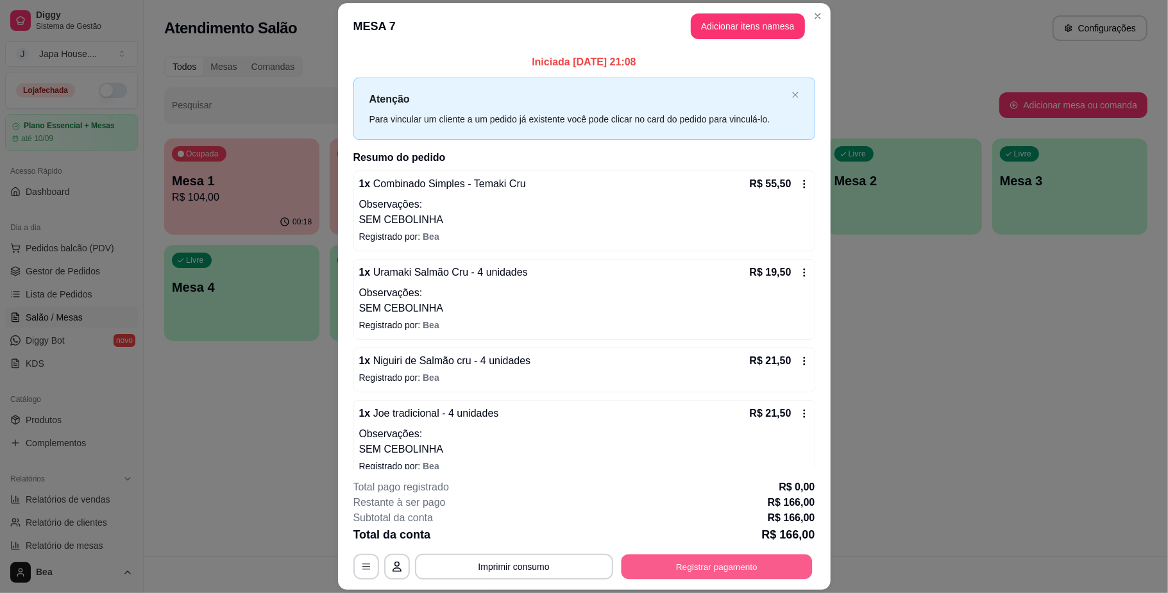
click at [648, 563] on button "Registrar pagamento" at bounding box center [716, 567] width 191 height 25
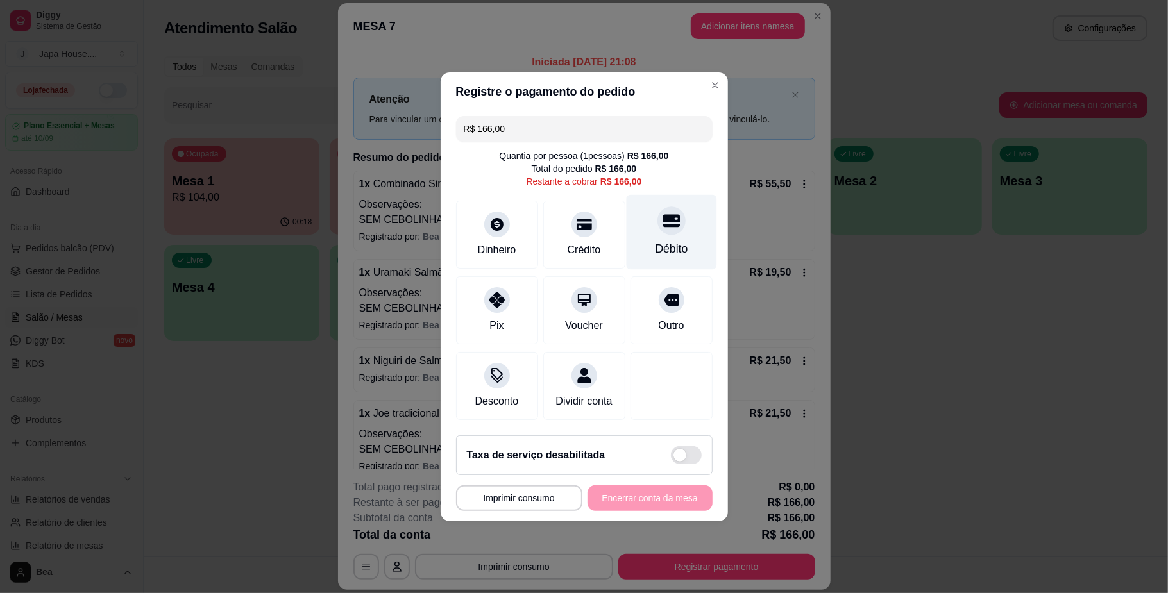
click at [655, 241] on div "Débito" at bounding box center [671, 249] width 33 height 17
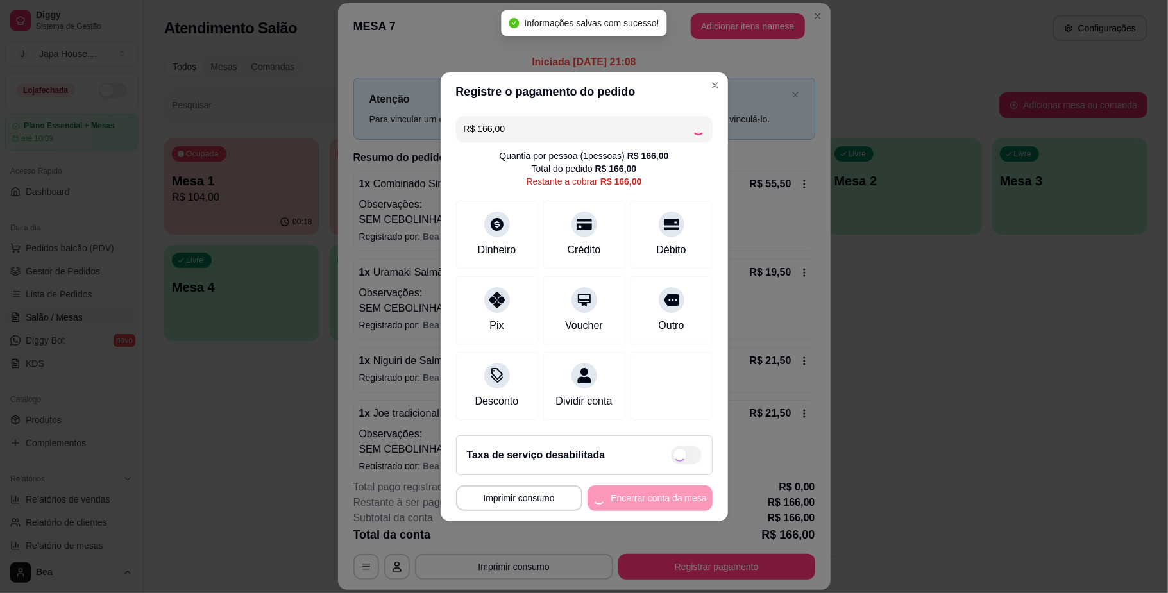
type input "R$ 0,00"
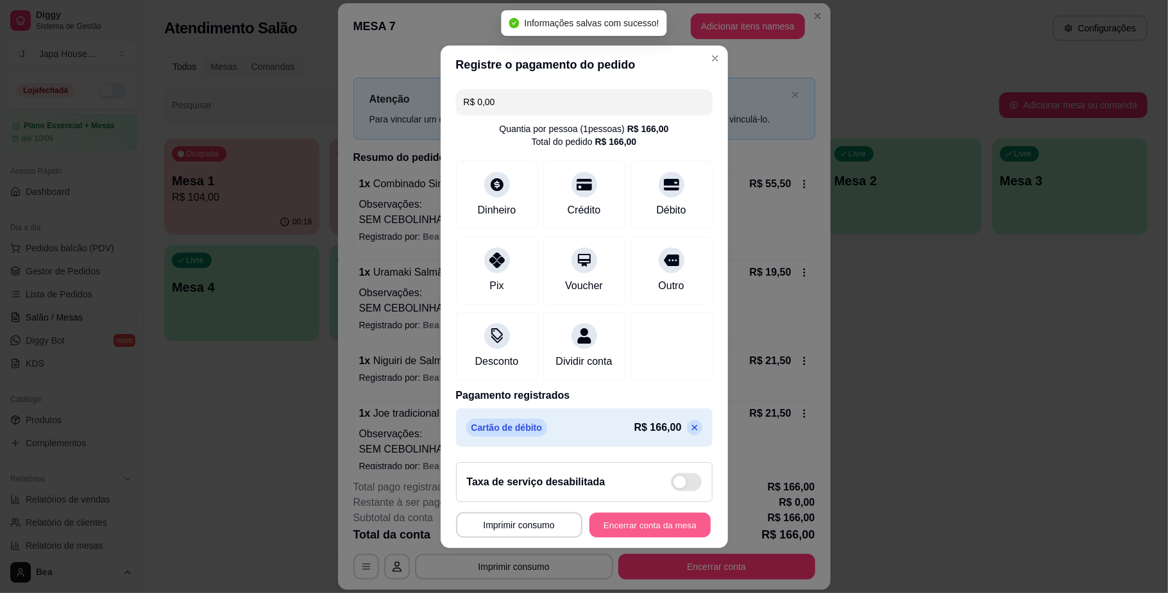
click at [645, 532] on button "Encerrar conta da mesa" at bounding box center [649, 524] width 121 height 25
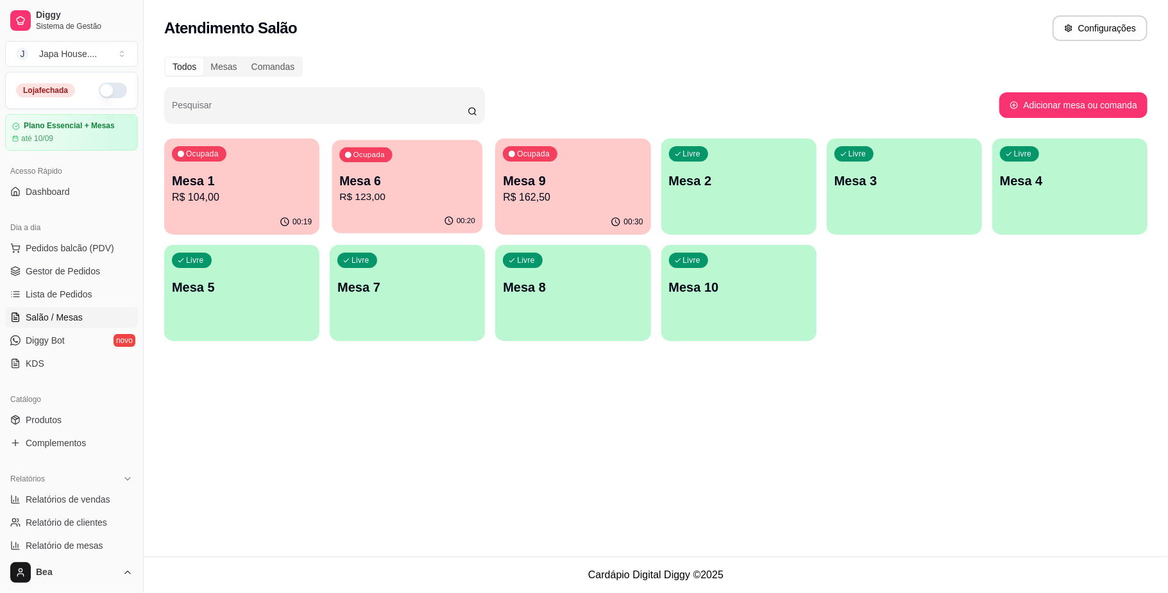
click at [430, 193] on p "R$ 123,00" at bounding box center [407, 197] width 136 height 15
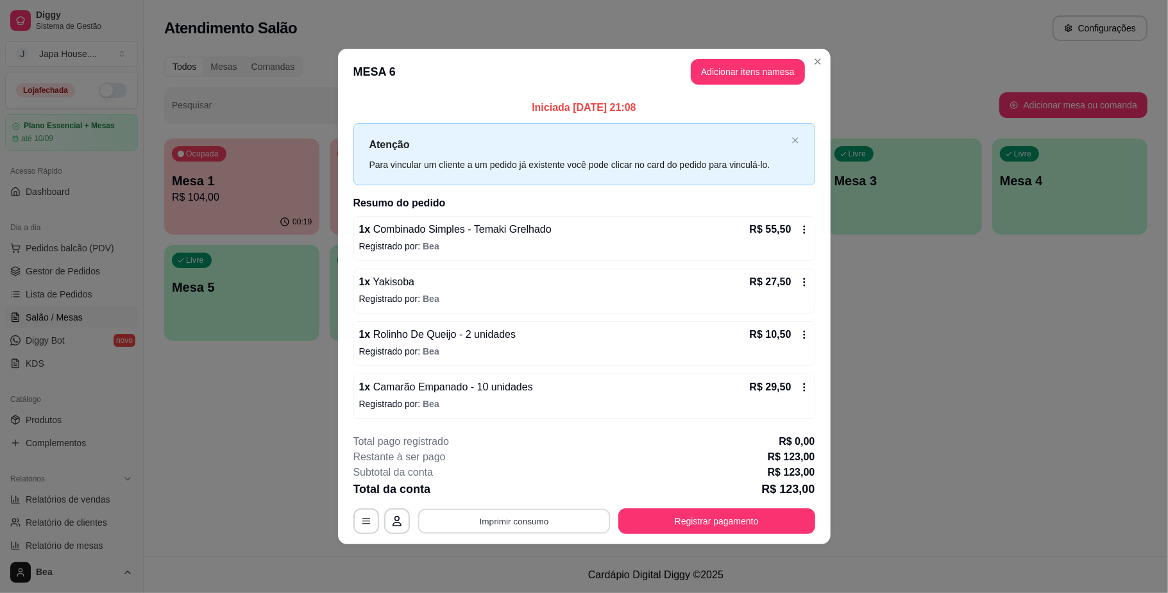
click at [544, 517] on button "Imprimir consumo" at bounding box center [514, 521] width 192 height 25
click at [526, 489] on button "IMPRESSORA" at bounding box center [518, 493] width 90 height 20
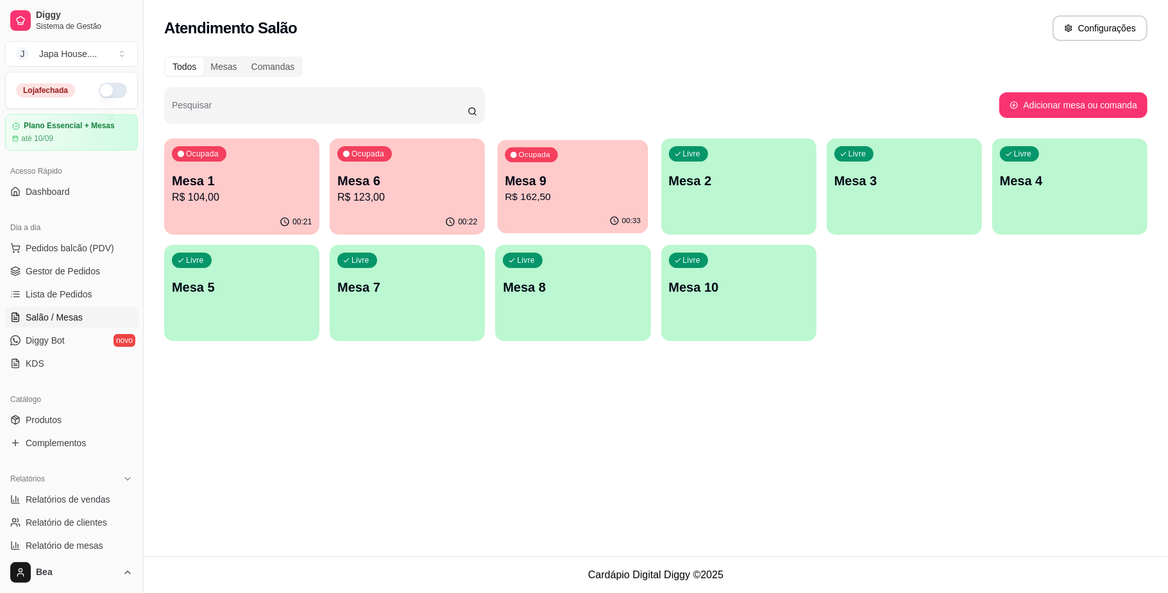
click at [541, 190] on p "R$ 162,50" at bounding box center [573, 197] width 136 height 15
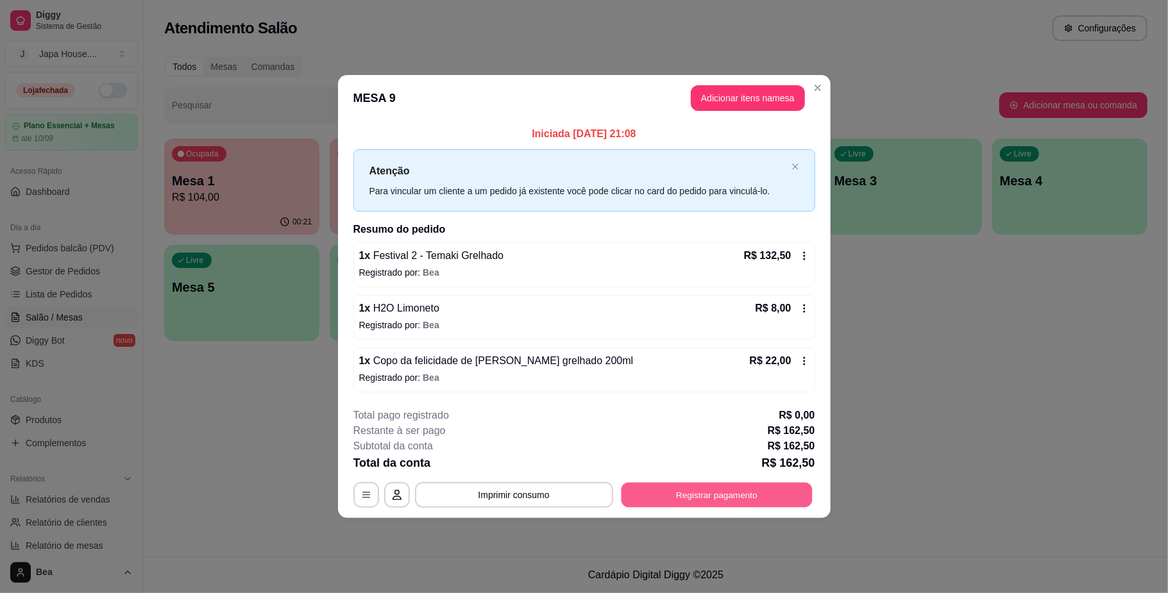
click at [696, 487] on button "Registrar pagamento" at bounding box center [716, 495] width 191 height 25
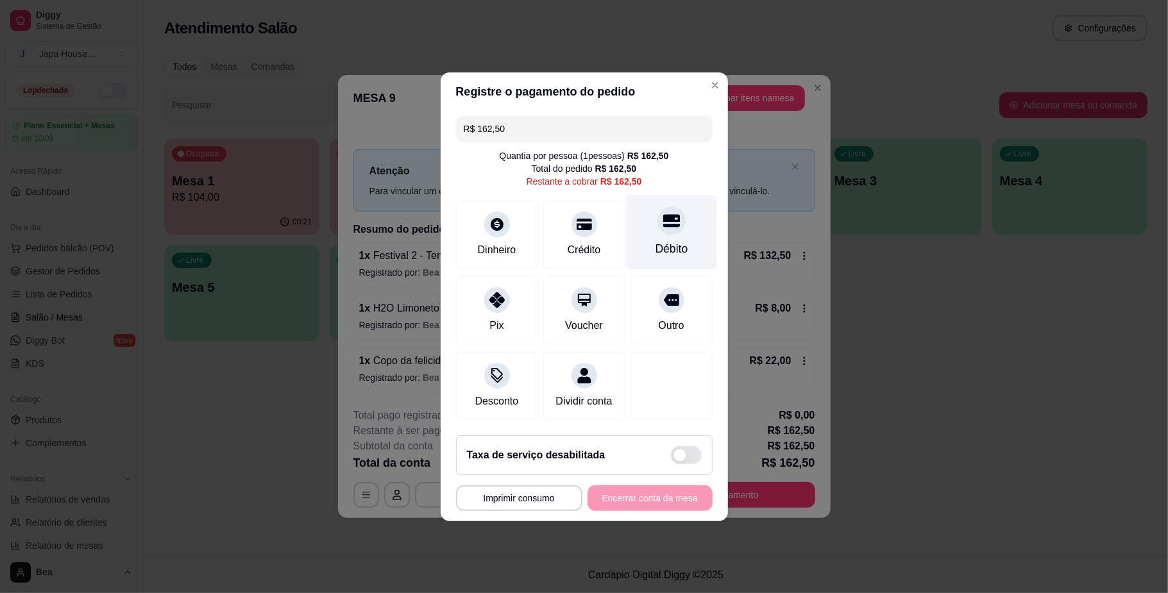
click at [663, 217] on icon at bounding box center [671, 220] width 17 height 13
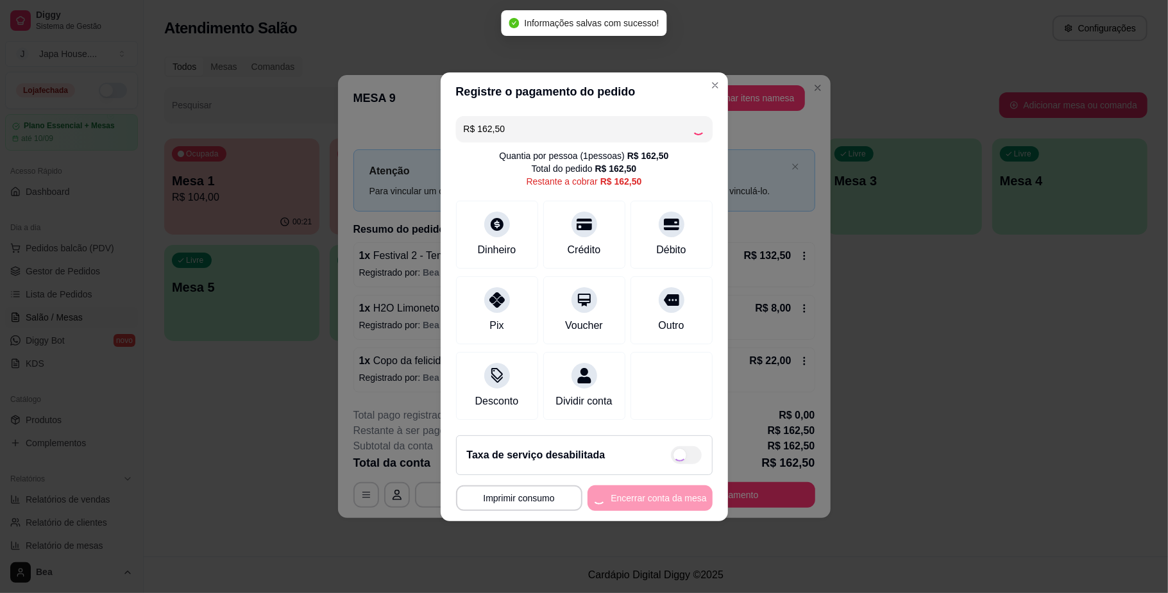
type input "R$ 0,00"
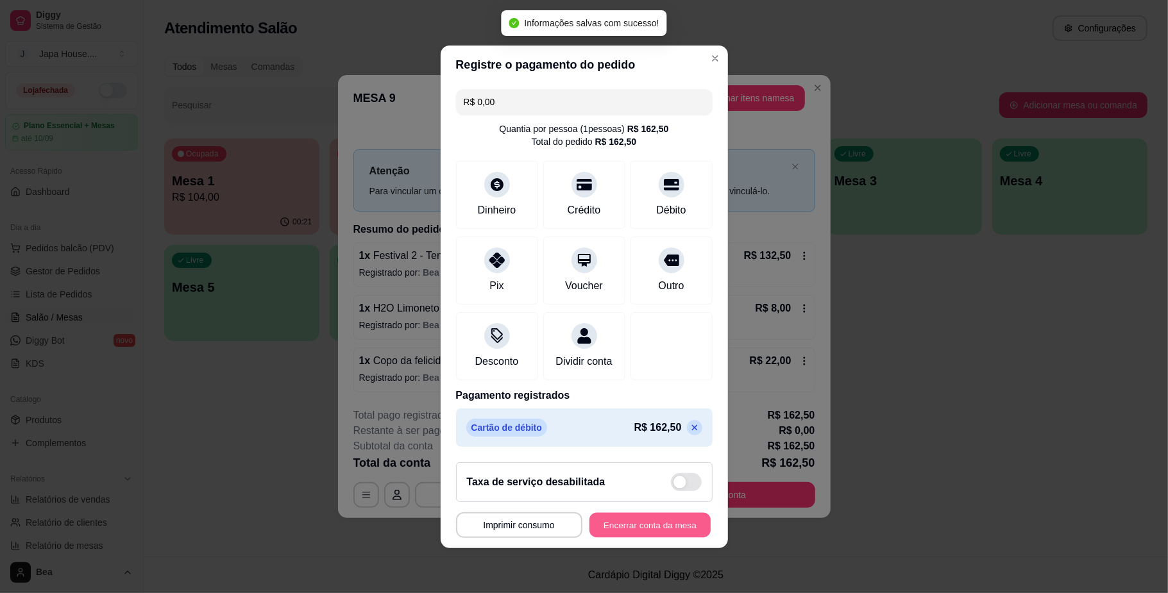
click at [653, 531] on button "Encerrar conta da mesa" at bounding box center [649, 524] width 121 height 25
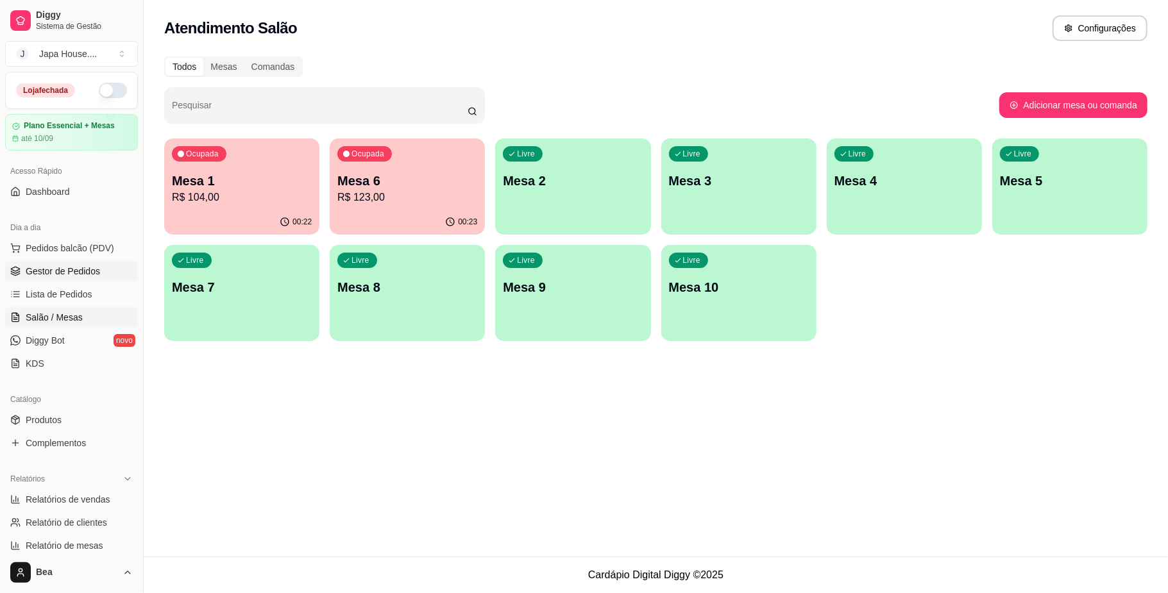
click at [76, 282] on link "Gestor de Pedidos" at bounding box center [71, 271] width 133 height 21
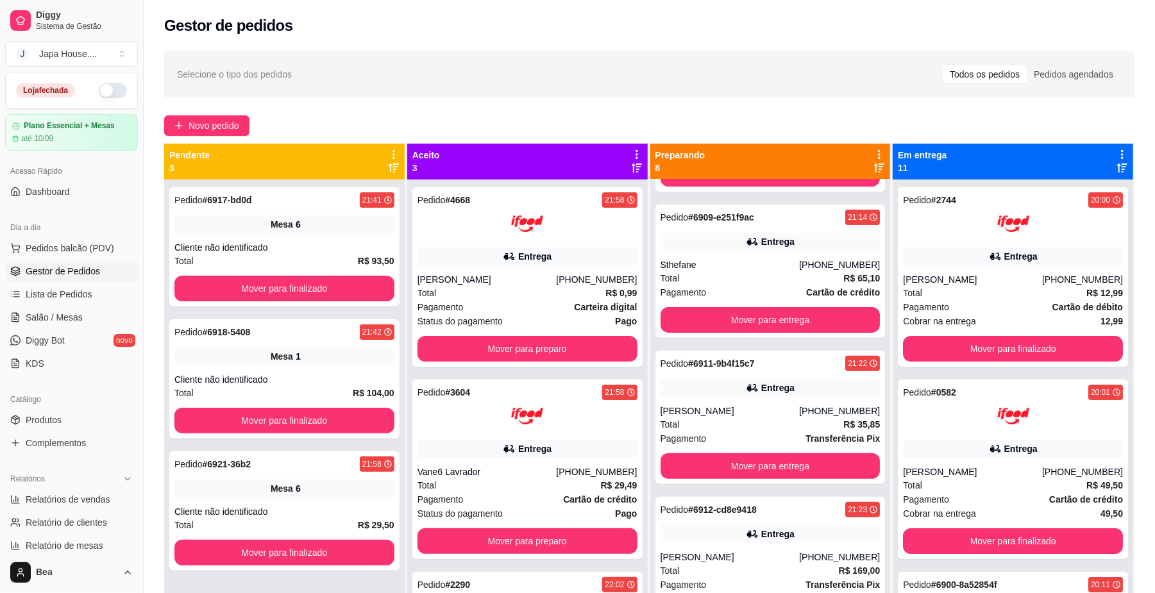
scroll to position [299, 0]
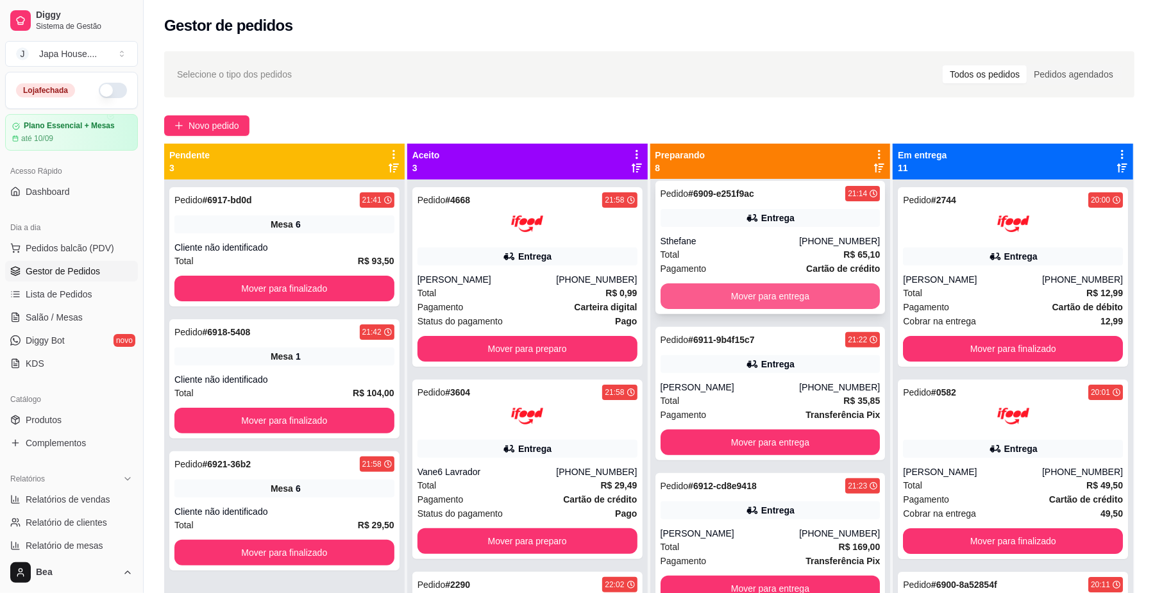
click at [799, 291] on button "Mover para entrega" at bounding box center [771, 297] width 220 height 26
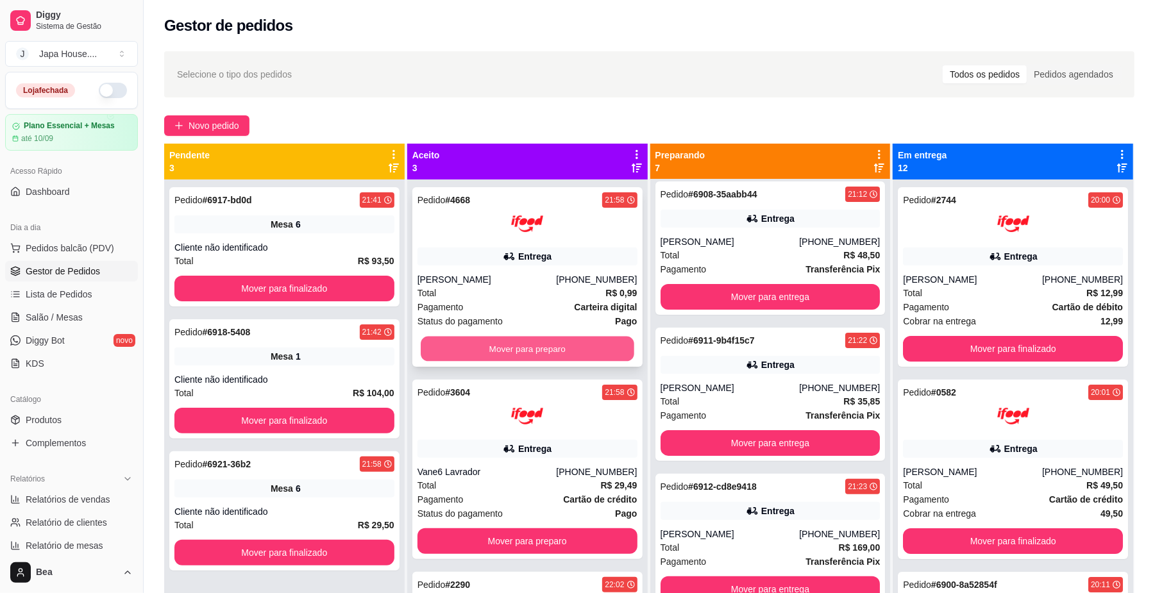
click at [563, 350] on button "Mover para preparo" at bounding box center [527, 349] width 213 height 25
click at [563, 350] on div "Mover para preparo" at bounding box center [528, 349] width 220 height 26
click at [550, 346] on button "Mover para preparo" at bounding box center [527, 349] width 213 height 25
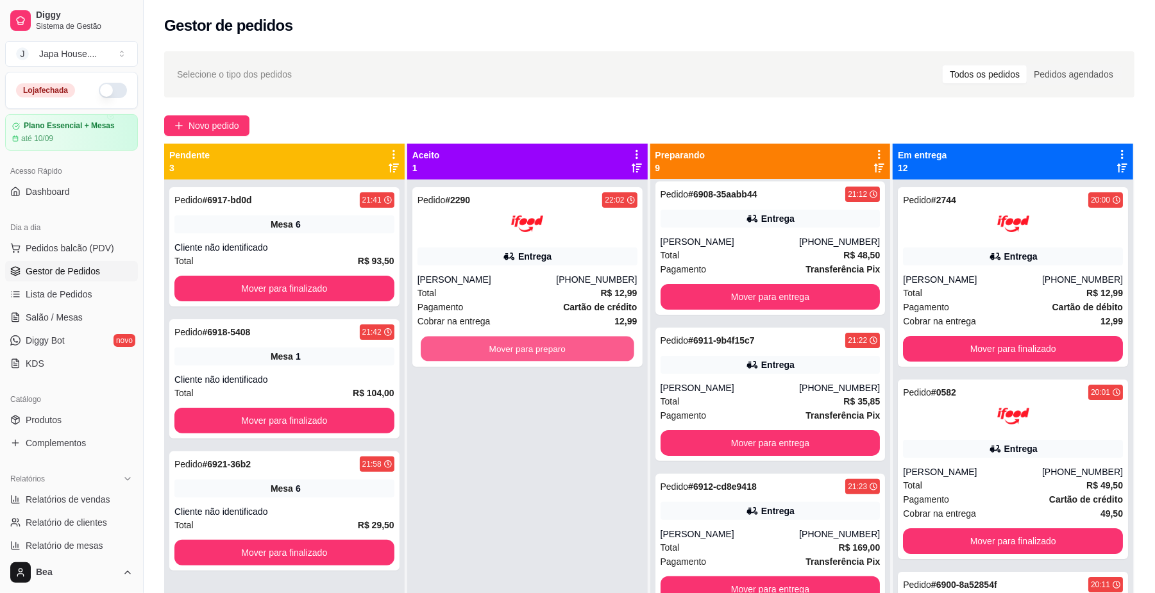
click at [550, 346] on button "Mover para preparo" at bounding box center [527, 349] width 213 height 25
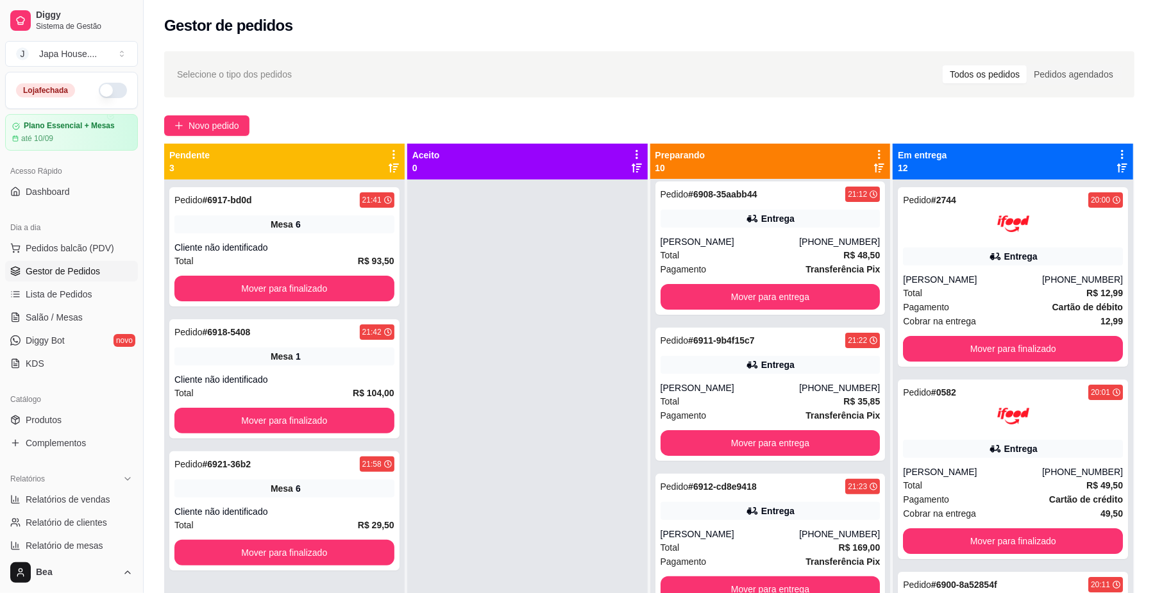
scroll to position [0, 0]
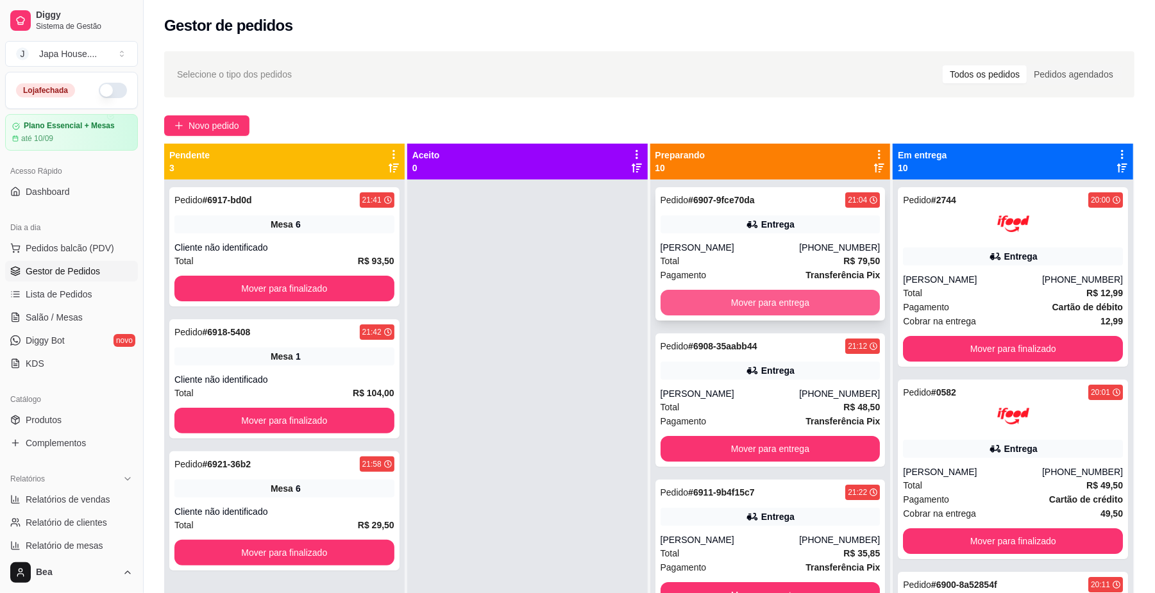
click at [833, 303] on button "Mover para entrega" at bounding box center [771, 303] width 220 height 26
click at [793, 292] on button "Mover para entrega" at bounding box center [770, 303] width 213 height 25
click at [784, 299] on button "Mover para entrega" at bounding box center [770, 303] width 213 height 25
click at [793, 298] on button "Mover para entrega" at bounding box center [770, 303] width 213 height 25
click at [791, 298] on button "Mover para entrega" at bounding box center [770, 303] width 213 height 25
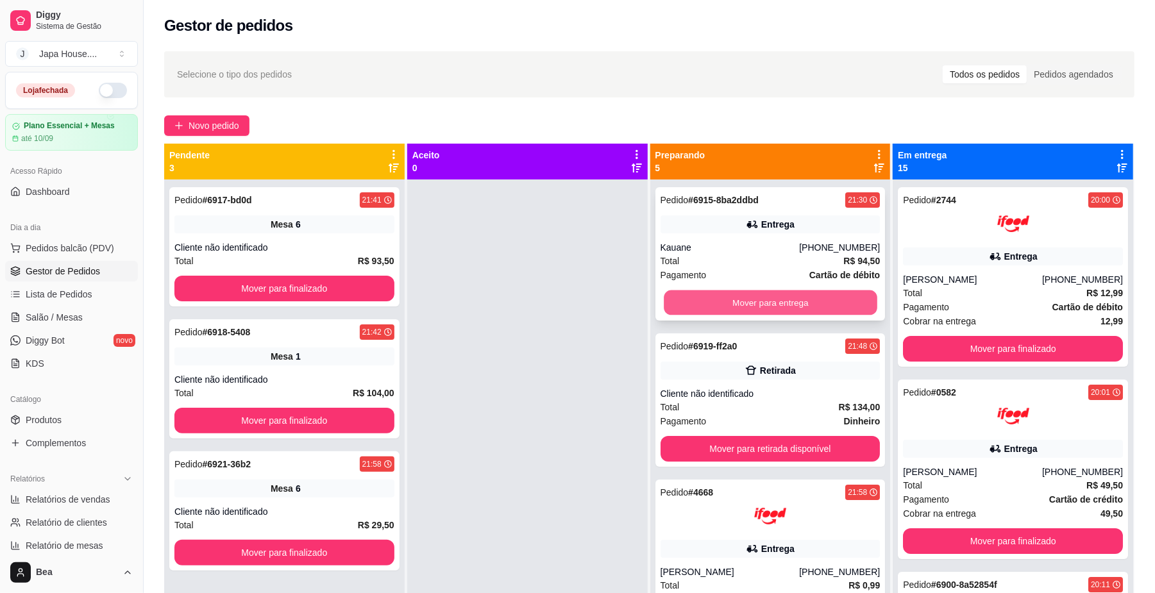
click at [770, 296] on button "Mover para entrega" at bounding box center [770, 303] width 213 height 25
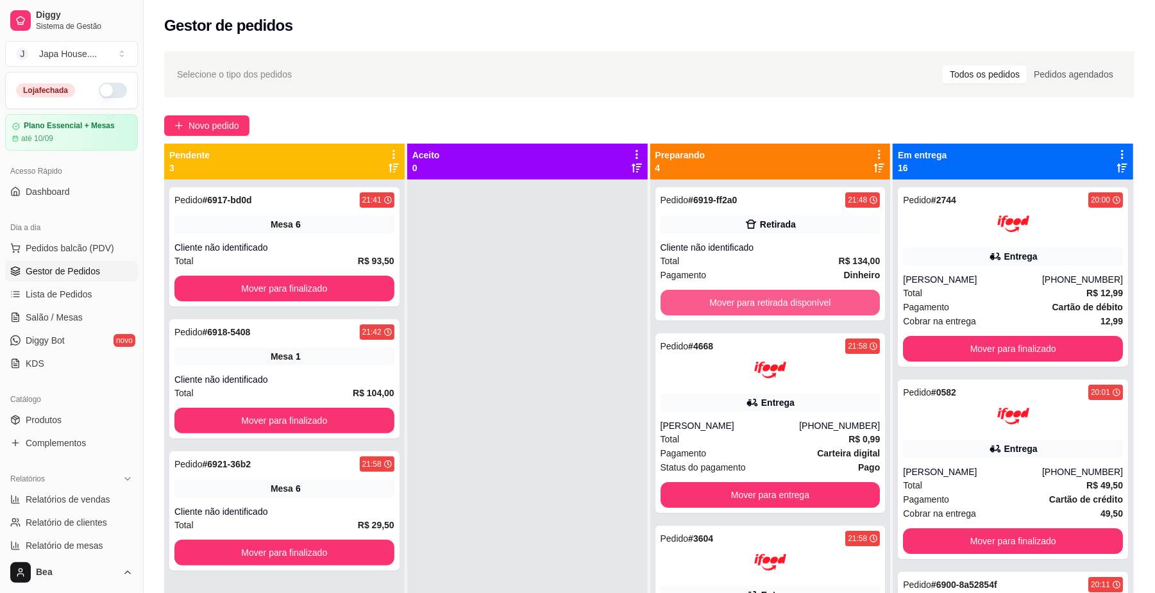
click at [770, 296] on button "Mover para retirada disponível" at bounding box center [771, 303] width 220 height 26
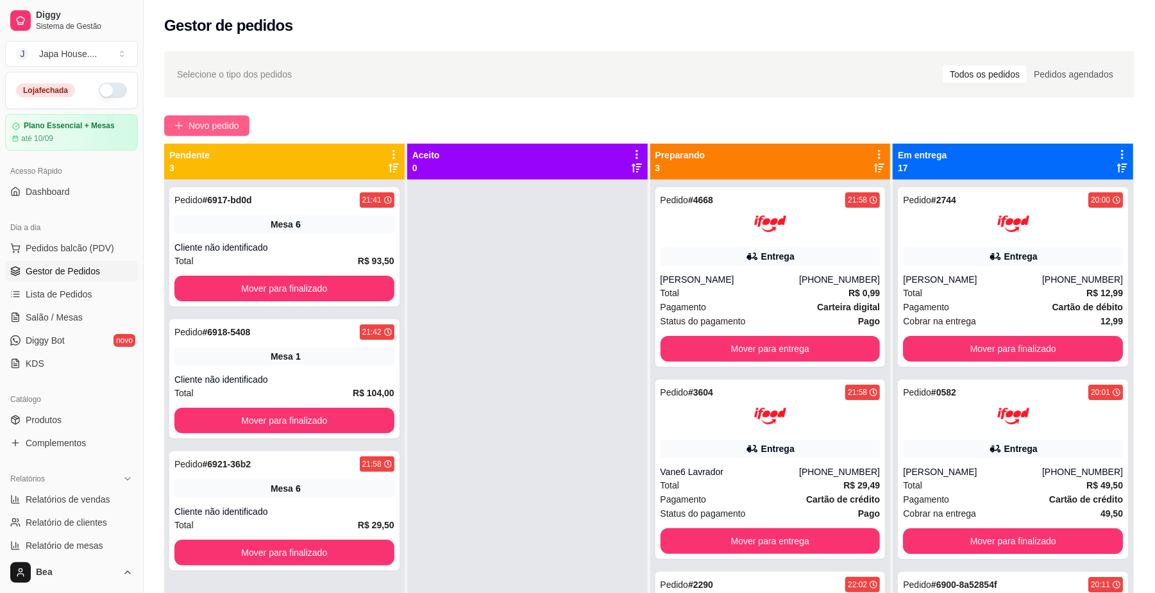
click at [237, 130] on span "Novo pedido" at bounding box center [214, 126] width 51 height 14
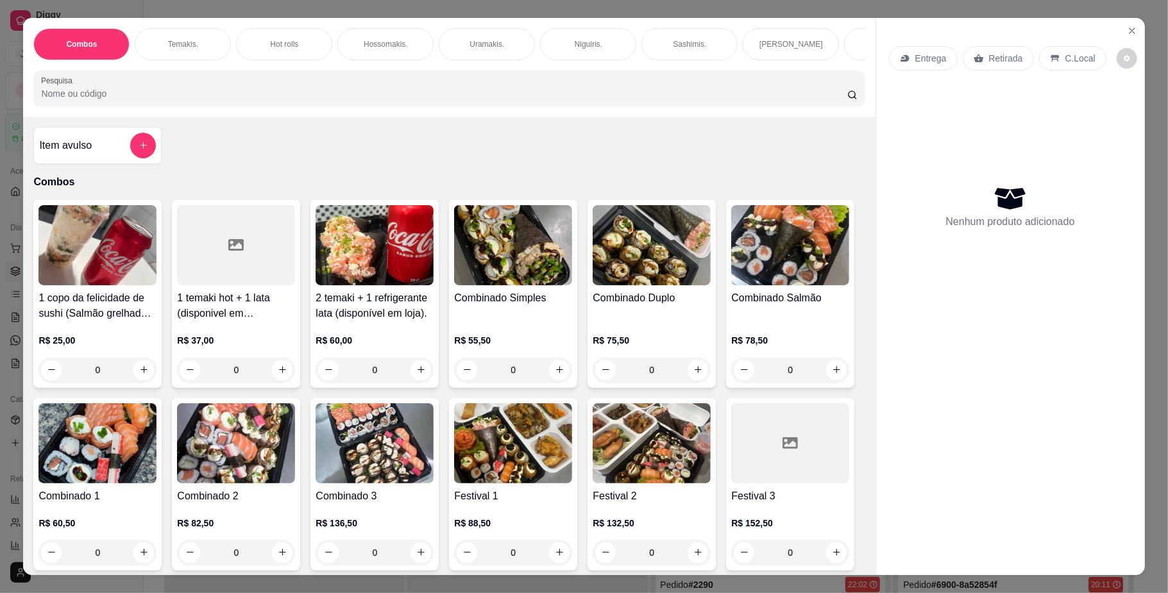
click at [270, 42] on p "Hot rolls" at bounding box center [284, 44] width 28 height 10
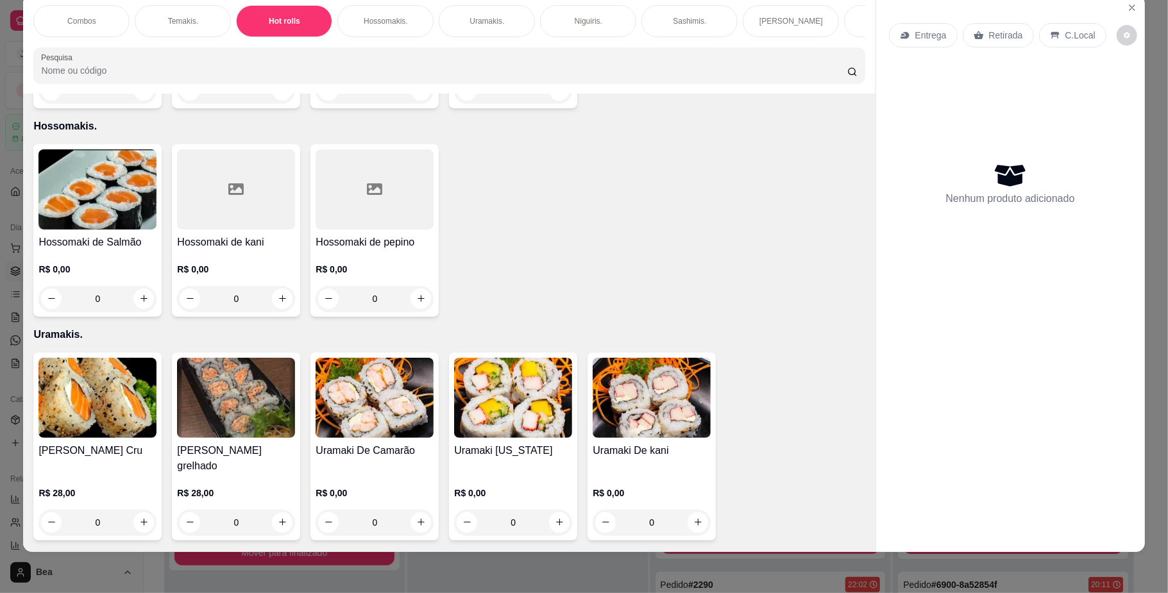
click at [185, 17] on p "Temakis." at bounding box center [183, 21] width 30 height 10
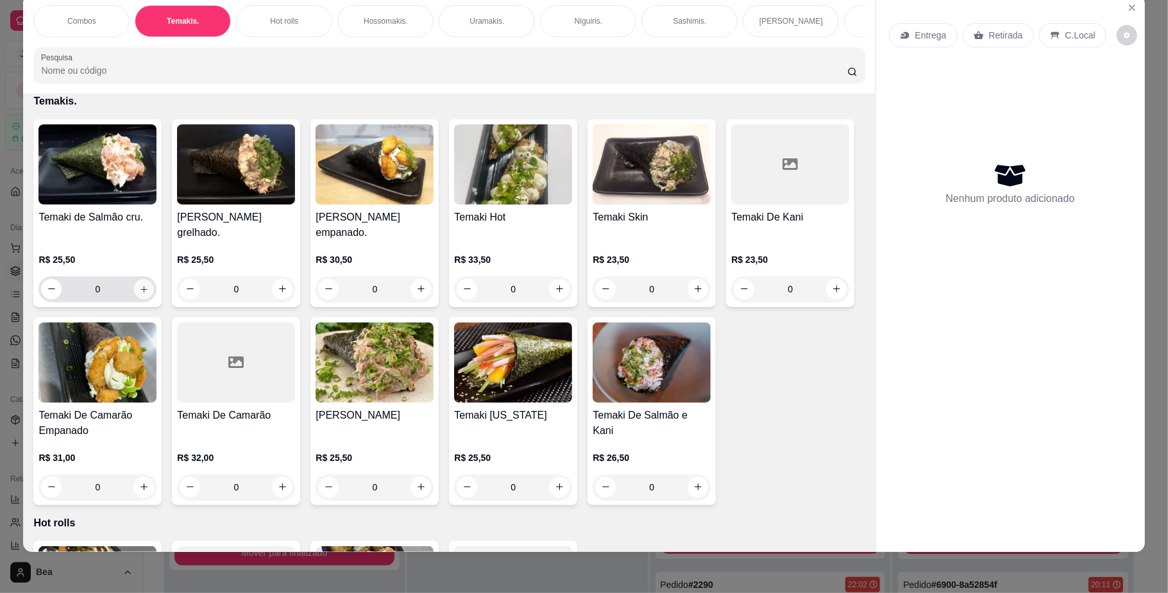
click at [139, 294] on icon "increase-product-quantity" at bounding box center [144, 289] width 10 height 10
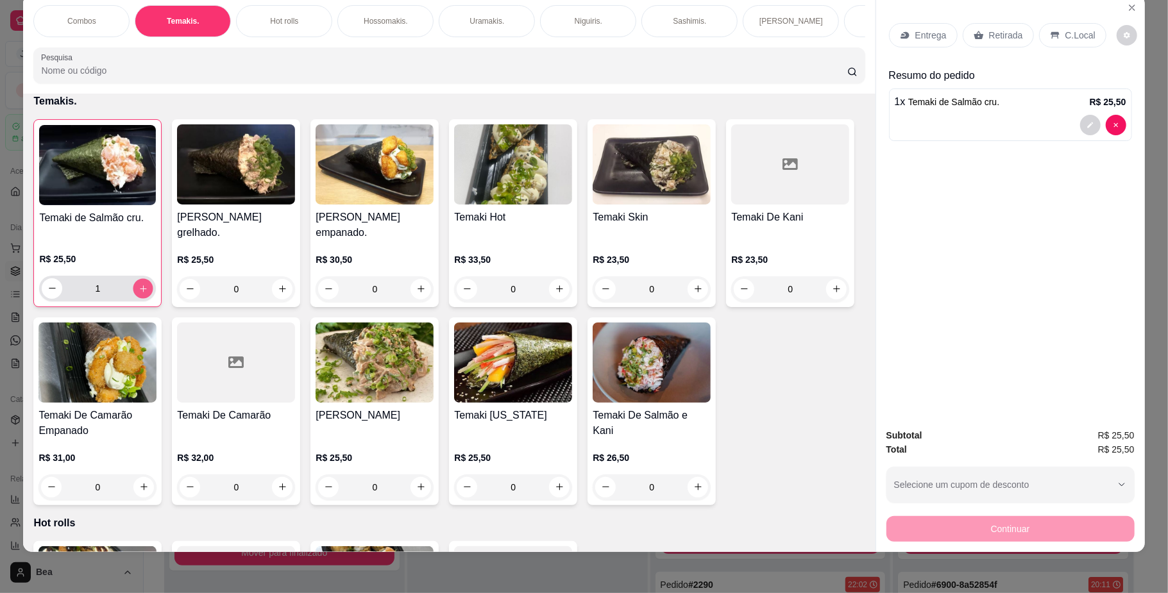
click at [139, 293] on icon "increase-product-quantity" at bounding box center [144, 289] width 10 height 10
type input "4"
click at [278, 294] on icon "increase-product-quantity" at bounding box center [283, 289] width 10 height 10
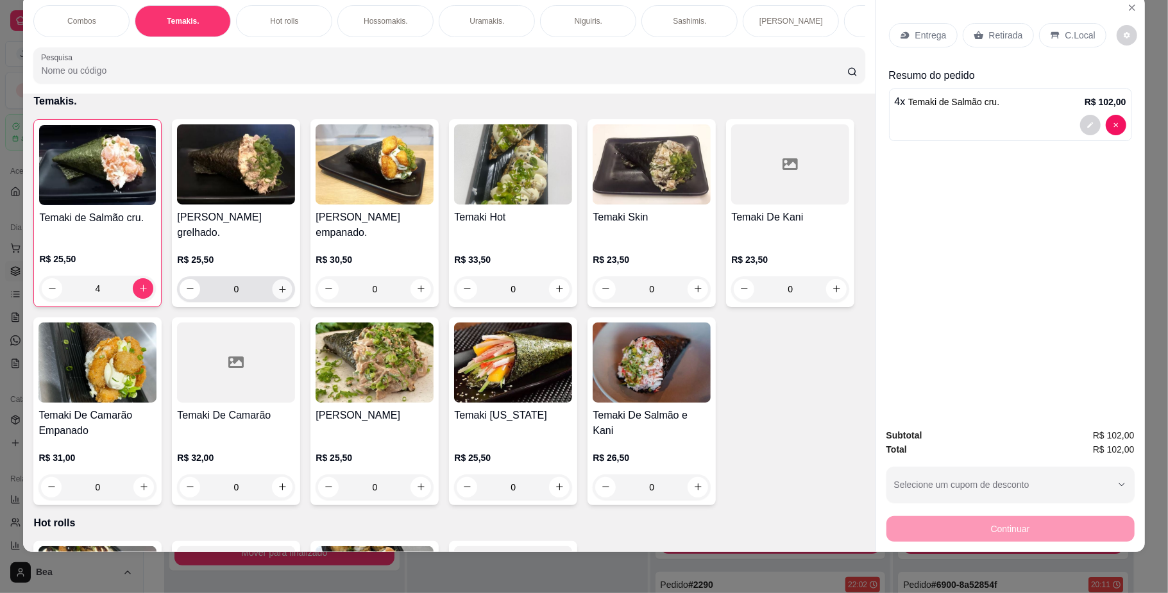
type input "1"
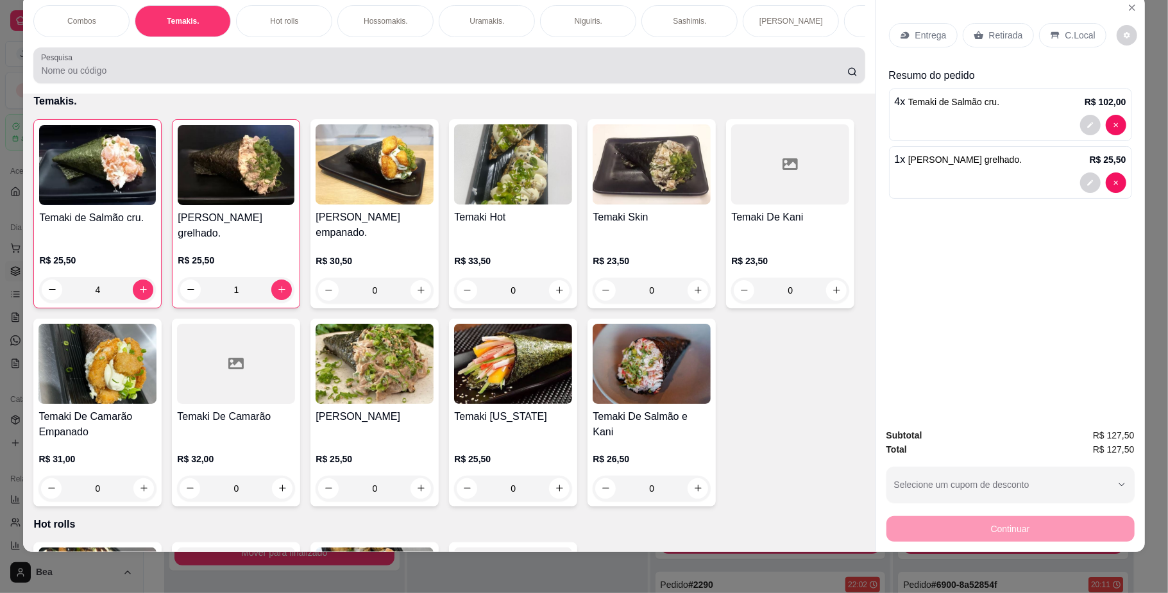
click at [450, 72] on div at bounding box center [449, 66] width 816 height 26
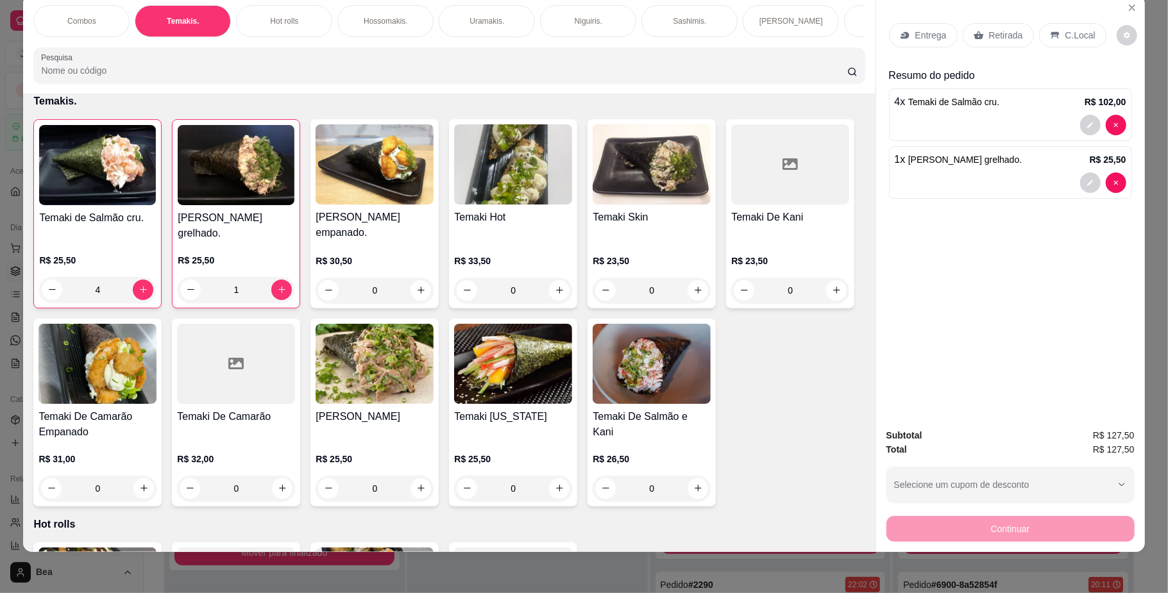
scroll to position [0, 0]
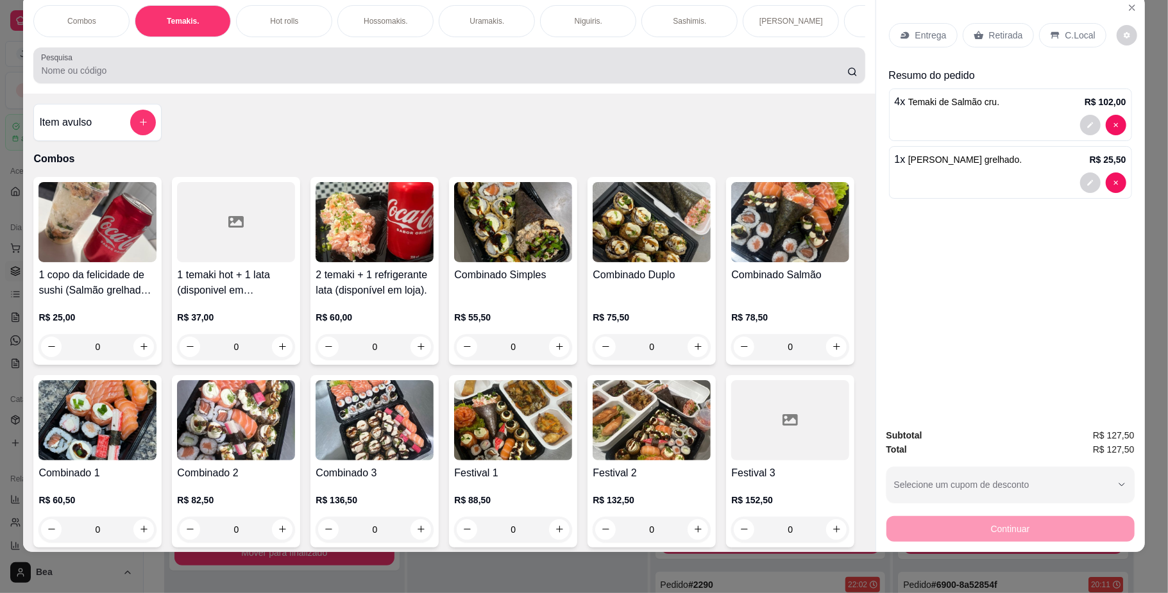
click at [750, 77] on input "Pesquisa" at bounding box center [444, 70] width 806 height 13
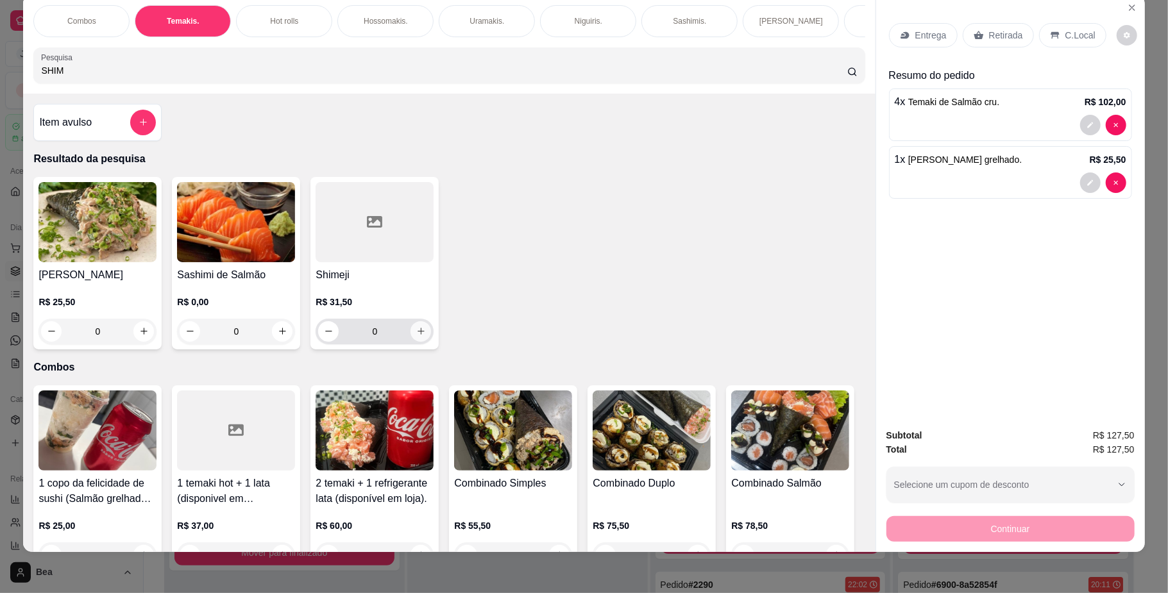
type input "SHIM"
click at [416, 336] on icon "increase-product-quantity" at bounding box center [421, 331] width 10 height 10
type input "1"
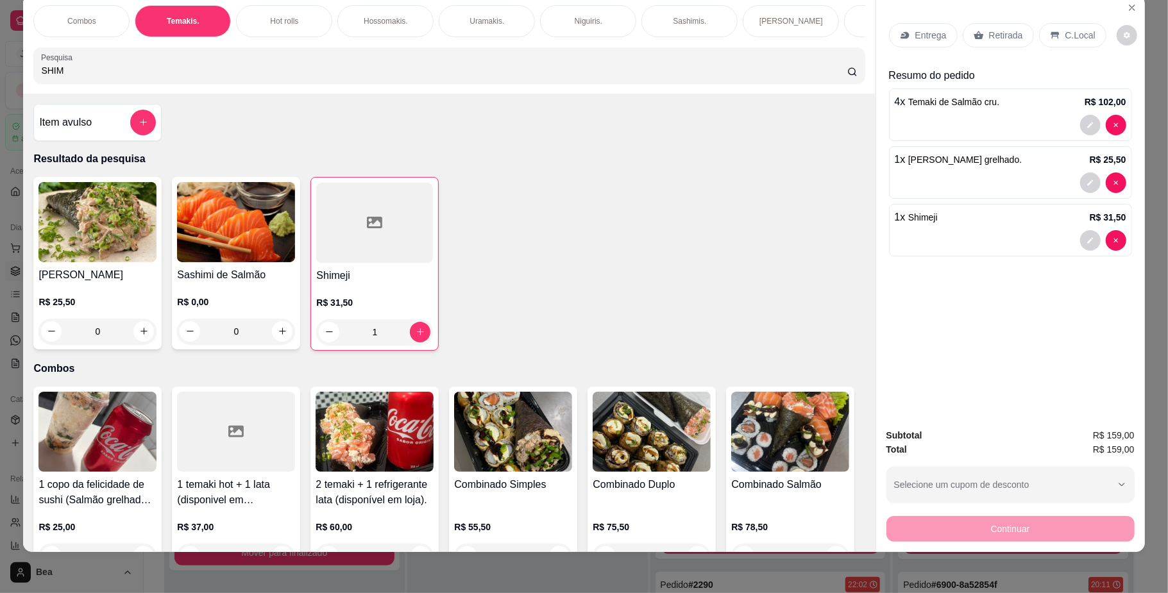
click at [377, 77] on input "SHIM" at bounding box center [444, 70] width 806 height 13
type input "S"
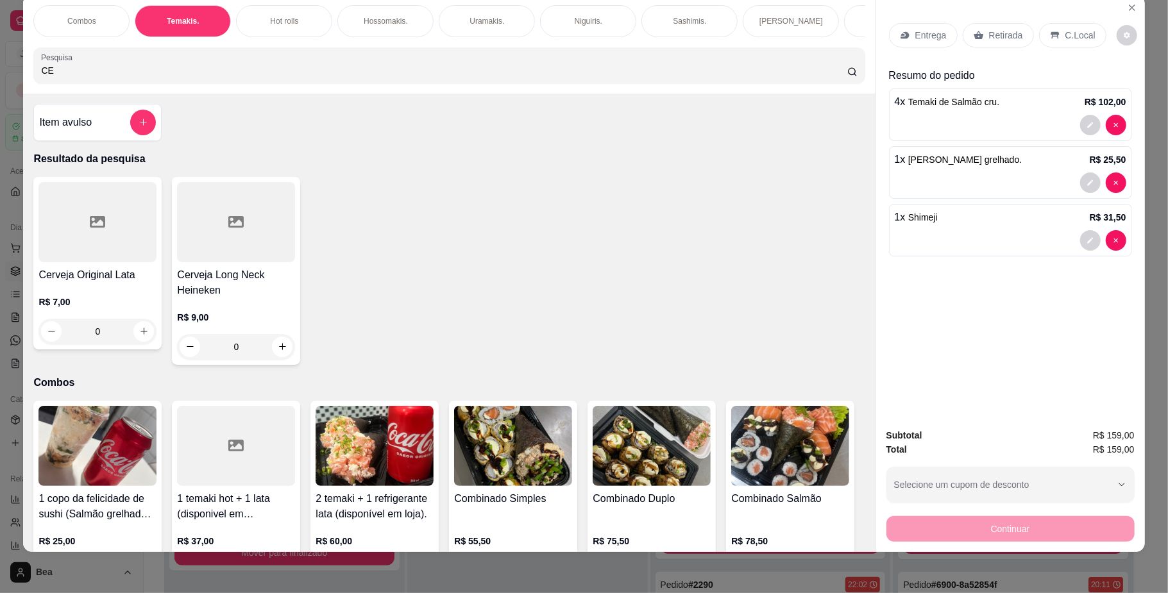
type input "CE"
click at [627, 50] on div "Combos [PERSON_NAME]. Hot rolls Hossomakis. [GEOGRAPHIC_DATA]. Niguiris. Sashim…" at bounding box center [449, 44] width 852 height 99
click at [784, 18] on p "[PERSON_NAME], [PERSON_NAME] & [PERSON_NAME]" at bounding box center [773, 21] width 74 height 21
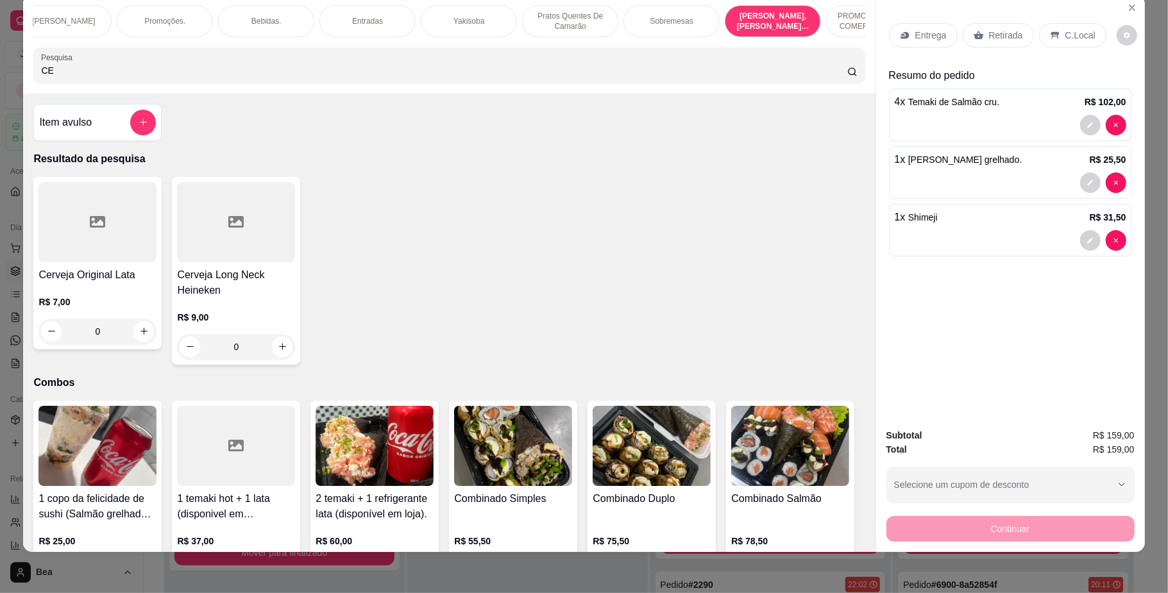
scroll to position [4619, 0]
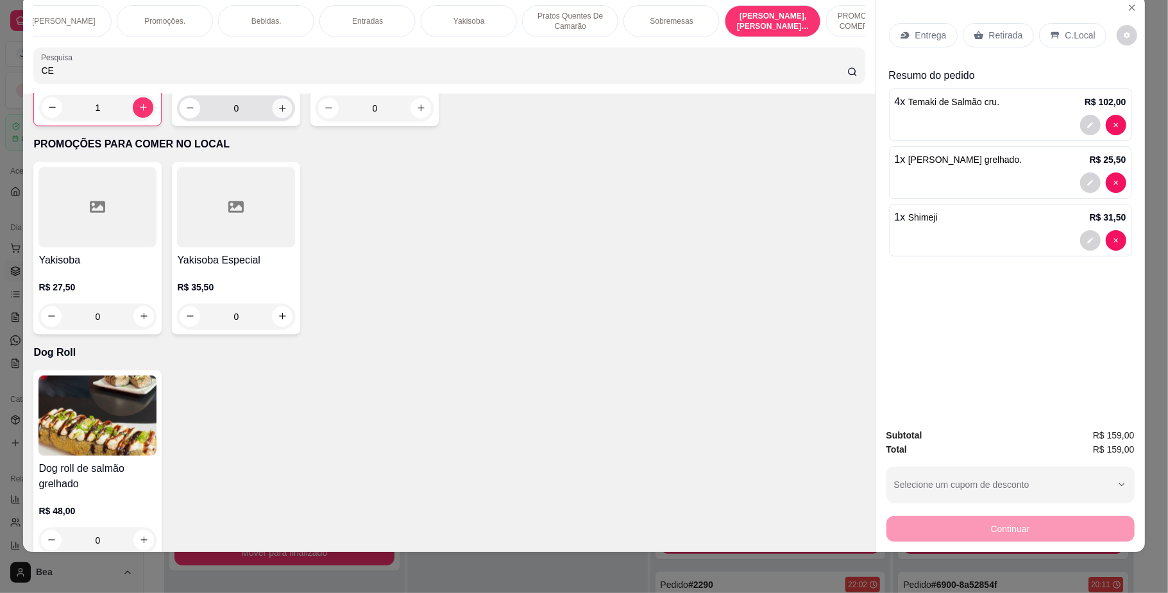
click at [278, 113] on icon "increase-product-quantity" at bounding box center [283, 108] width 10 height 10
type input "1"
click at [993, 35] on p "Retirada" at bounding box center [1006, 35] width 34 height 13
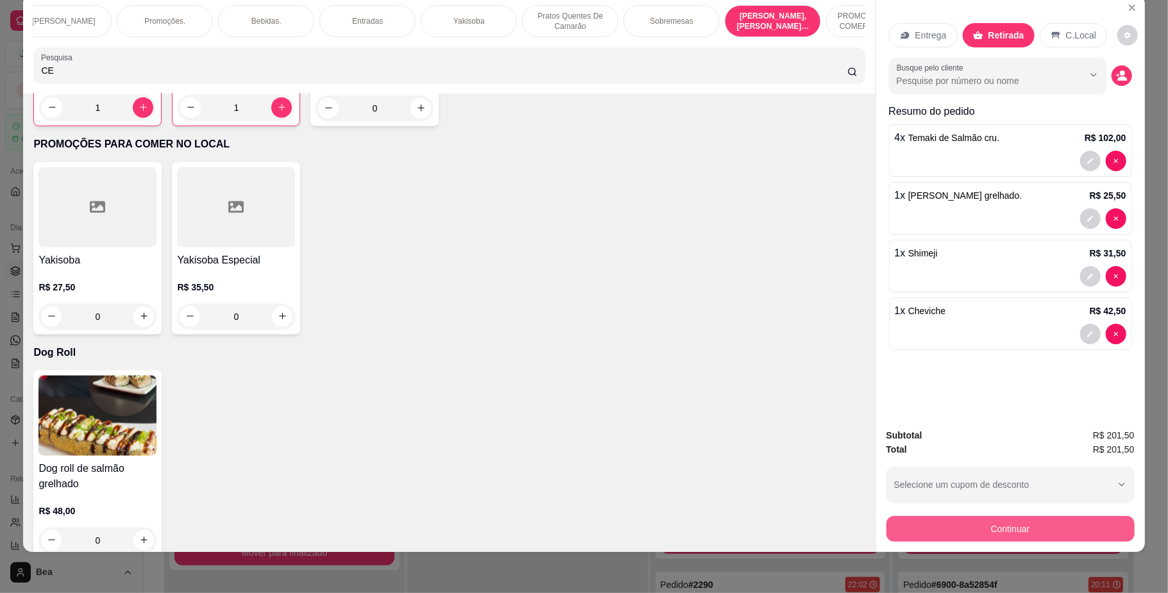
click at [999, 526] on button "Continuar" at bounding box center [1010, 529] width 248 height 26
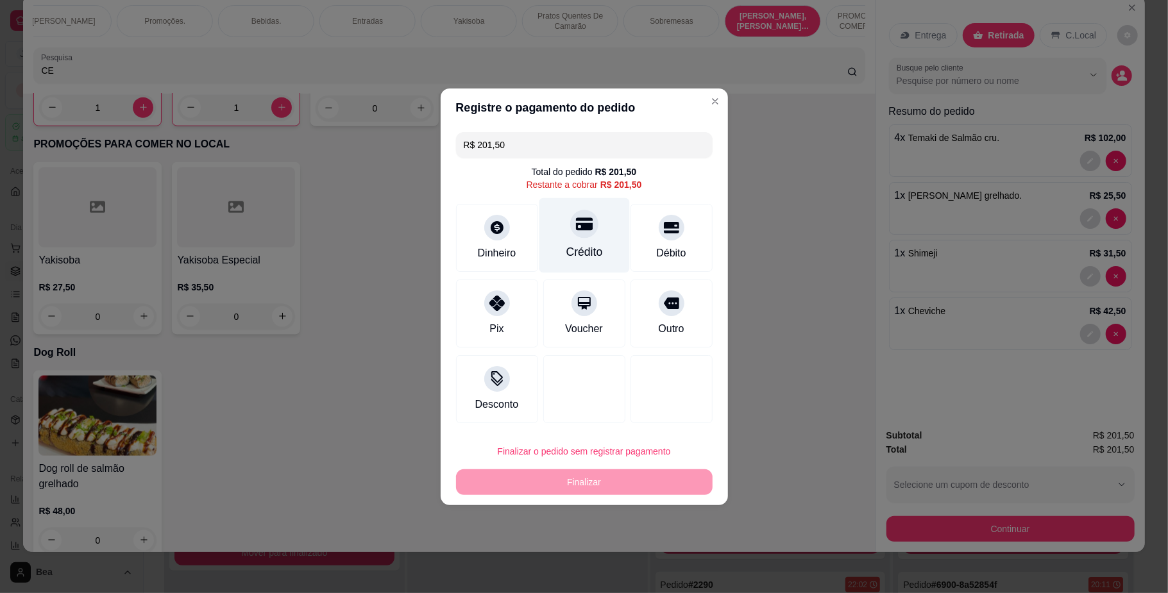
click at [581, 227] on icon at bounding box center [583, 223] width 17 height 13
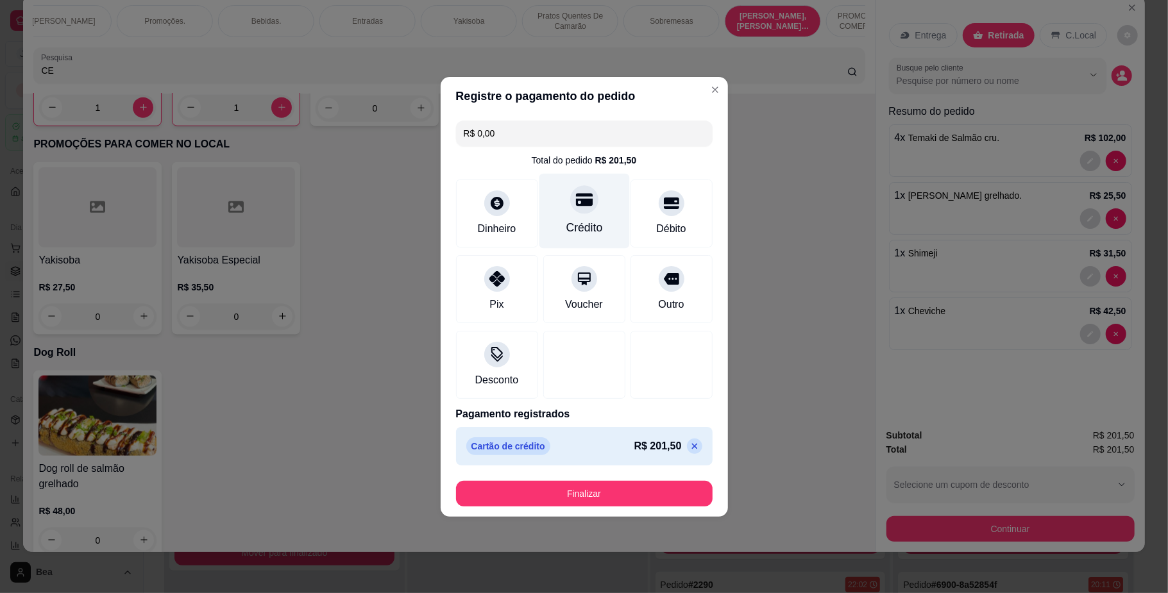
type input "R$ 0,00"
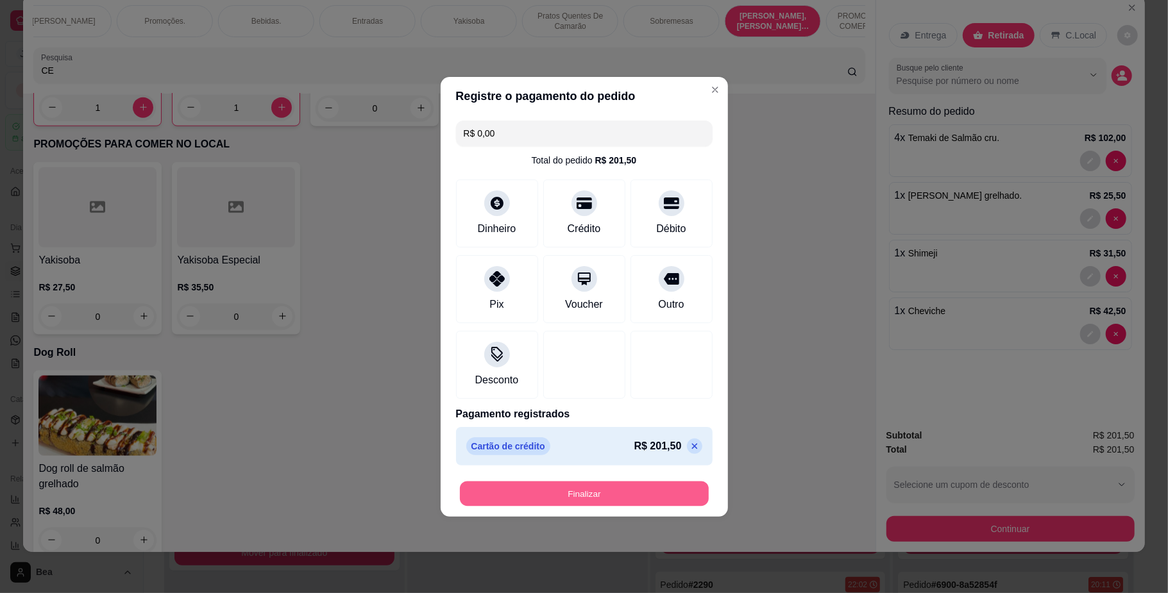
click at [591, 498] on button "Finalizar" at bounding box center [584, 493] width 249 height 25
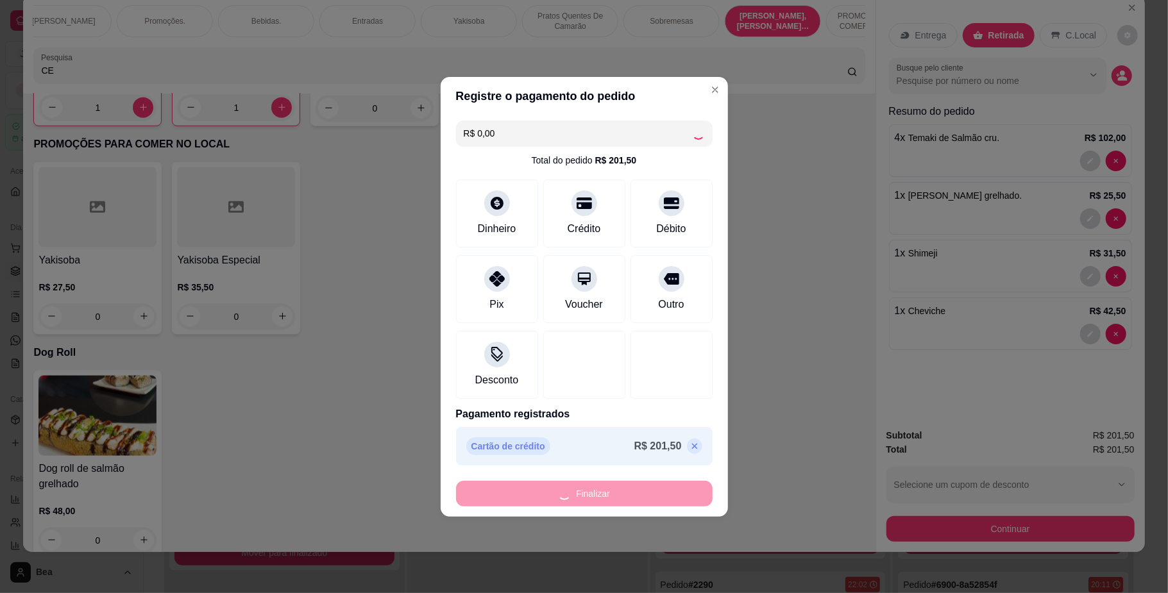
type input "0"
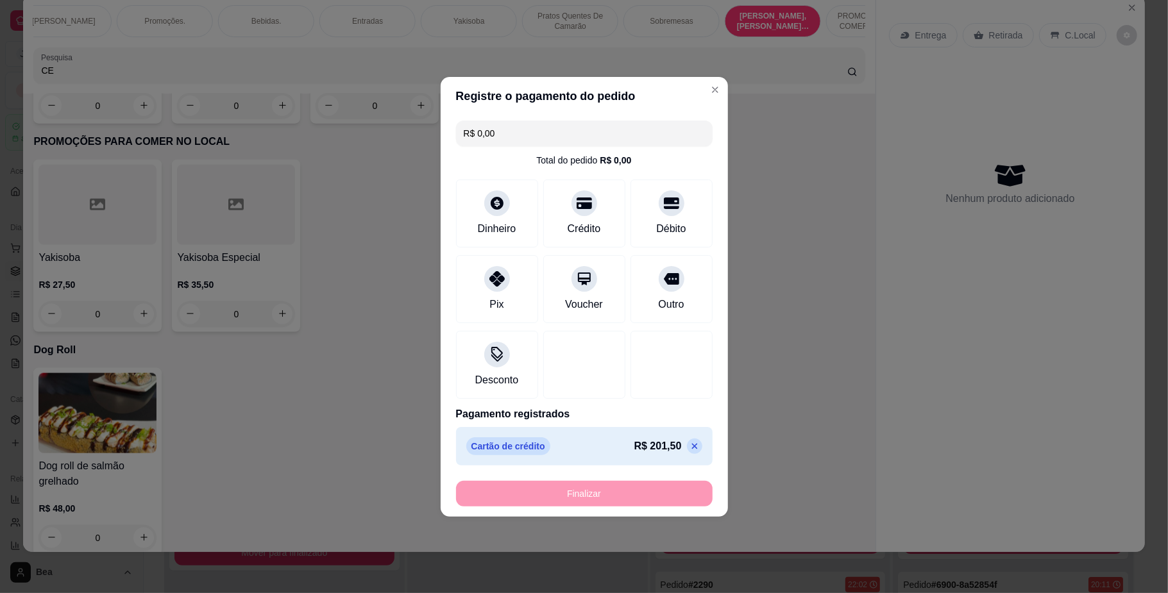
type input "-R$ 201,50"
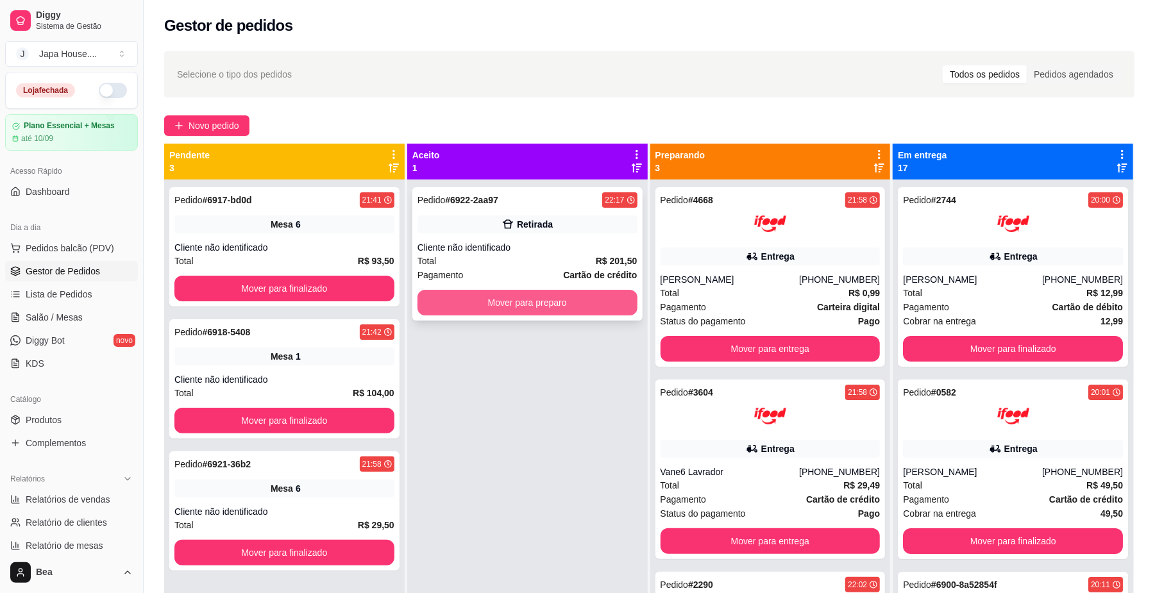
click at [496, 300] on button "Mover para preparo" at bounding box center [528, 303] width 220 height 26
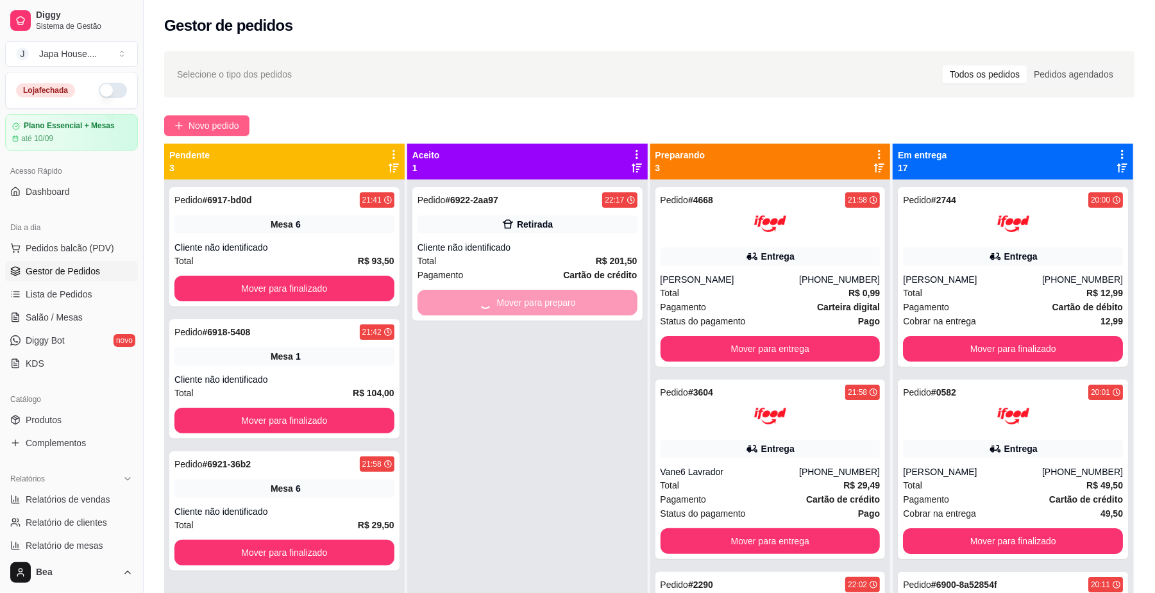
click at [235, 121] on span "Novo pedido" at bounding box center [214, 126] width 51 height 14
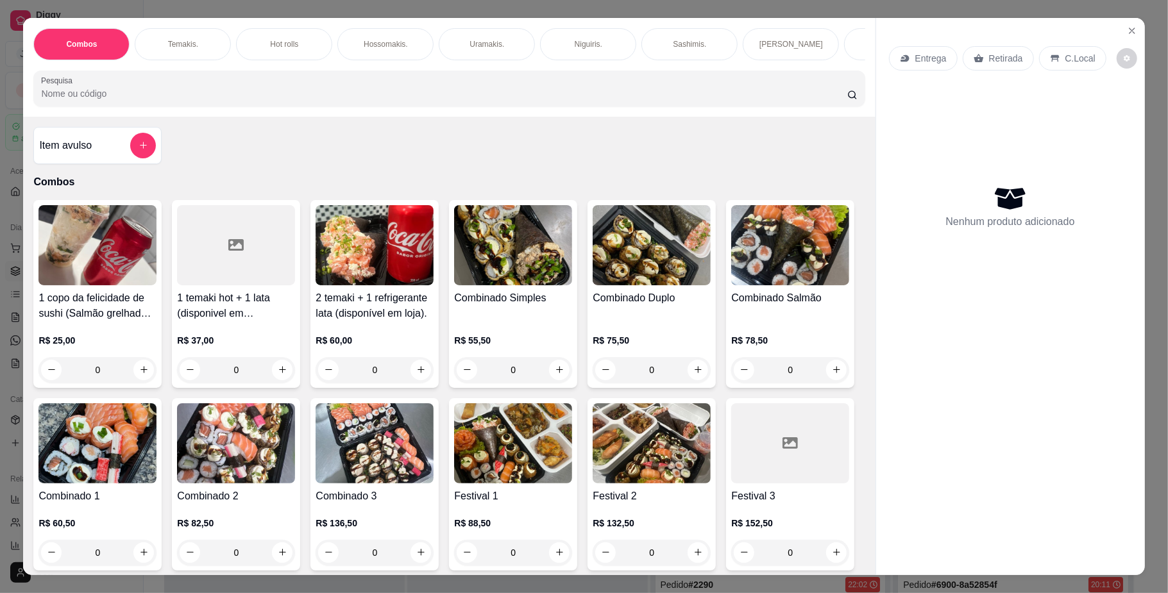
click at [997, 62] on p "Retirada" at bounding box center [1006, 58] width 34 height 13
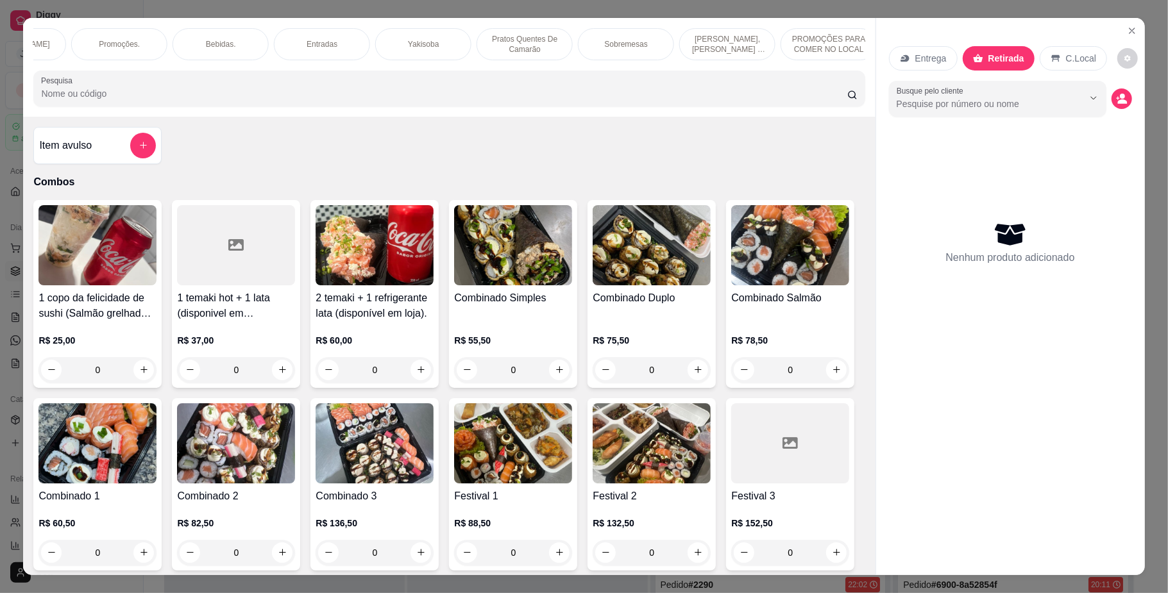
scroll to position [0, 886]
click at [334, 40] on div "Yakisoba" at bounding box center [310, 44] width 96 height 32
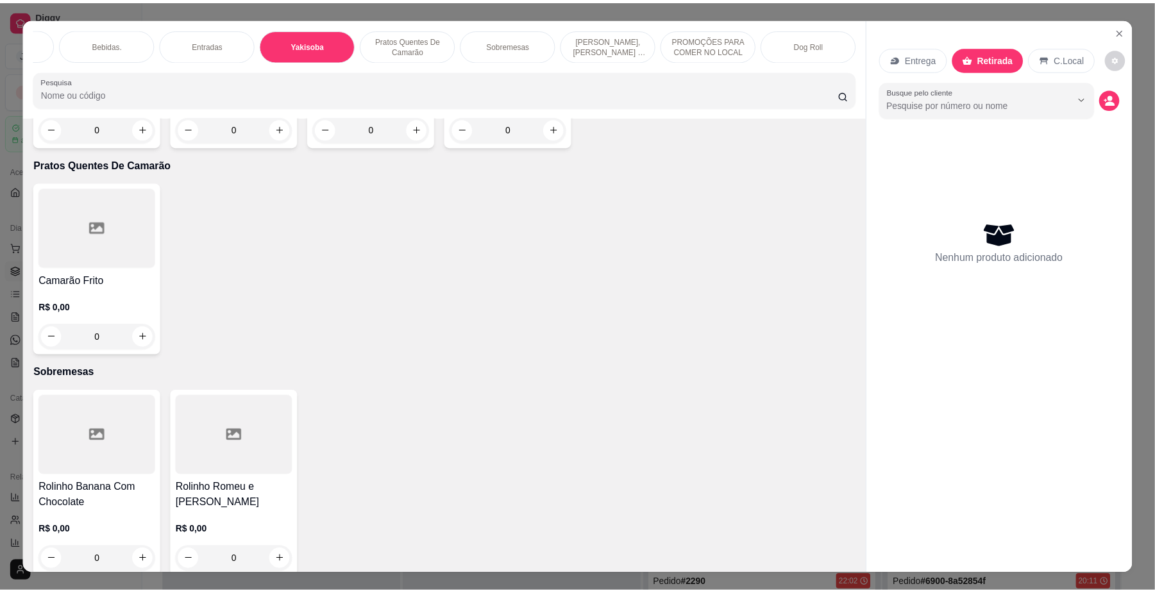
scroll to position [23, 0]
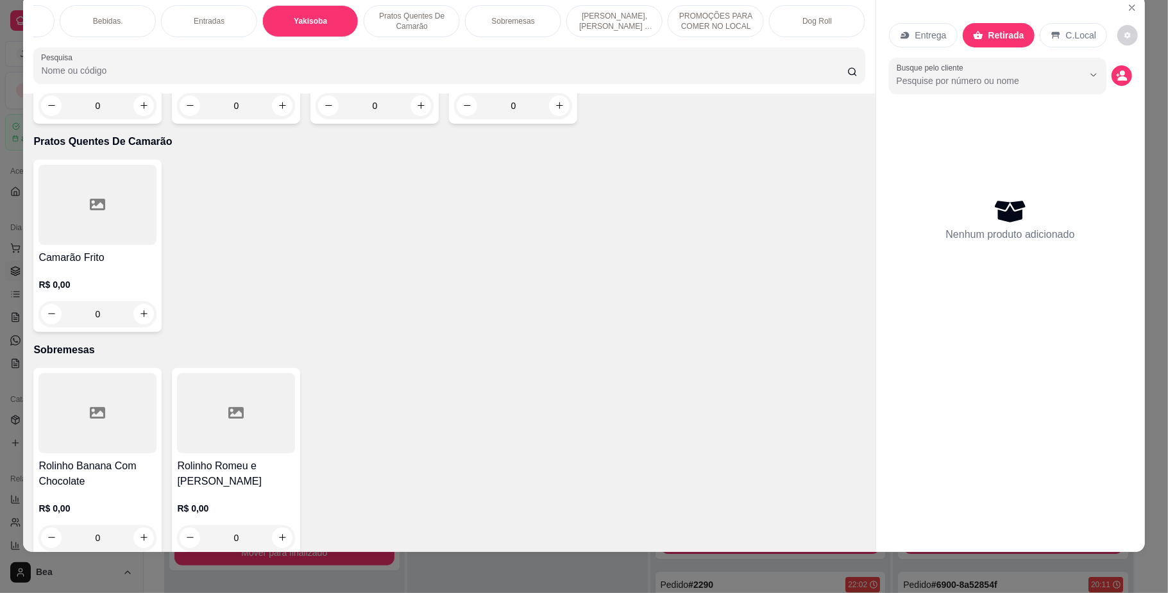
click at [73, 57] on h4 "Yakisoba Tradicional" at bounding box center [97, 49] width 118 height 15
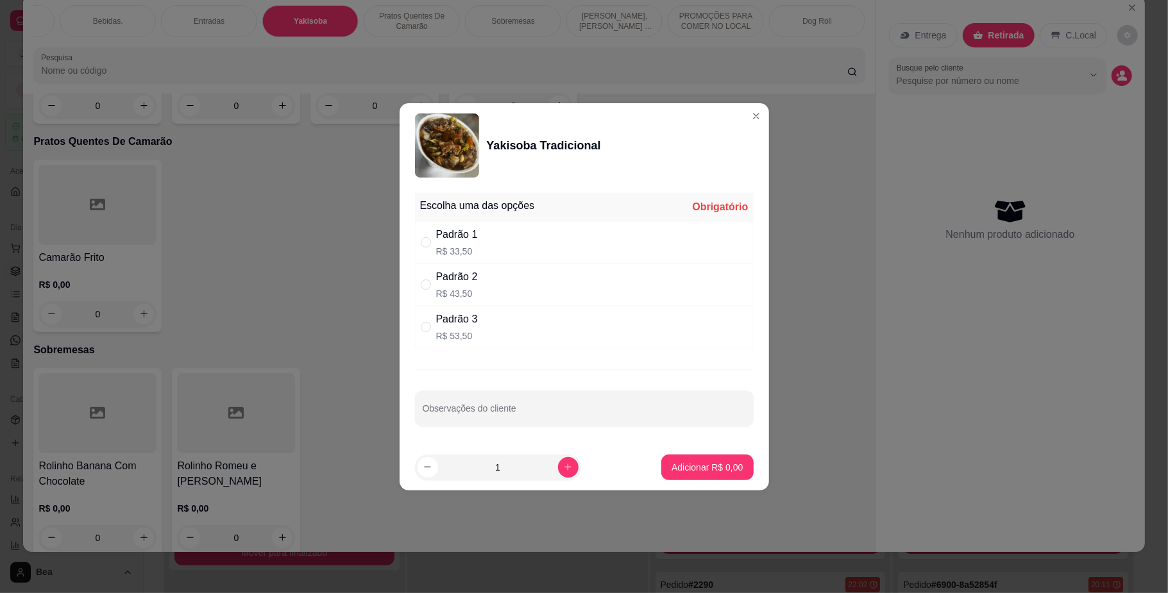
click at [554, 336] on div "Padrão 3 R$ 53,50" at bounding box center [584, 327] width 339 height 42
radio input "true"
click at [668, 462] on p "Adicionar R$ 53,50" at bounding box center [705, 467] width 74 height 12
type input "1"
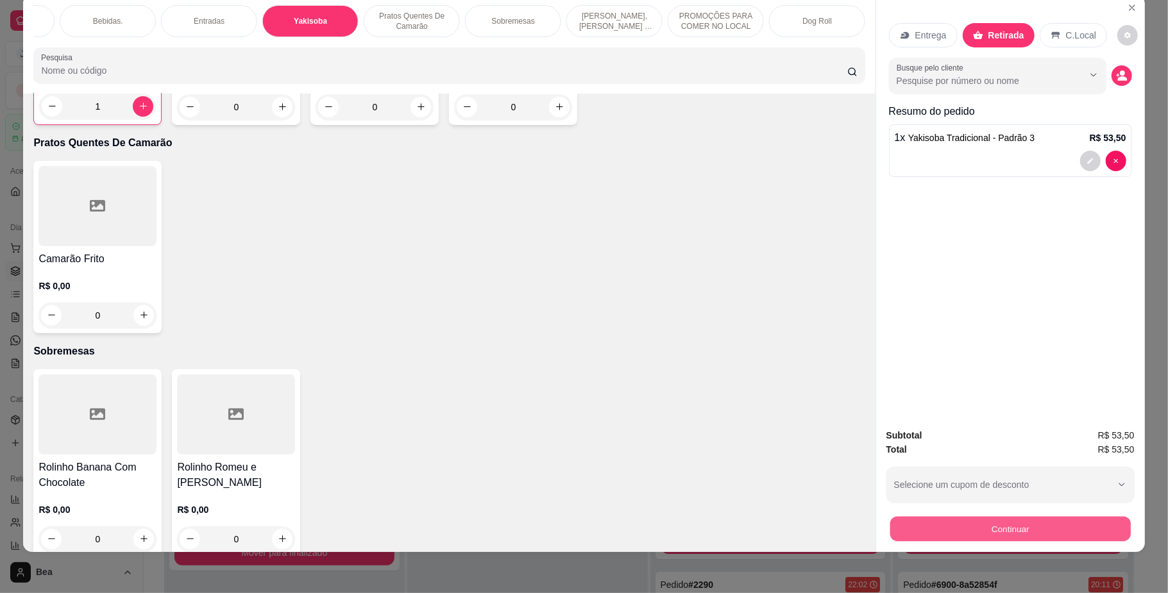
click at [988, 523] on button "Continuar" at bounding box center [1010, 529] width 241 height 25
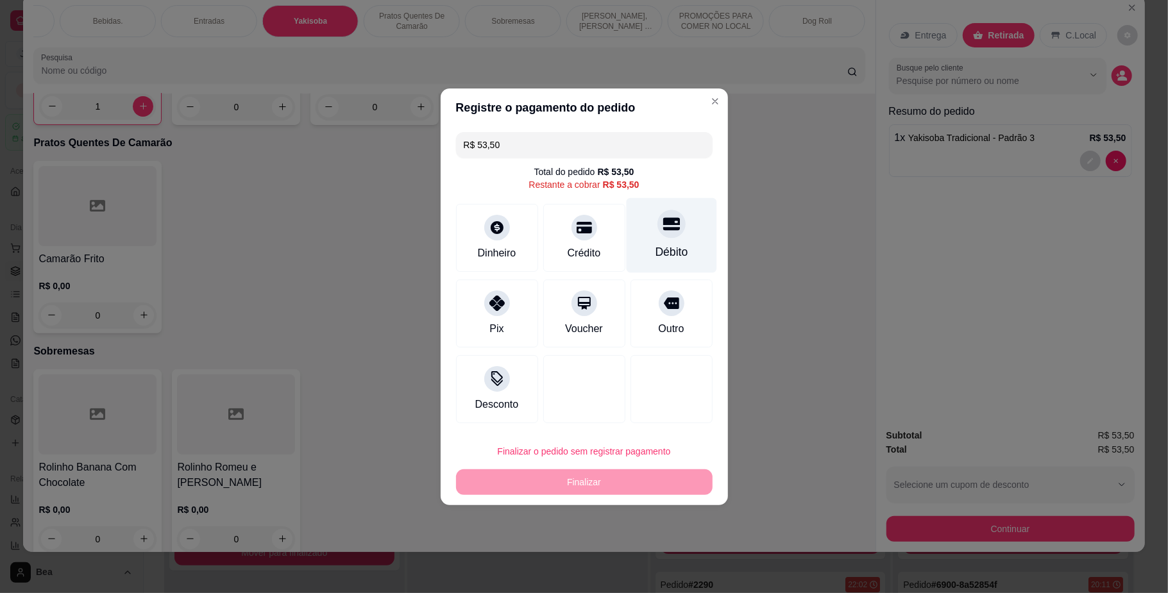
click at [647, 241] on div "Débito" at bounding box center [671, 235] width 90 height 75
type input "R$ 0,00"
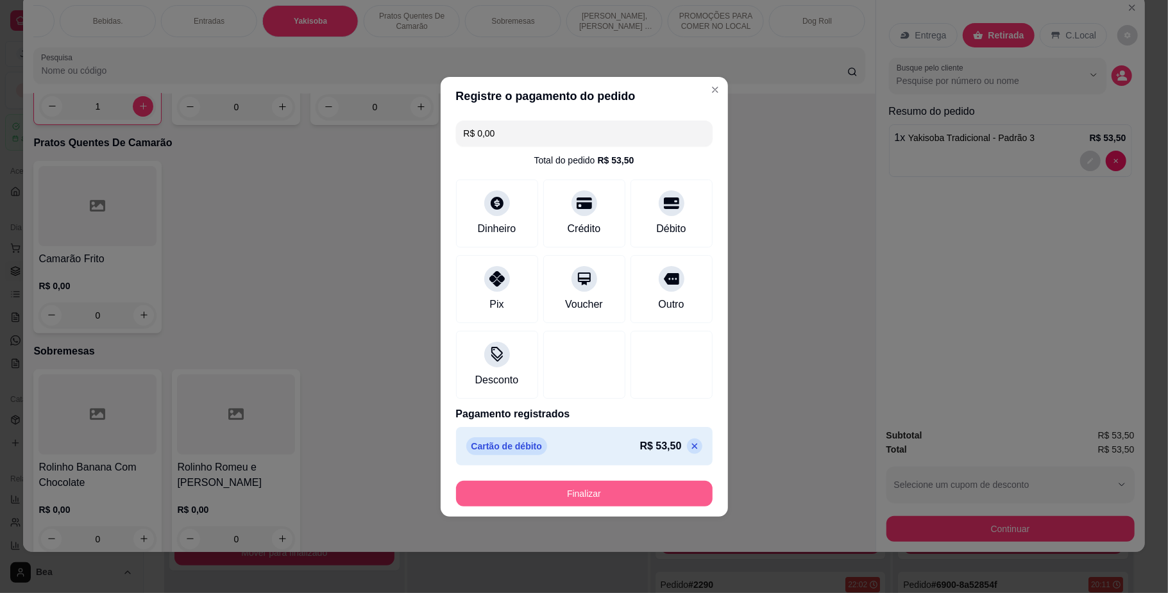
click at [650, 493] on button "Finalizar" at bounding box center [584, 494] width 257 height 26
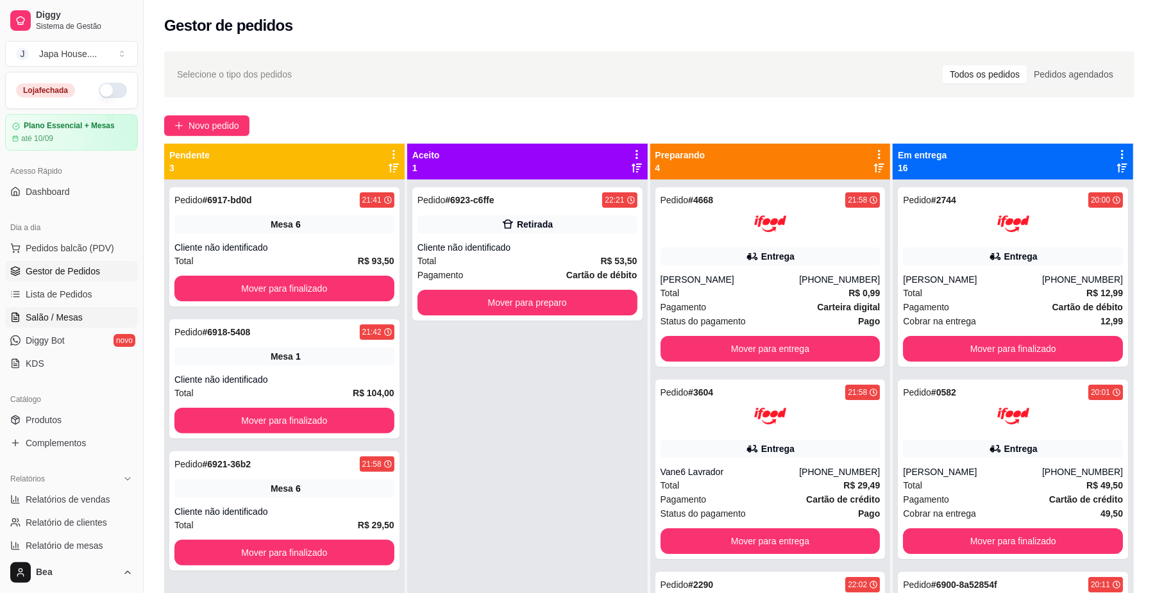
click at [72, 319] on span "Salão / Mesas" at bounding box center [54, 317] width 57 height 13
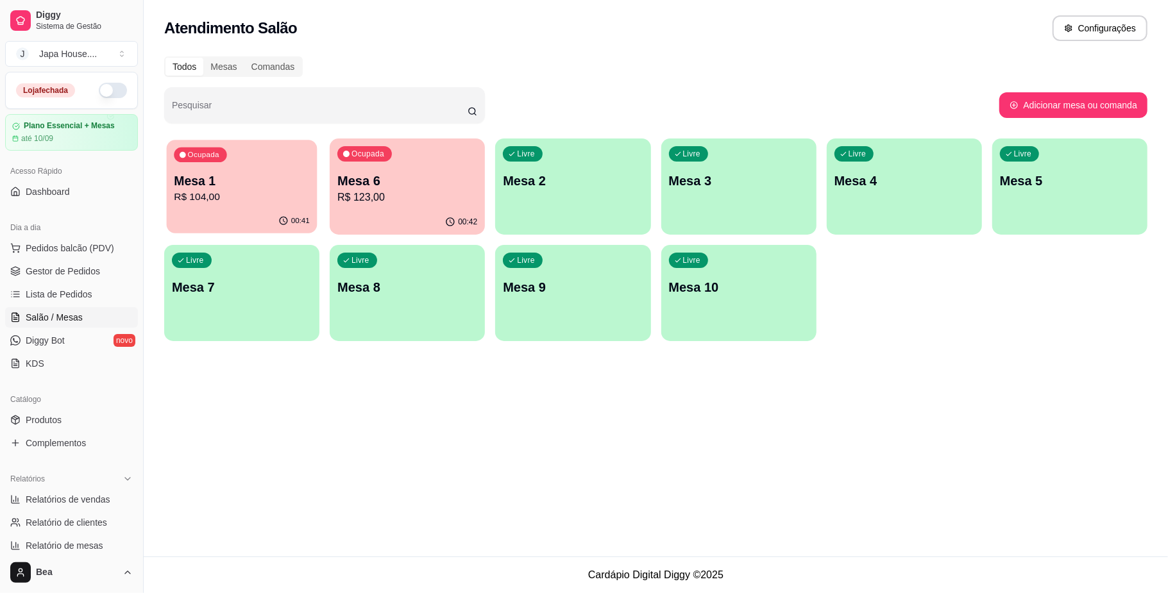
click at [216, 217] on div "00:41" at bounding box center [242, 221] width 151 height 24
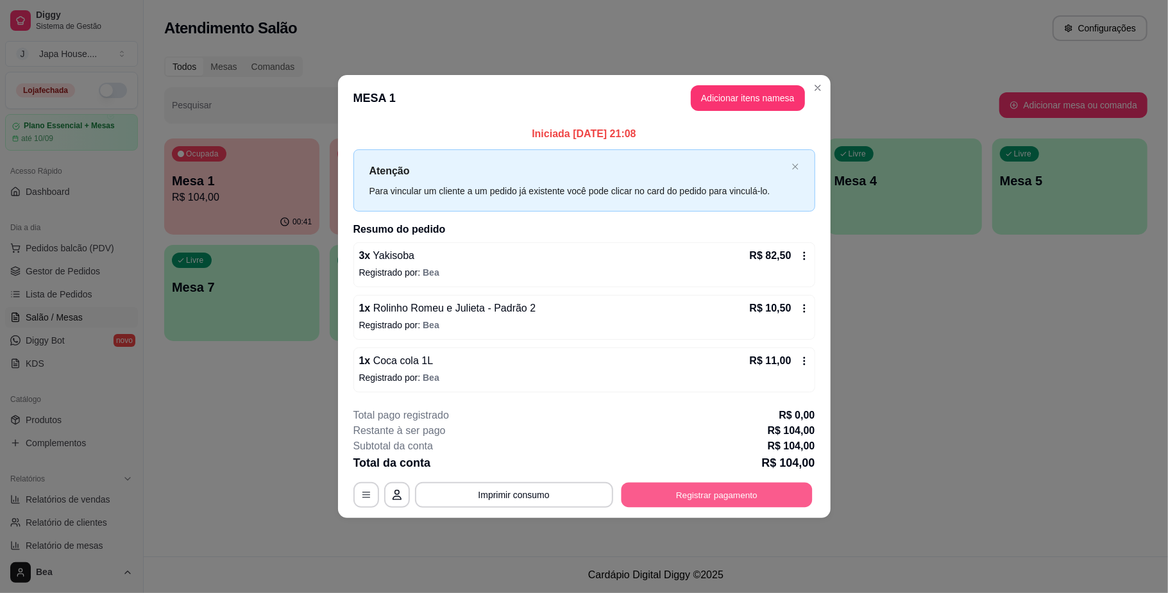
click at [672, 490] on button "Registrar pagamento" at bounding box center [716, 495] width 191 height 25
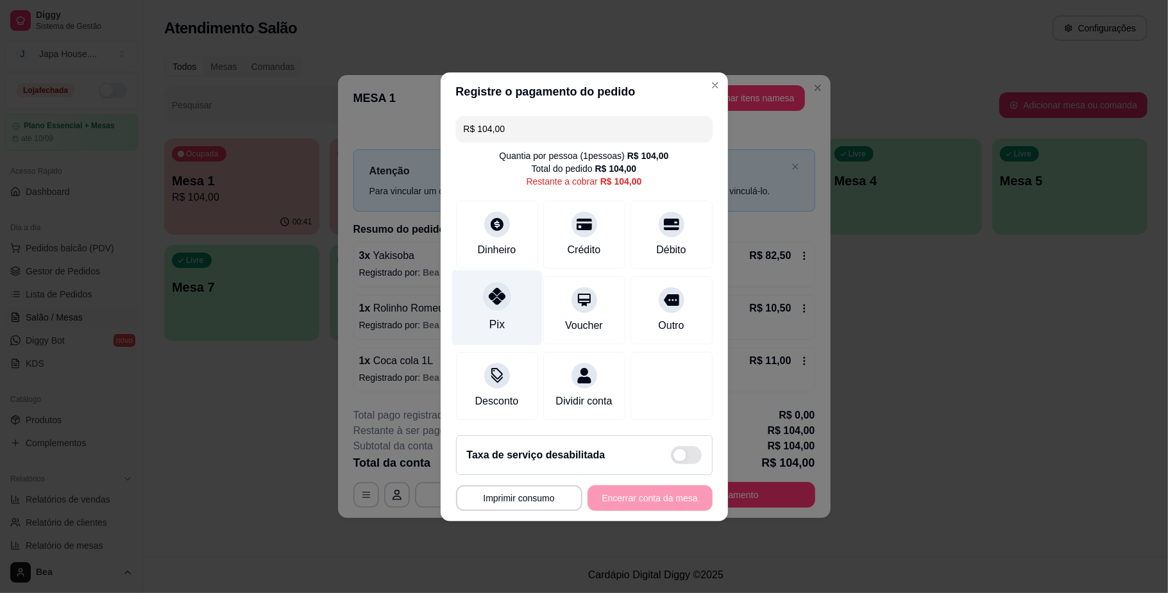
click at [506, 311] on div "Pix" at bounding box center [497, 307] width 90 height 75
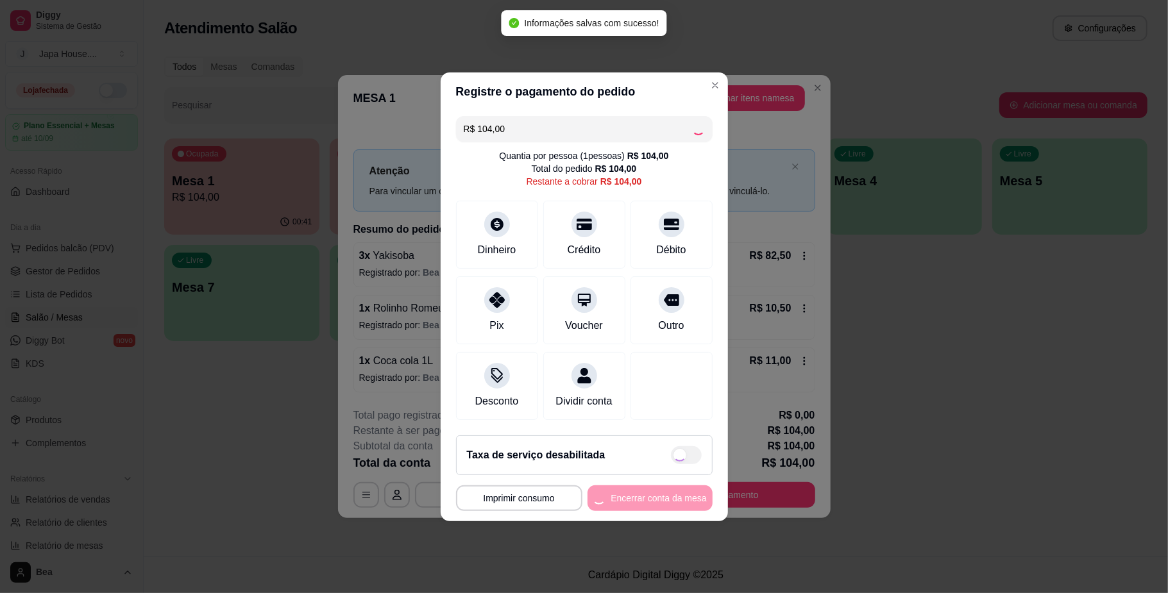
type input "R$ 0,00"
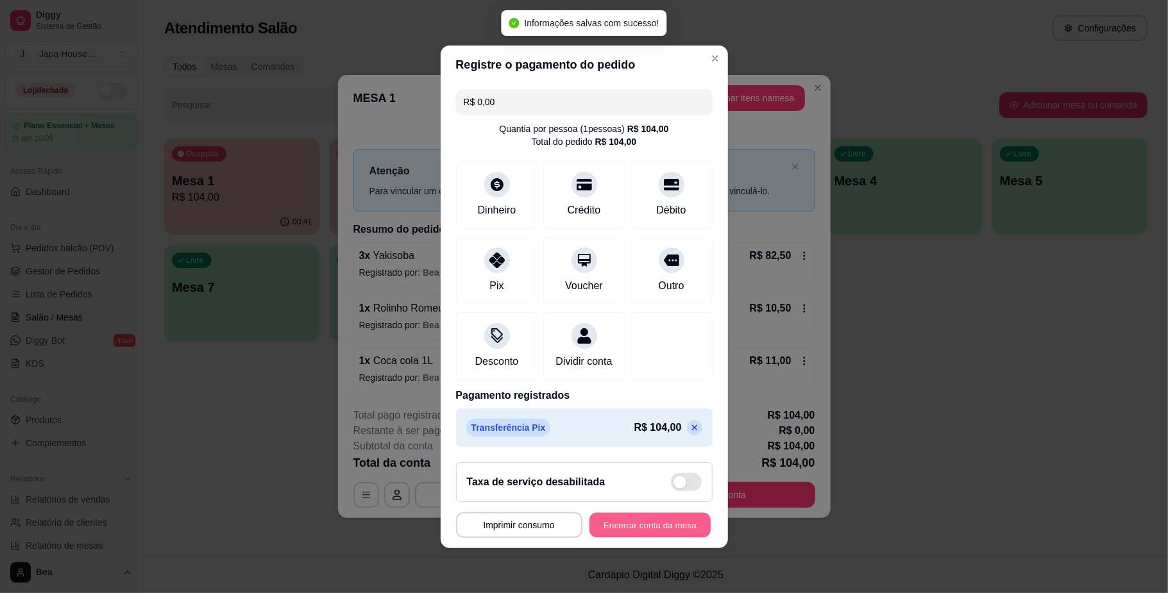
click at [643, 529] on button "Encerrar conta da mesa" at bounding box center [649, 524] width 121 height 25
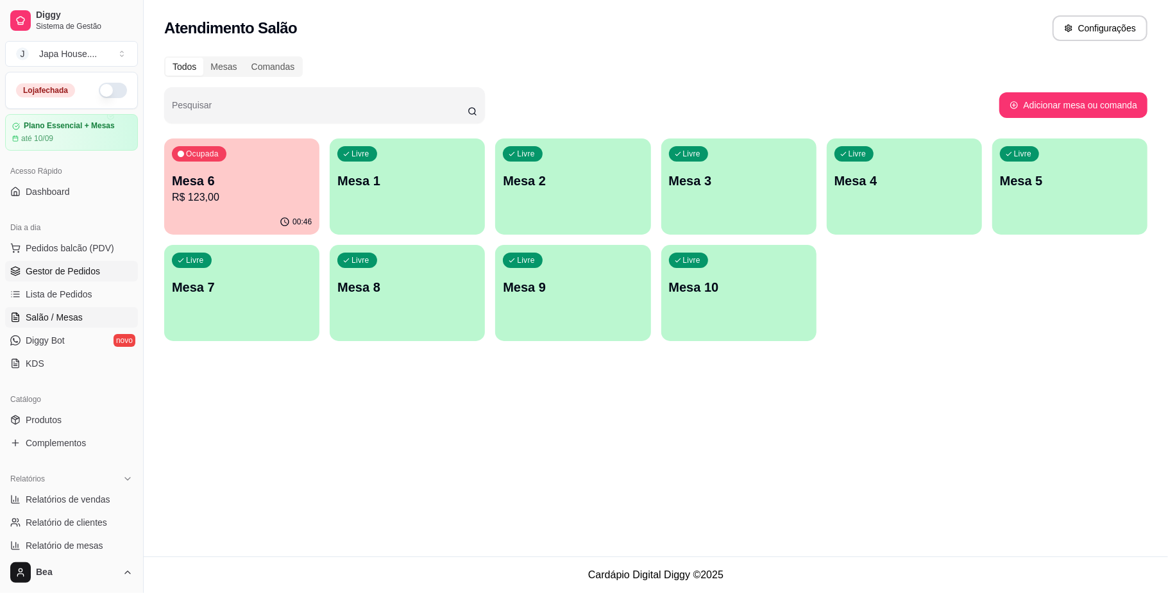
click at [90, 265] on span "Gestor de Pedidos" at bounding box center [63, 271] width 74 height 13
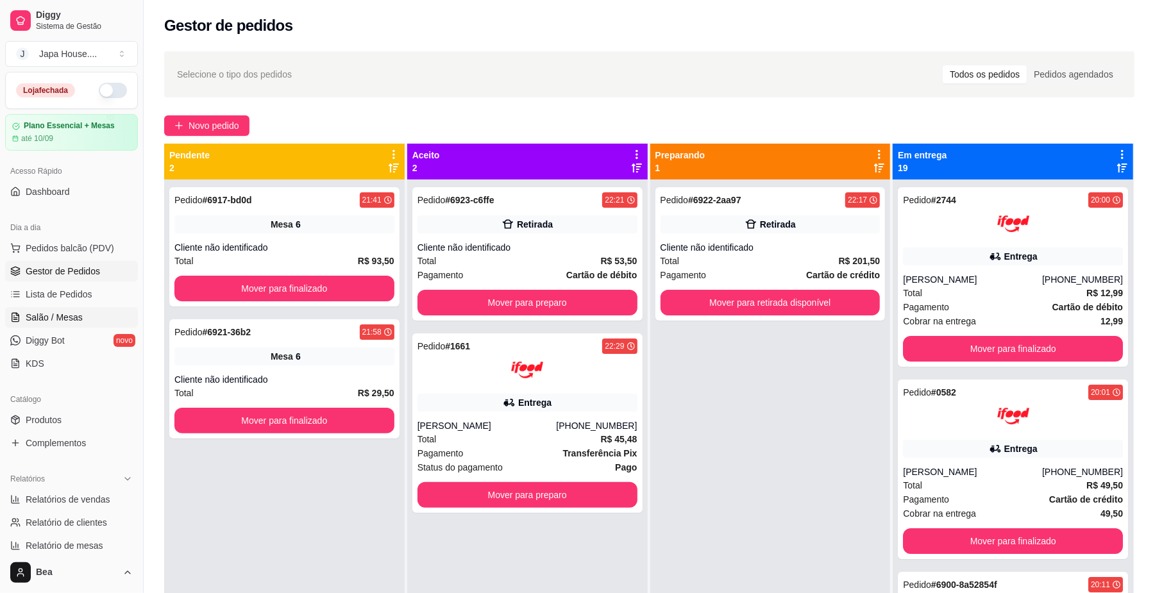
click at [67, 314] on span "Salão / Mesas" at bounding box center [54, 317] width 57 height 13
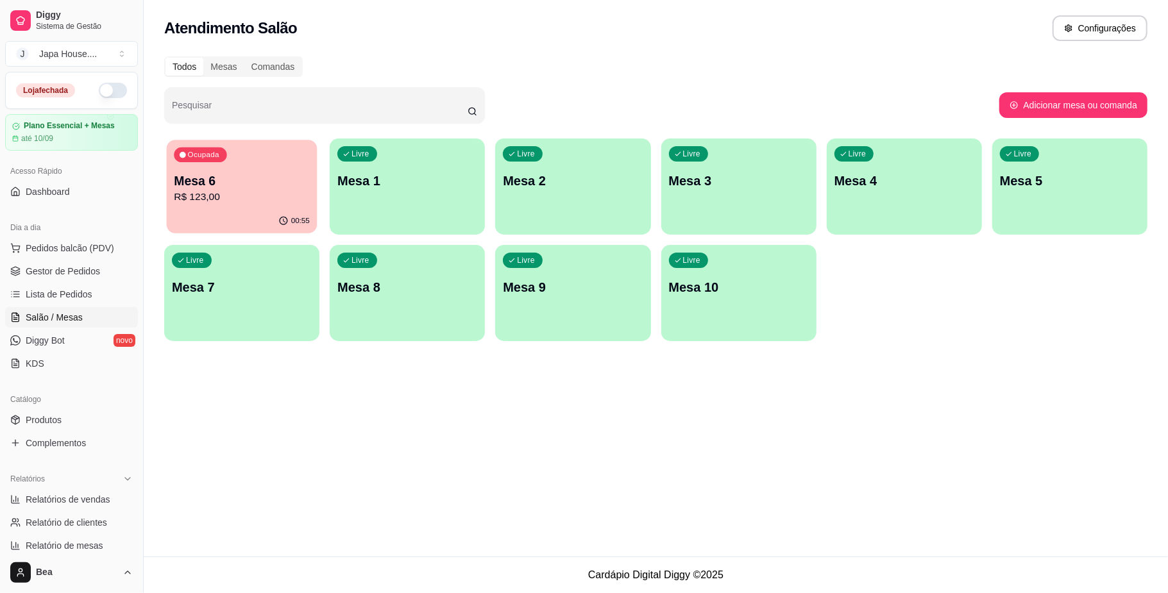
click at [248, 196] on p "R$ 123,00" at bounding box center [242, 197] width 136 height 15
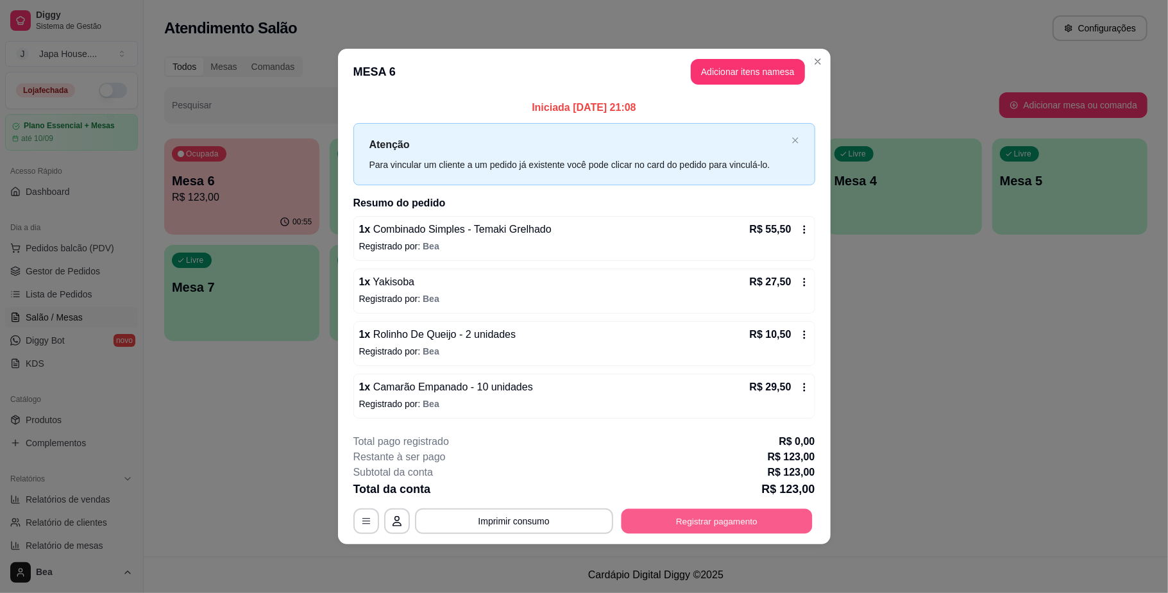
click at [715, 525] on button "Registrar pagamento" at bounding box center [716, 521] width 191 height 25
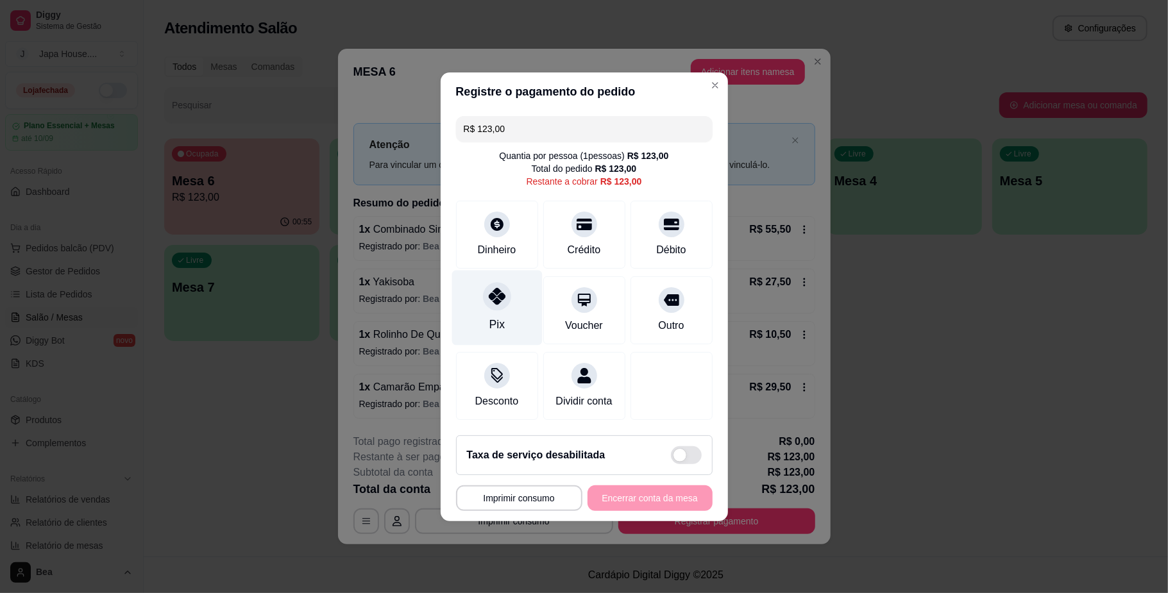
click at [502, 294] on icon at bounding box center [496, 296] width 17 height 17
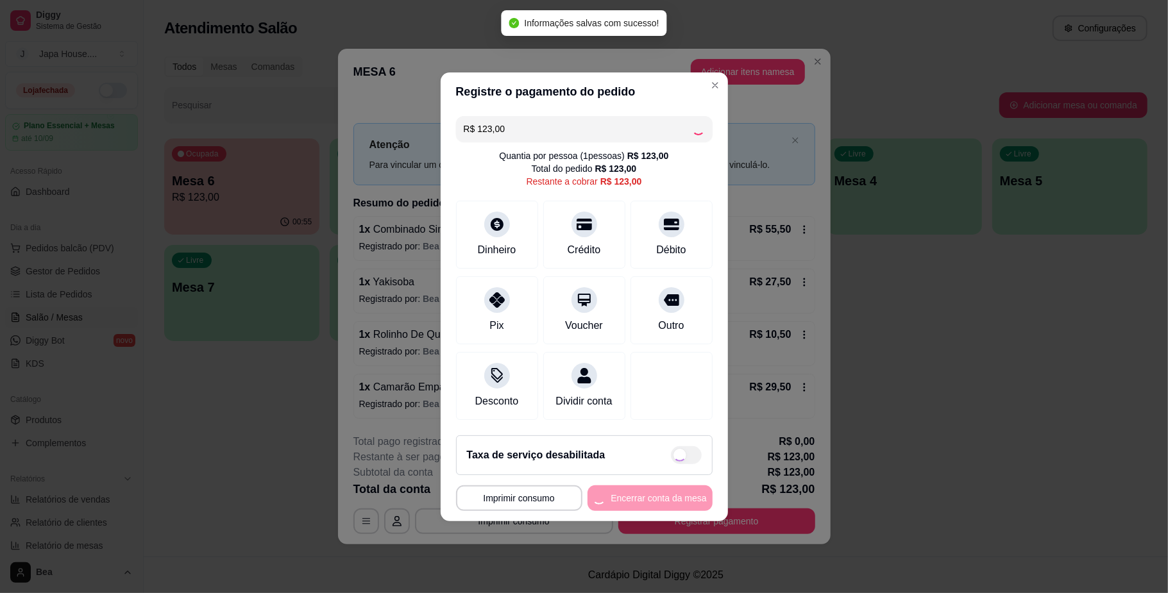
type input "R$ 0,00"
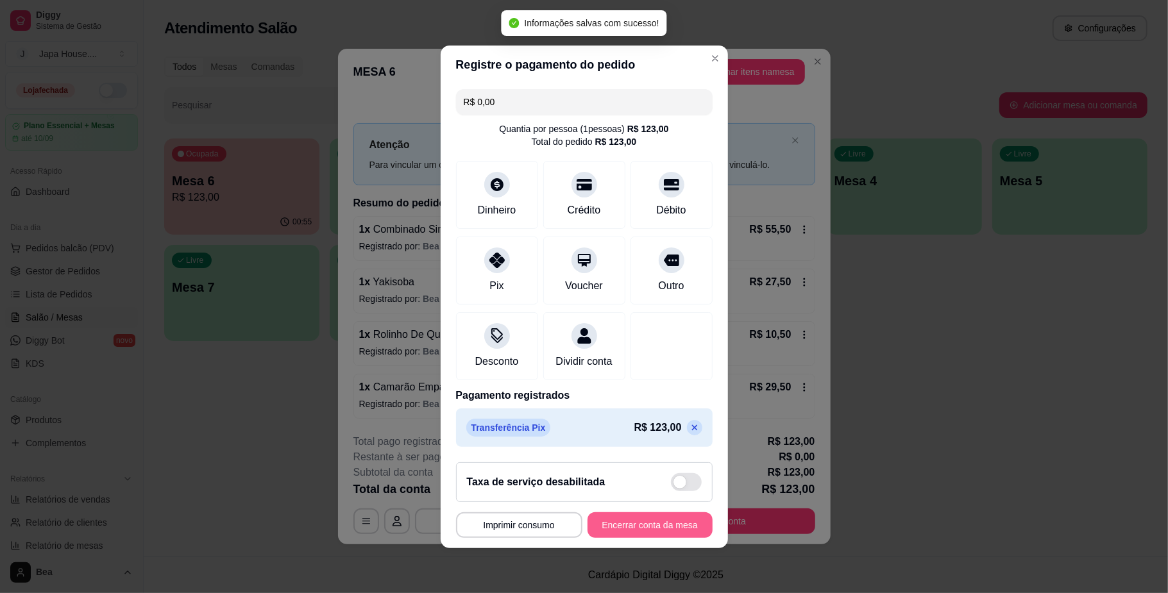
click at [638, 534] on button "Encerrar conta da mesa" at bounding box center [650, 525] width 125 height 26
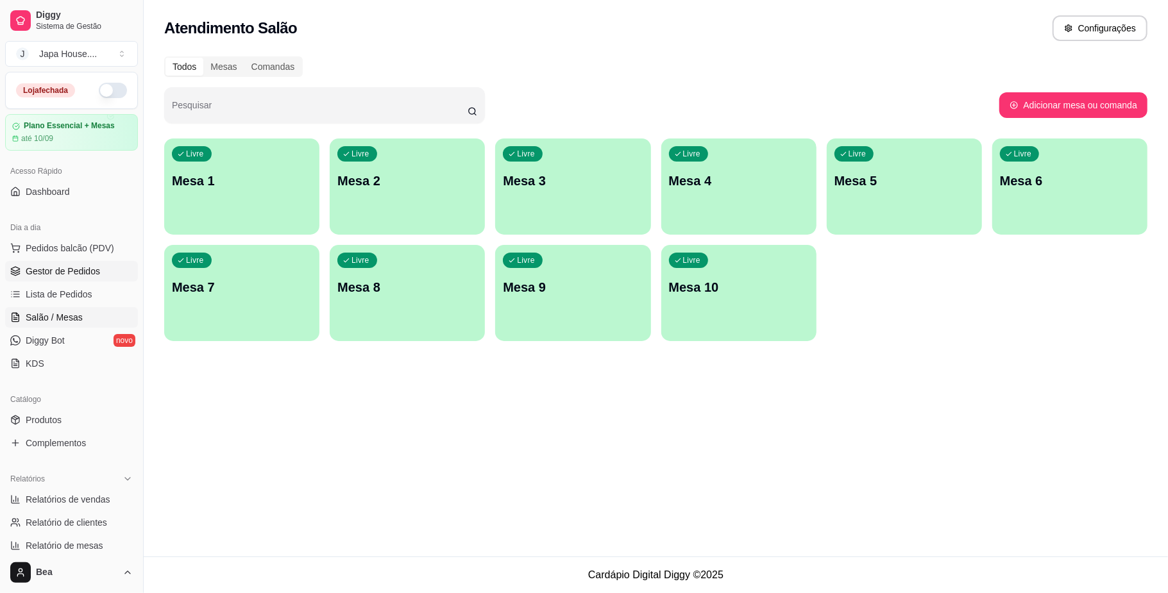
click at [77, 269] on span "Gestor de Pedidos" at bounding box center [63, 271] width 74 height 13
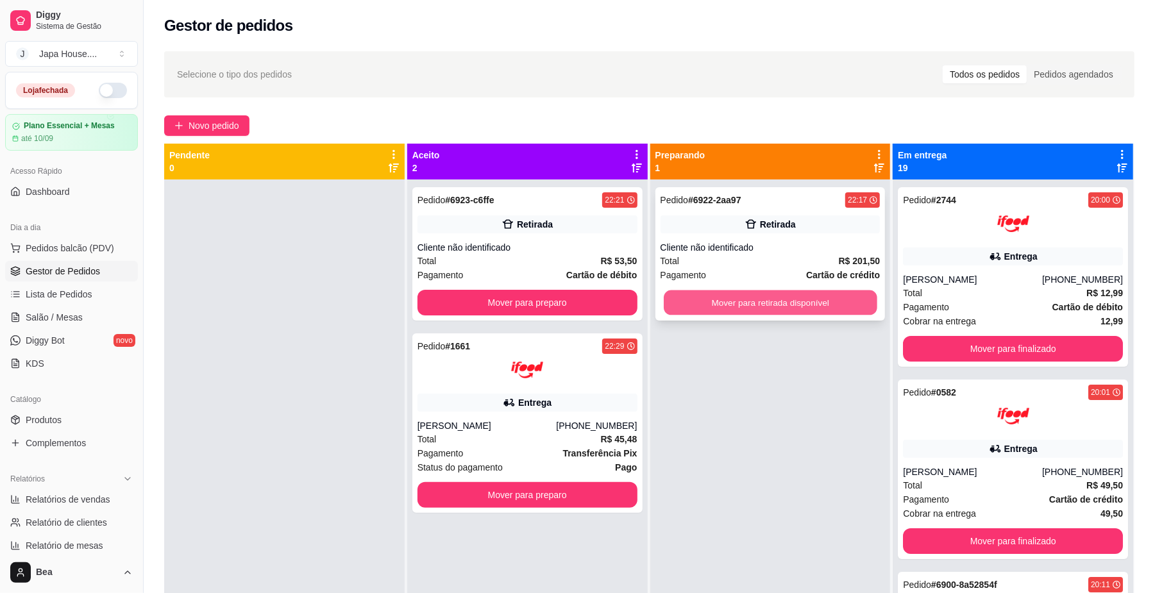
click at [720, 300] on button "Mover para retirada disponível" at bounding box center [770, 303] width 213 height 25
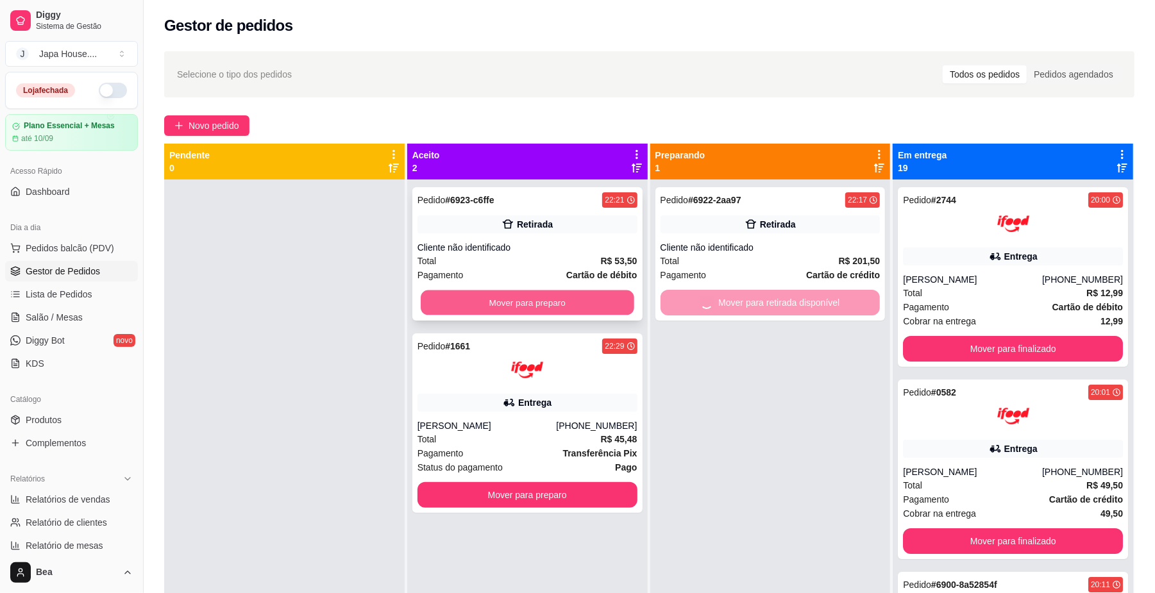
click at [576, 303] on button "Mover para preparo" at bounding box center [527, 303] width 213 height 25
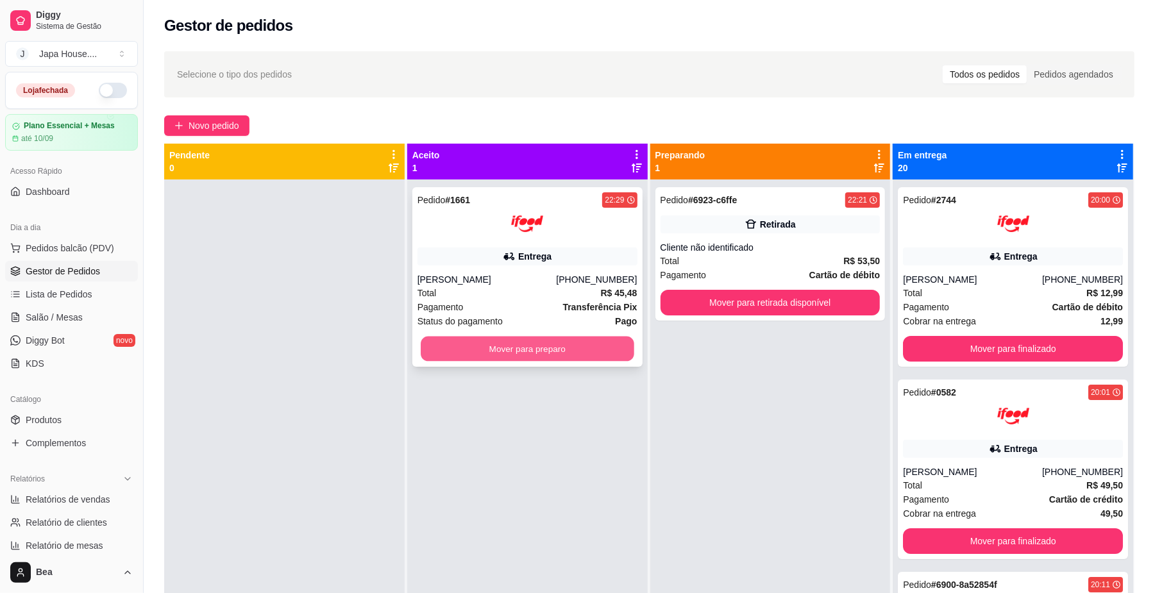
click at [591, 344] on button "Mover para preparo" at bounding box center [527, 349] width 213 height 25
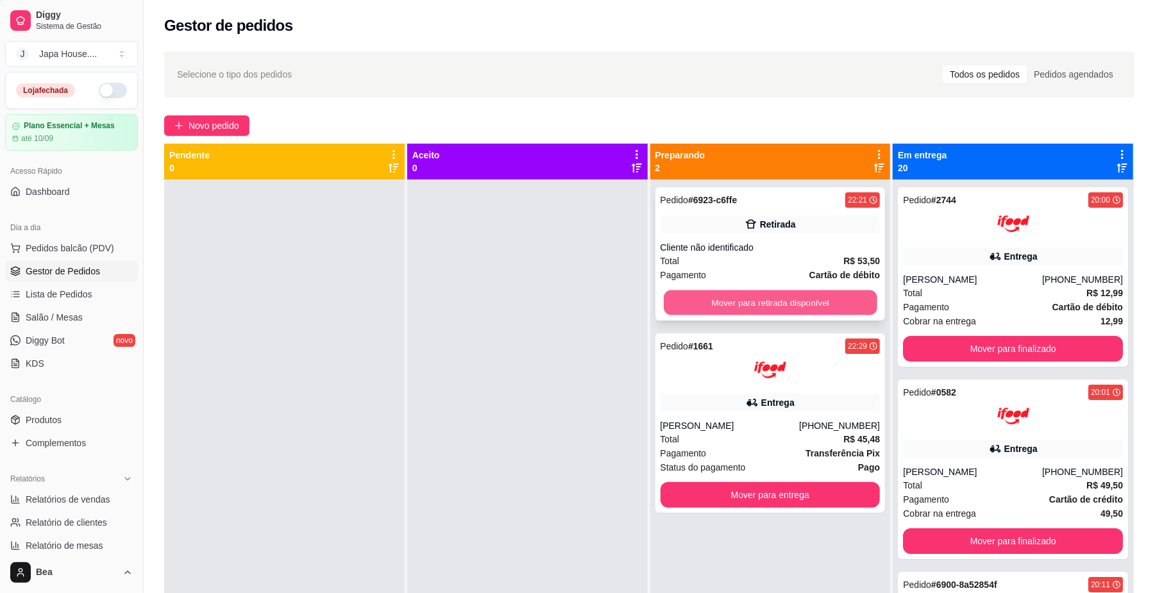
click at [740, 307] on button "Mover para retirada disponível" at bounding box center [770, 303] width 213 height 25
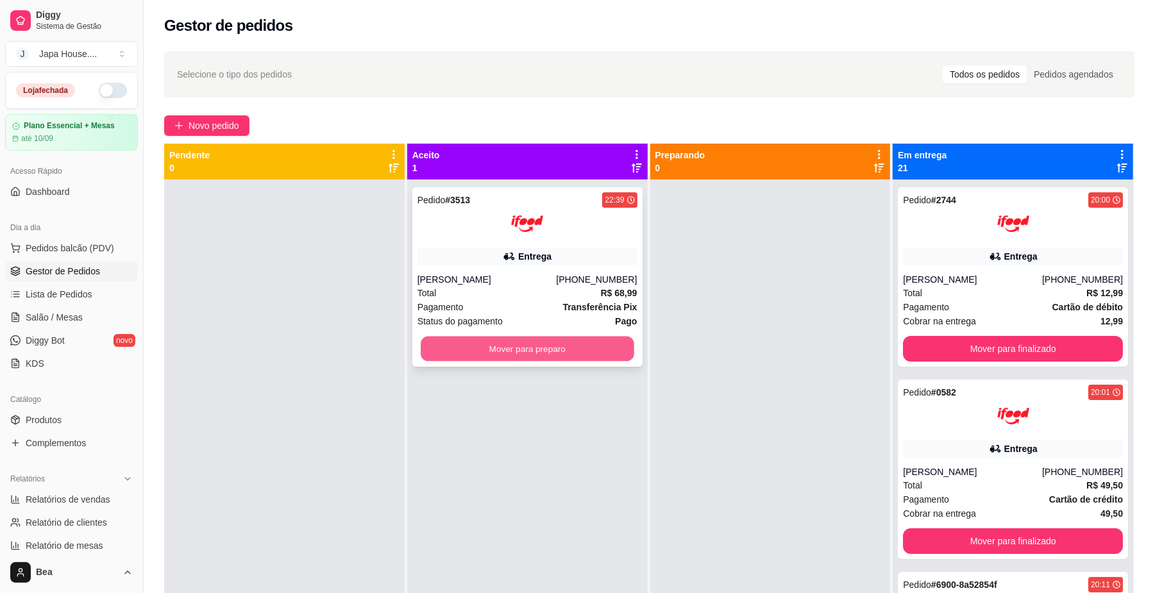
click at [501, 353] on button "Mover para preparo" at bounding box center [527, 349] width 213 height 25
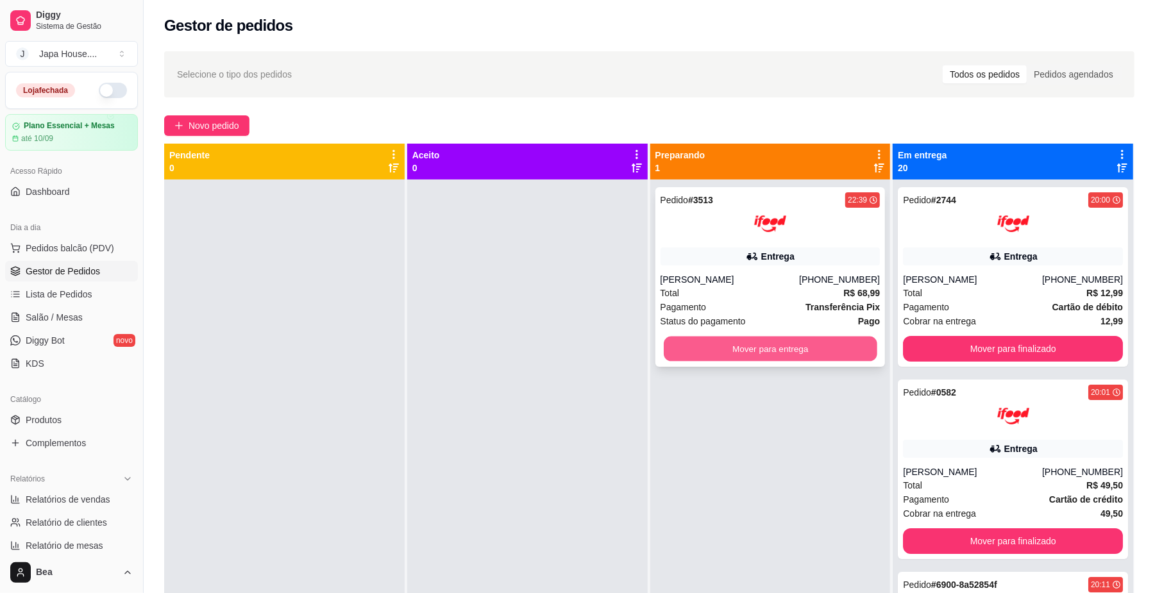
click at [809, 357] on button "Mover para entrega" at bounding box center [770, 349] width 213 height 25
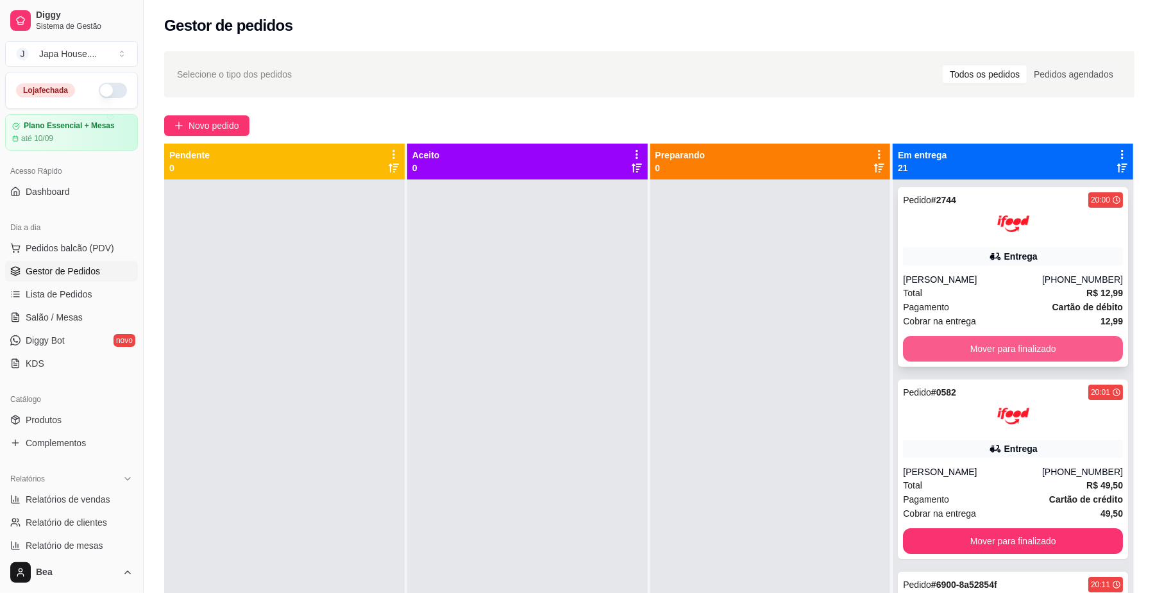
click at [938, 350] on button "Mover para finalizado" at bounding box center [1013, 349] width 220 height 26
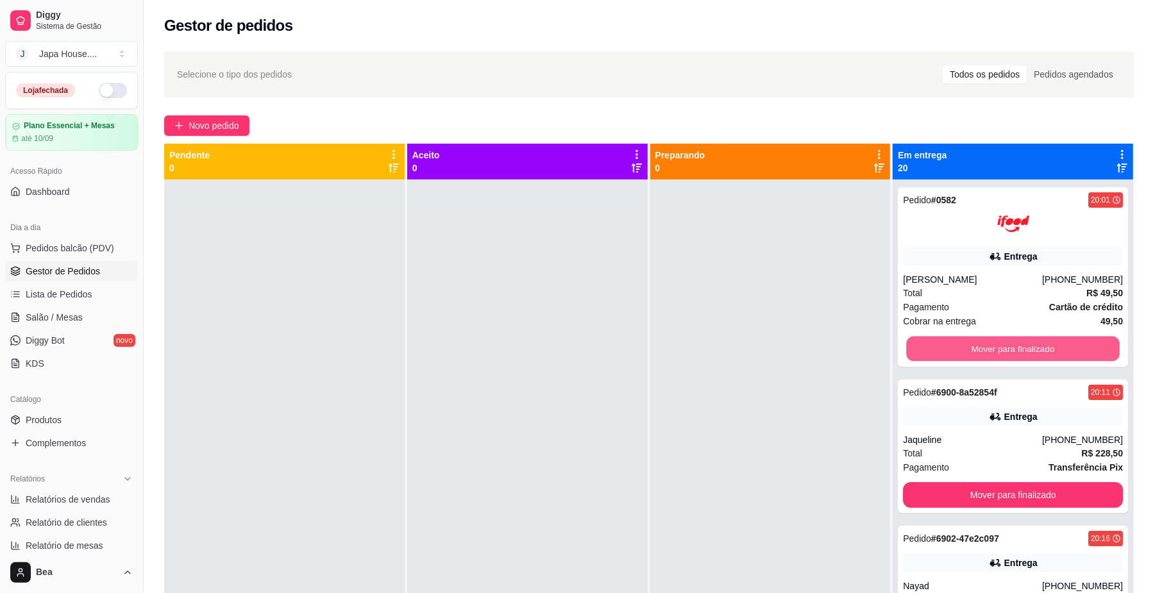
click at [938, 350] on button "Mover para finalizado" at bounding box center [1012, 349] width 213 height 25
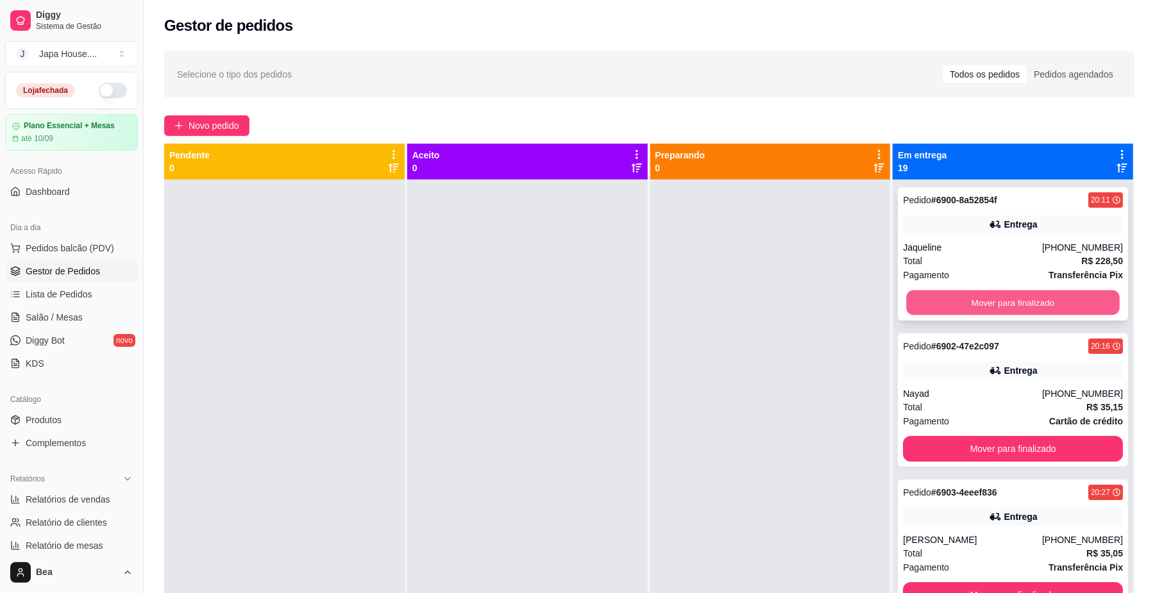
click at [927, 295] on button "Mover para finalizado" at bounding box center [1012, 303] width 213 height 25
click at [927, 298] on button "Mover para finalizado" at bounding box center [1012, 303] width 213 height 25
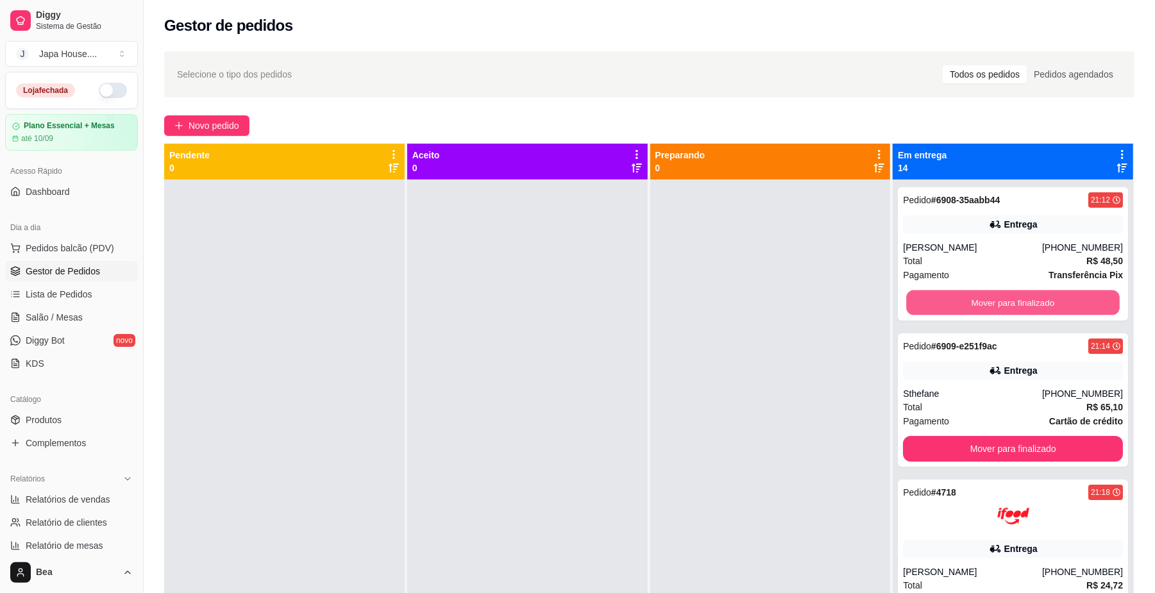
click at [927, 298] on button "Mover para finalizado" at bounding box center [1012, 303] width 213 height 25
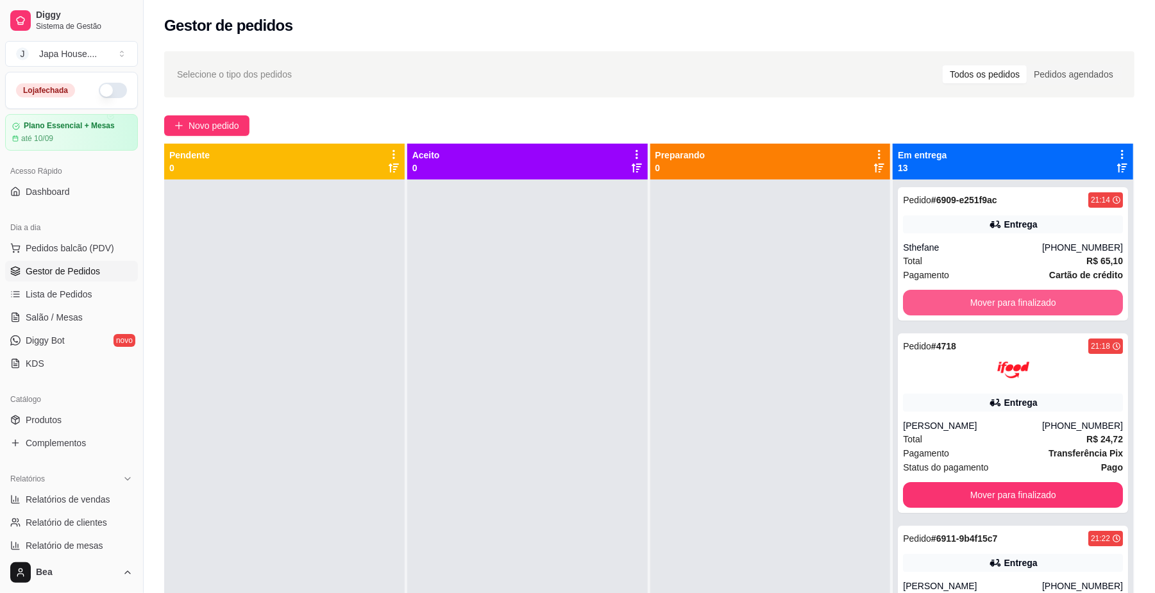
click at [927, 298] on button "Mover para finalizado" at bounding box center [1013, 303] width 220 height 26
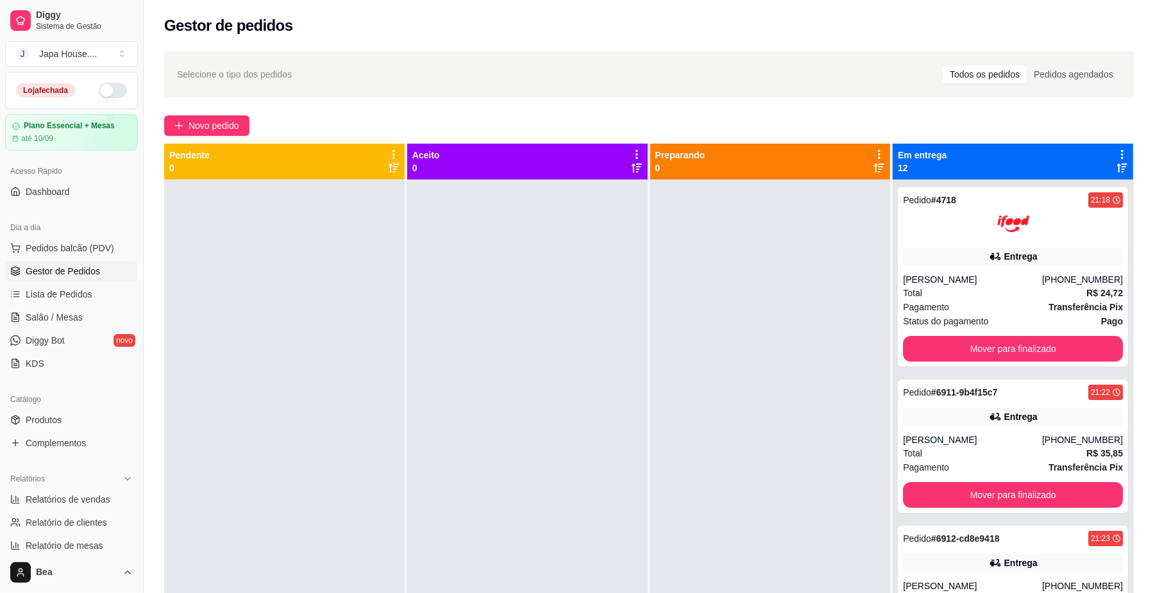
click at [927, 298] on div "Total R$ 24,72" at bounding box center [1013, 293] width 220 height 14
click at [947, 348] on button "Mover para finalizado" at bounding box center [1012, 349] width 213 height 25
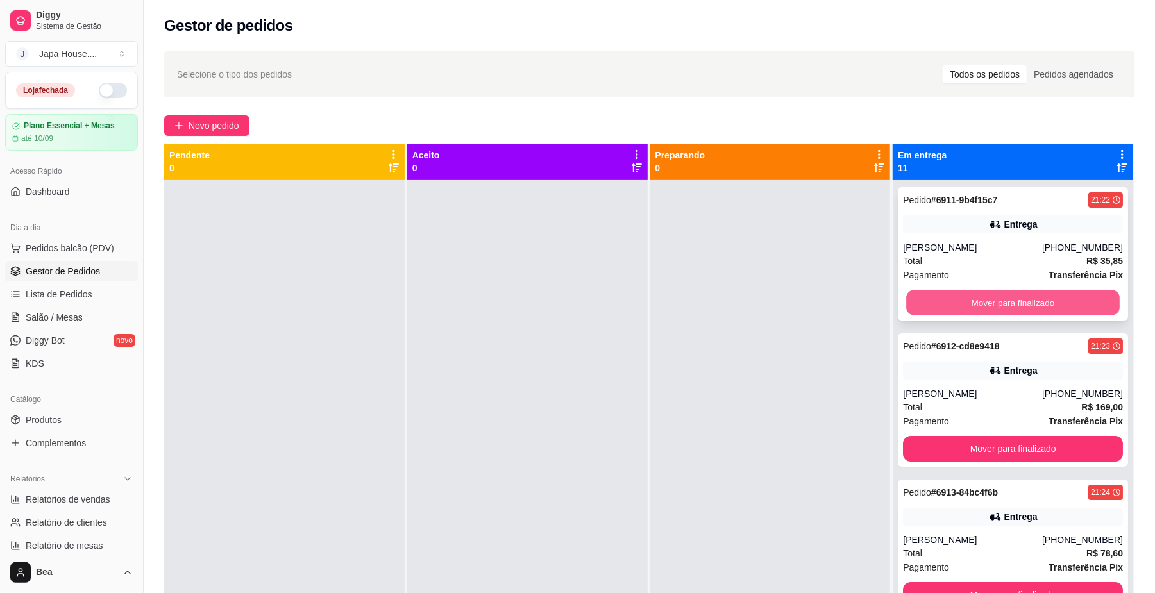
click at [942, 308] on button "Mover para finalizado" at bounding box center [1012, 303] width 213 height 25
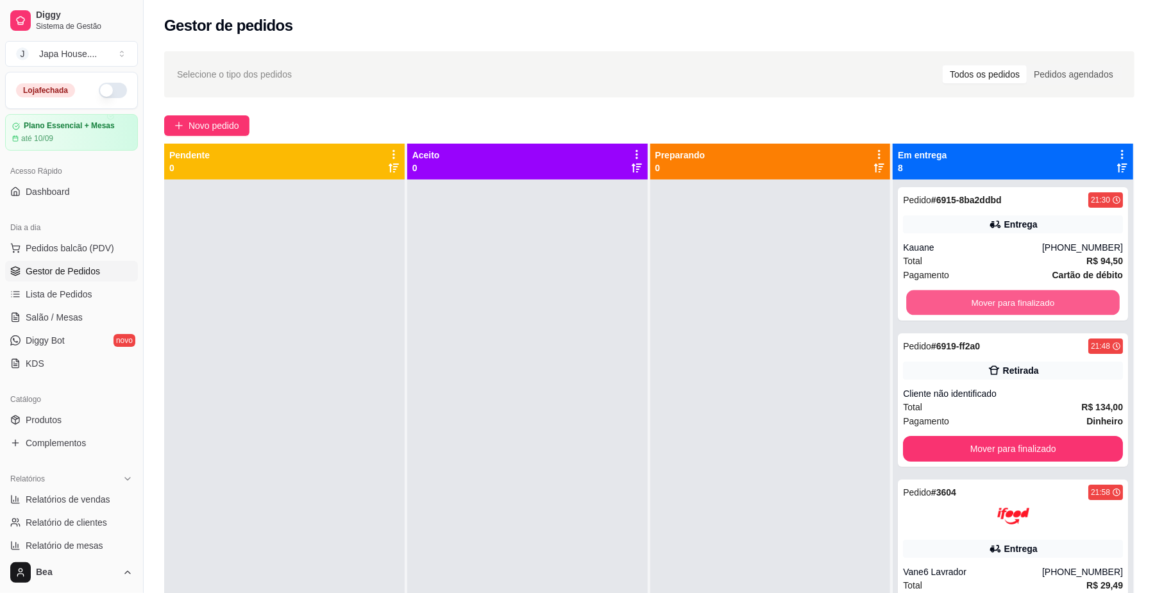
click at [942, 308] on button "Mover para finalizado" at bounding box center [1012, 303] width 213 height 25
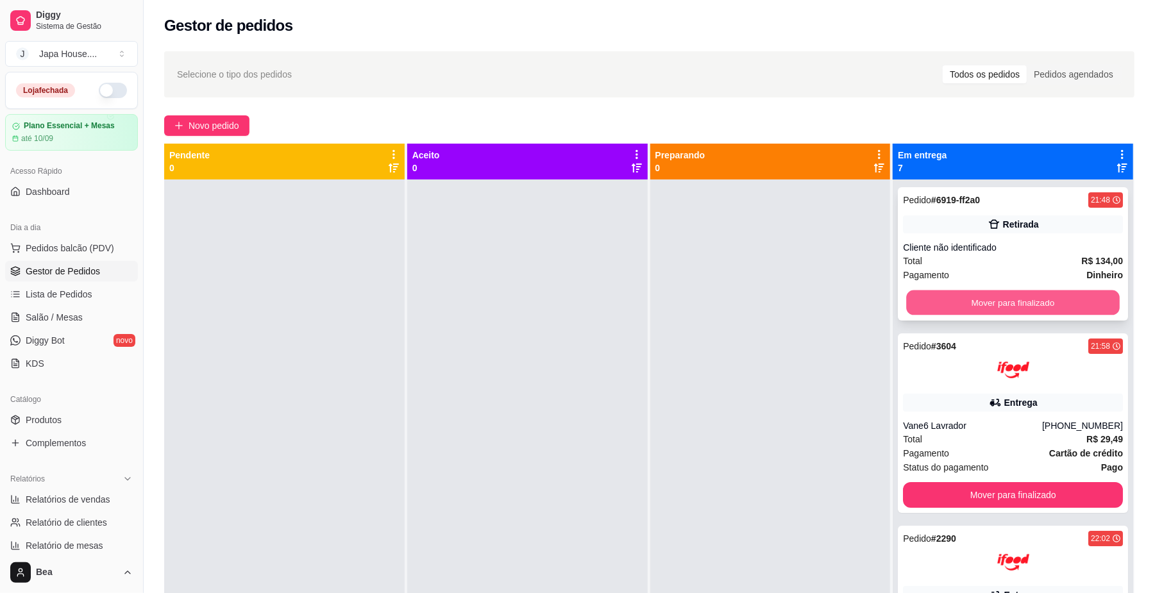
click at [940, 296] on button "Mover para finalizado" at bounding box center [1012, 303] width 213 height 25
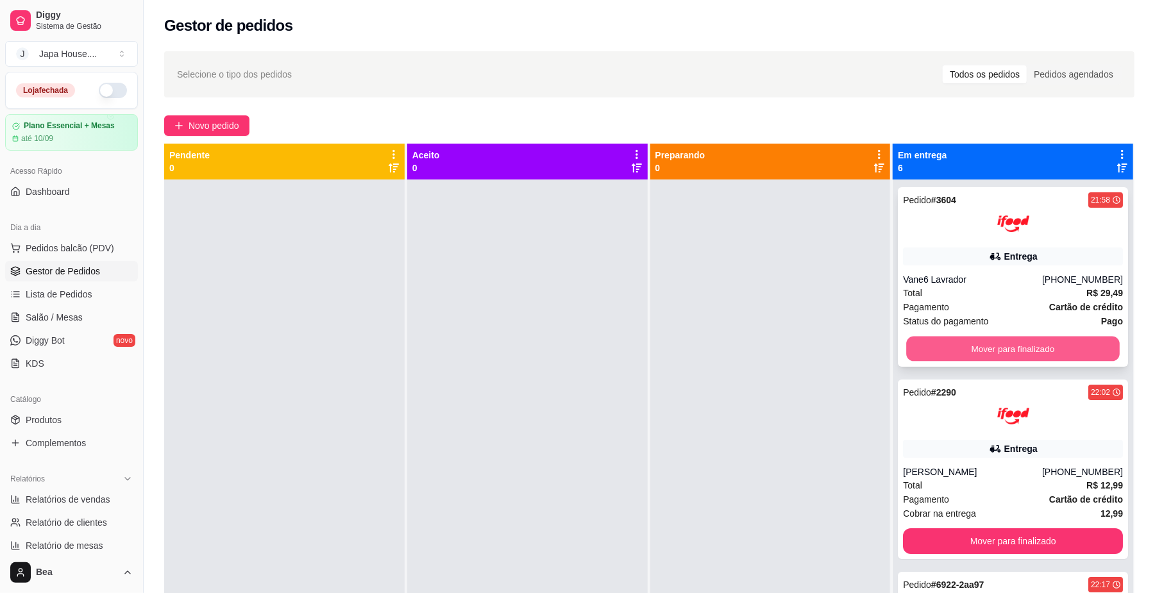
click at [947, 340] on button "Mover para finalizado" at bounding box center [1012, 349] width 213 height 25
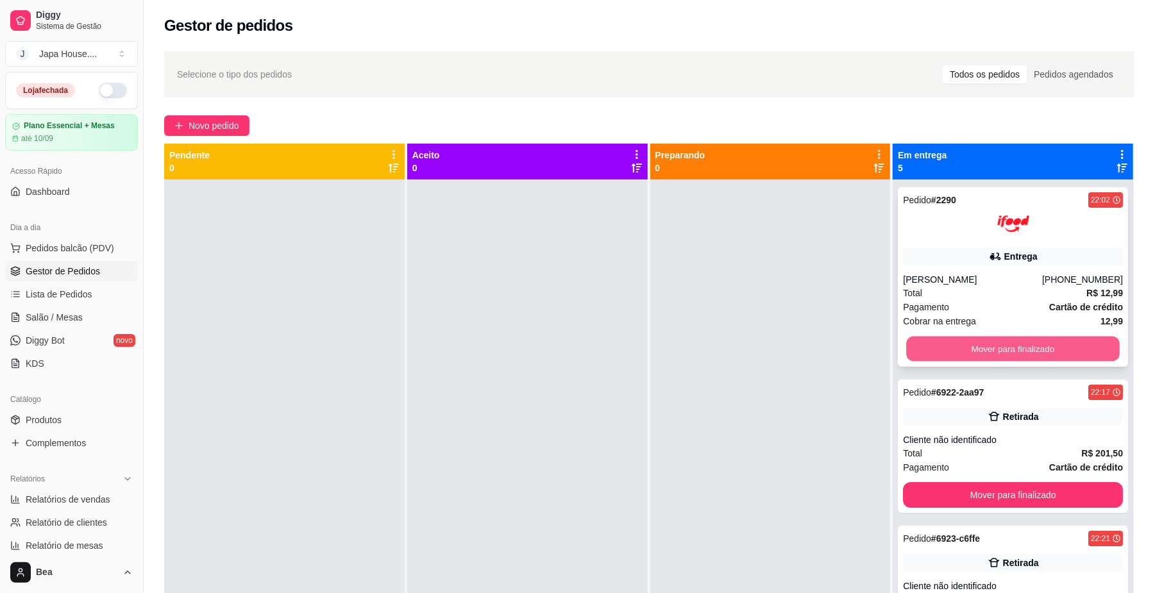
click at [947, 344] on button "Mover para finalizado" at bounding box center [1012, 349] width 213 height 25
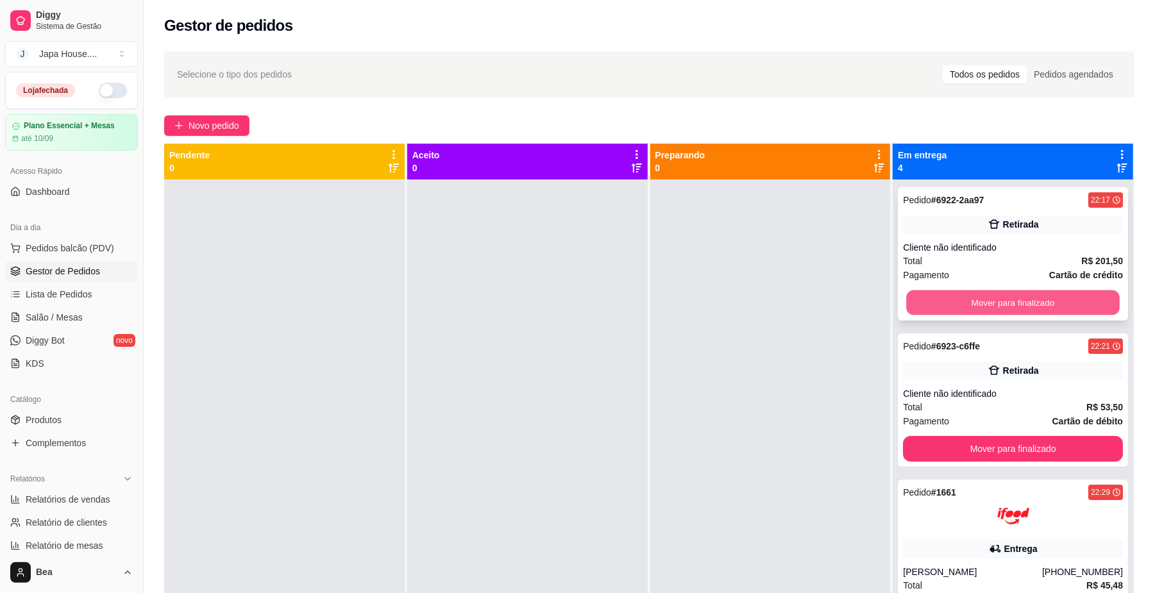
click at [945, 301] on button "Mover para finalizado" at bounding box center [1012, 303] width 213 height 25
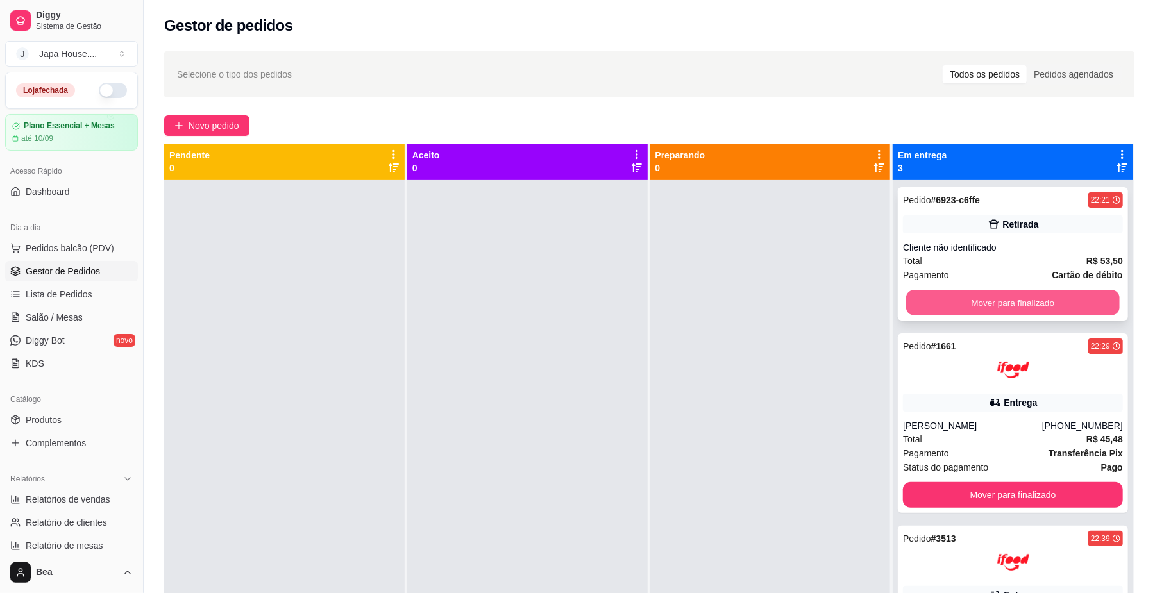
click at [953, 300] on button "Mover para finalizado" at bounding box center [1012, 303] width 213 height 25
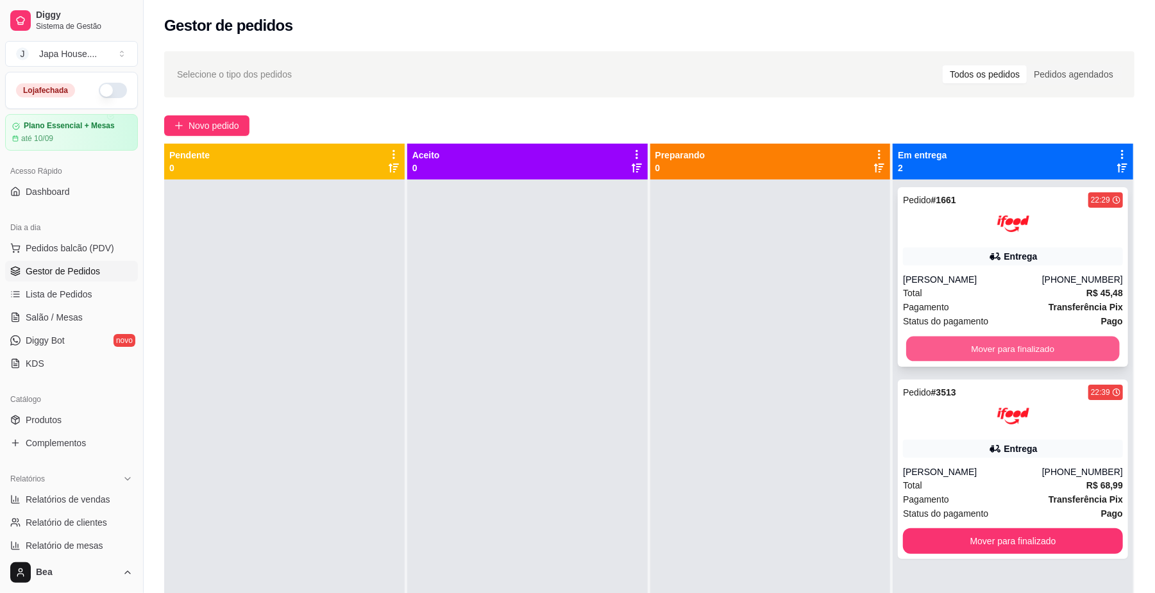
click at [958, 337] on button "Mover para finalizado" at bounding box center [1012, 349] width 213 height 25
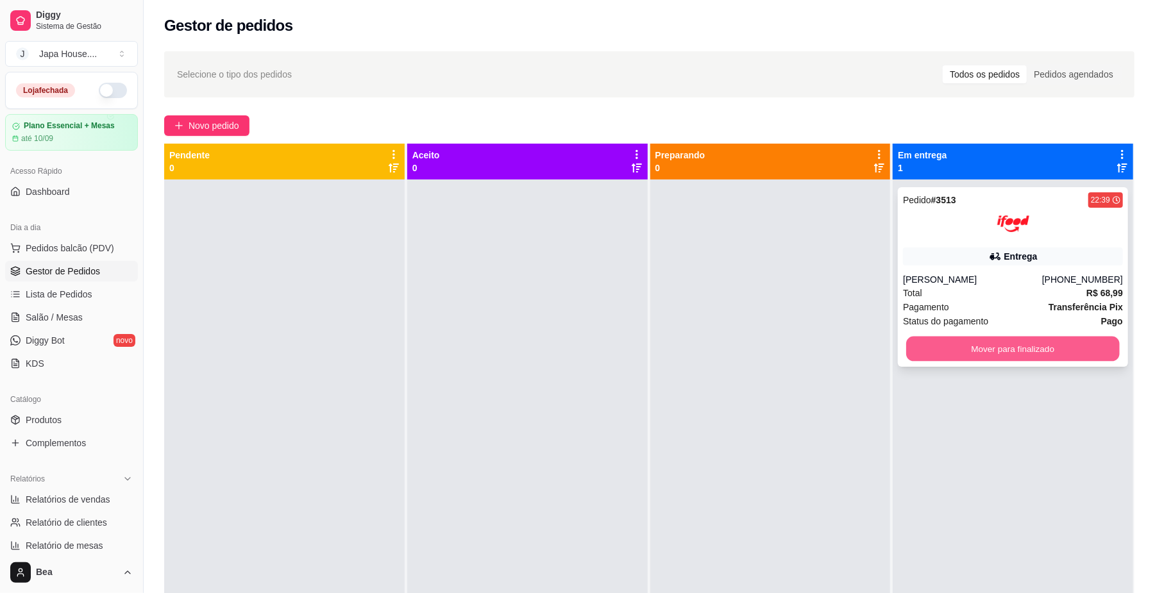
click at [963, 345] on button "Mover para finalizado" at bounding box center [1012, 349] width 213 height 25
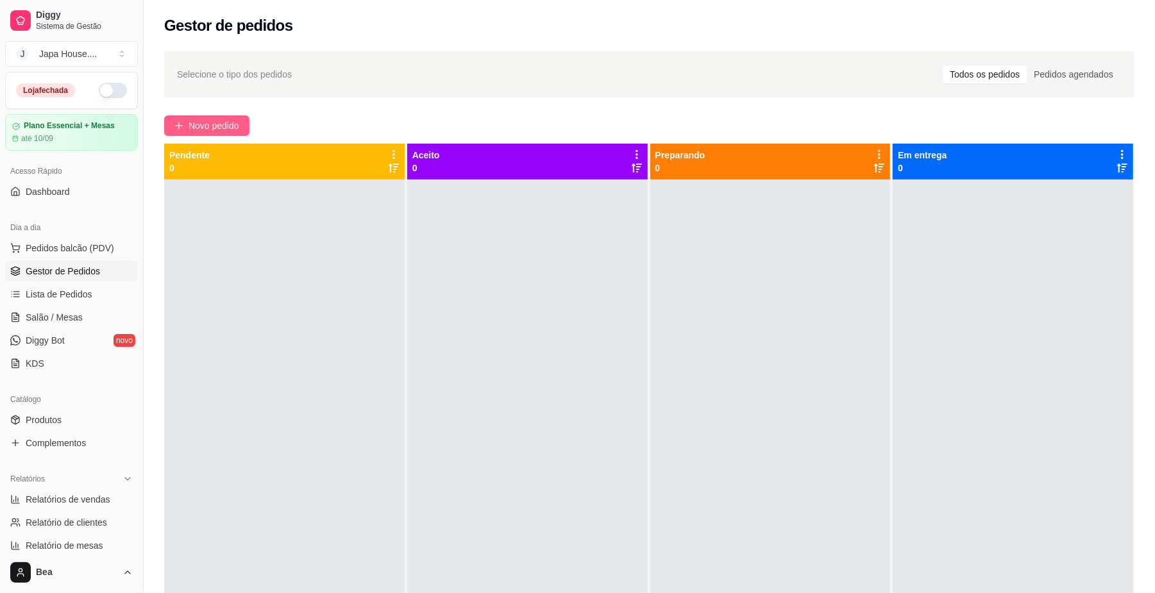
click at [213, 124] on span "Novo pedido" at bounding box center [214, 126] width 51 height 14
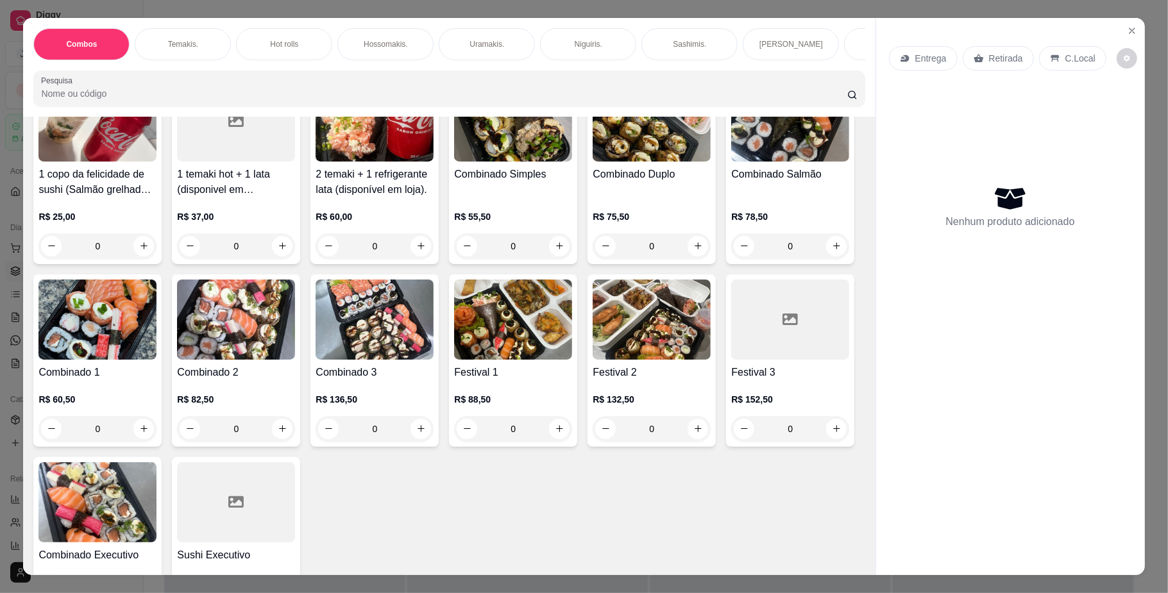
scroll to position [135, 0]
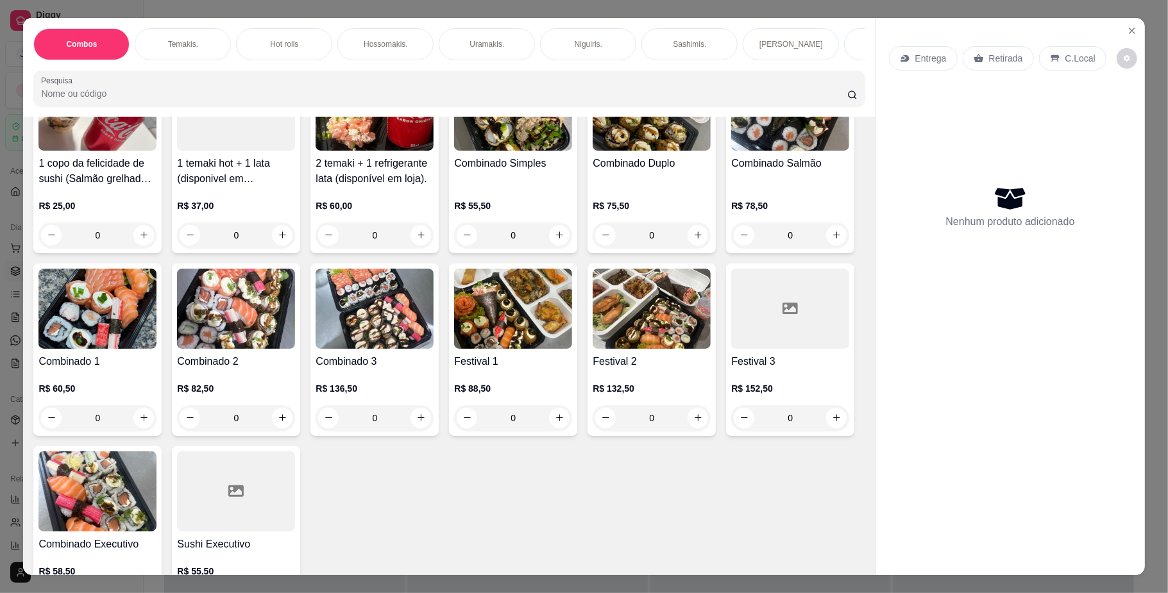
click at [593, 349] on img at bounding box center [652, 309] width 118 height 80
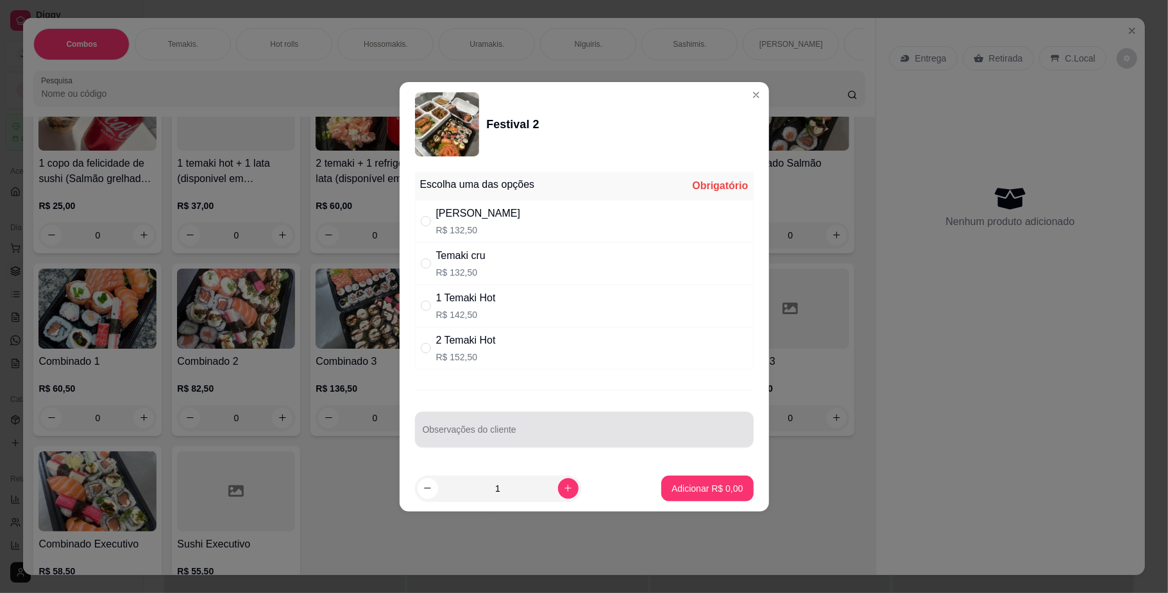
click at [506, 417] on div at bounding box center [584, 430] width 323 height 26
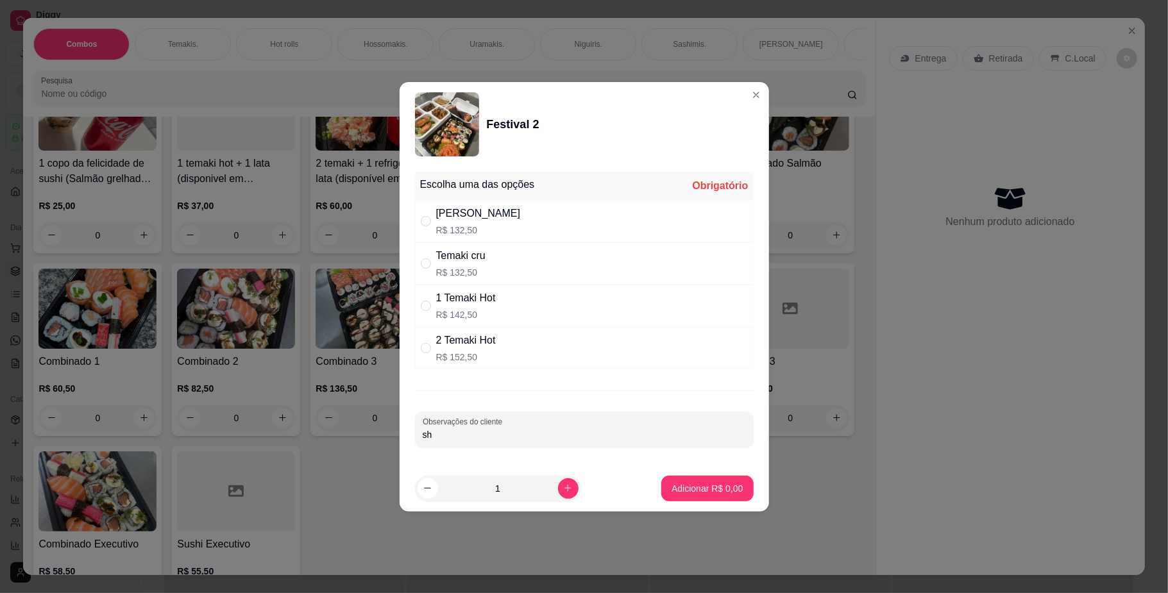
type input "s"
click at [465, 230] on p "R$ 132,50" at bounding box center [478, 230] width 85 height 13
radio input "true"
click at [505, 435] on input "Observações do cliente" at bounding box center [584, 434] width 323 height 13
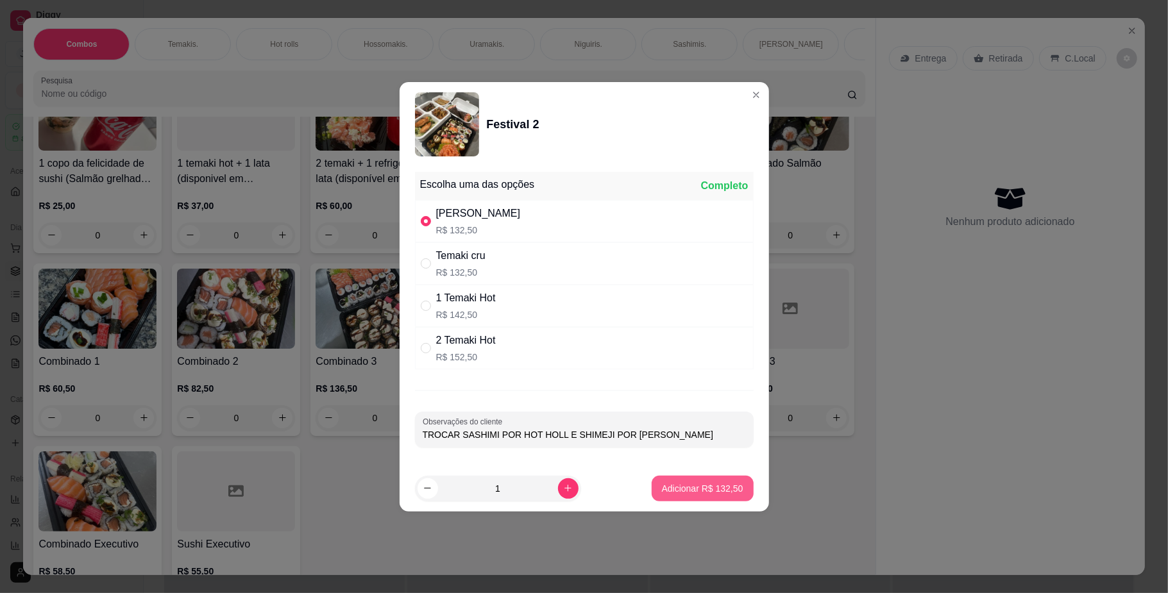
type input "TROCAR SASHIMI POR HOT HOLL E SHIMEJI POR [PERSON_NAME]"
click at [712, 498] on button "Adicionar R$ 132,50" at bounding box center [702, 488] width 99 height 25
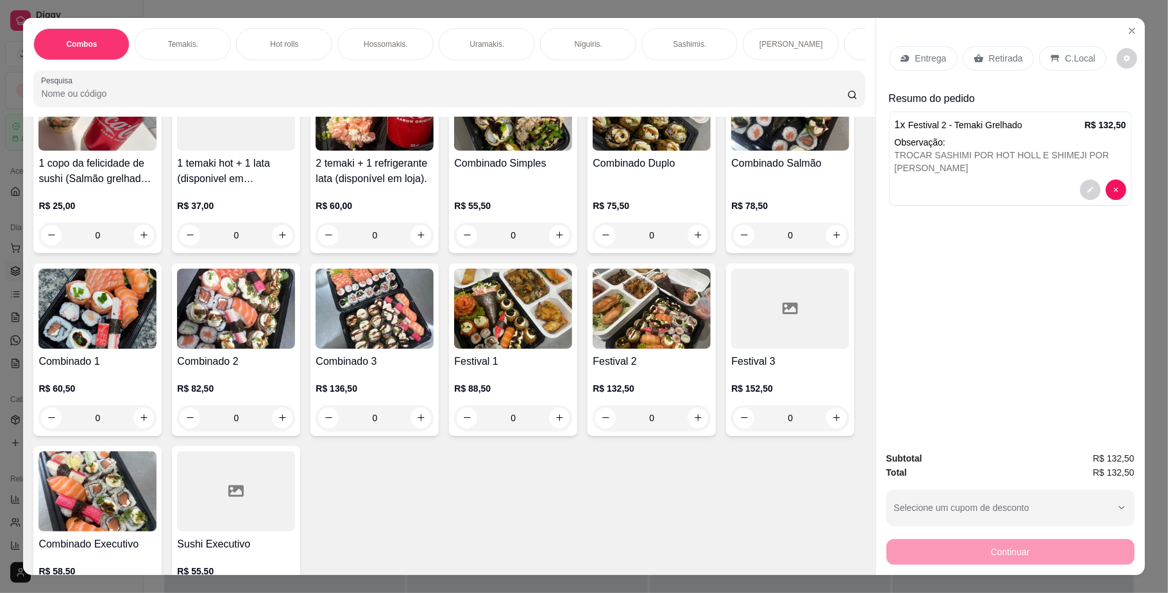
scroll to position [0, 727]
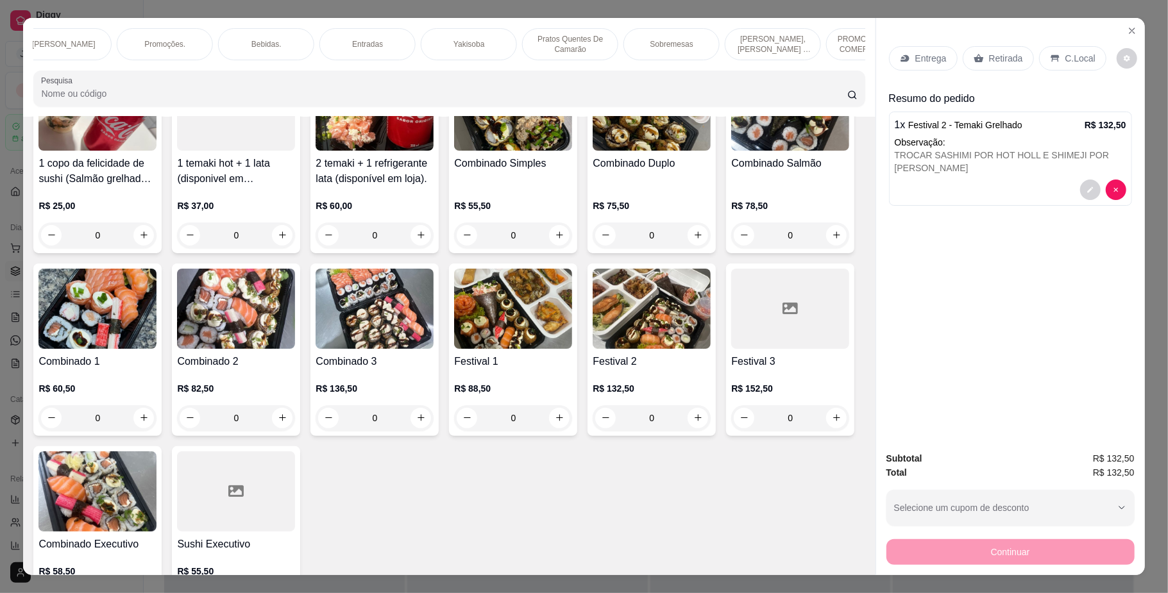
click at [263, 46] on p "Bebidas." at bounding box center [266, 44] width 30 height 10
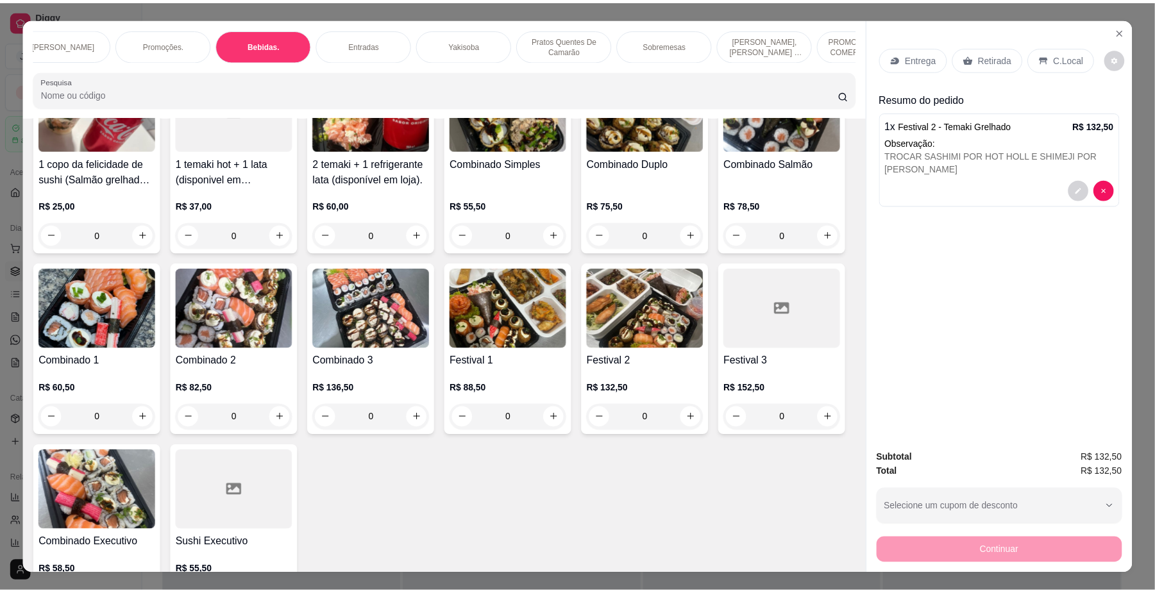
scroll to position [23, 0]
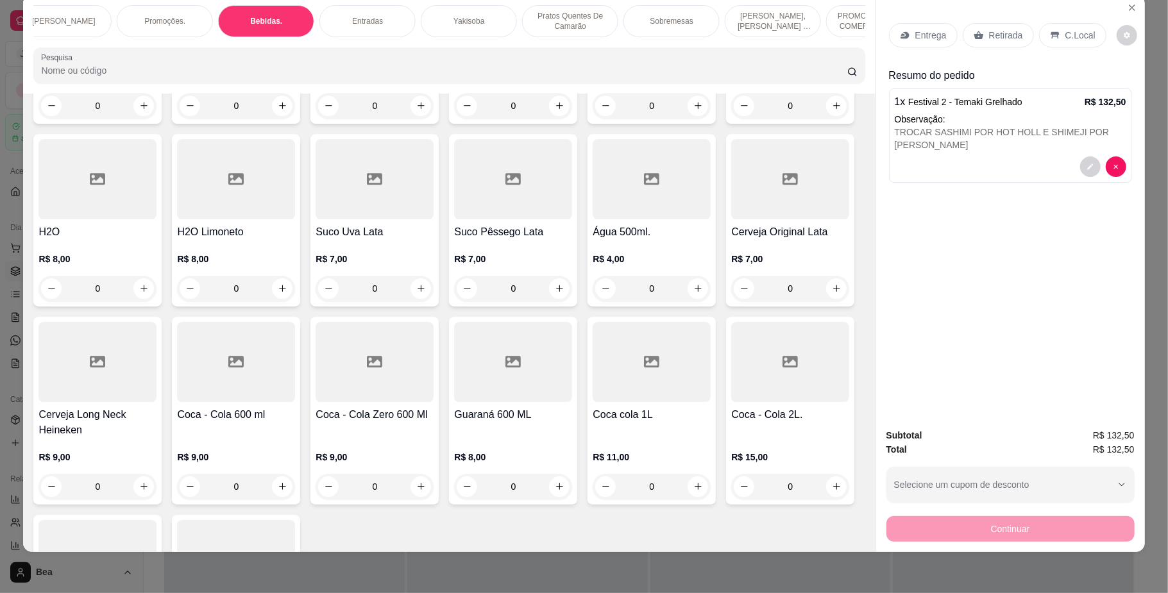
click at [1009, 41] on p "Retirada" at bounding box center [1006, 35] width 34 height 13
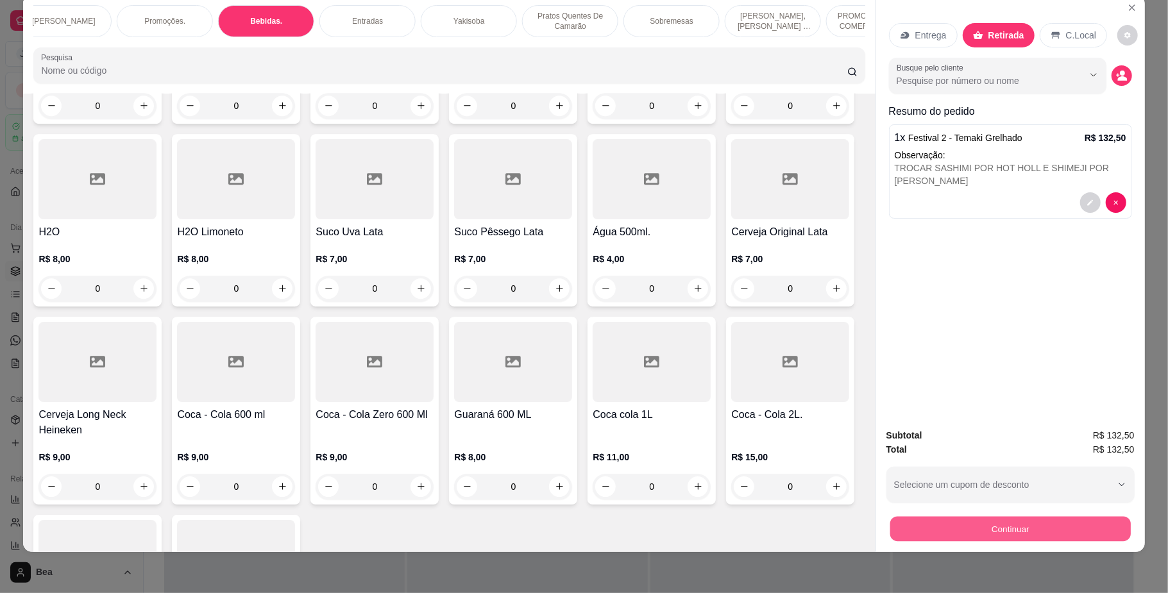
click at [1016, 536] on button "Continuar" at bounding box center [1010, 529] width 241 height 25
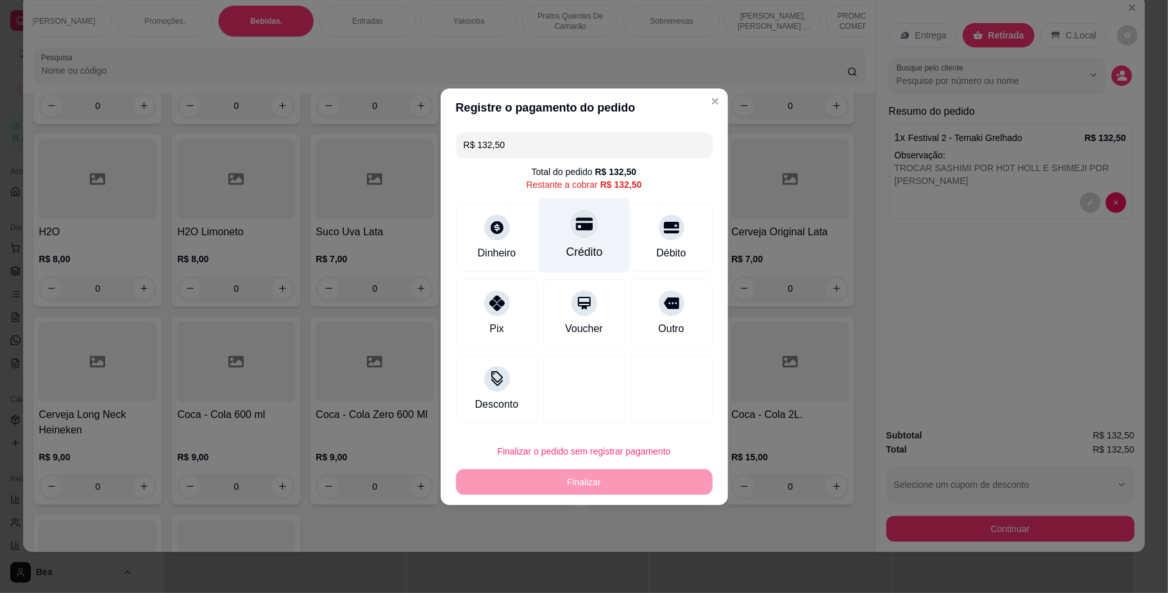
click at [568, 244] on div "Crédito" at bounding box center [584, 252] width 37 height 17
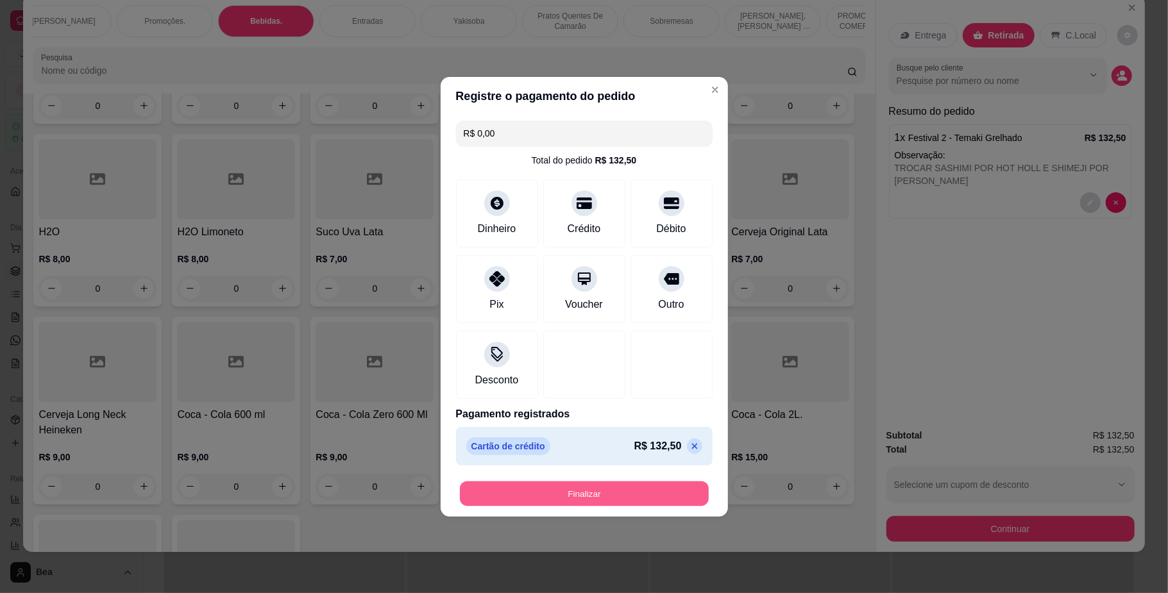
click at [579, 496] on button "Finalizar" at bounding box center [584, 493] width 249 height 25
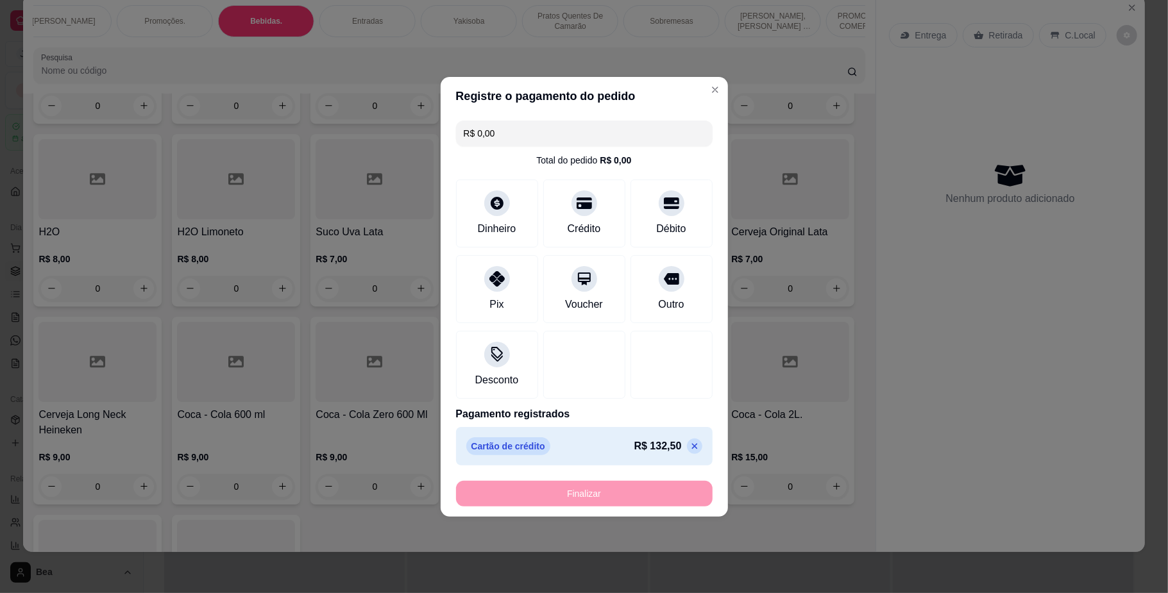
type input "-R$ 132,50"
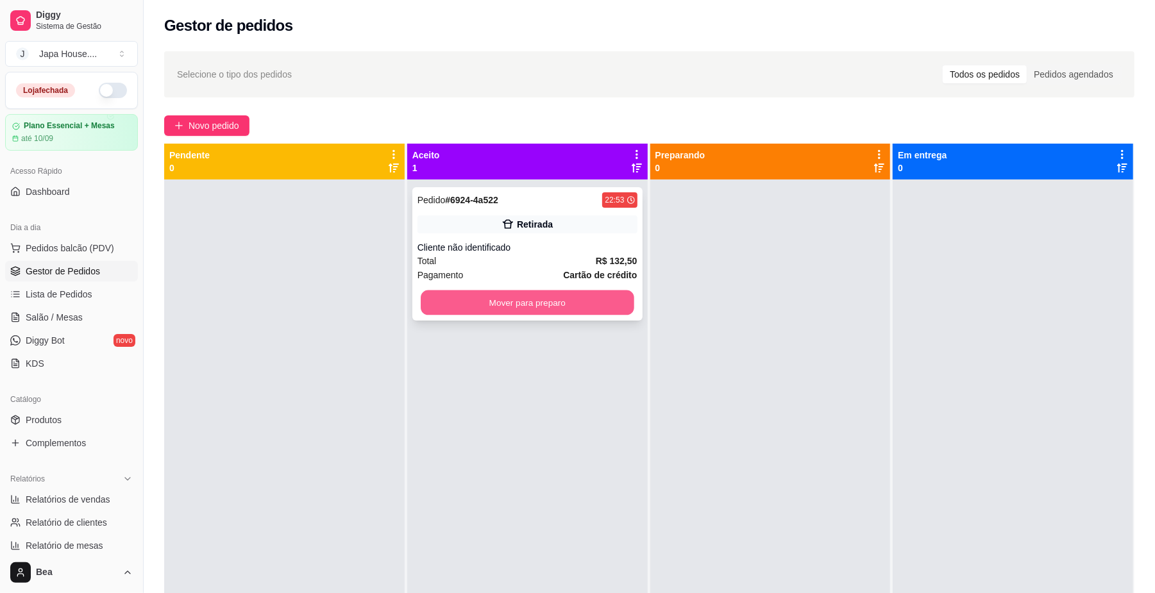
click at [564, 306] on button "Mover para preparo" at bounding box center [527, 303] width 213 height 25
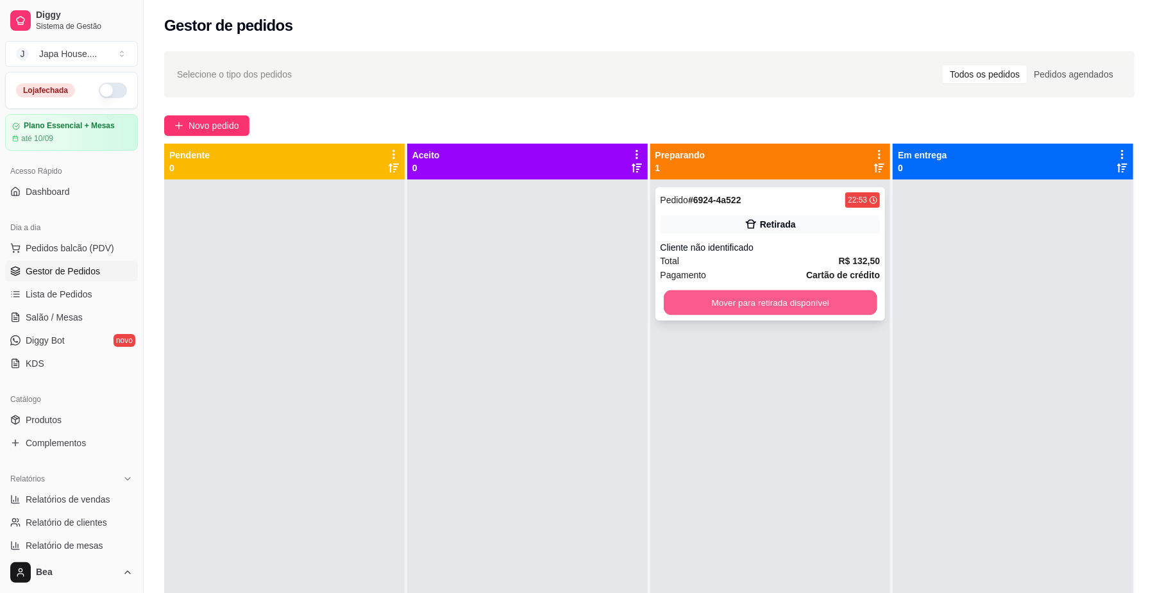
click at [670, 300] on button "Mover para retirada disponível" at bounding box center [770, 303] width 213 height 25
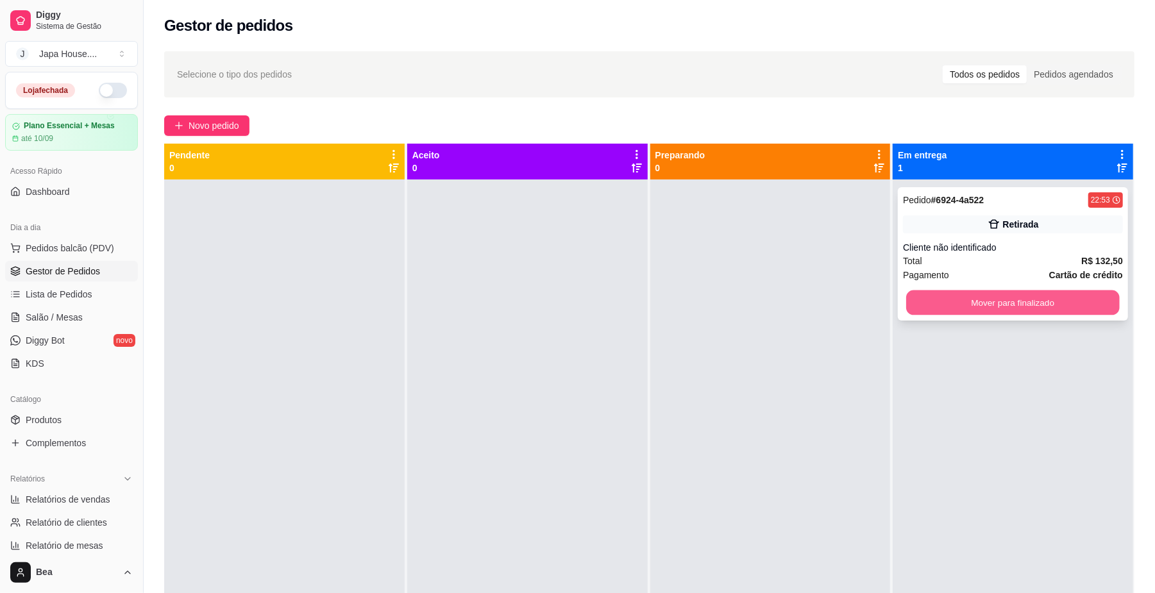
click at [976, 305] on button "Mover para finalizado" at bounding box center [1012, 303] width 213 height 25
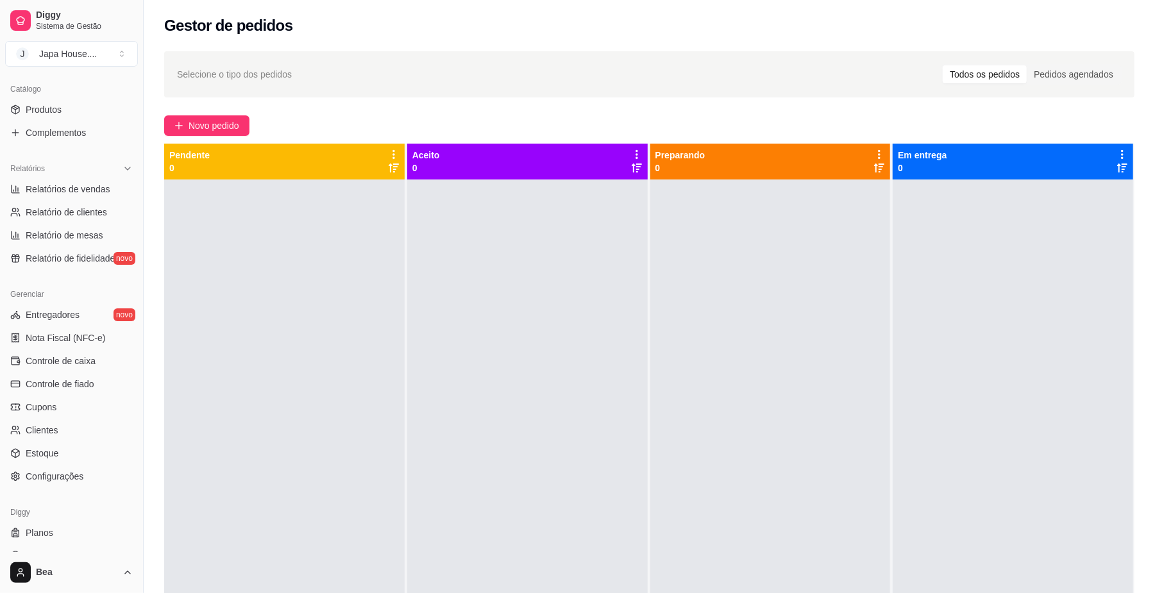
scroll to position [330, 0]
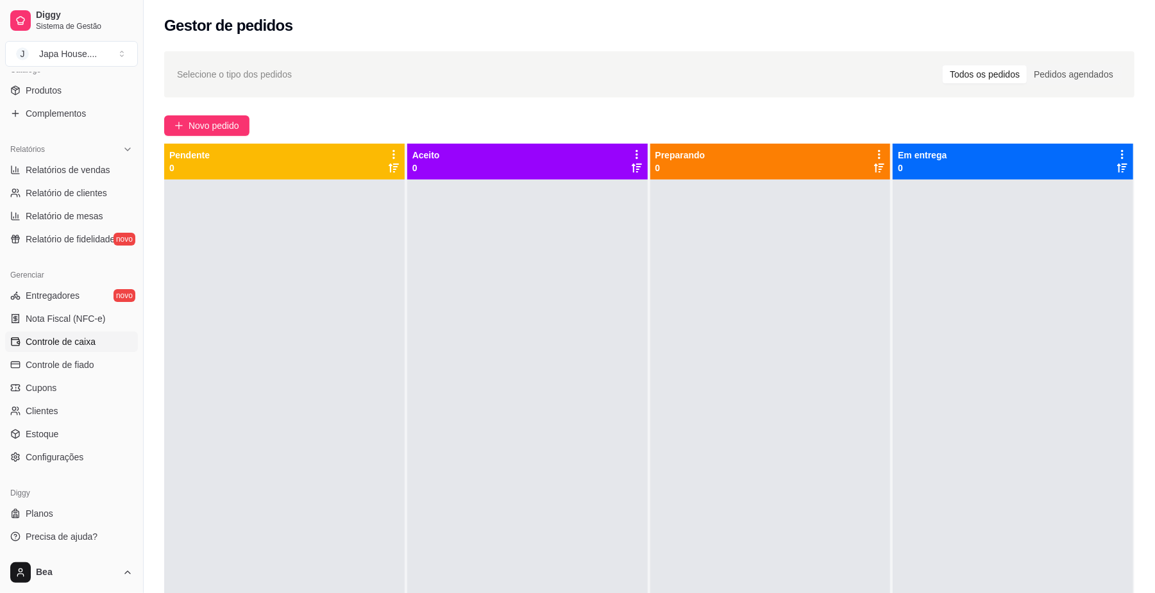
click at [83, 342] on span "Controle de caixa" at bounding box center [61, 341] width 70 height 13
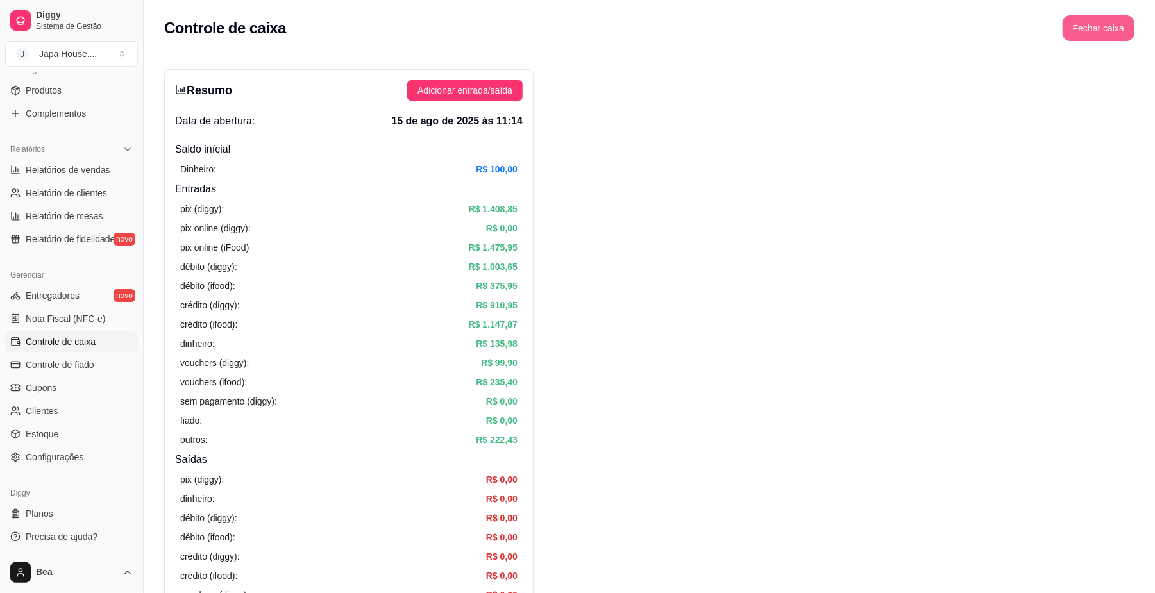
click at [1106, 33] on button "Fechar caixa" at bounding box center [1099, 28] width 72 height 26
click at [1135, 107] on span "Sim" at bounding box center [1134, 114] width 15 height 14
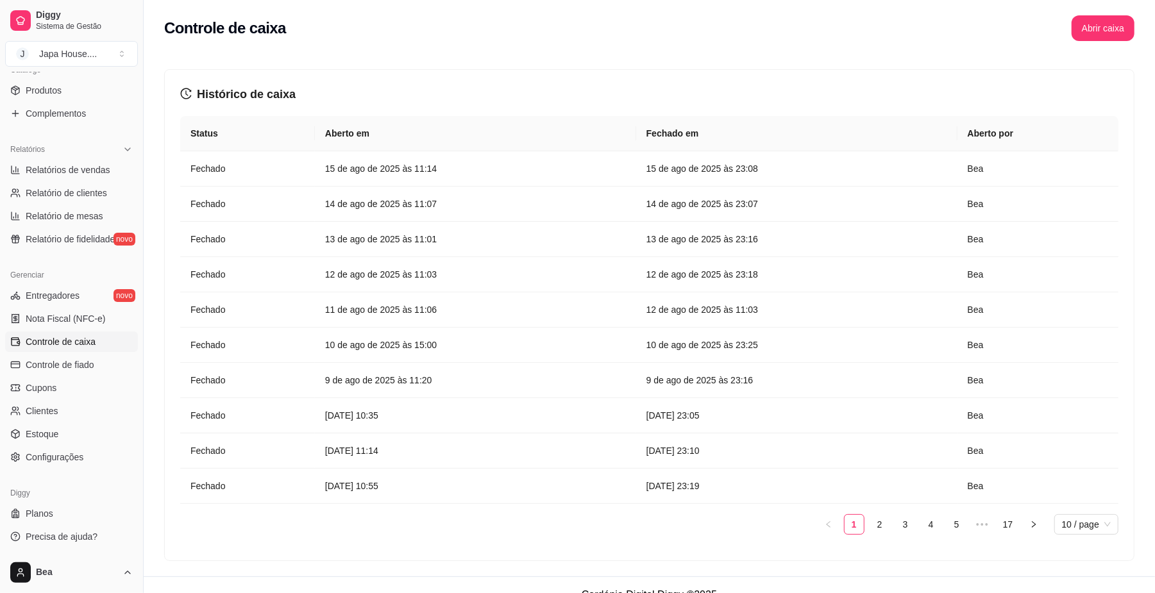
click at [1155, 112] on div "Histórico de caixa Status Aberto em [GEOGRAPHIC_DATA] em [GEOGRAPHIC_DATA] por …" at bounding box center [650, 313] width 1012 height 528
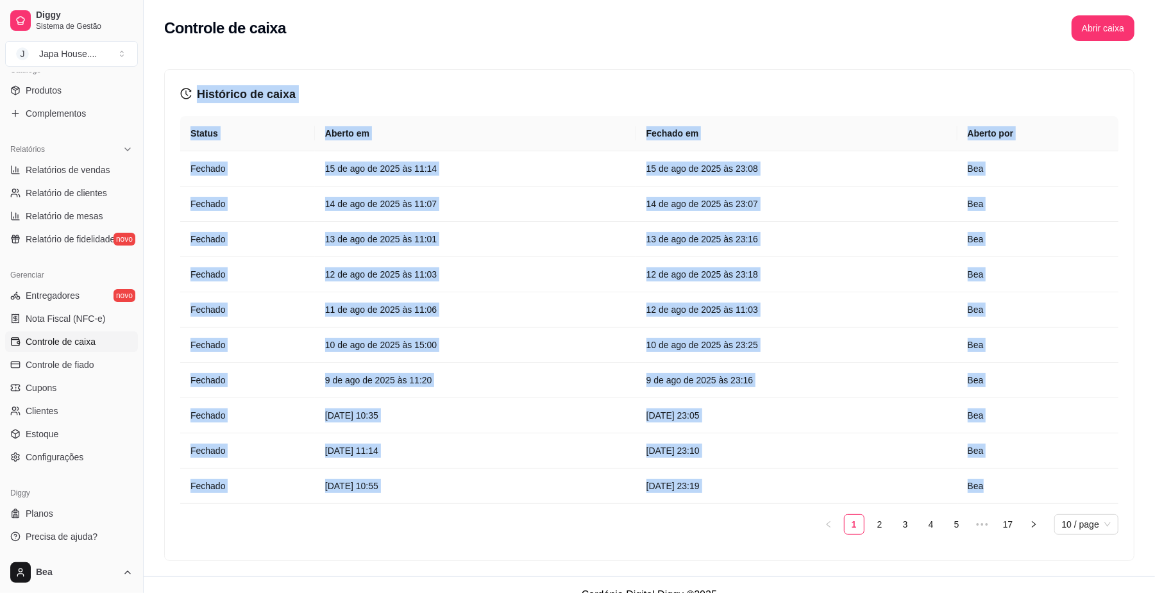
drag, startPoint x: 1155, startPoint y: 112, endPoint x: 1139, endPoint y: 27, distance: 86.1
click at [1139, 27] on div "Controle de caixa Abrir caixa Histórico de caixa Status Aberto em [GEOGRAPHIC_D…" at bounding box center [650, 288] width 1012 height 577
click at [485, 65] on div "Histórico de caixa Status Aberto em [GEOGRAPHIC_DATA] em [GEOGRAPHIC_DATA] por …" at bounding box center [650, 313] width 1012 height 528
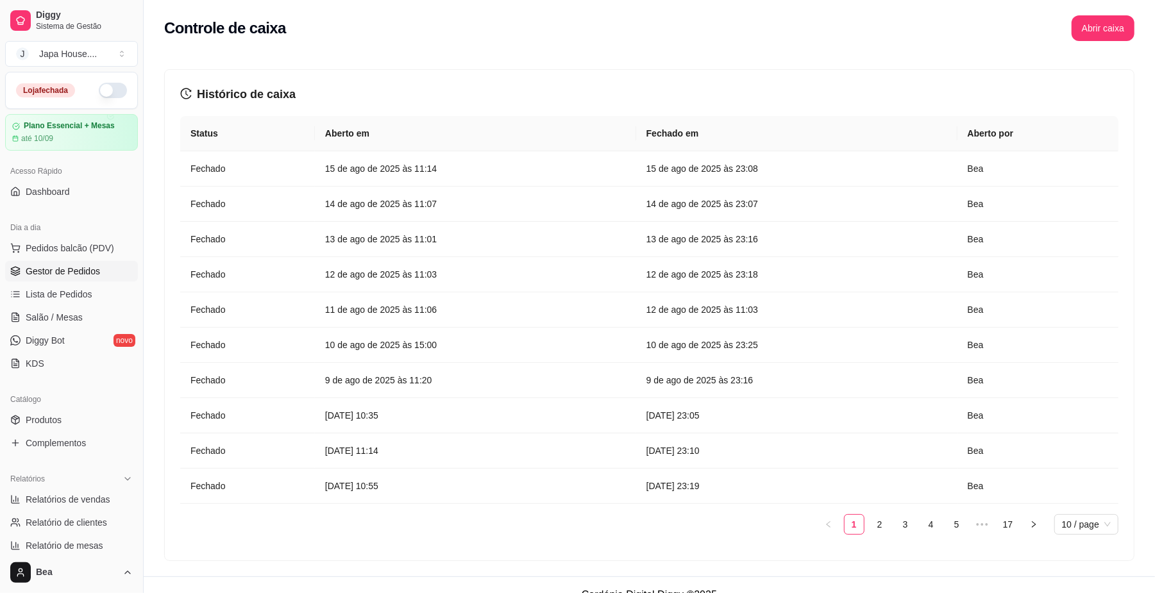
click at [90, 268] on span "Gestor de Pedidos" at bounding box center [63, 271] width 74 height 13
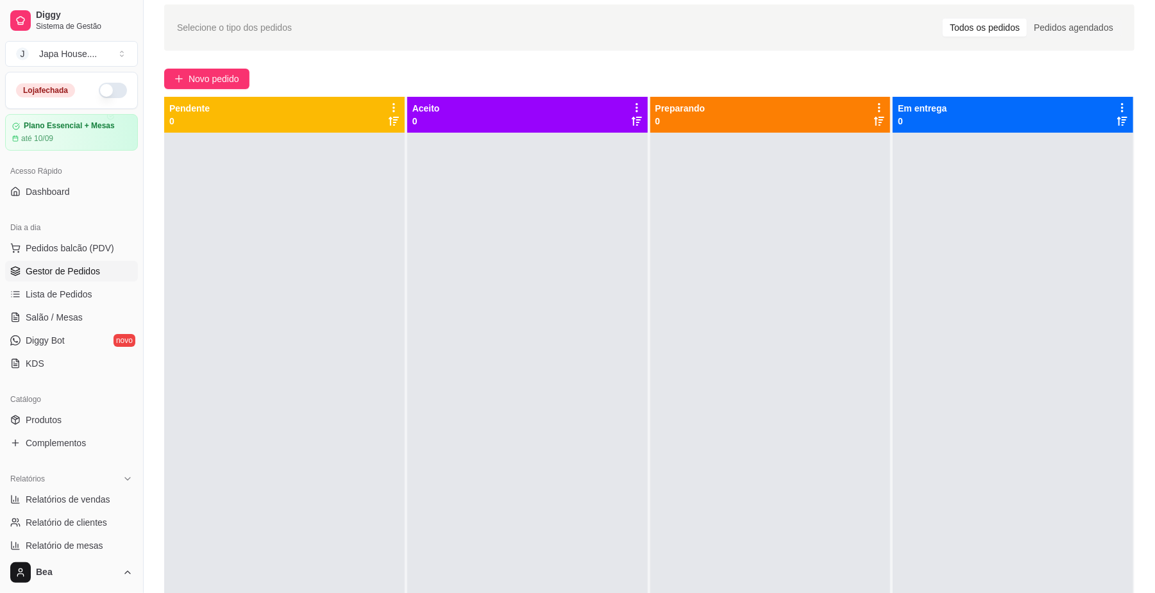
scroll to position [45, 0]
